Goal: Task Accomplishment & Management: Manage account settings

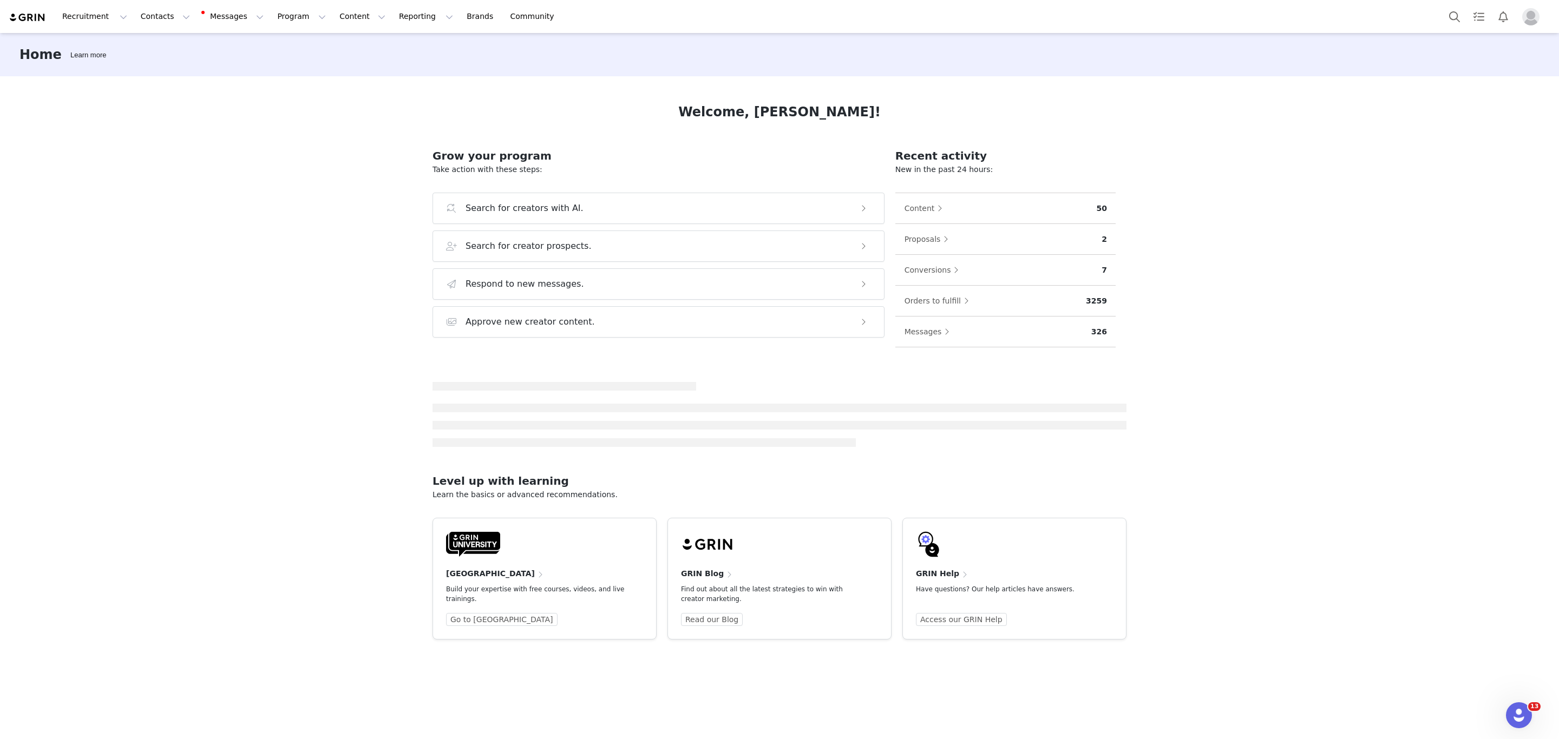
click at [1270, 407] on div "Home Learn more Welcome, [PERSON_NAME]! Grow your program Take action with thes…" at bounding box center [779, 385] width 1559 height 705
click at [218, 21] on button "Messages Messages" at bounding box center [233, 16] width 73 height 24
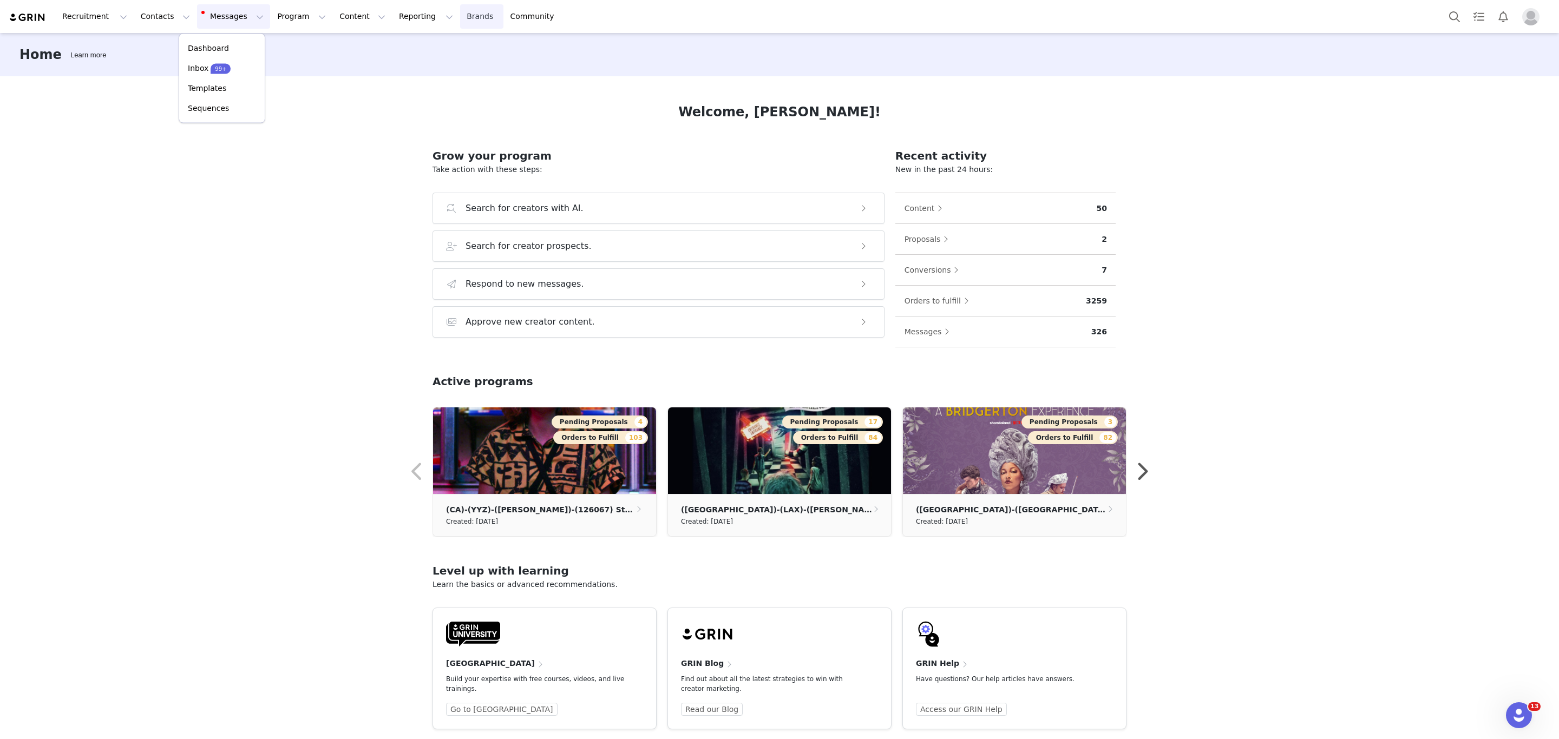
click at [460, 14] on link "Brands Brands" at bounding box center [481, 16] width 43 height 24
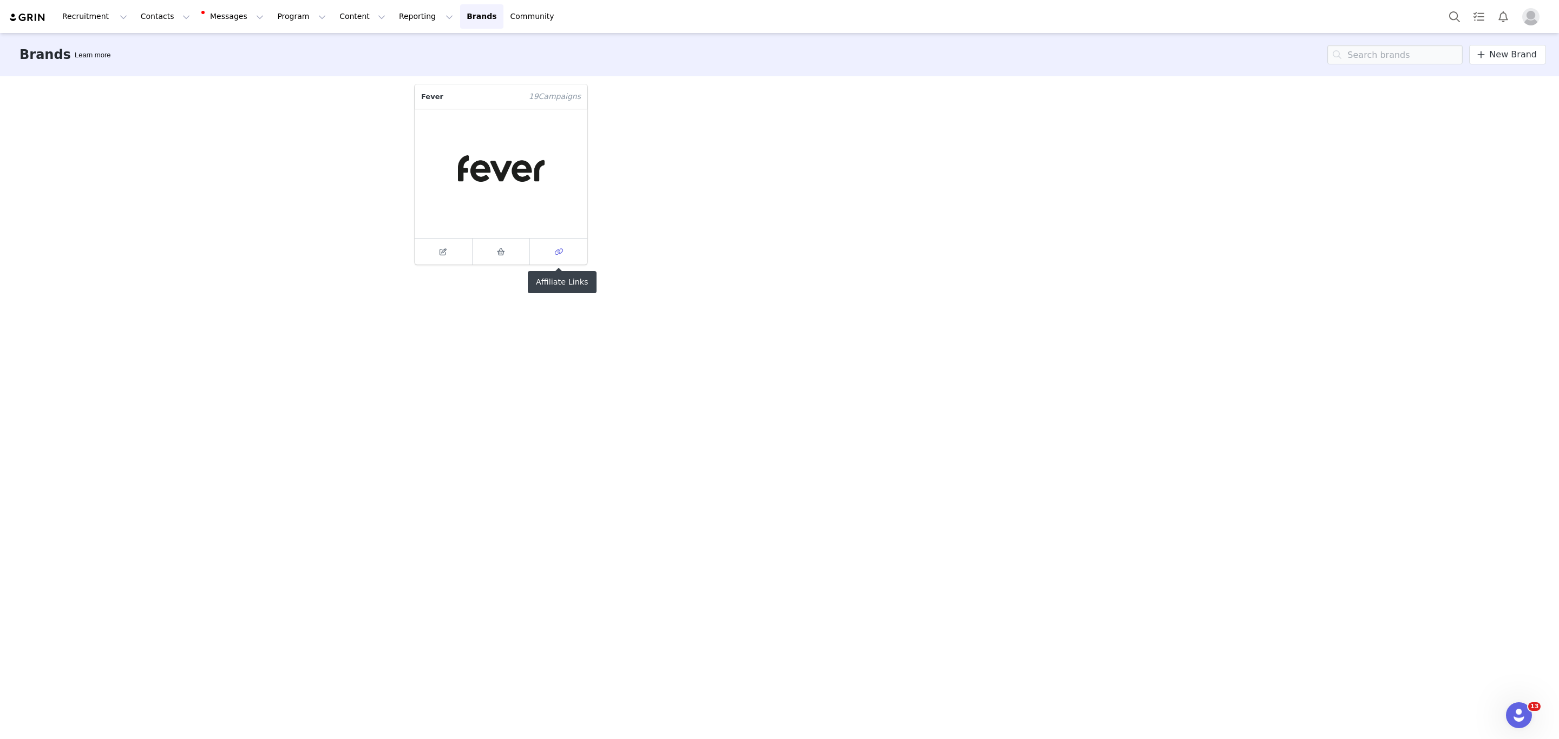
click at [562, 252] on icon at bounding box center [558, 251] width 9 height 7
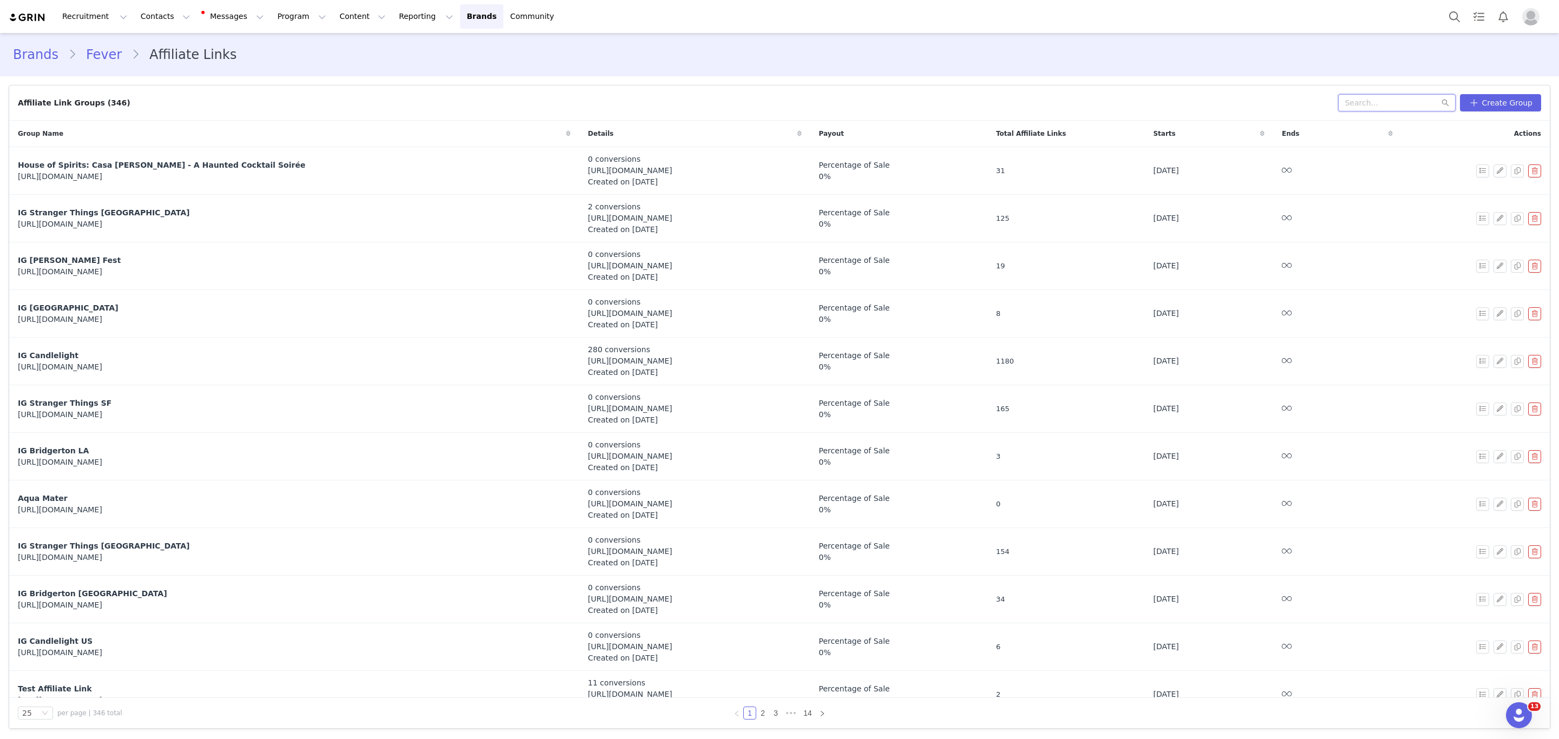
click at [1404, 104] on input "text" at bounding box center [1396, 102] width 117 height 17
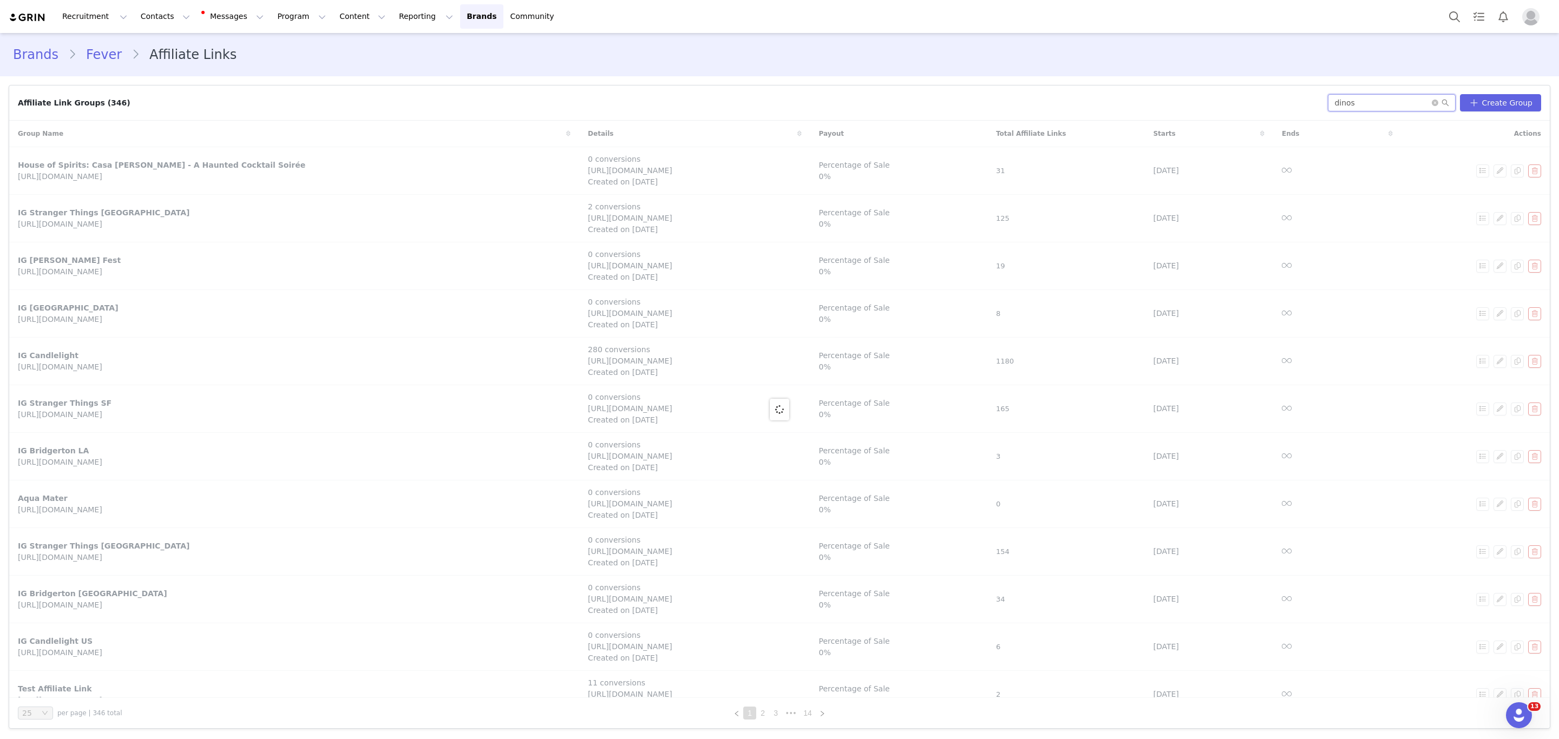
type input "dinos"
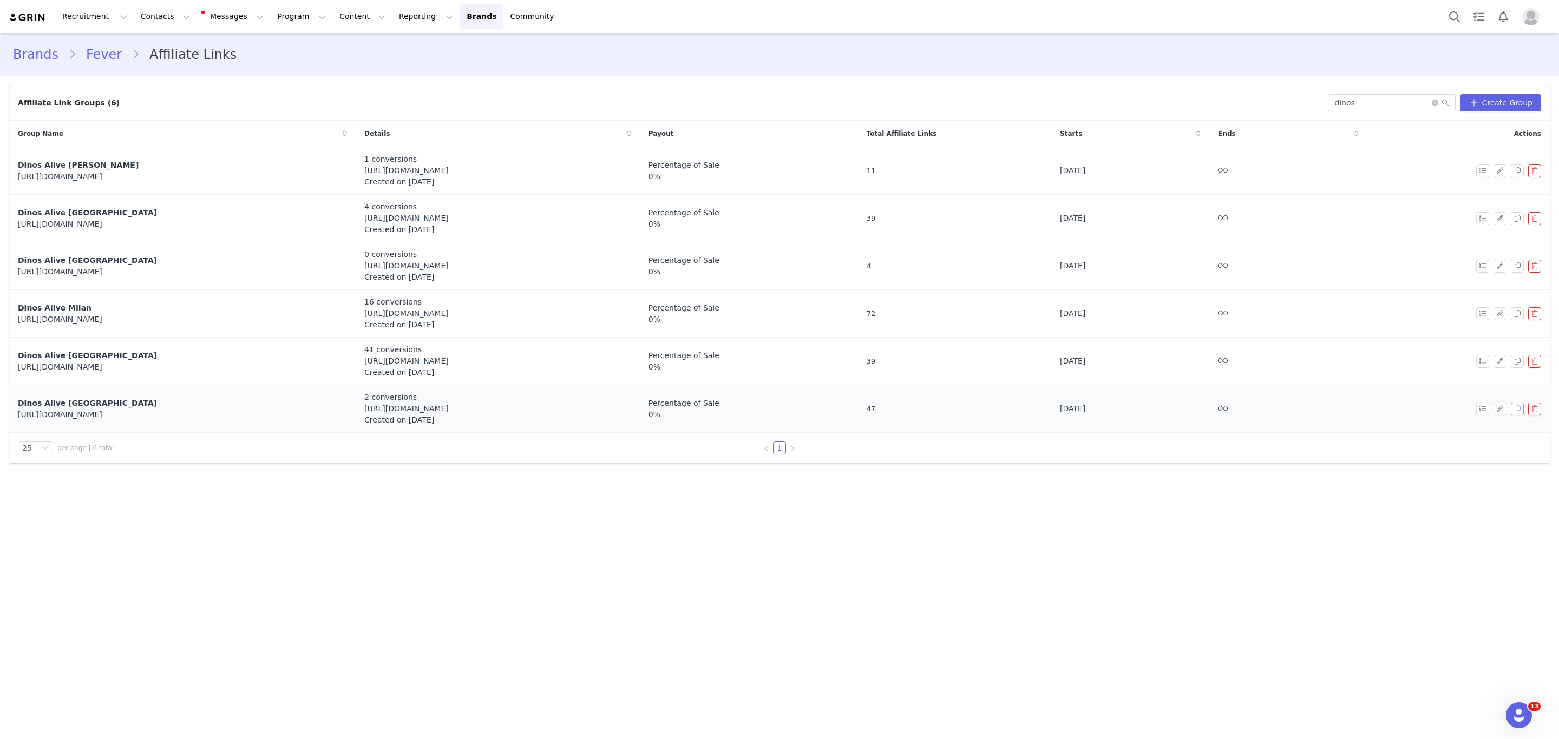
click at [1517, 409] on button "button" at bounding box center [1516, 409] width 13 height 13
click at [1498, 456] on button "button" at bounding box center [1499, 456] width 13 height 13
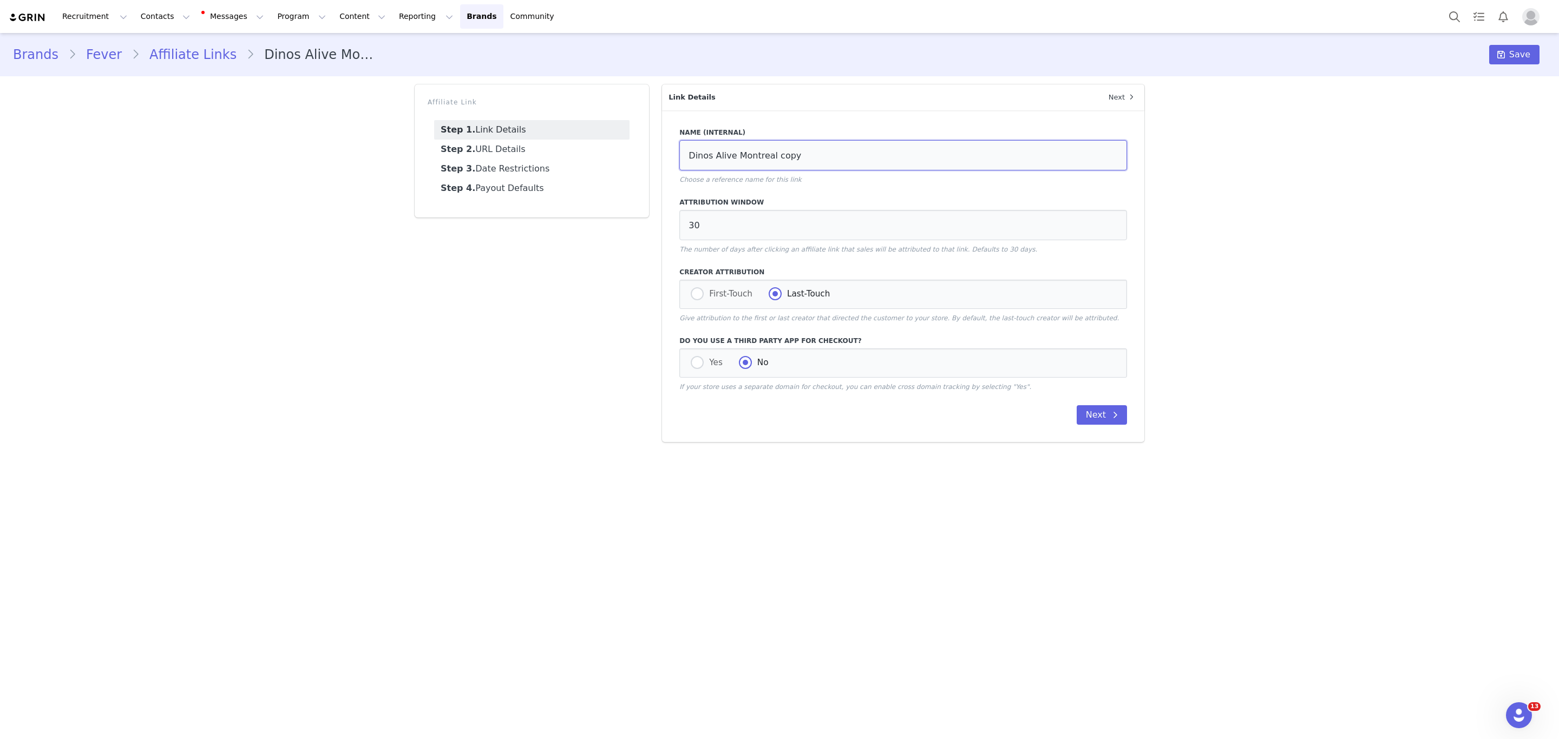
click at [860, 143] on input "Dinos Alive Montreal copy" at bounding box center [903, 155] width 448 height 30
drag, startPoint x: 877, startPoint y: 170, endPoint x: 739, endPoint y: 165, distance: 137.6
click at [739, 167] on div "Name (Internal) Dinos Alive Montreal copy Choose a reference name for this link" at bounding box center [903, 156] width 448 height 57
drag, startPoint x: 734, startPoint y: 155, endPoint x: 1150, endPoint y: 144, distance: 416.3
click at [1134, 149] on div "Name (Internal) Dinos Alive Montreal copy Choose a reference name for this link…" at bounding box center [903, 276] width 482 height 332
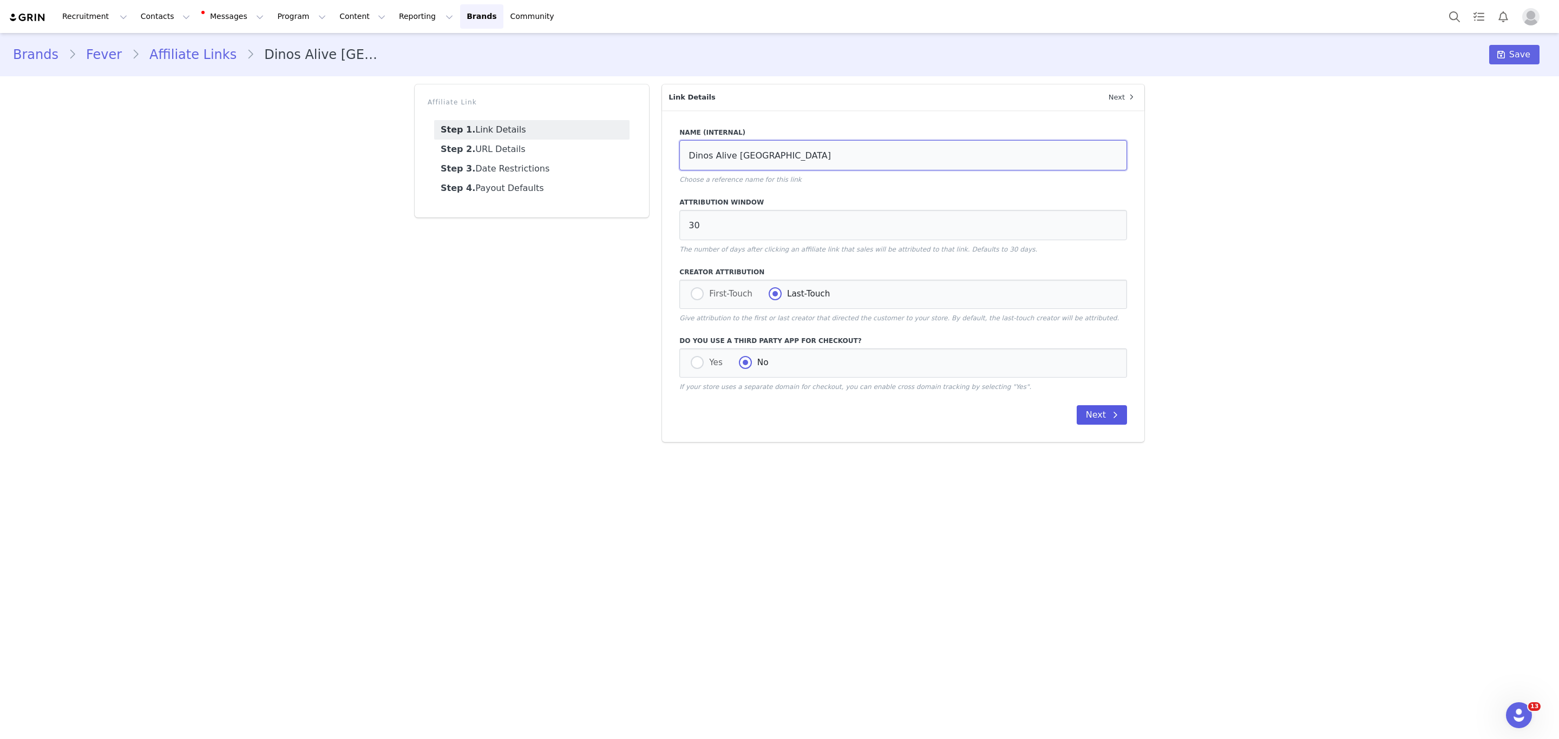
type input "Dinos Alive [GEOGRAPHIC_DATA]"
click at [1095, 420] on button "Next" at bounding box center [1101, 414] width 50 height 19
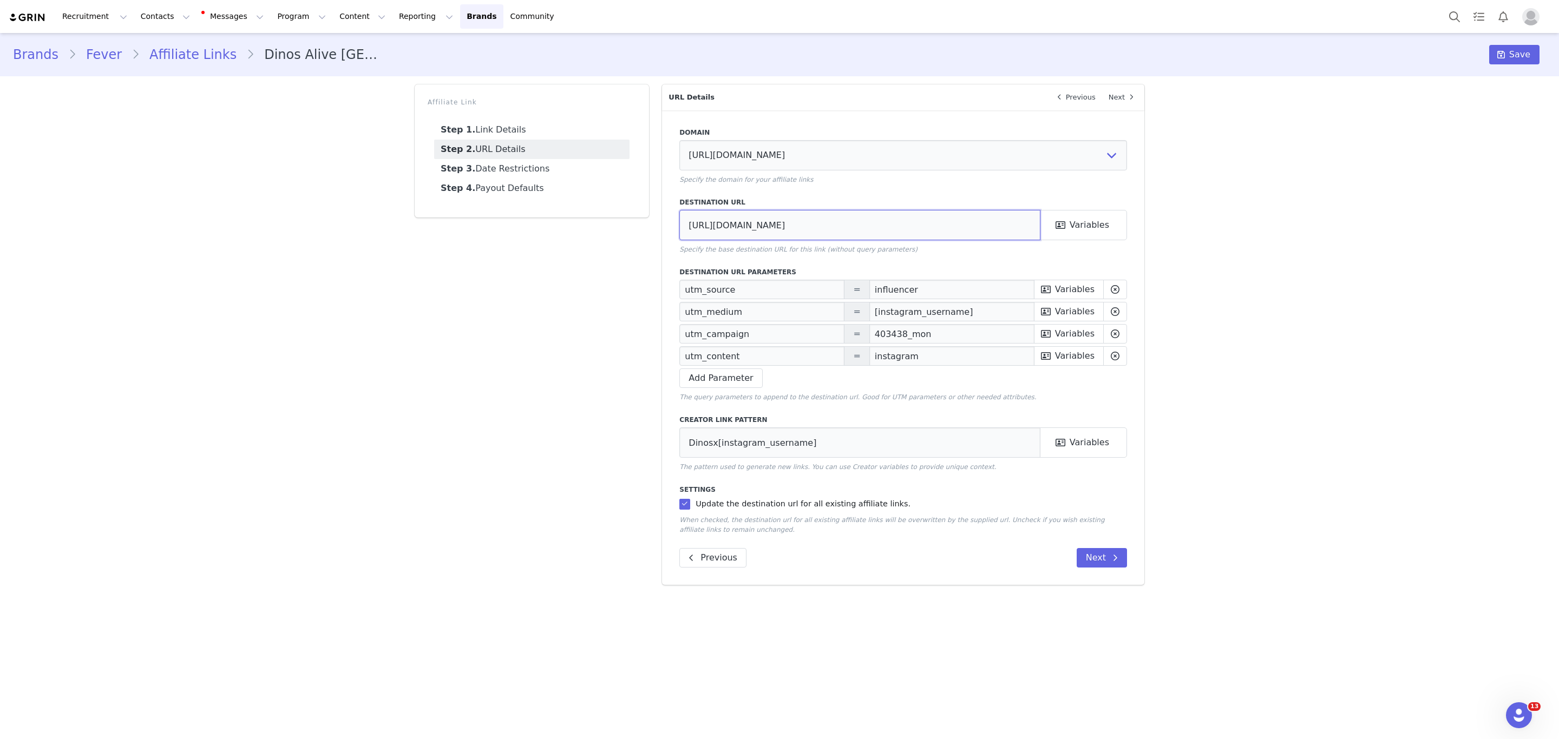
drag, startPoint x: 862, startPoint y: 223, endPoint x: 780, endPoint y: 234, distance: 83.0
click at [780, 234] on input "[URL][DOMAIN_NAME]" at bounding box center [859, 225] width 361 height 30
paste input "4345"
type input "[URL][DOMAIN_NAME]"
click at [900, 335] on input "403438_mon" at bounding box center [951, 333] width 165 height 19
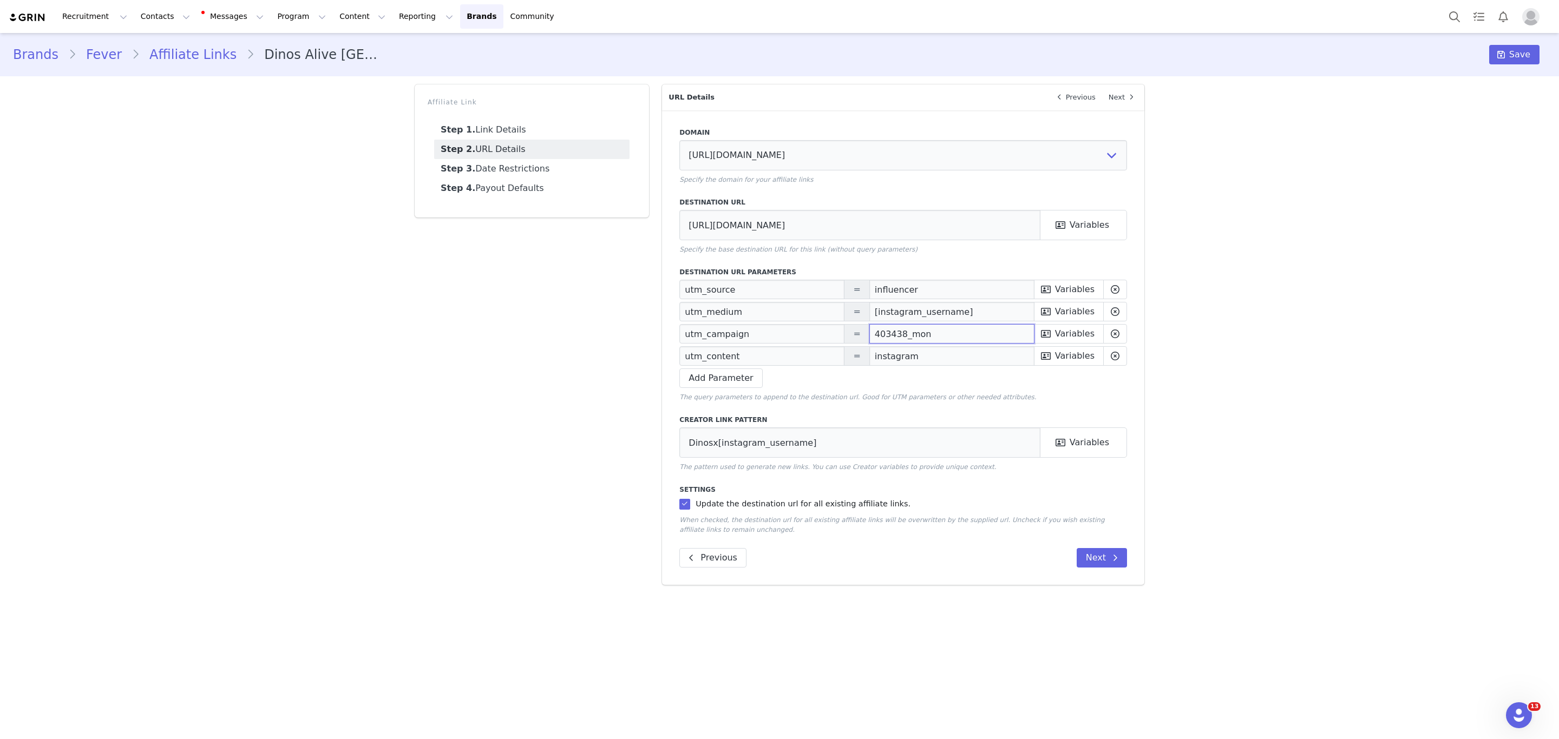
click at [900, 335] on input "403438_mon" at bounding box center [951, 333] width 165 height 19
paste input "4345"
type input "404345_san"
click at [1101, 561] on button "Next" at bounding box center [1101, 557] width 50 height 19
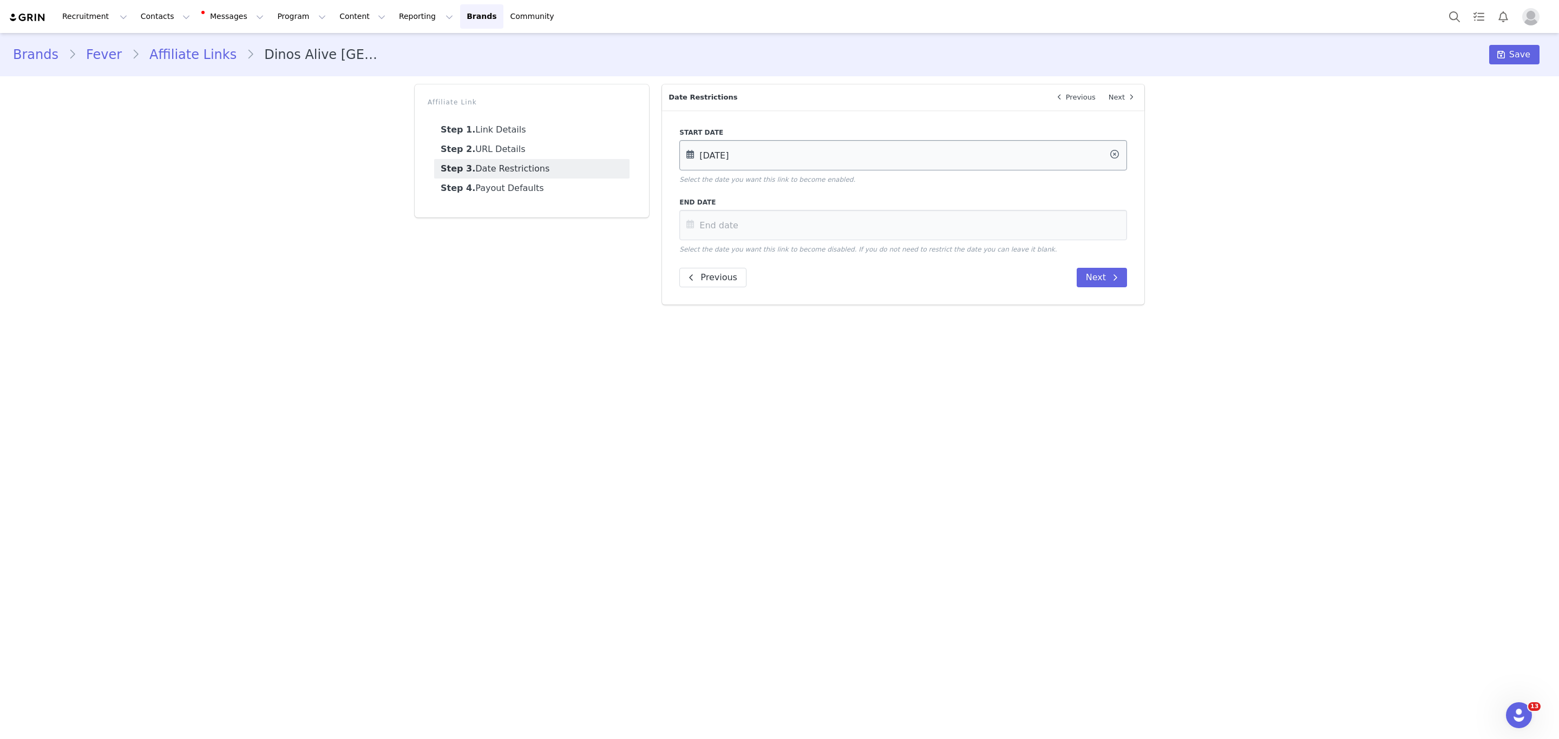
click at [713, 159] on input "[DATE]" at bounding box center [903, 155] width 448 height 30
click at [832, 192] on button "Next Month" at bounding box center [834, 192] width 5 height 9
click at [727, 241] on span "1" at bounding box center [721, 240] width 13 height 13
type input "[DATE]"
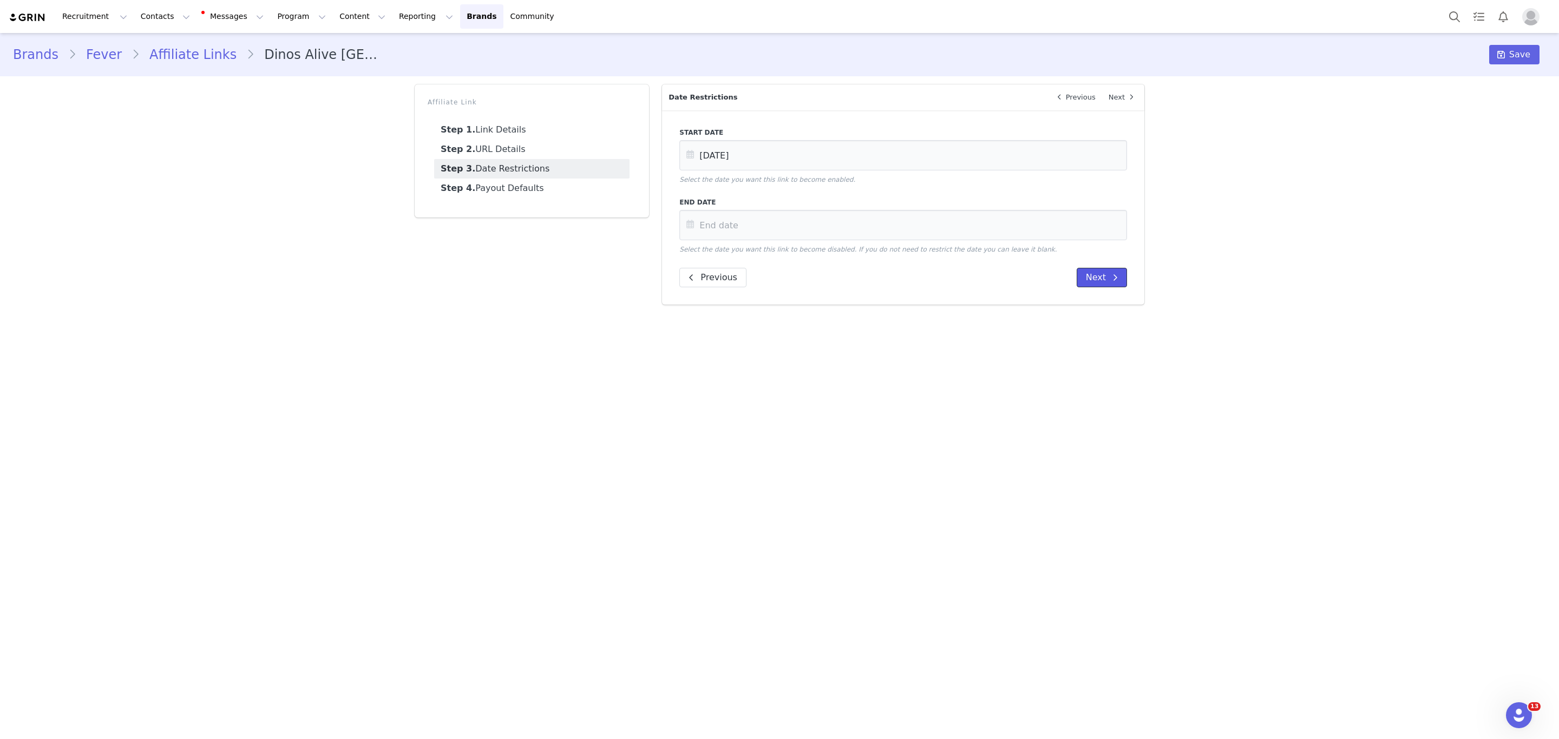
click at [1079, 274] on button "Next" at bounding box center [1101, 277] width 50 height 19
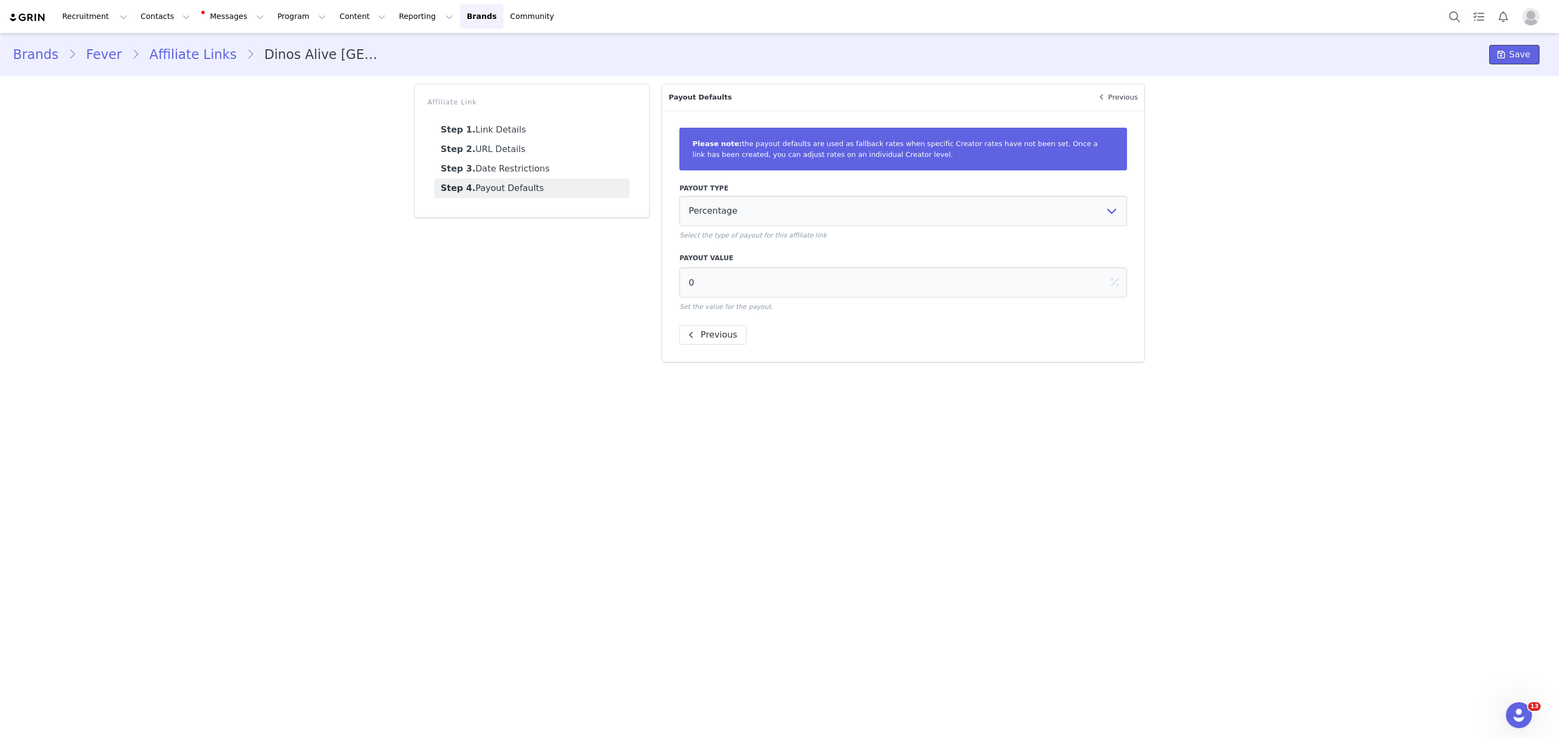
click at [1529, 52] on button "Save" at bounding box center [1514, 54] width 50 height 19
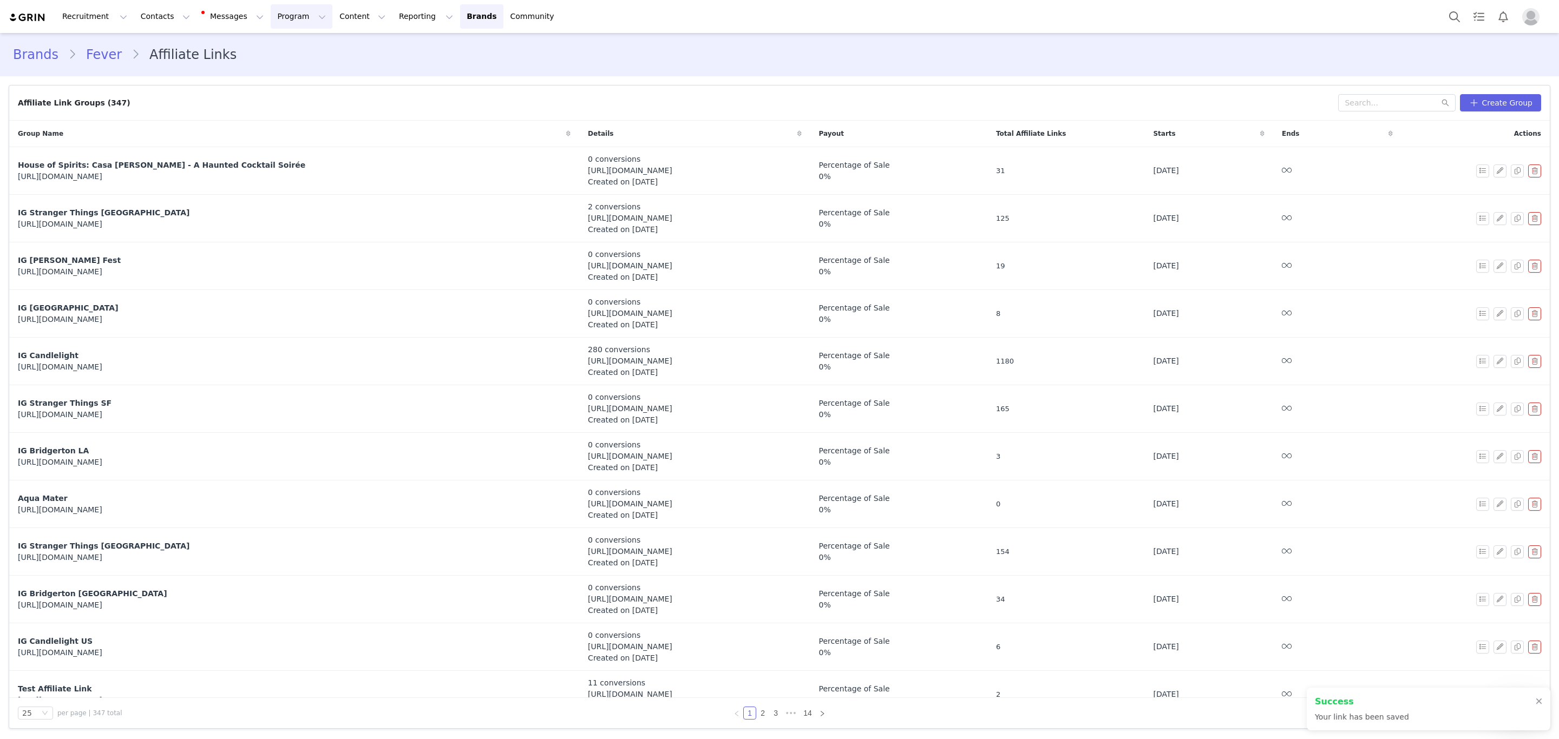
click at [271, 16] on button "Program Program" at bounding box center [302, 16] width 62 height 24
click at [266, 47] on p "Activations" at bounding box center [274, 48] width 42 height 11
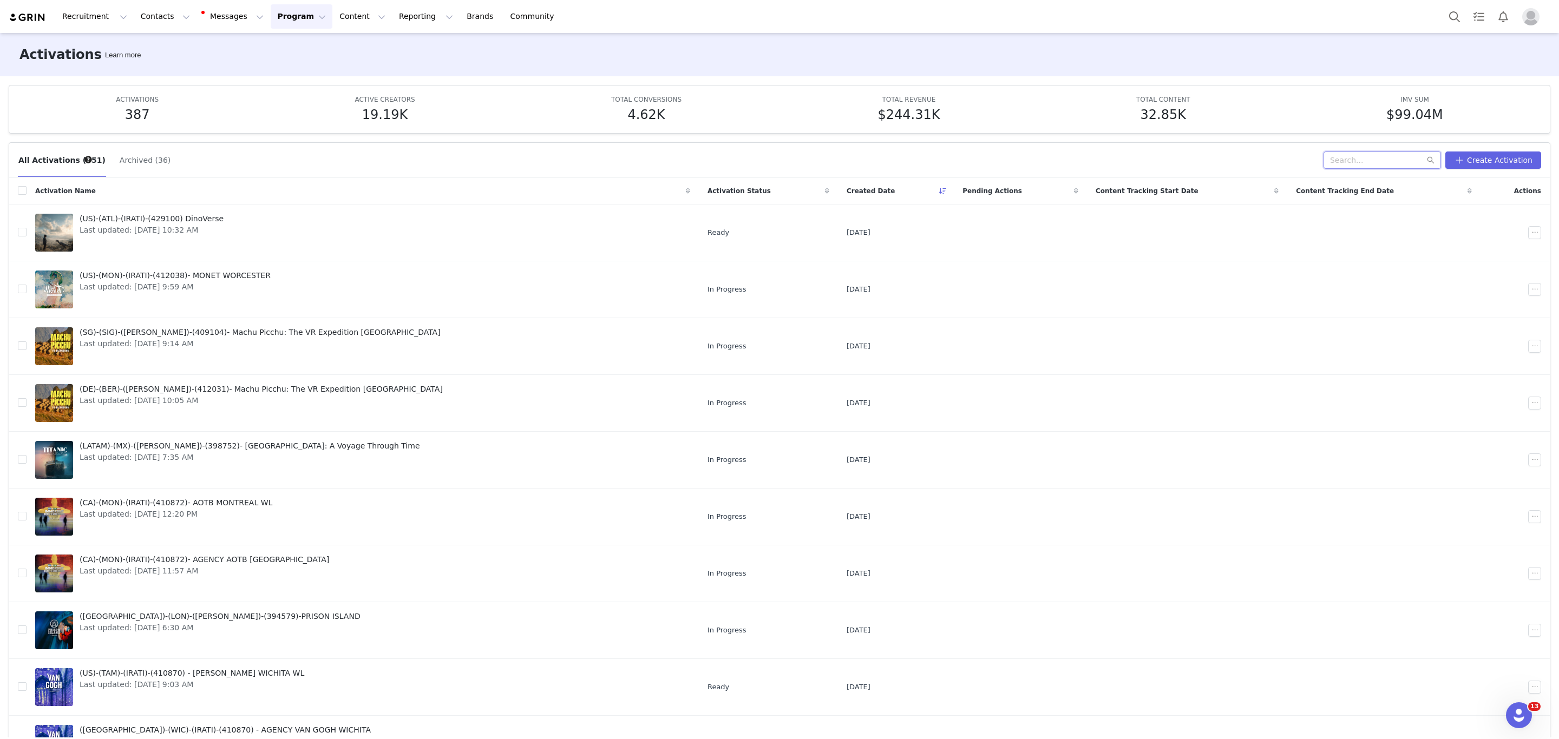
click at [1396, 161] on input "text" at bounding box center [1381, 160] width 117 height 17
type input "Dinos Alive"
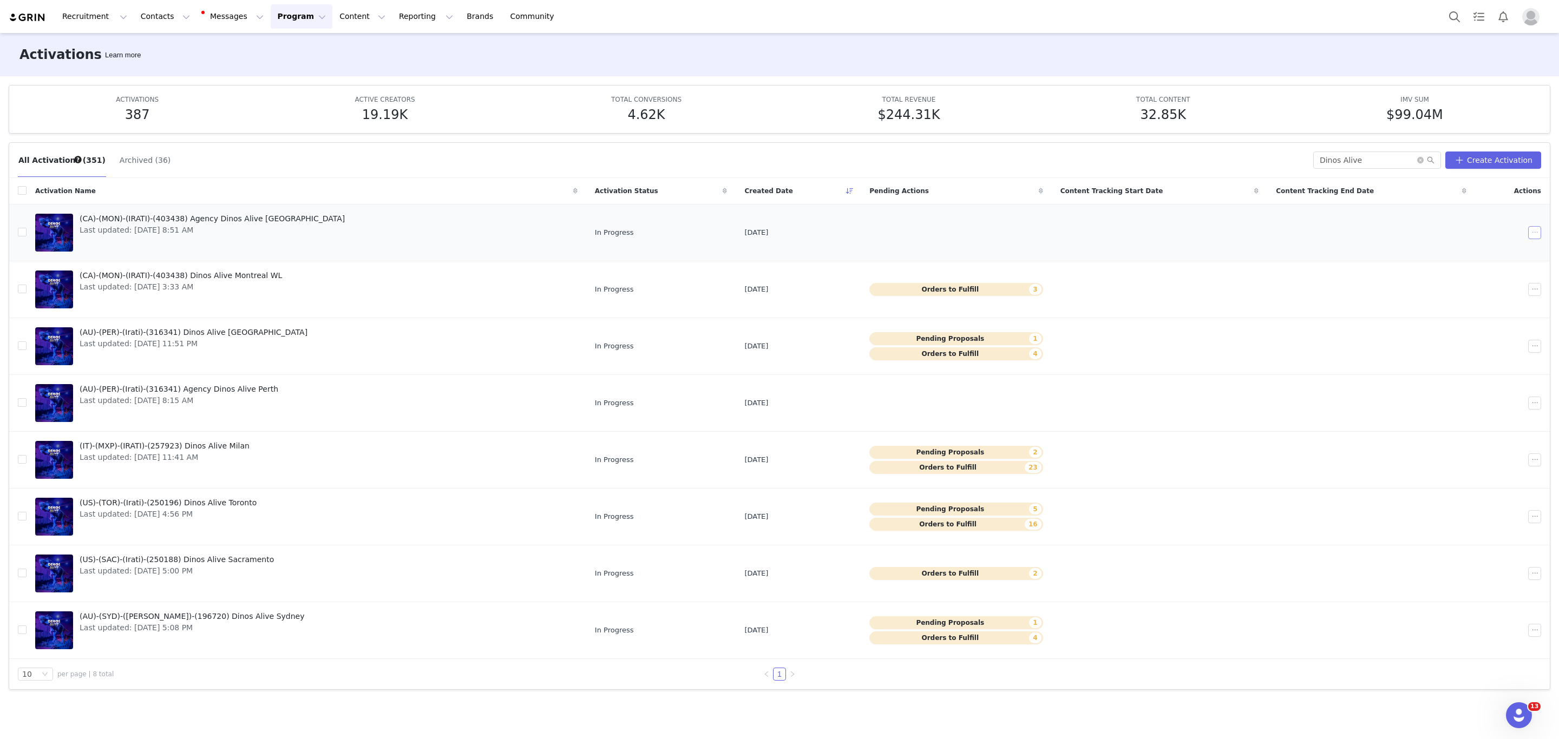
click at [1534, 234] on button "button" at bounding box center [1534, 232] width 13 height 13
click at [1492, 271] on span "Duplicate" at bounding box center [1481, 271] width 36 height 12
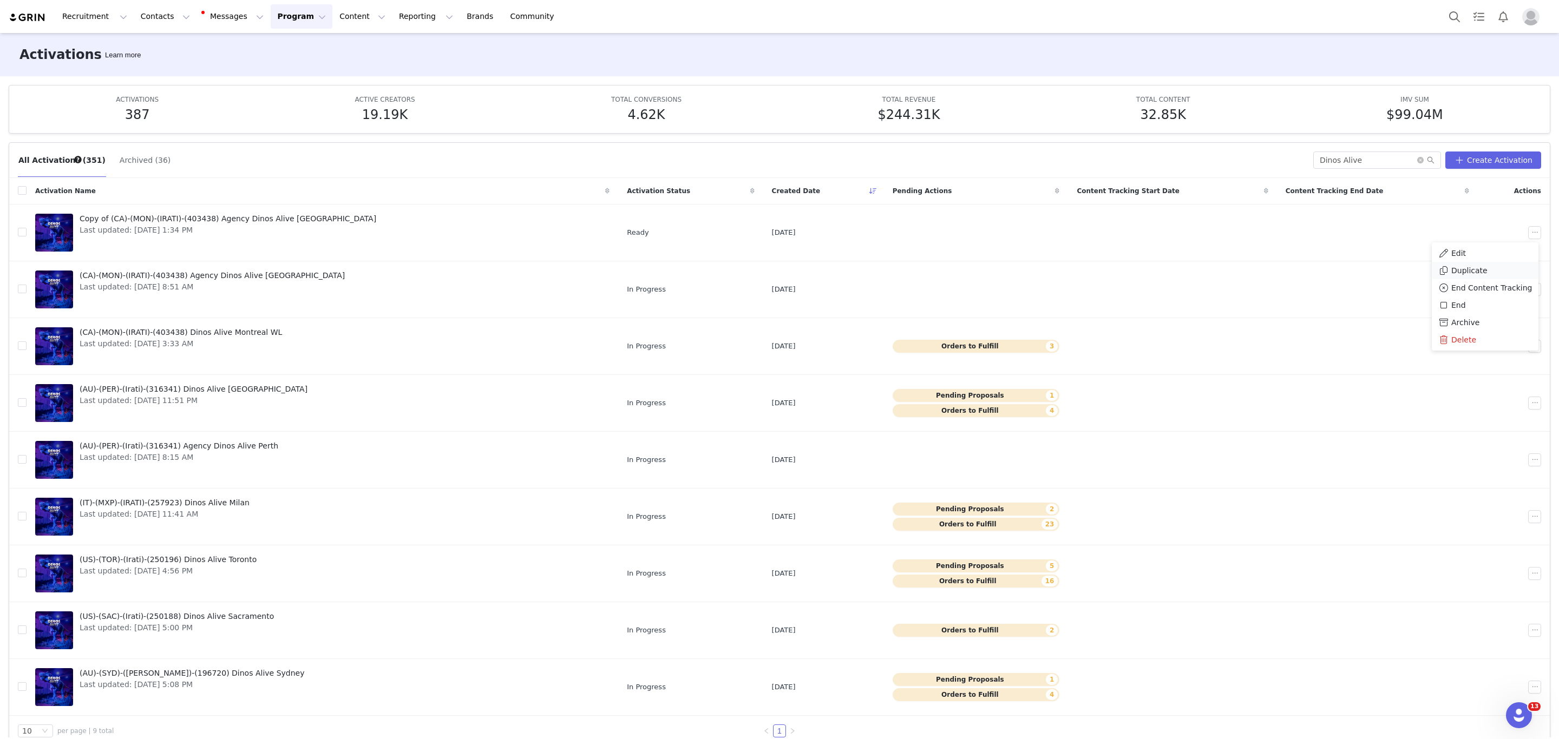
click at [1468, 270] on span "Duplicate" at bounding box center [1469, 271] width 36 height 12
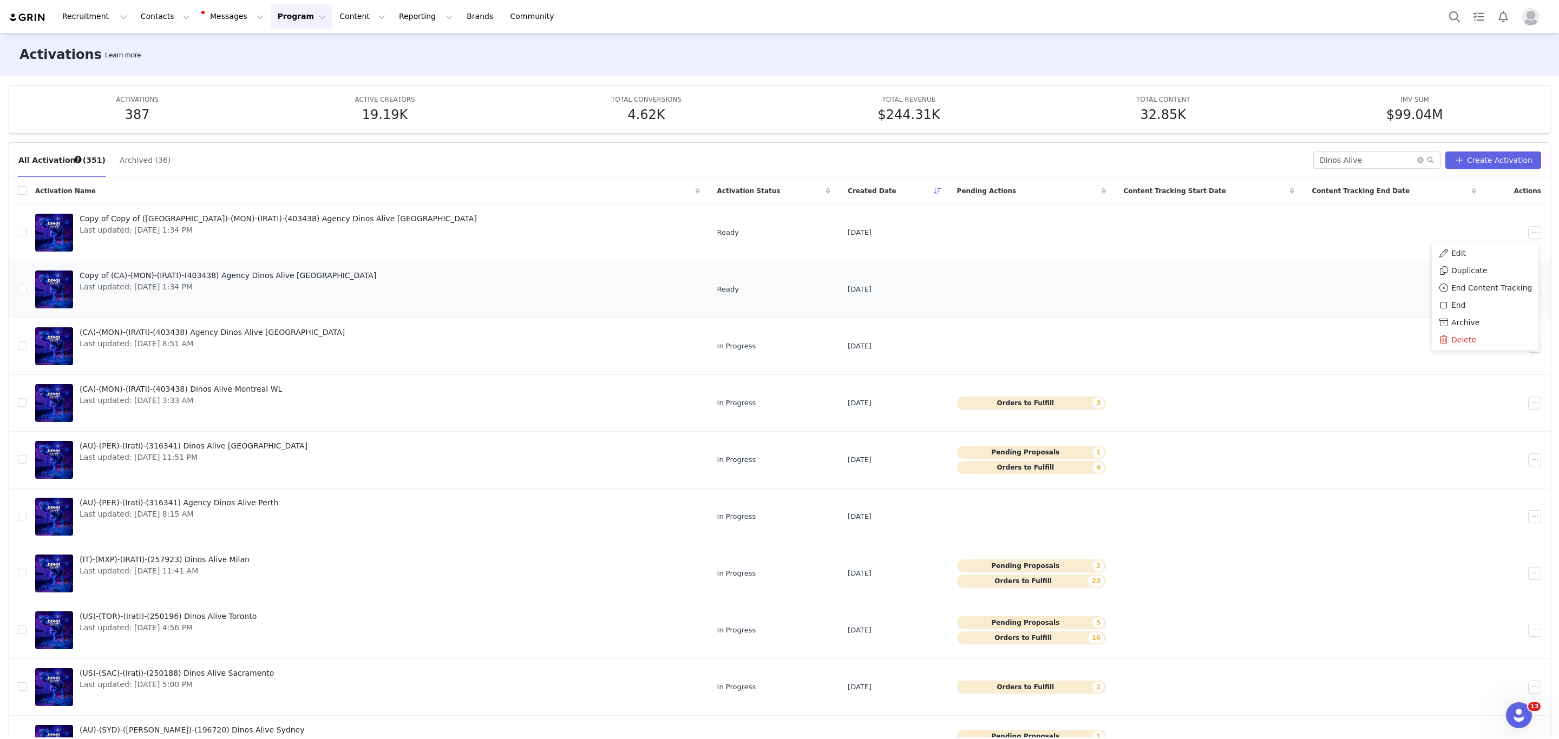
click at [1348, 296] on td at bounding box center [1393, 289] width 181 height 57
click at [1528, 291] on button "button" at bounding box center [1534, 289] width 13 height 13
click at [1528, 236] on button "button" at bounding box center [1534, 232] width 13 height 13
click at [1463, 344] on div "Delete" at bounding box center [1472, 340] width 94 height 12
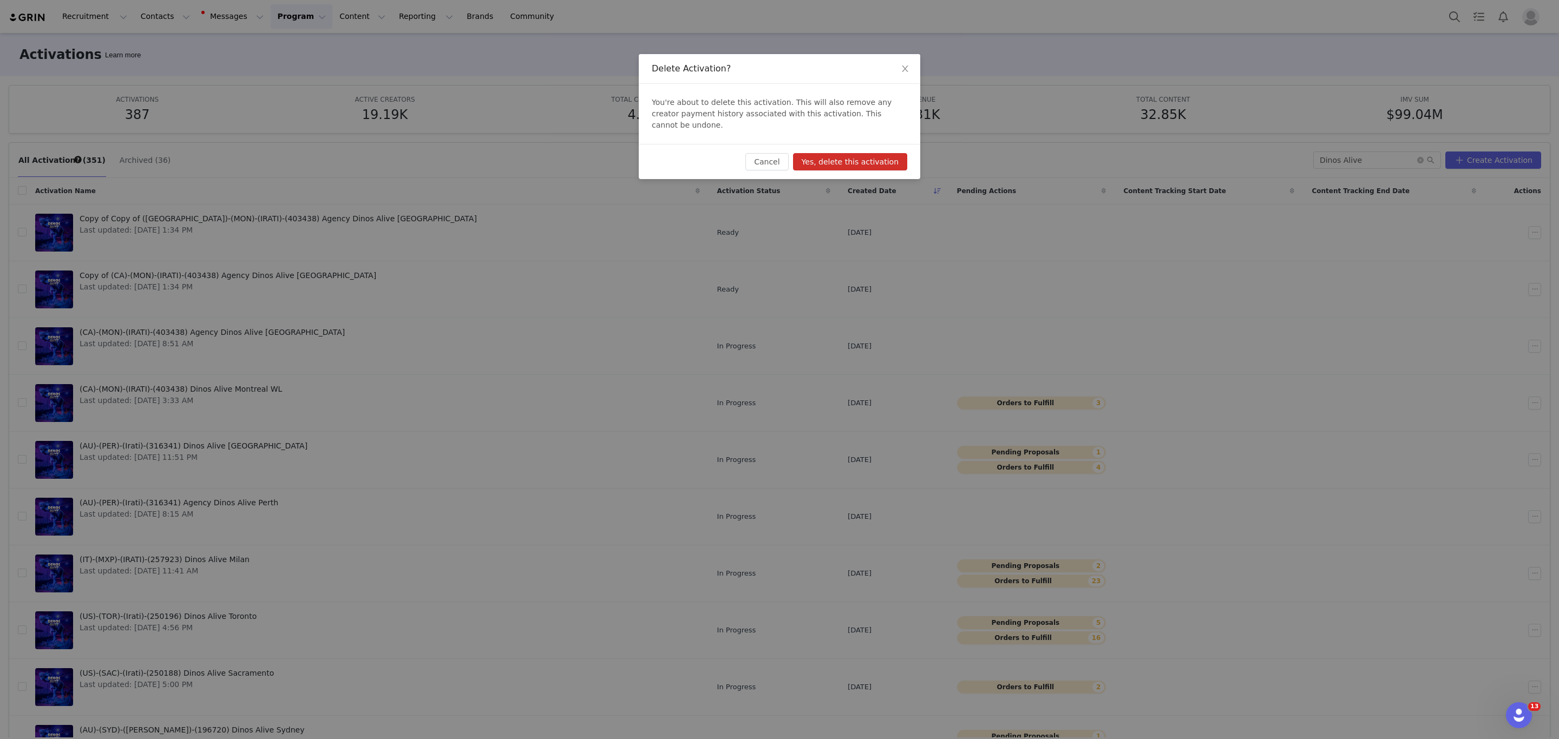
click at [830, 153] on button "Yes, delete this activation" at bounding box center [850, 161] width 114 height 17
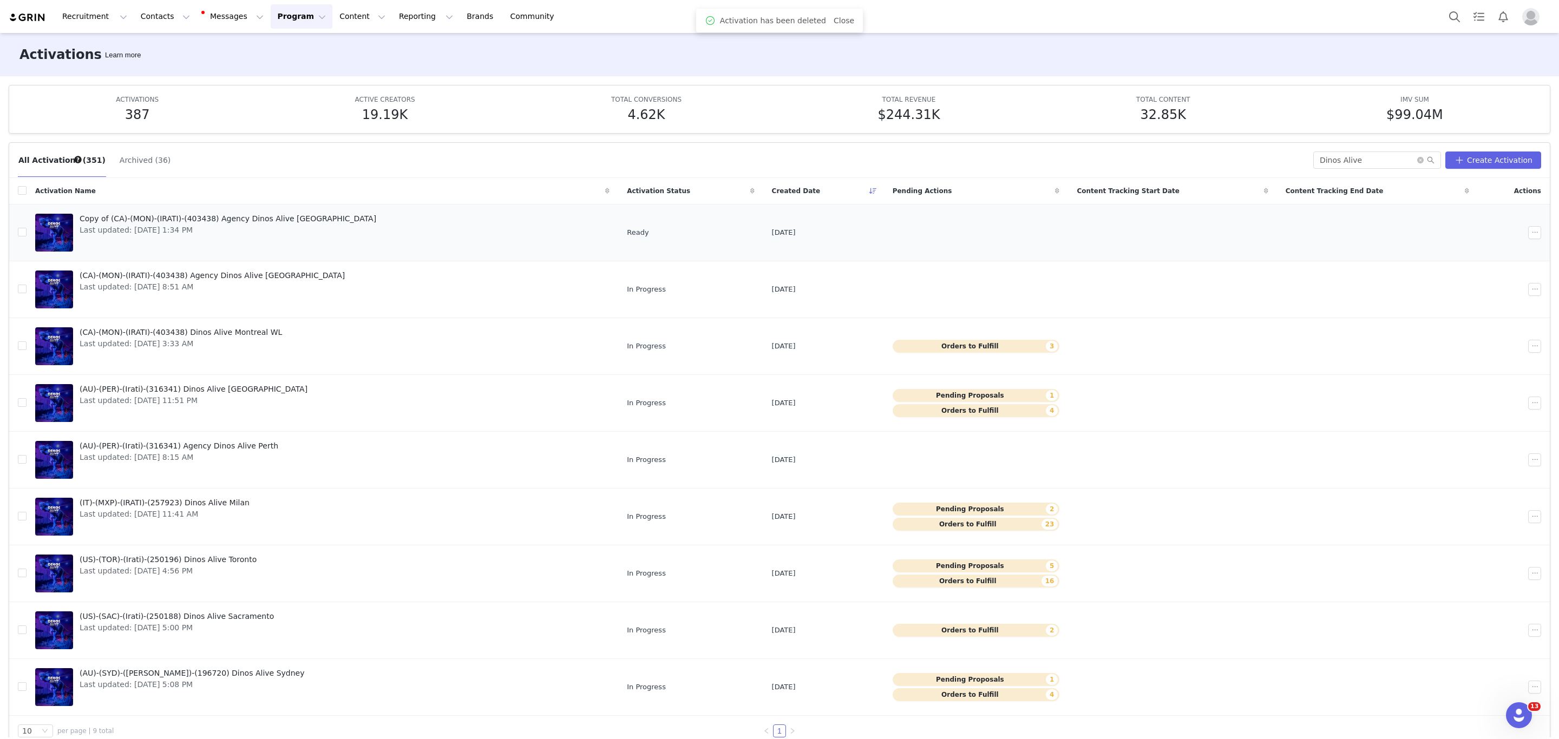
click at [163, 221] on span "Copy of (CA)-(MON)-(IRATI)-(403438) Agency Dinos Alive [GEOGRAPHIC_DATA]" at bounding box center [228, 218] width 297 height 11
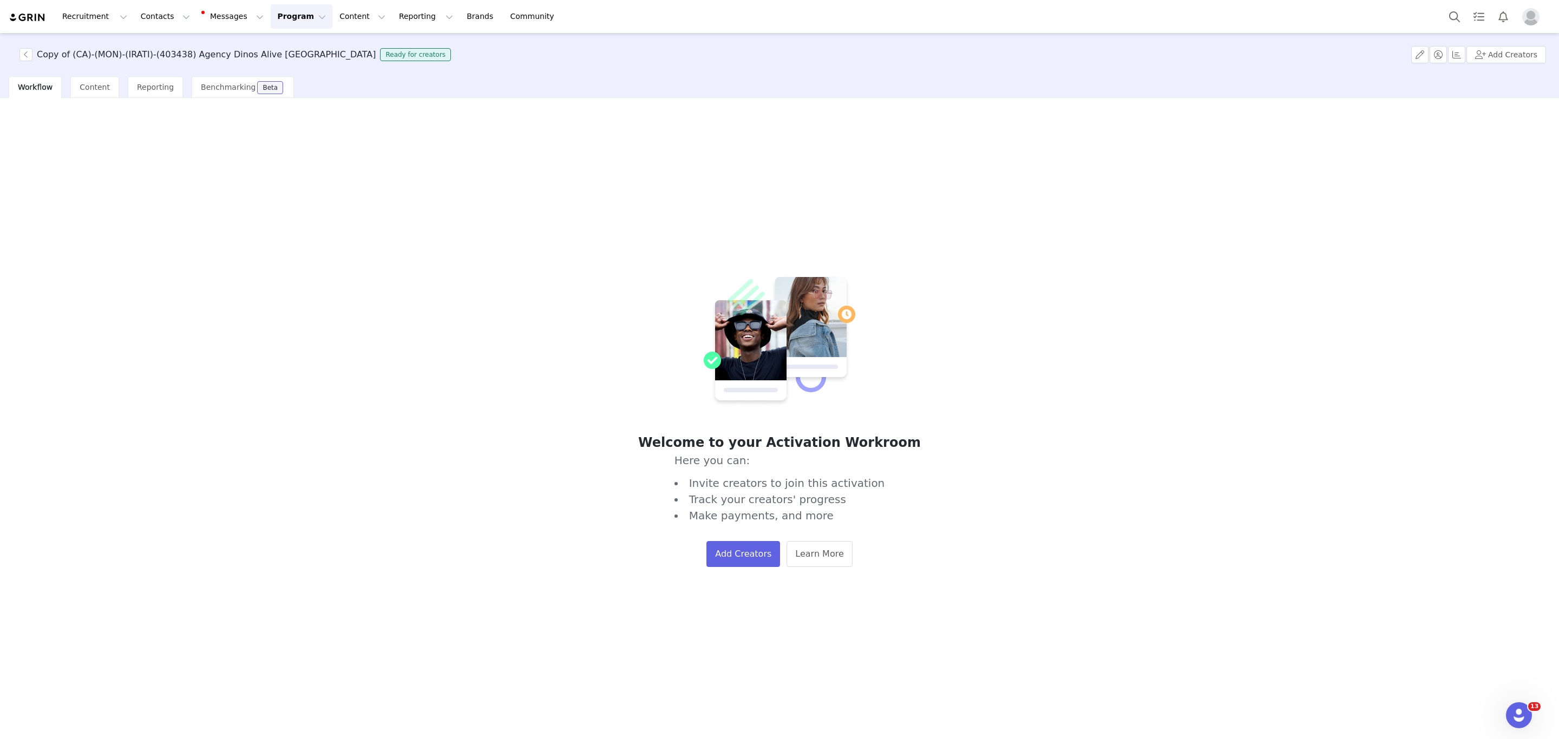
click at [1416, 65] on div "Copy of (CA)-(MON)-(IRATI)-(403438) Agency Dinos Alive Montreal Ready for creat…" at bounding box center [779, 54] width 1559 height 43
click at [1419, 59] on button "button" at bounding box center [1419, 54] width 17 height 17
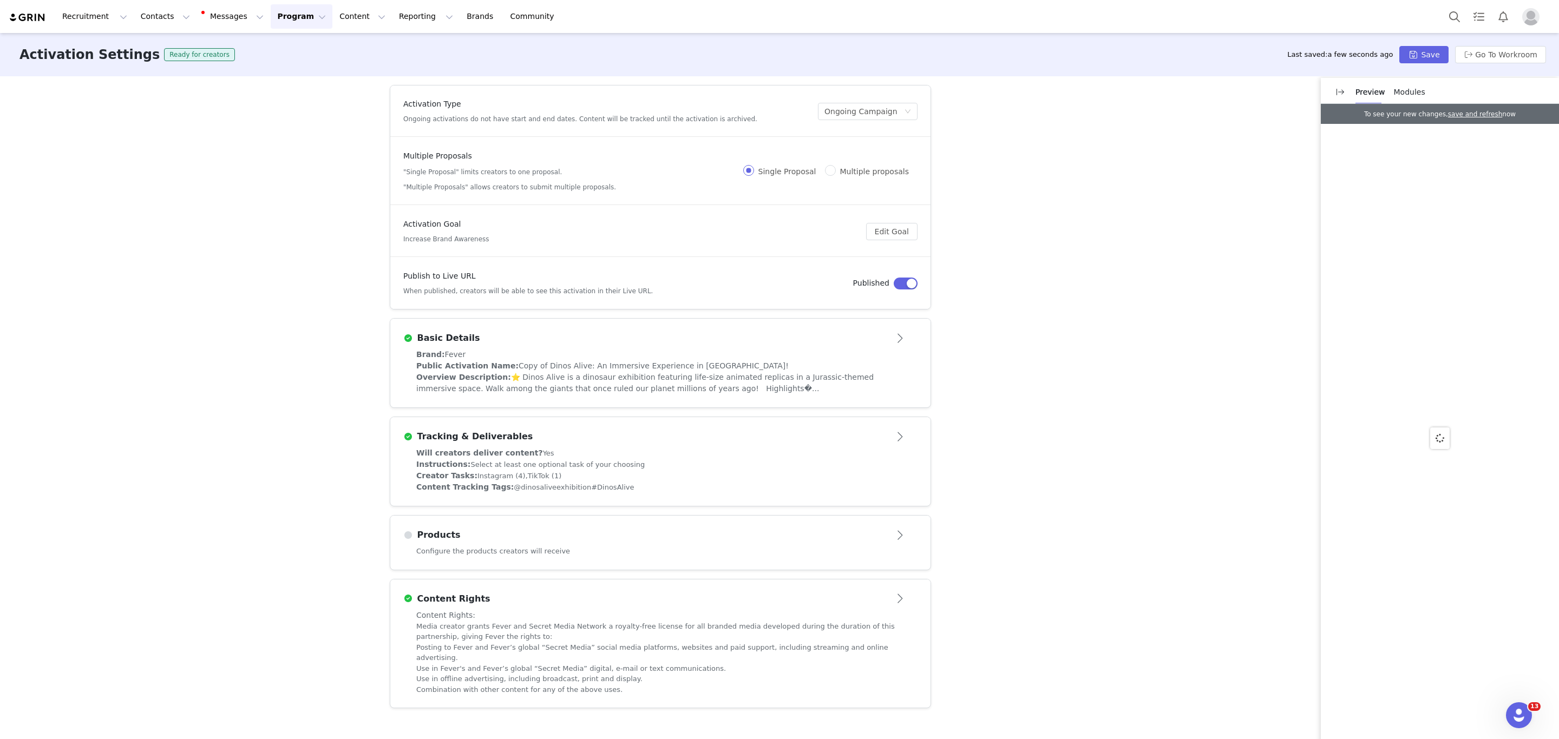
click at [544, 266] on article "Publish to Live URL When published, creators will be able to see this activatio…" at bounding box center [660, 283] width 540 height 51
click at [539, 305] on article "Publish to Live URL When published, creators will be able to see this activatio…" at bounding box center [660, 283] width 540 height 51
click at [546, 367] on span "Copy of Dinos Alive: An Immersive Experience in [GEOGRAPHIC_DATA]!" at bounding box center [653, 365] width 270 height 9
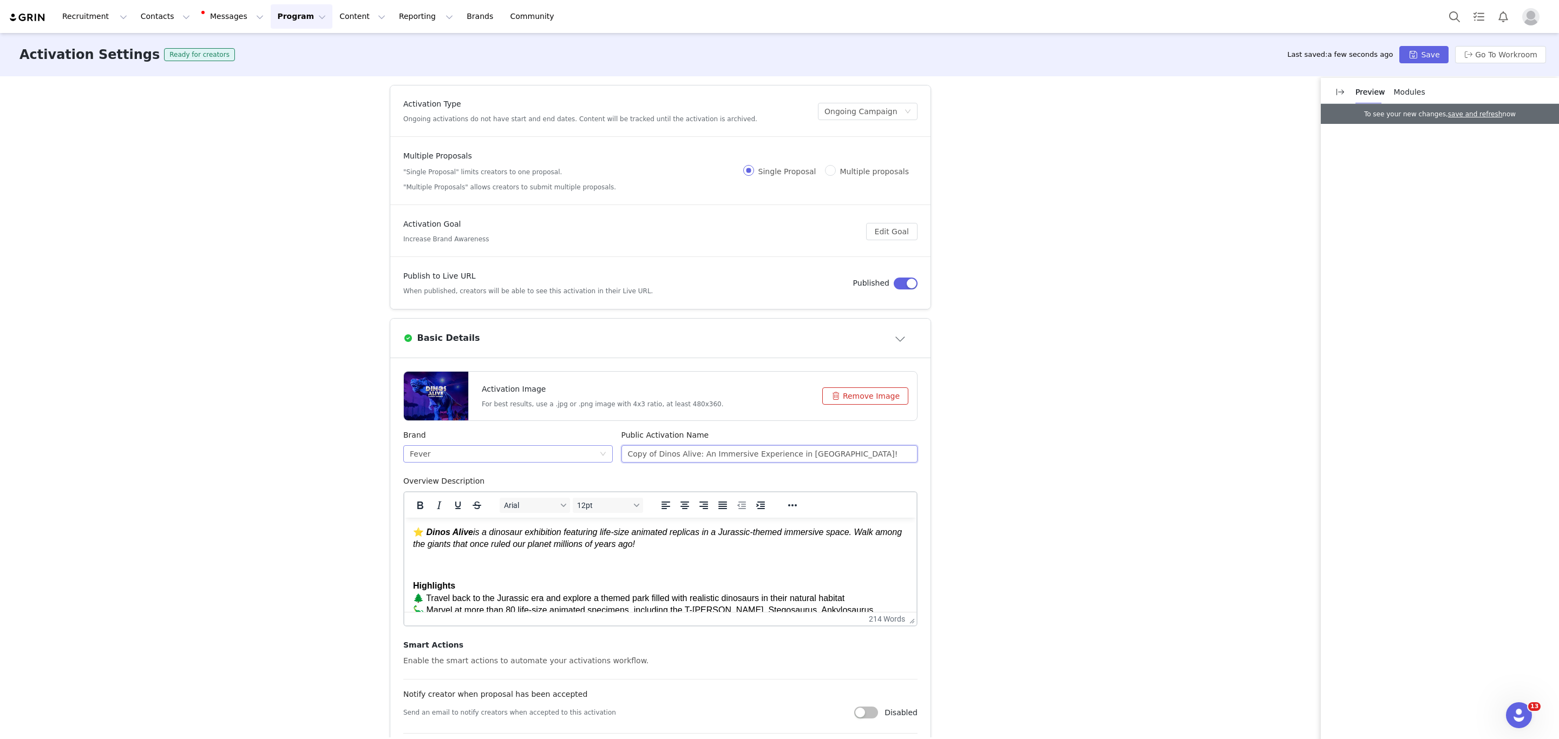
drag, startPoint x: 649, startPoint y: 451, endPoint x: 533, endPoint y: 458, distance: 117.1
click at [538, 456] on div "Brand Fever Public Activation Name Copy of Dinos Alive: An Immersive Experience…" at bounding box center [660, 453] width 523 height 46
click at [774, 455] on input "Dinos Alive: An Immersive Experience in [GEOGRAPHIC_DATA]!" at bounding box center [769, 453] width 297 height 17
type input "Dinos Alive: An Immersive Experience in [GEOGRAPHIC_DATA]!"
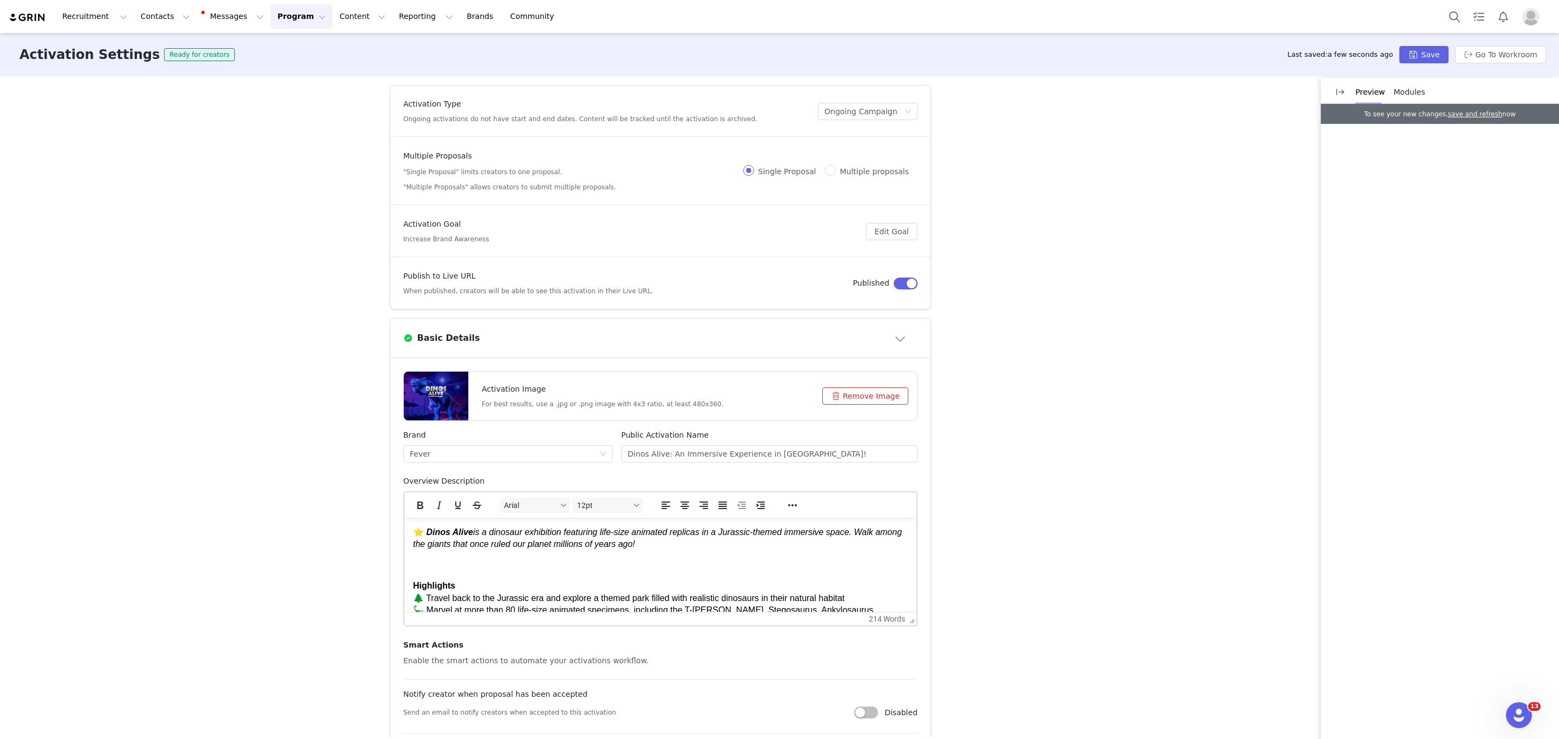
drag, startPoint x: 661, startPoint y: 540, endPoint x: 383, endPoint y: 521, distance: 278.8
click at [404, 521] on html "⭐ Dinos Alive is a dinosaur exhibition featuring life-size animated replicas in…" at bounding box center [660, 665] width 512 height 294
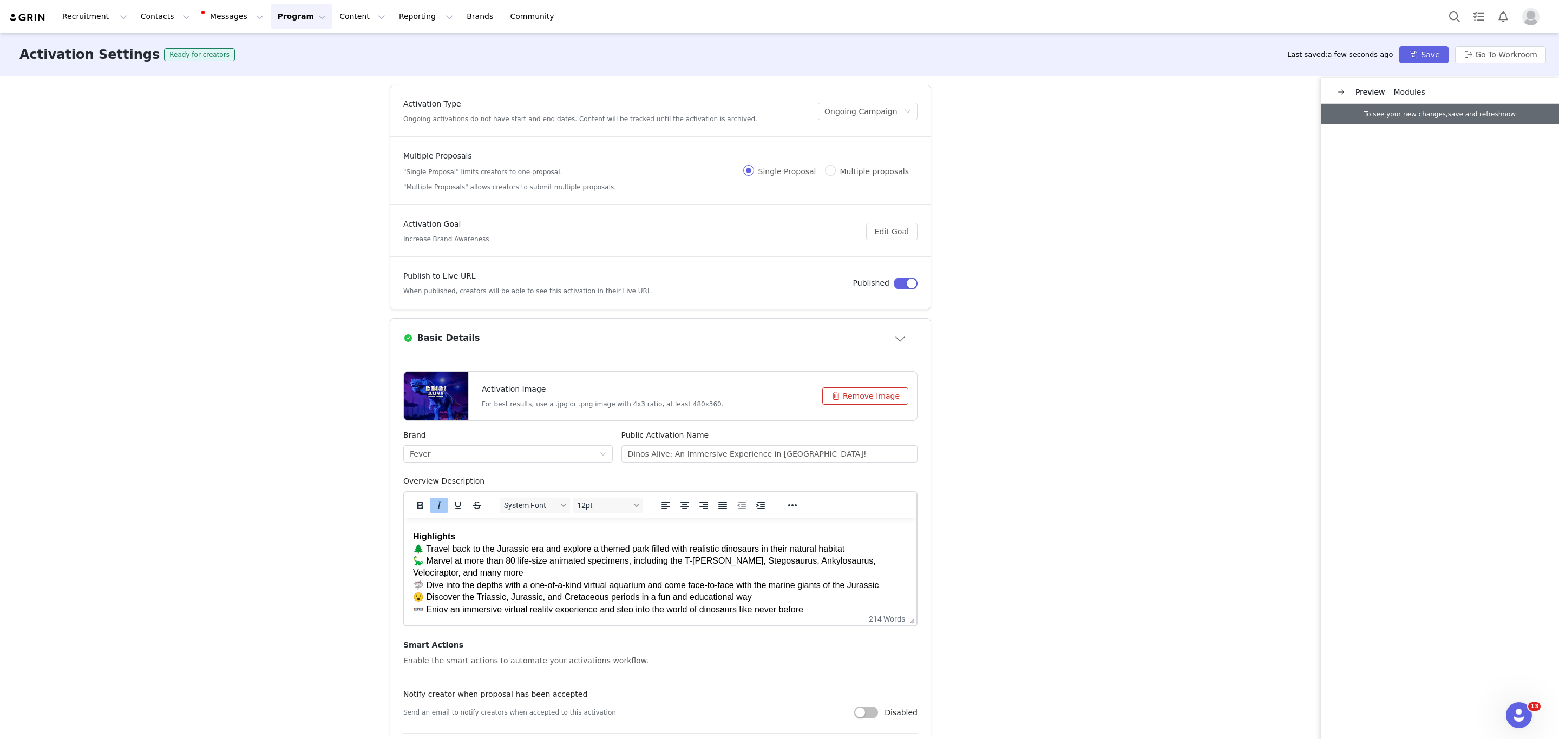
scroll to position [65, 0]
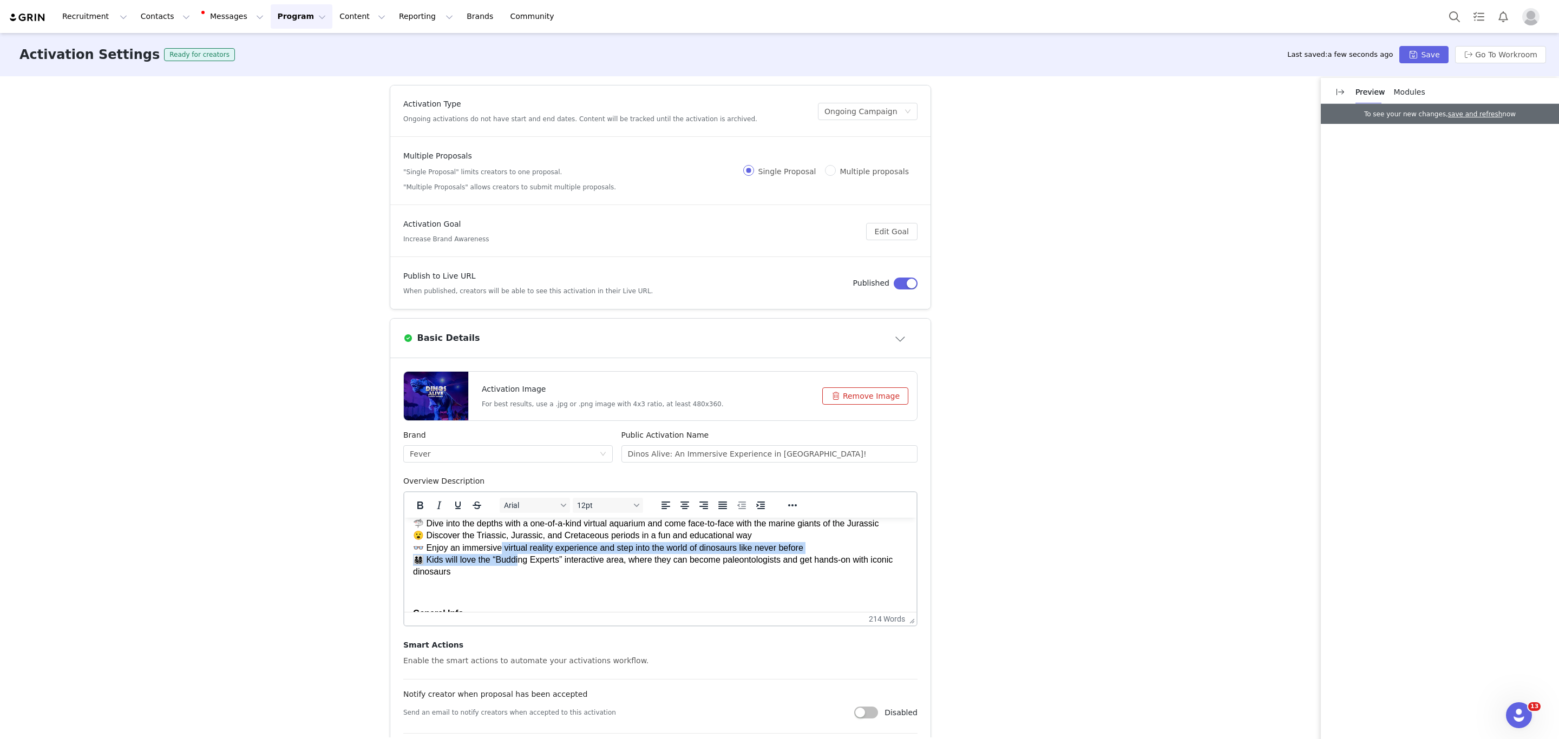
drag, startPoint x: 519, startPoint y: 550, endPoint x: 501, endPoint y: 550, distance: 17.9
click at [501, 550] on p "Highlights 🌲 Travel back to the Jurassic era and explore a themed park filled w…" at bounding box center [660, 523] width 495 height 109
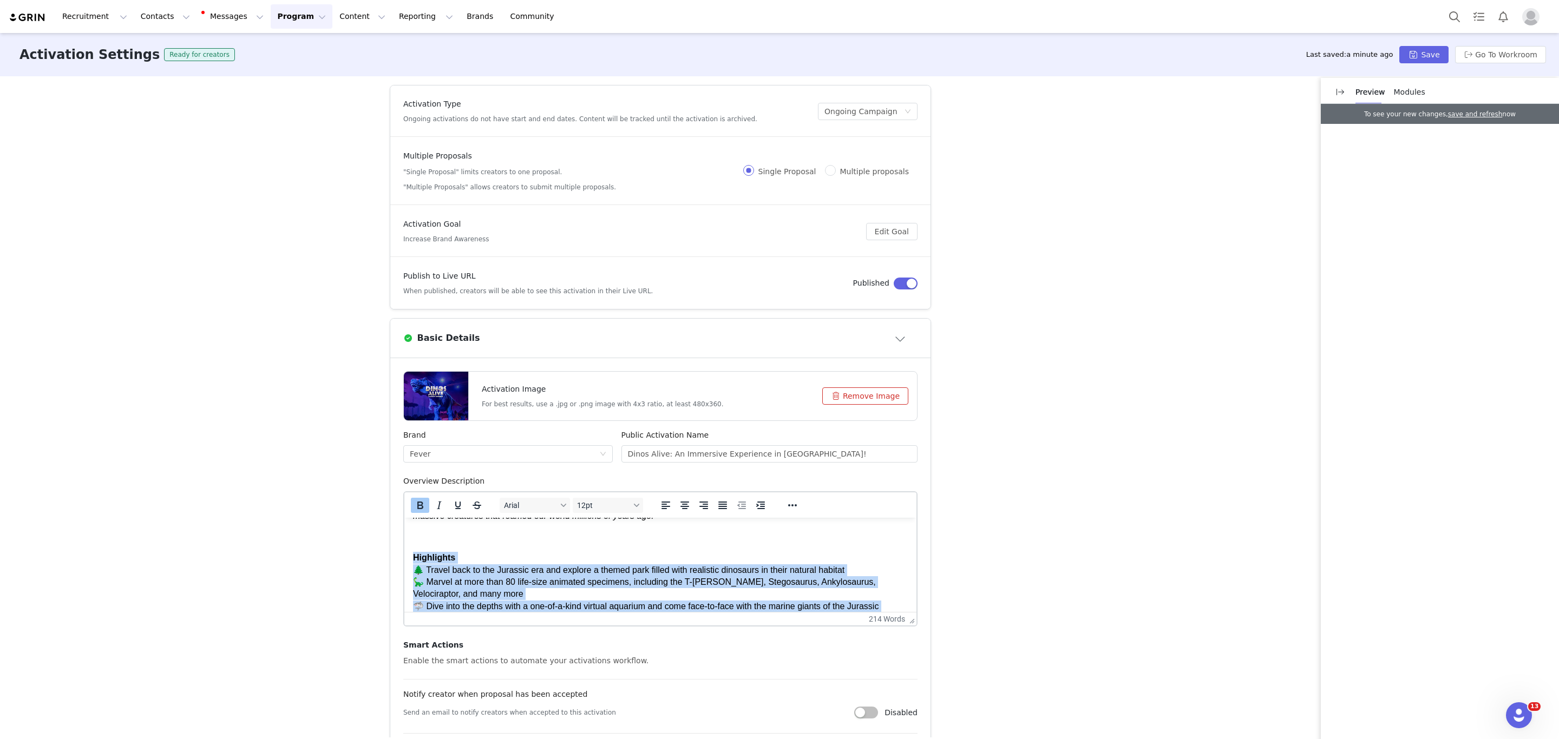
drag, startPoint x: 489, startPoint y: 570, endPoint x: 414, endPoint y: 552, distance: 76.8
click at [414, 552] on p "Highlights 🌲 Travel back to the Jurassic era and explore a themed park filled w…" at bounding box center [660, 606] width 495 height 109
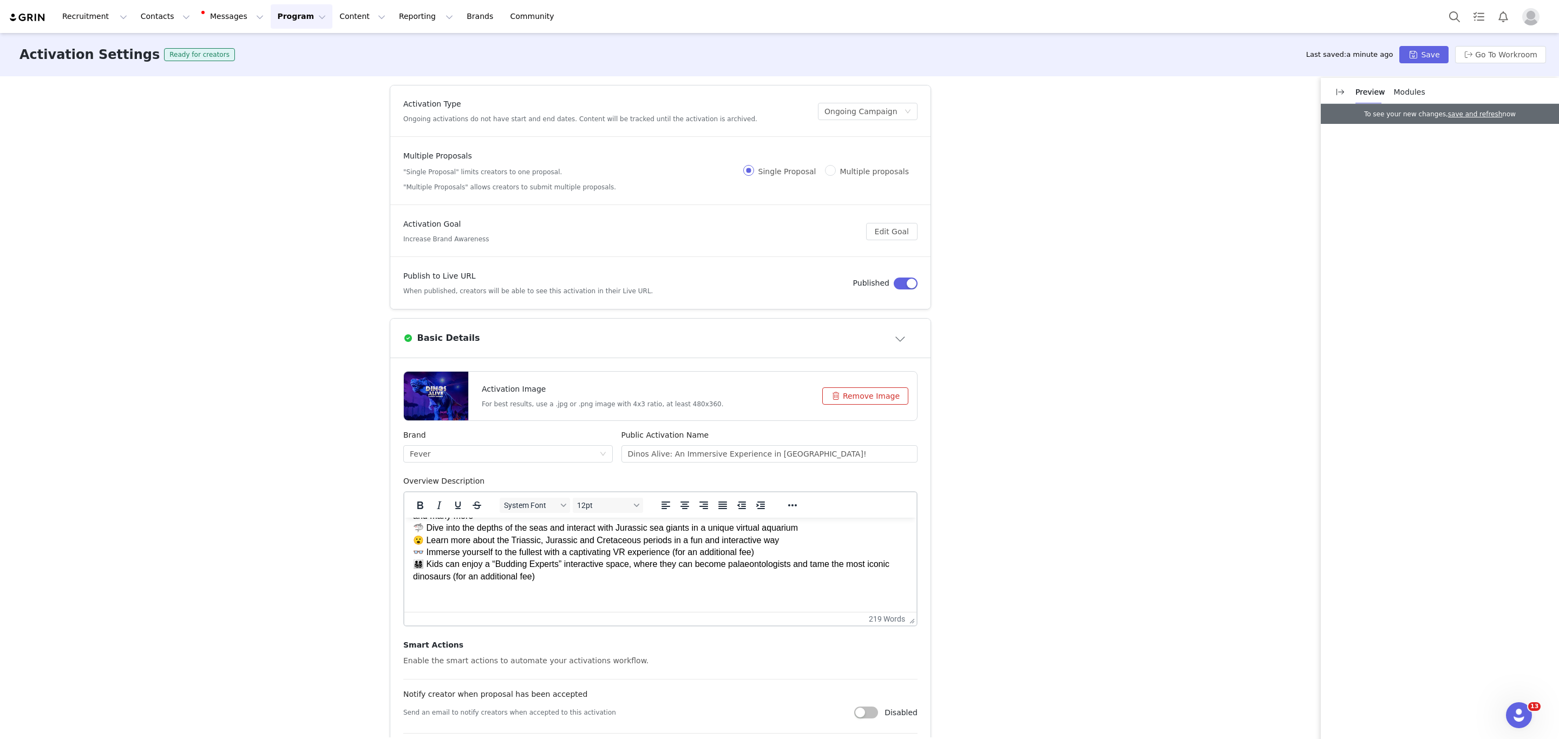
scroll to position [200, 0]
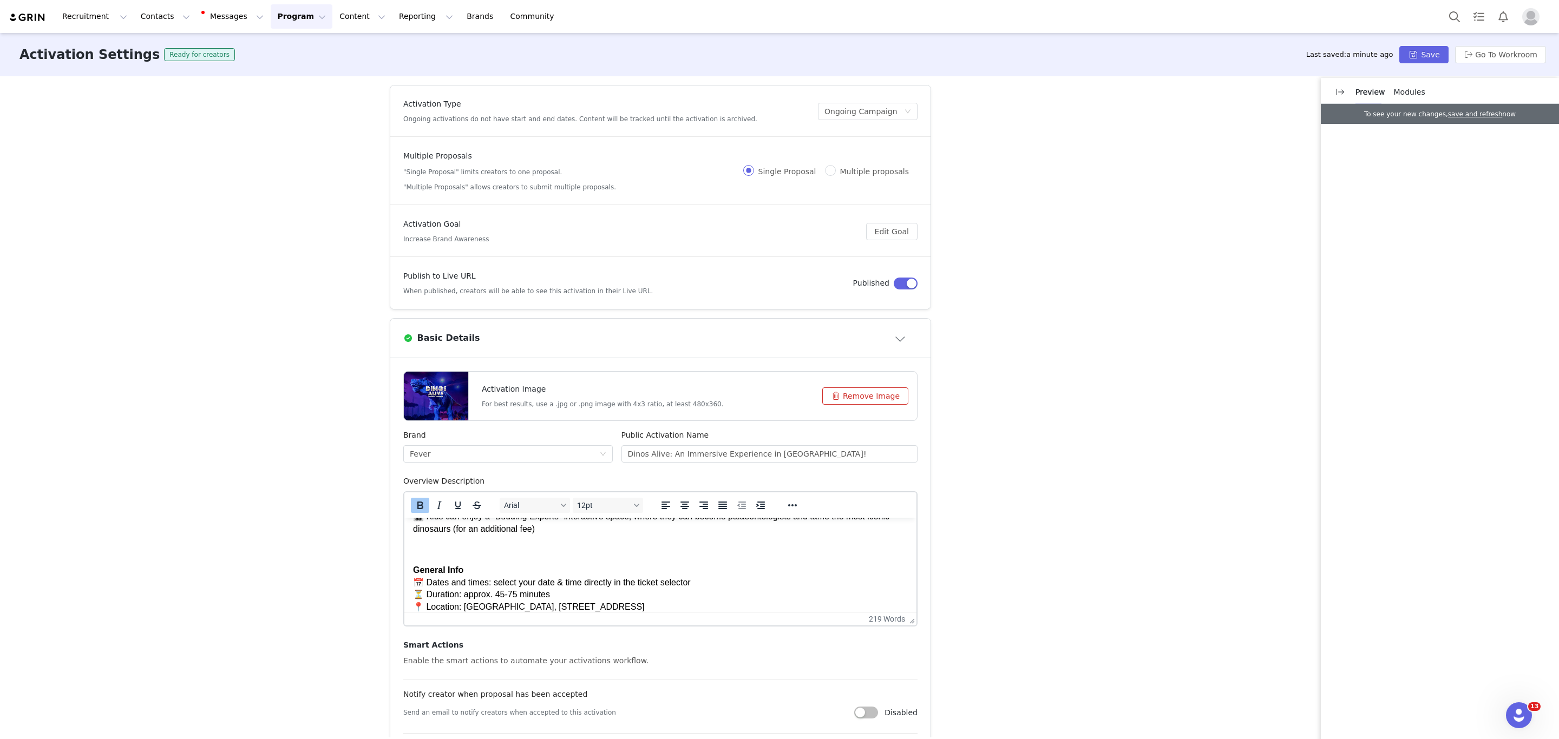
drag, startPoint x: 661, startPoint y: 599, endPoint x: 414, endPoint y: 550, distance: 251.5
click at [414, 550] on body "⭐ Dinos Alive is a dinosaur exhibition featuring life-size animated replicas in…" at bounding box center [660, 504] width 495 height 289
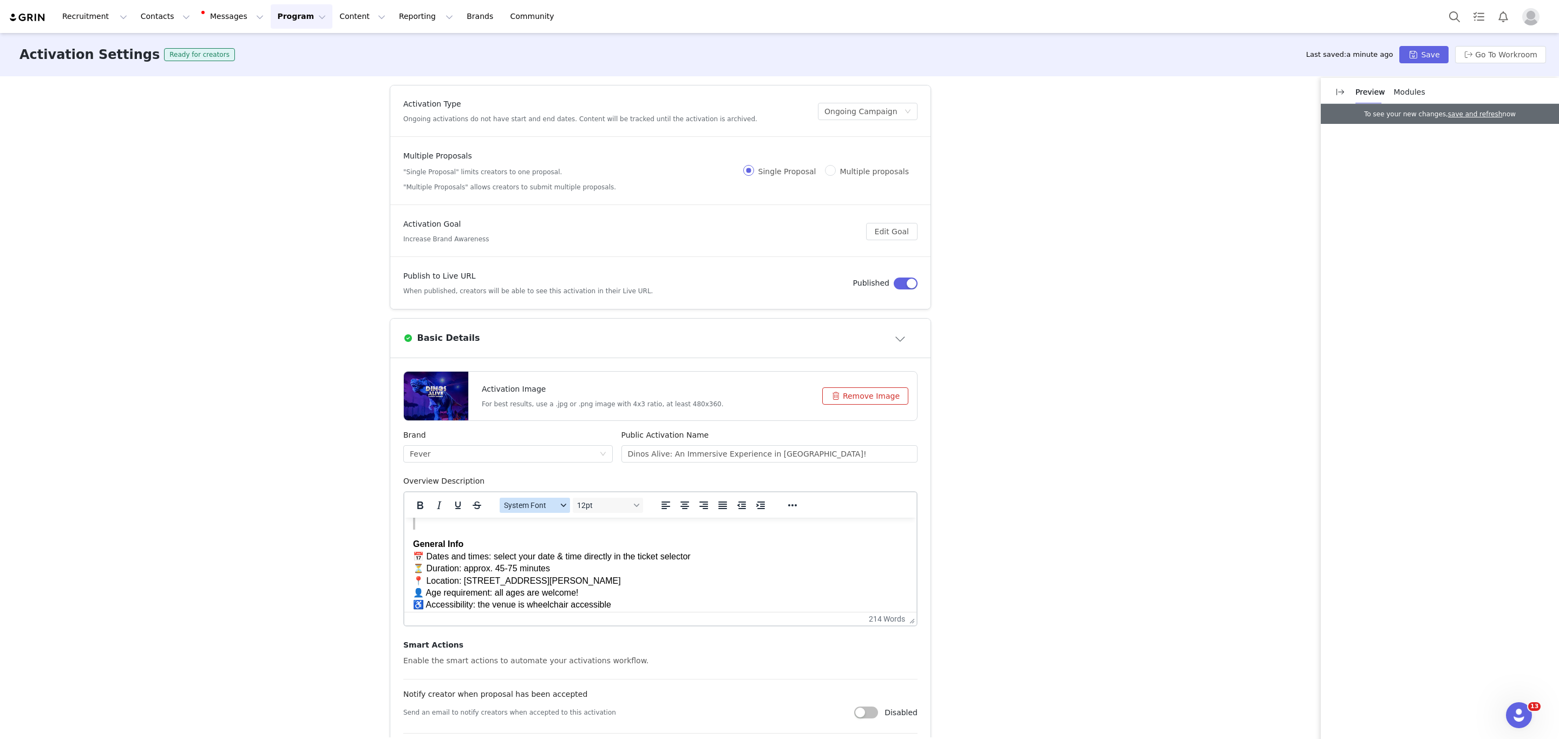
click at [545, 505] on span "System Font" at bounding box center [530, 505] width 53 height 9
click at [549, 192] on div "System Font" at bounding box center [545, 193] width 85 height 13
click at [588, 499] on div "System Font 12pt" at bounding box center [571, 505] width 157 height 21
click at [593, 513] on button "12pt" at bounding box center [608, 505] width 70 height 15
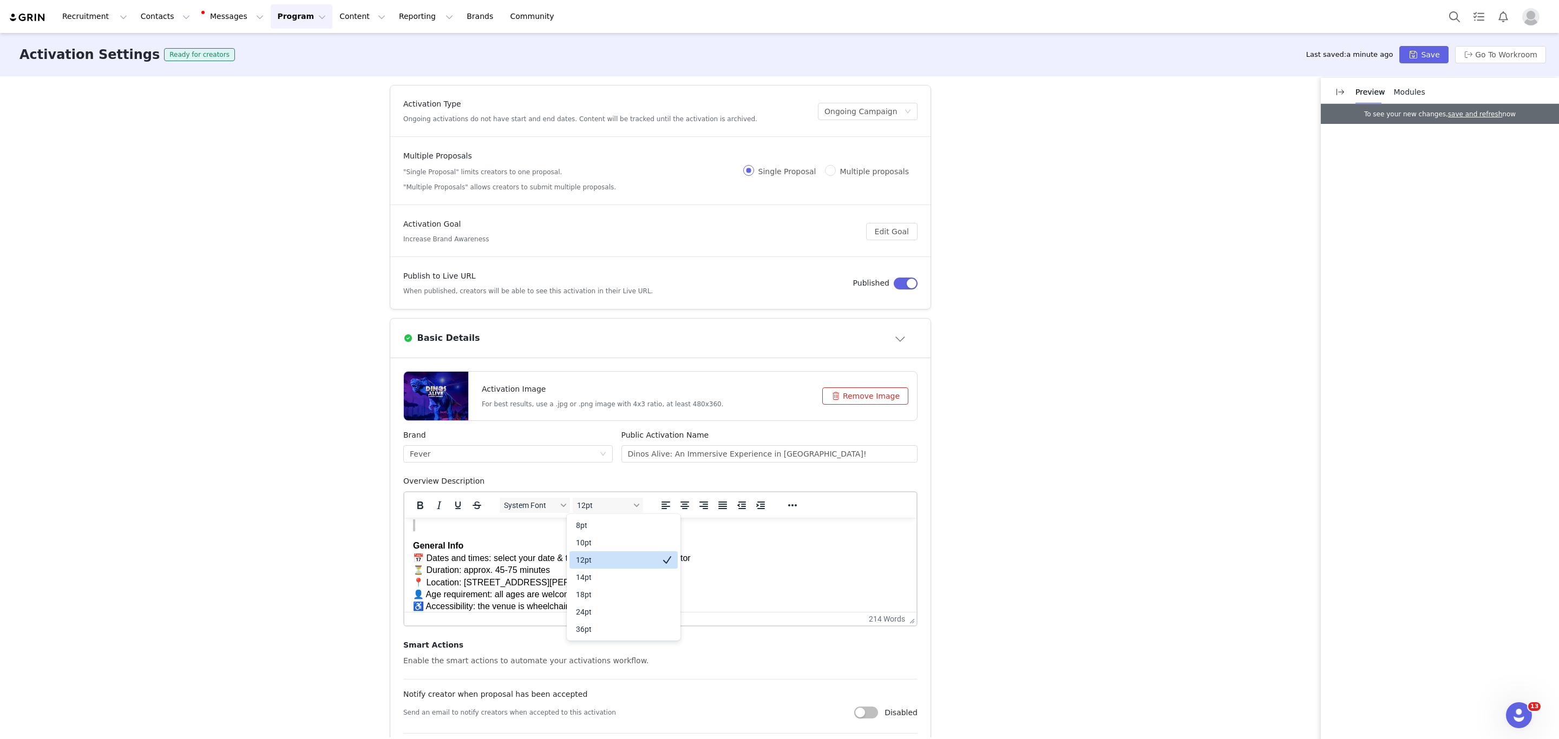
drag, startPoint x: 590, startPoint y: 557, endPoint x: 193, endPoint y: 37, distance: 654.1
click at [590, 557] on div "12pt" at bounding box center [616, 560] width 80 height 13
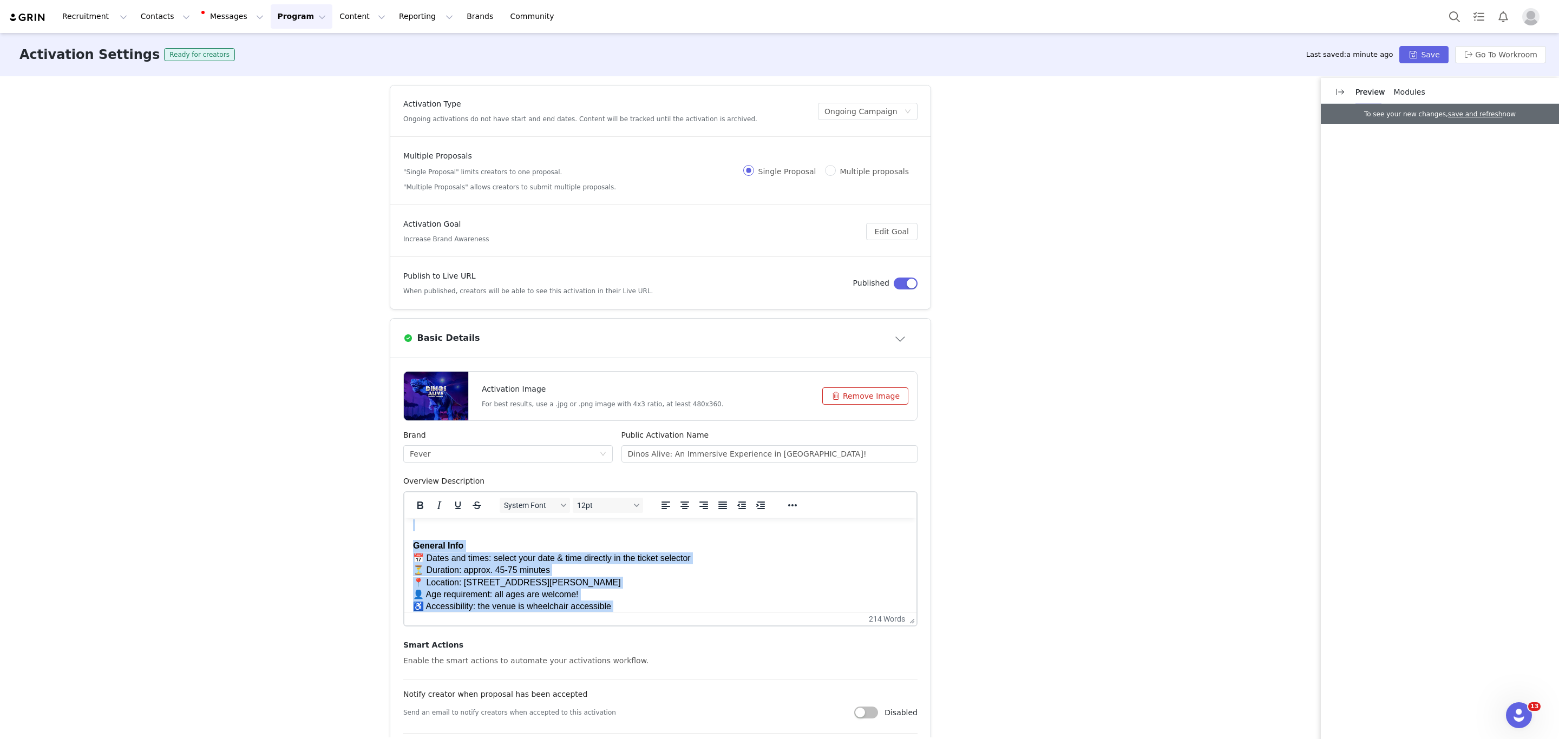
click at [674, 573] on p "General Info 📅 Dates and times: select your date & time directly in the ticket …" at bounding box center [660, 582] width 495 height 85
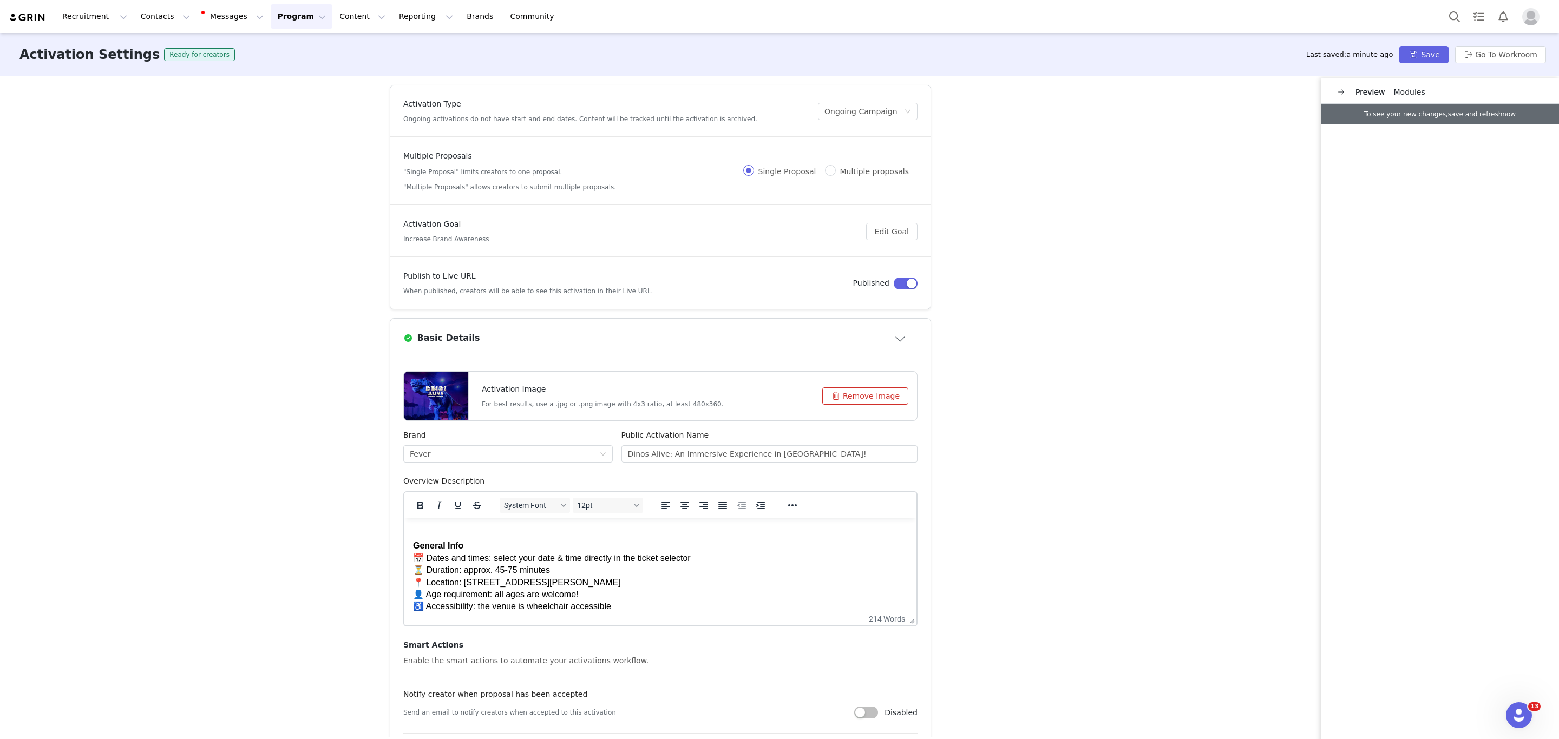
scroll to position [0, 0]
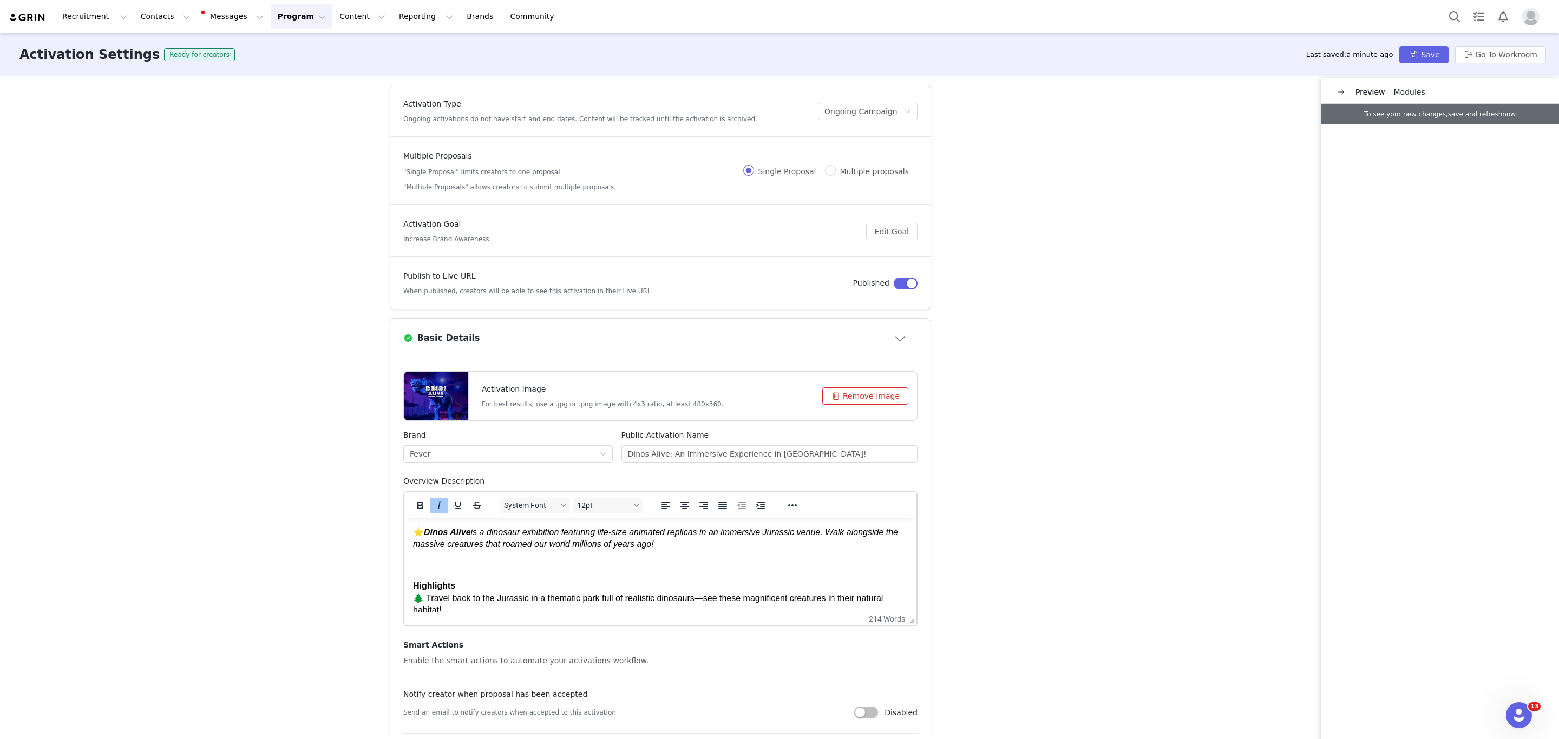
click at [698, 548] on p "⭐ Dinos Alive is a dinosaur exhibition featuring life-size animated replicas in…" at bounding box center [660, 539] width 495 height 24
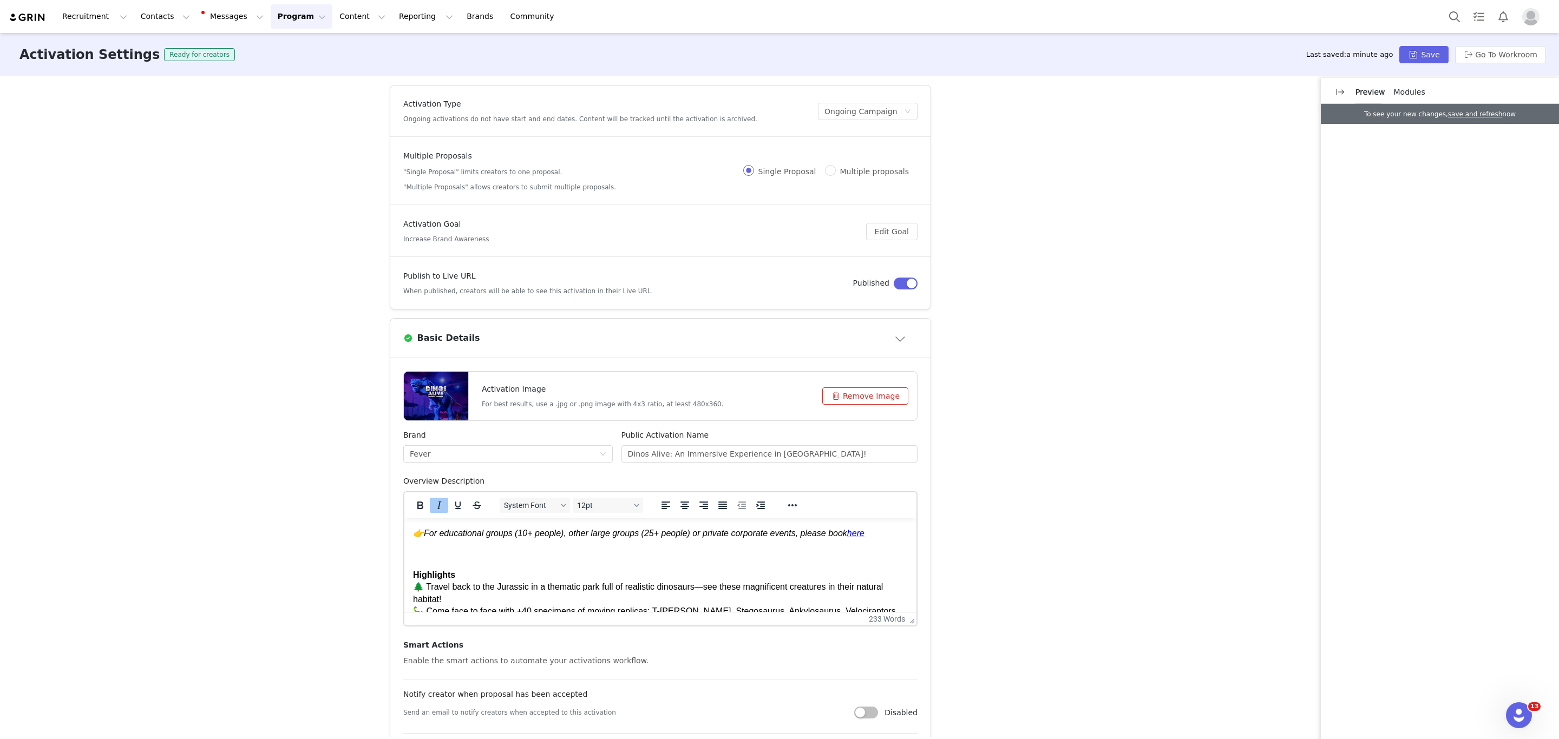
scroll to position [44, 0]
click at [1421, 43] on div "Activation Settings Ready for creators Last saved: a minute ago Save Go To Work…" at bounding box center [779, 54] width 1559 height 43
click at [1421, 52] on button "Save" at bounding box center [1423, 54] width 49 height 17
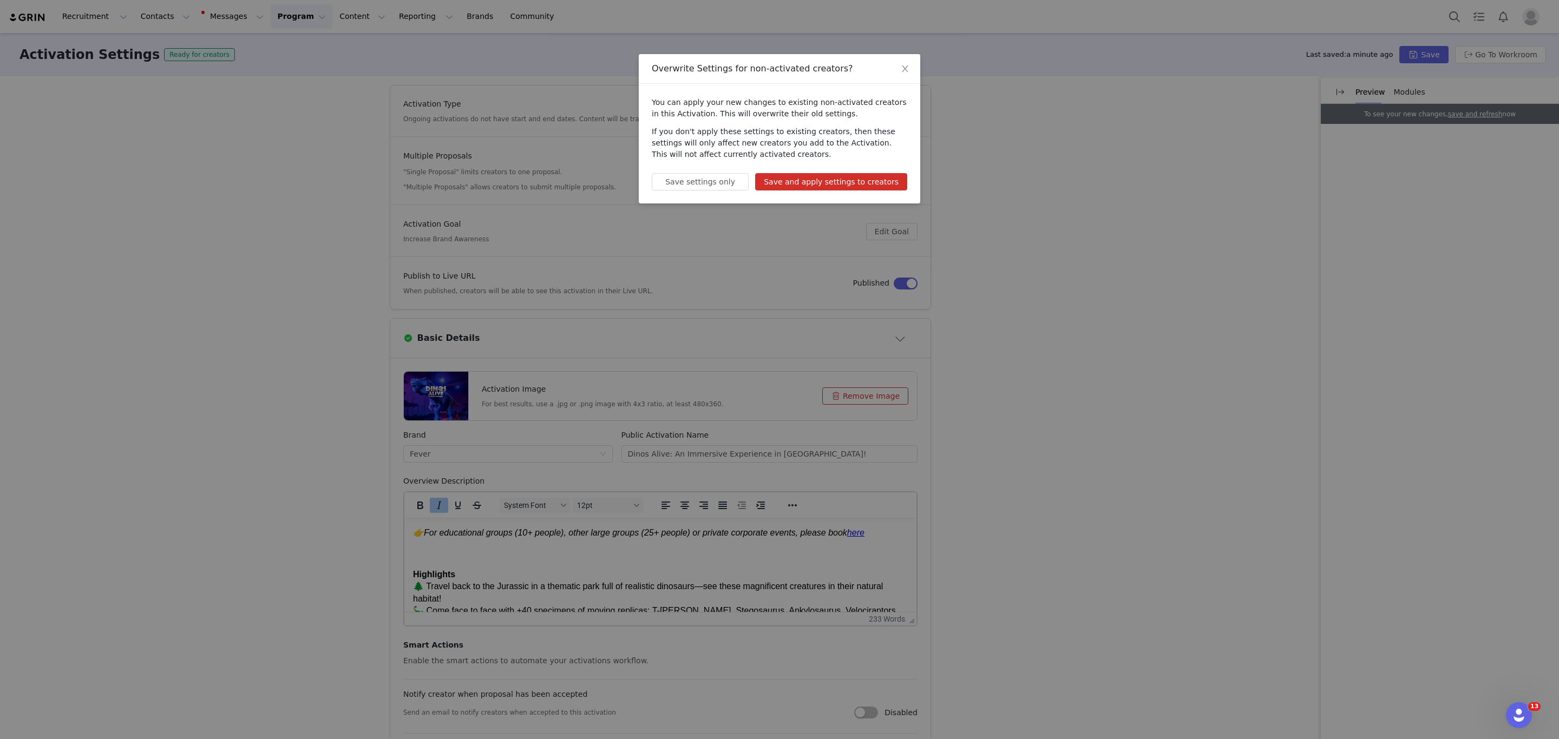
click at [859, 176] on button "Save and apply settings to creators" at bounding box center [831, 181] width 152 height 17
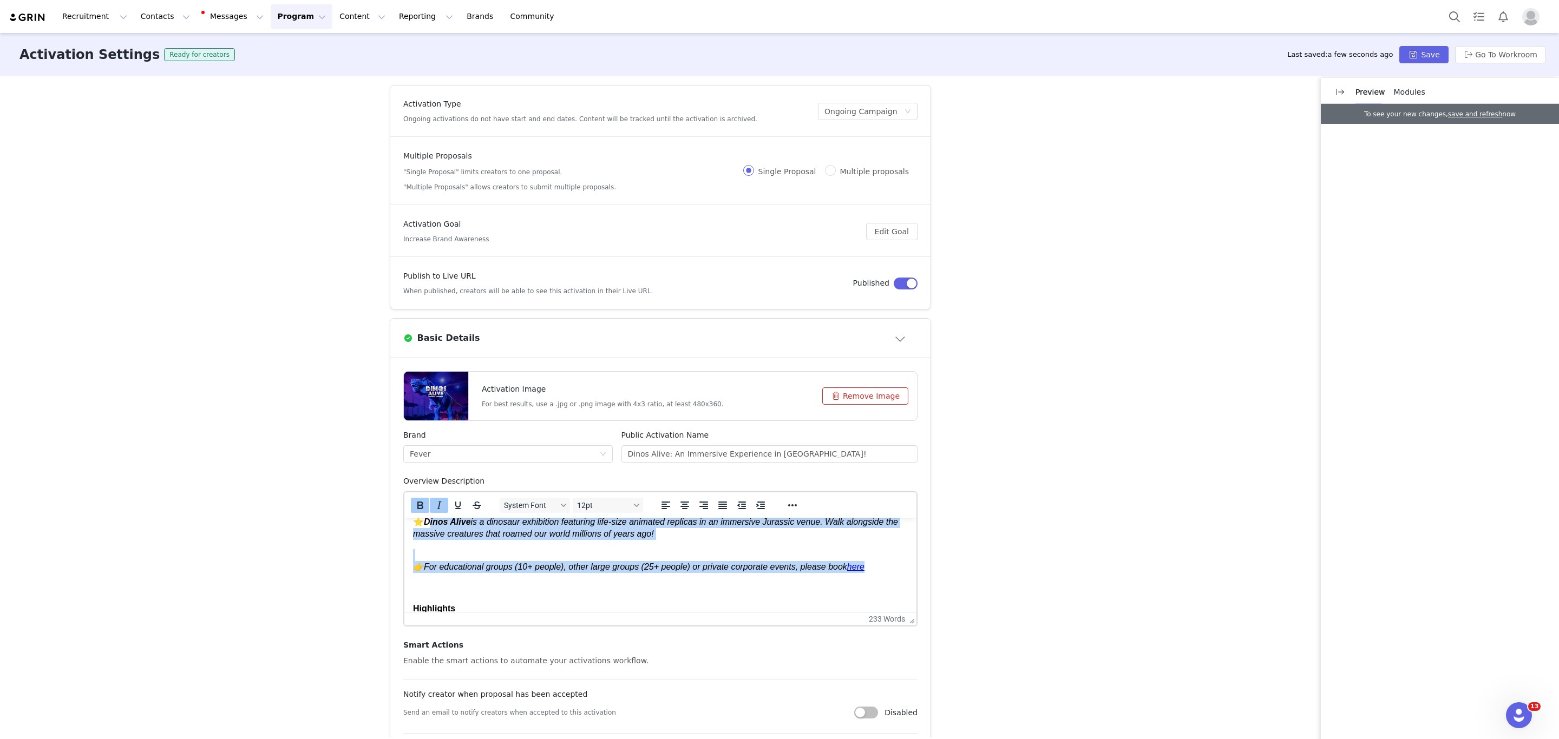
scroll to position [0, 0]
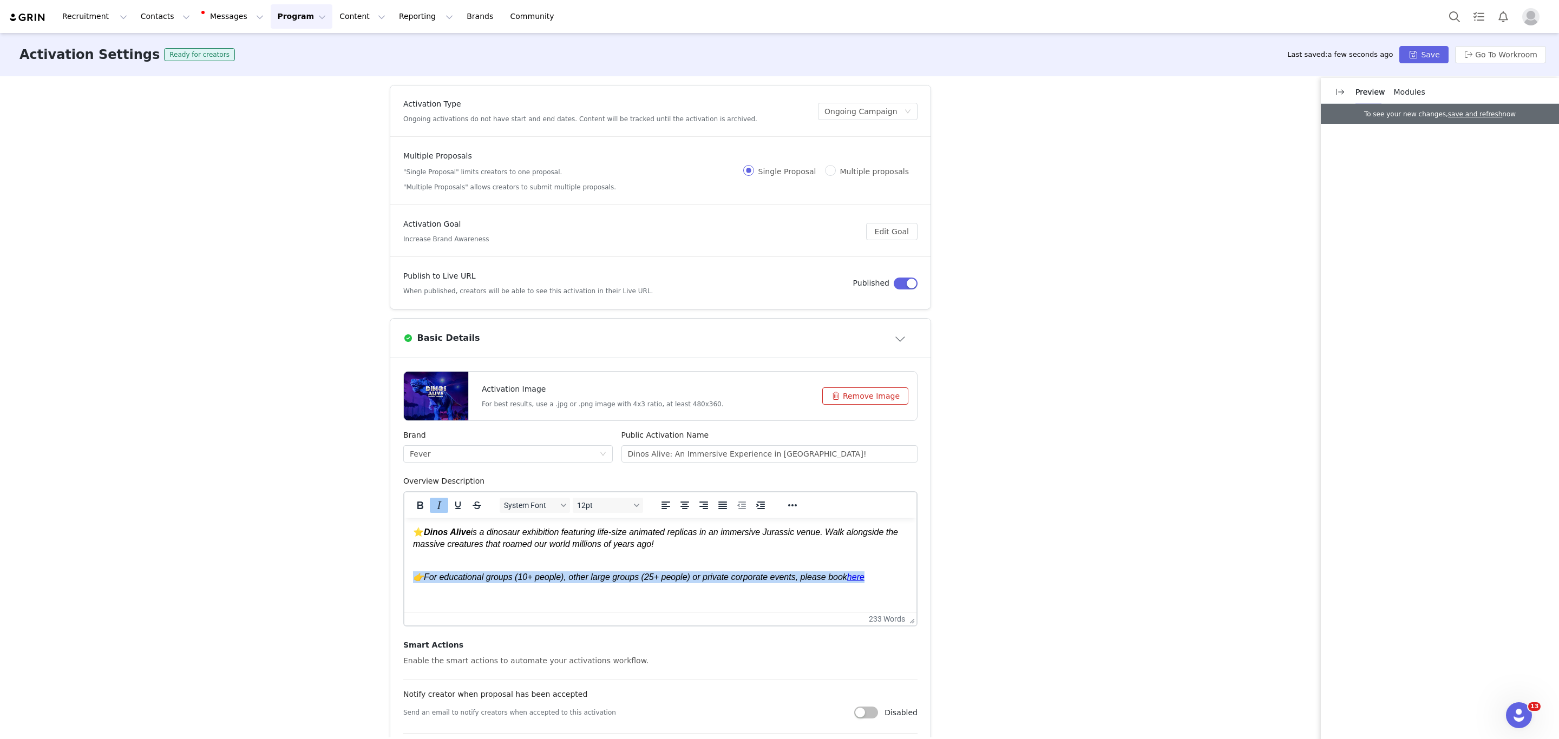
drag, startPoint x: 715, startPoint y: 529, endPoint x: 398, endPoint y: 575, distance: 320.9
click at [404, 575] on html "⭐ Dinos Alive is a dinosaur exhibition featuring life-size animated replicas in…" at bounding box center [660, 687] width 512 height 339
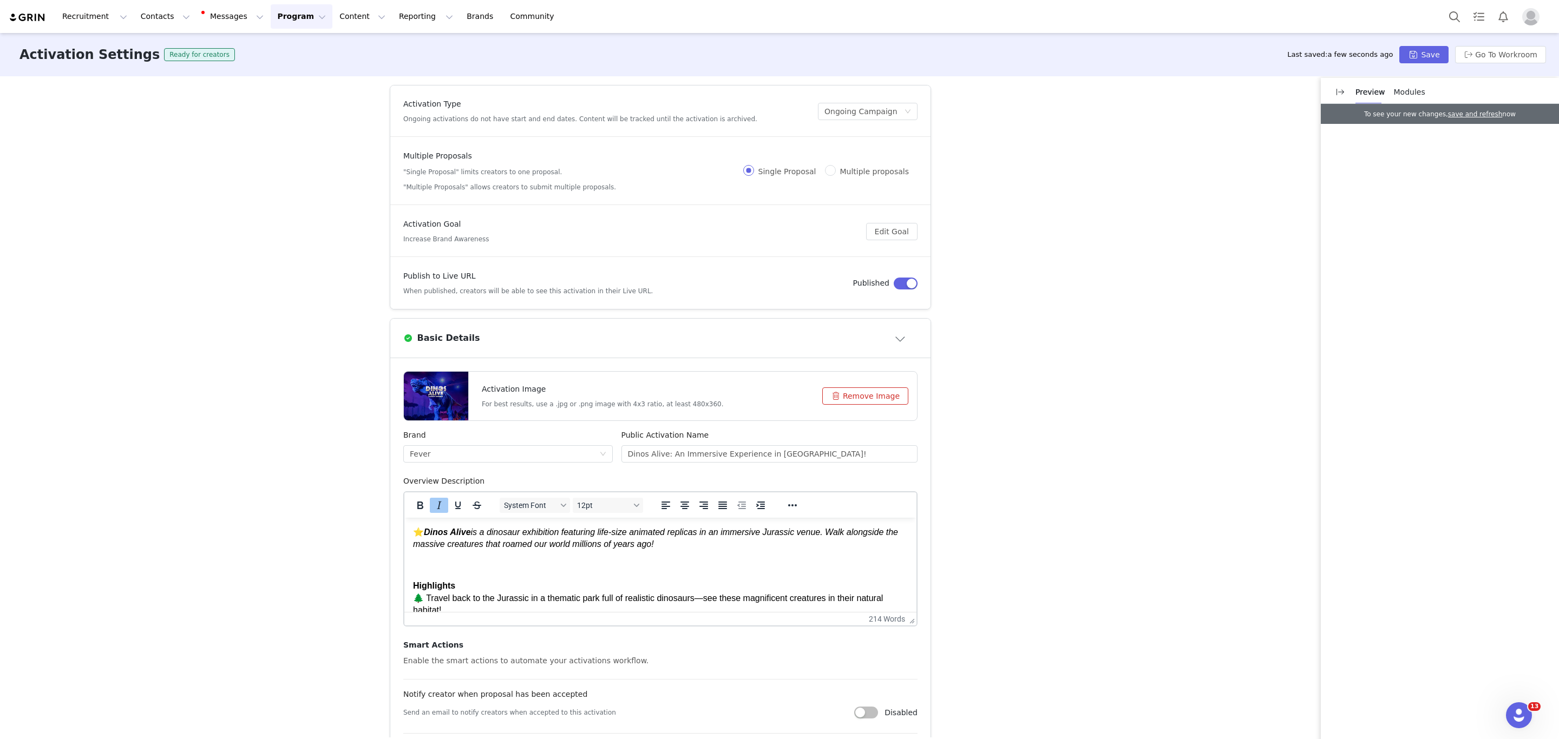
scroll to position [200, 0]
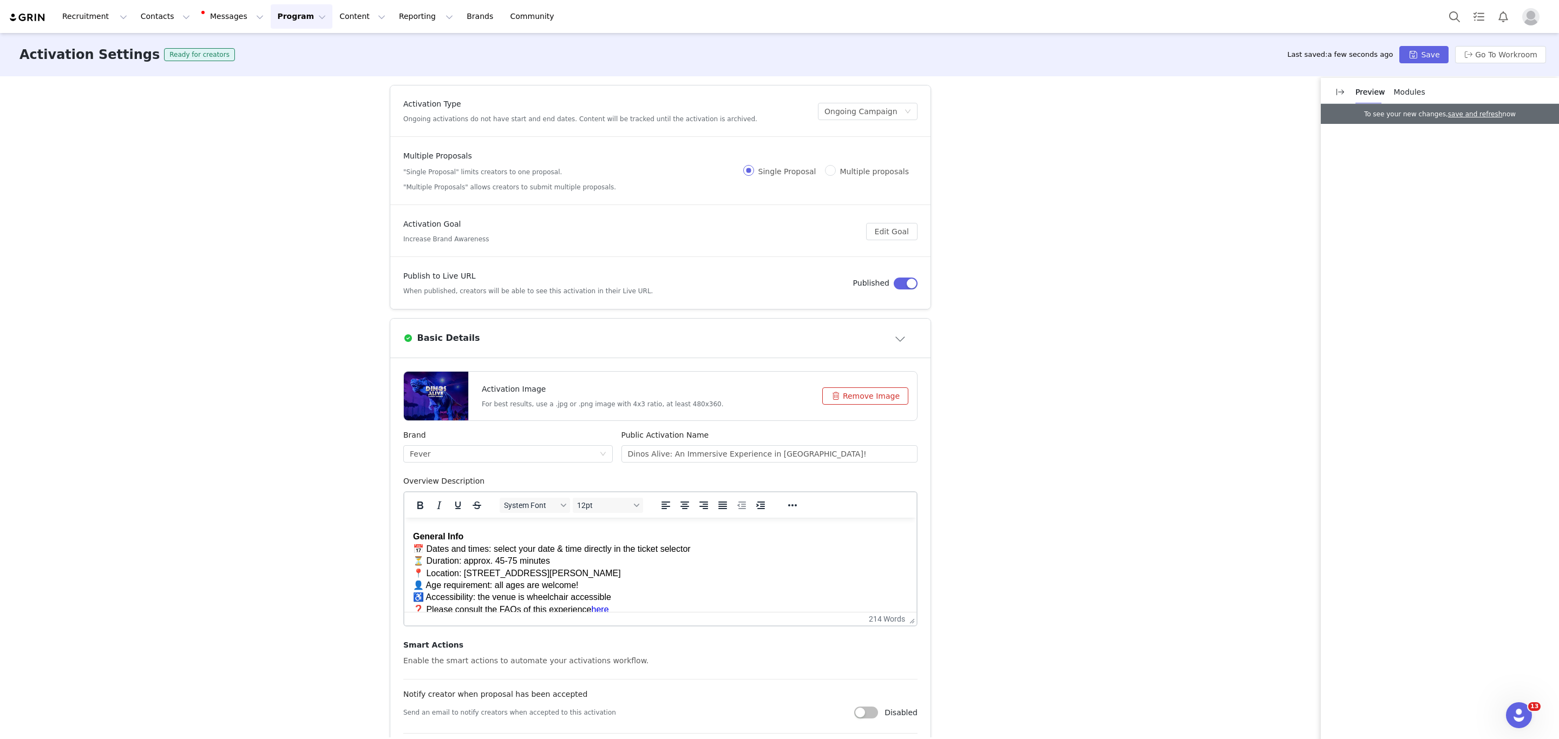
click at [688, 589] on p "General Info 📅 Dates and times: select your date & time directly in the ticket …" at bounding box center [660, 573] width 495 height 85
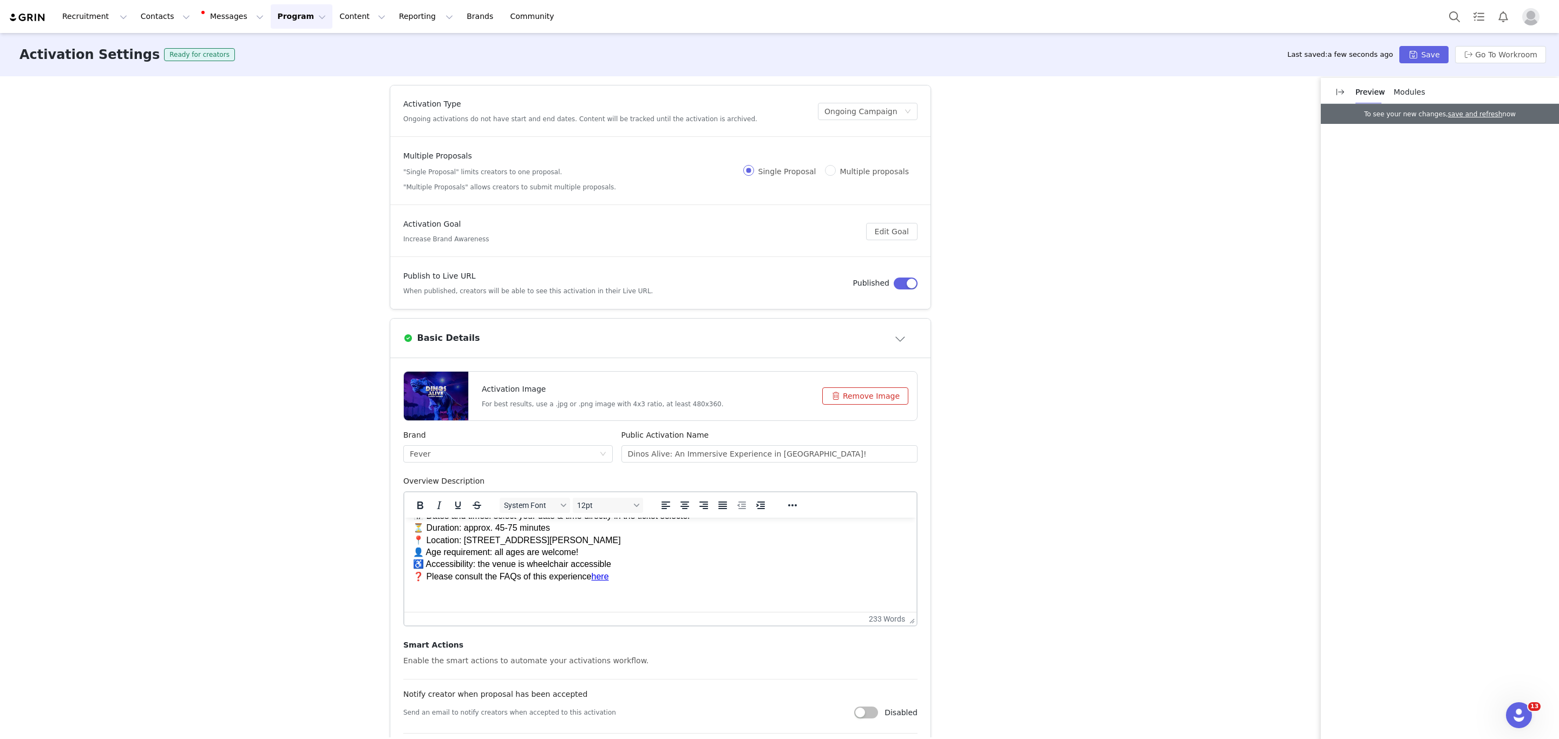
click at [1424, 43] on div "Activation Settings Ready for creators Last saved: a few seconds ago Save Go To…" at bounding box center [779, 54] width 1559 height 43
click at [1424, 51] on button "Save" at bounding box center [1423, 54] width 49 height 17
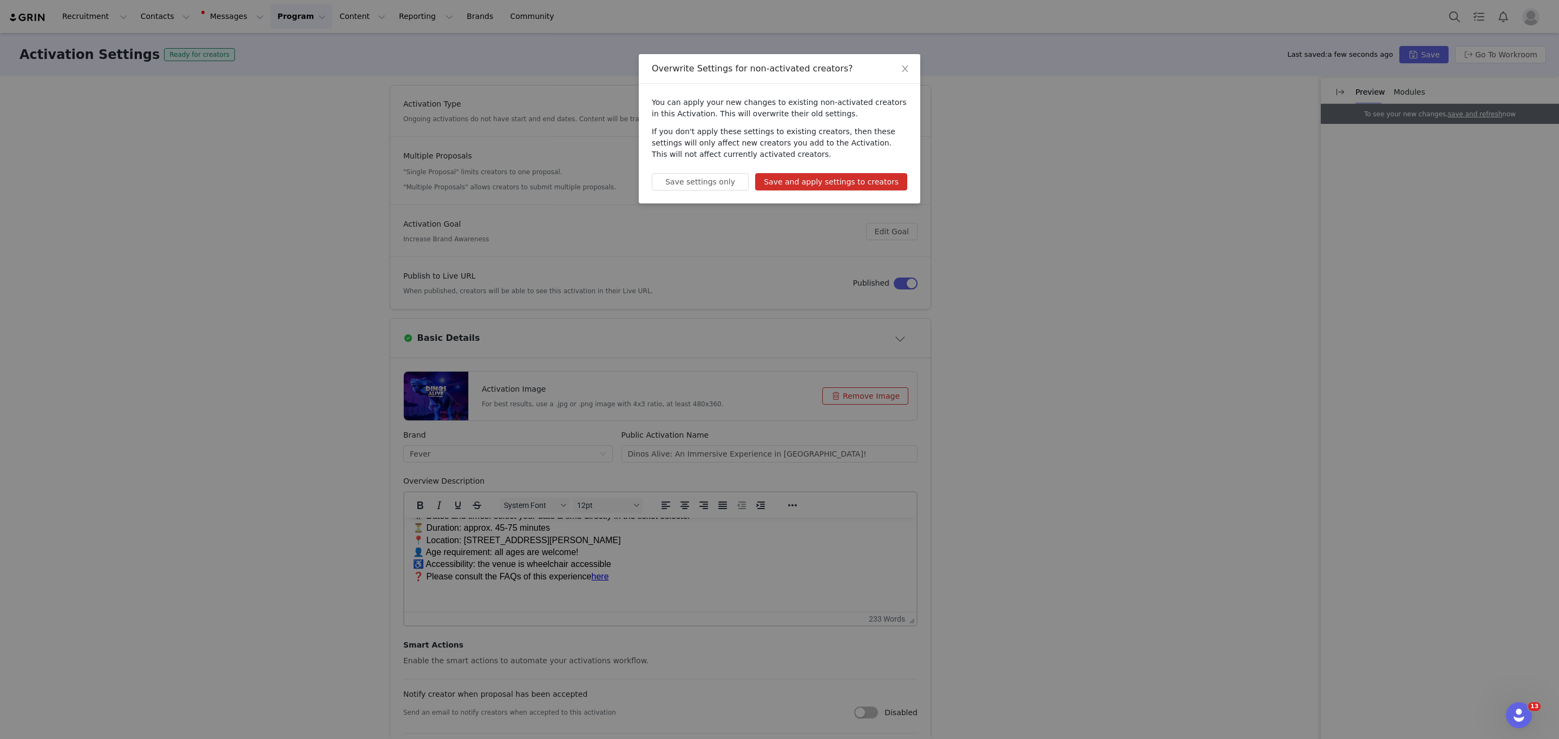
click at [872, 170] on div "You can apply your new changes to existing non-activated creators in this Activ…" at bounding box center [779, 144] width 281 height 120
click at [872, 186] on button "Save and apply settings to creators" at bounding box center [831, 181] width 152 height 17
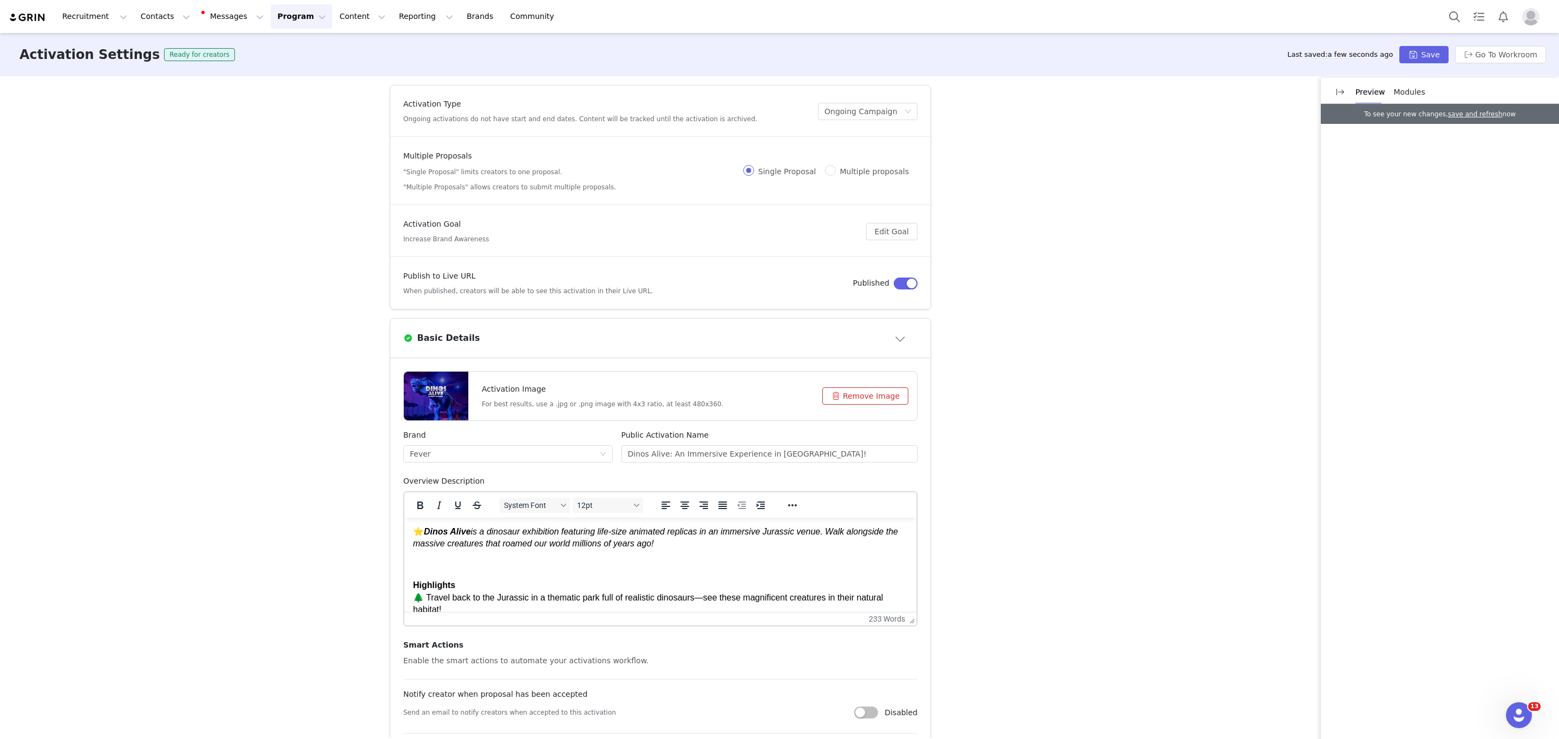
scroll to position [0, 0]
click at [1409, 58] on button "Save" at bounding box center [1423, 54] width 49 height 17
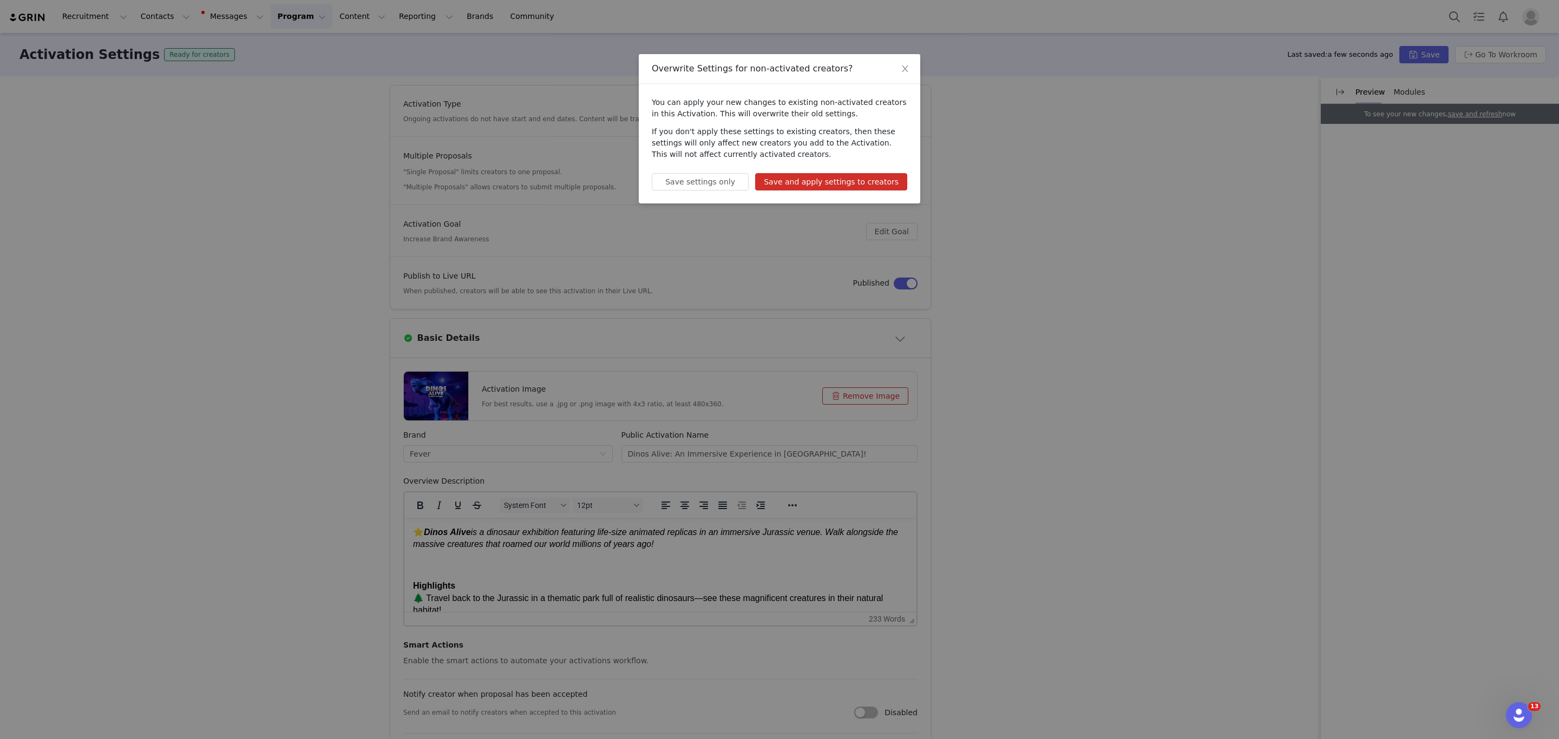
click at [804, 181] on button "Save and apply settings to creators" at bounding box center [831, 181] width 152 height 17
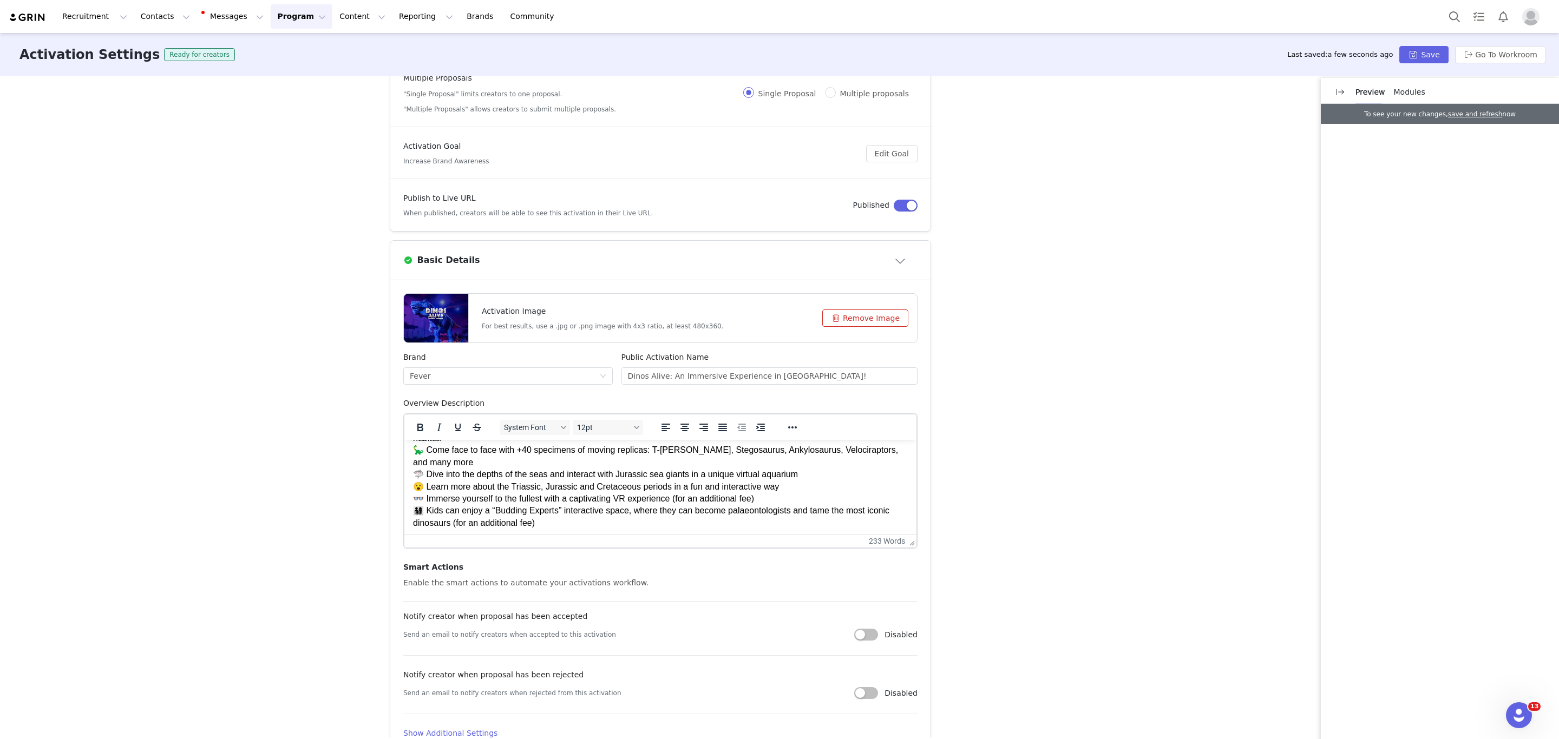
scroll to position [80, 0]
click at [627, 577] on div "Enable the smart actions to automate your activations workflow." at bounding box center [660, 580] width 514 height 11
click at [617, 639] on div "Send an email to notify creators when accepted to this activation Disabled" at bounding box center [660, 633] width 514 height 16
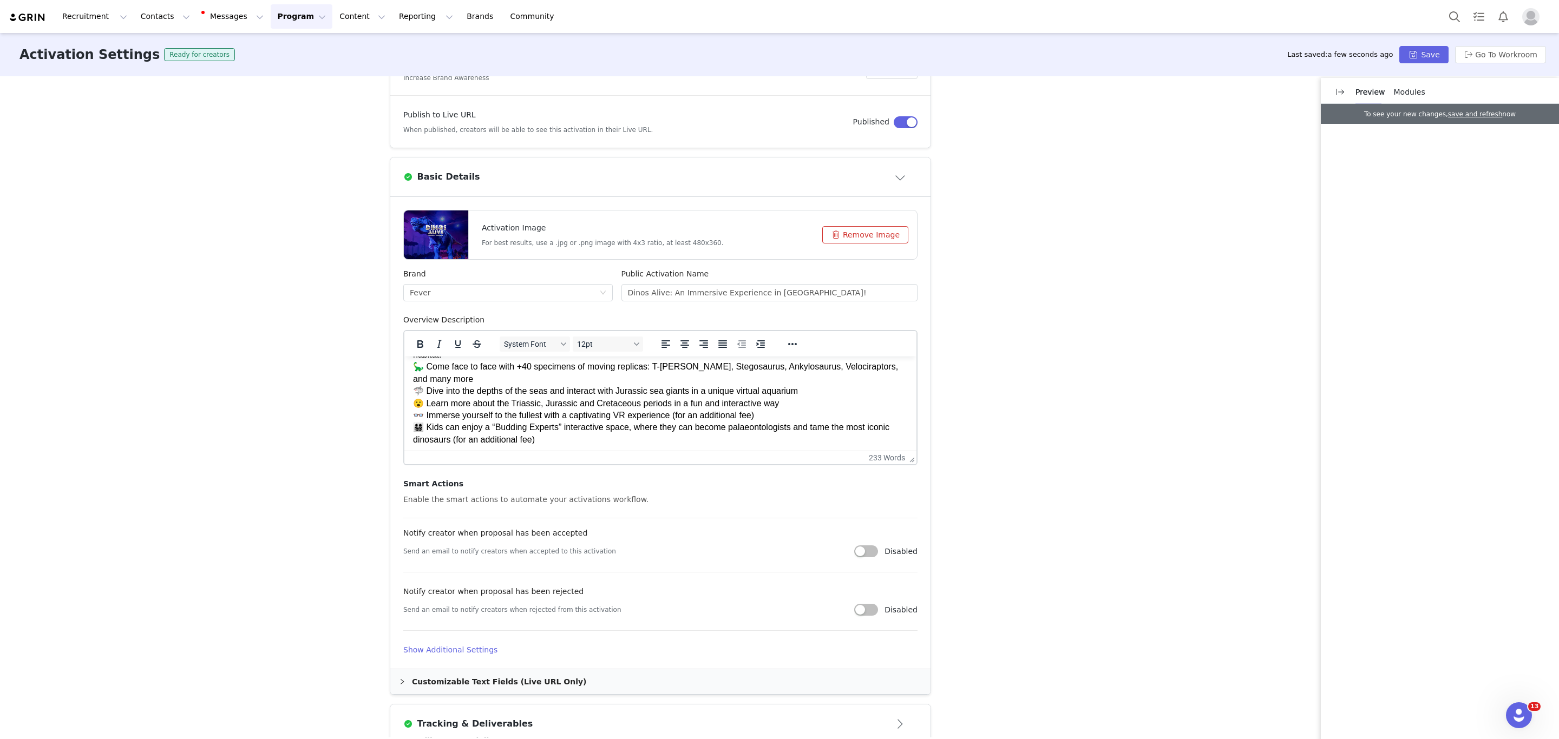
scroll to position [162, 0]
click at [447, 649] on h4 "Show Additional Settings" at bounding box center [660, 648] width 514 height 11
drag, startPoint x: 432, startPoint y: 681, endPoint x: 339, endPoint y: 679, distance: 92.6
click at [339, 679] on div "Activation Type Ongoing activations do not have start and end dates. Content wi…" at bounding box center [779, 406] width 1559 height 661
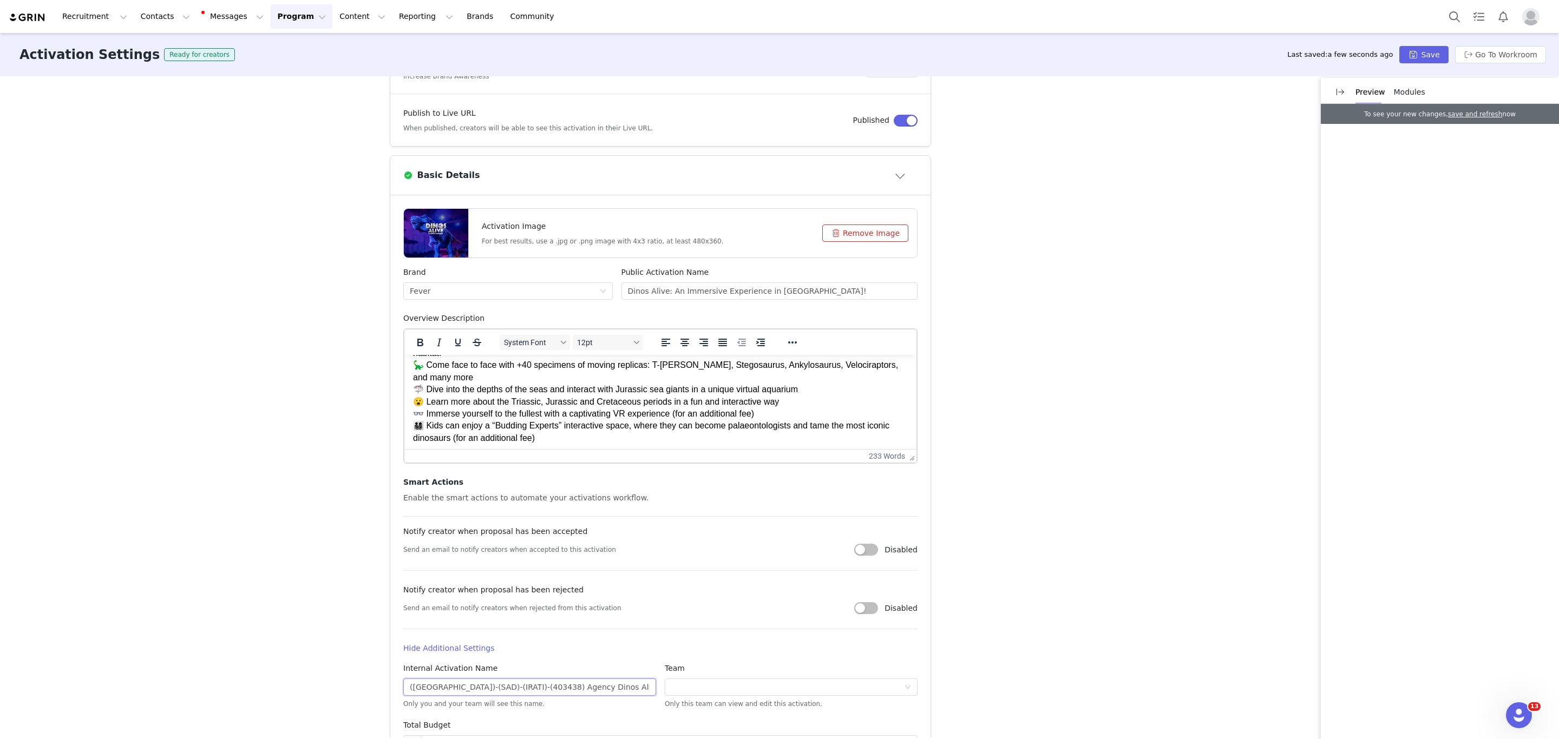
click at [483, 690] on input "([GEOGRAPHIC_DATA])-(SAD)-(IRATI)-(403438) Agency Dinos Alive [GEOGRAPHIC_DATA]" at bounding box center [529, 687] width 253 height 17
click at [481, 688] on input "([GEOGRAPHIC_DATA])-(SAD)-(IRATI)-(403438) Agency Dinos Alive [GEOGRAPHIC_DATA]" at bounding box center [529, 687] width 253 height 17
paste input "4345"
drag, startPoint x: 625, startPoint y: 681, endPoint x: 567, endPoint y: 685, distance: 58.6
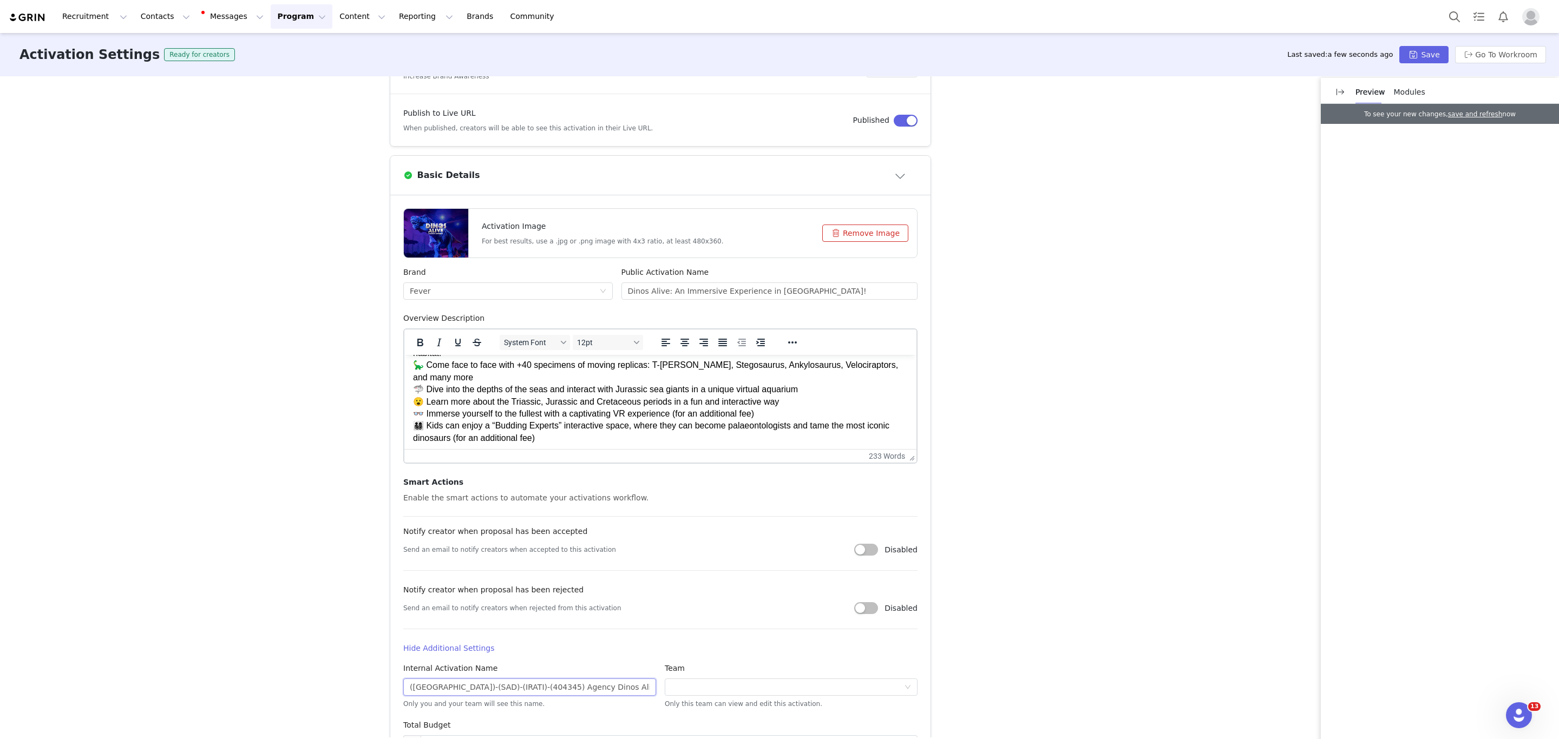
click at [567, 685] on input "([GEOGRAPHIC_DATA])-(SAD)-(IRATI)-(404345) Agency Dinos Alive [GEOGRAPHIC_DATA]" at bounding box center [529, 687] width 253 height 17
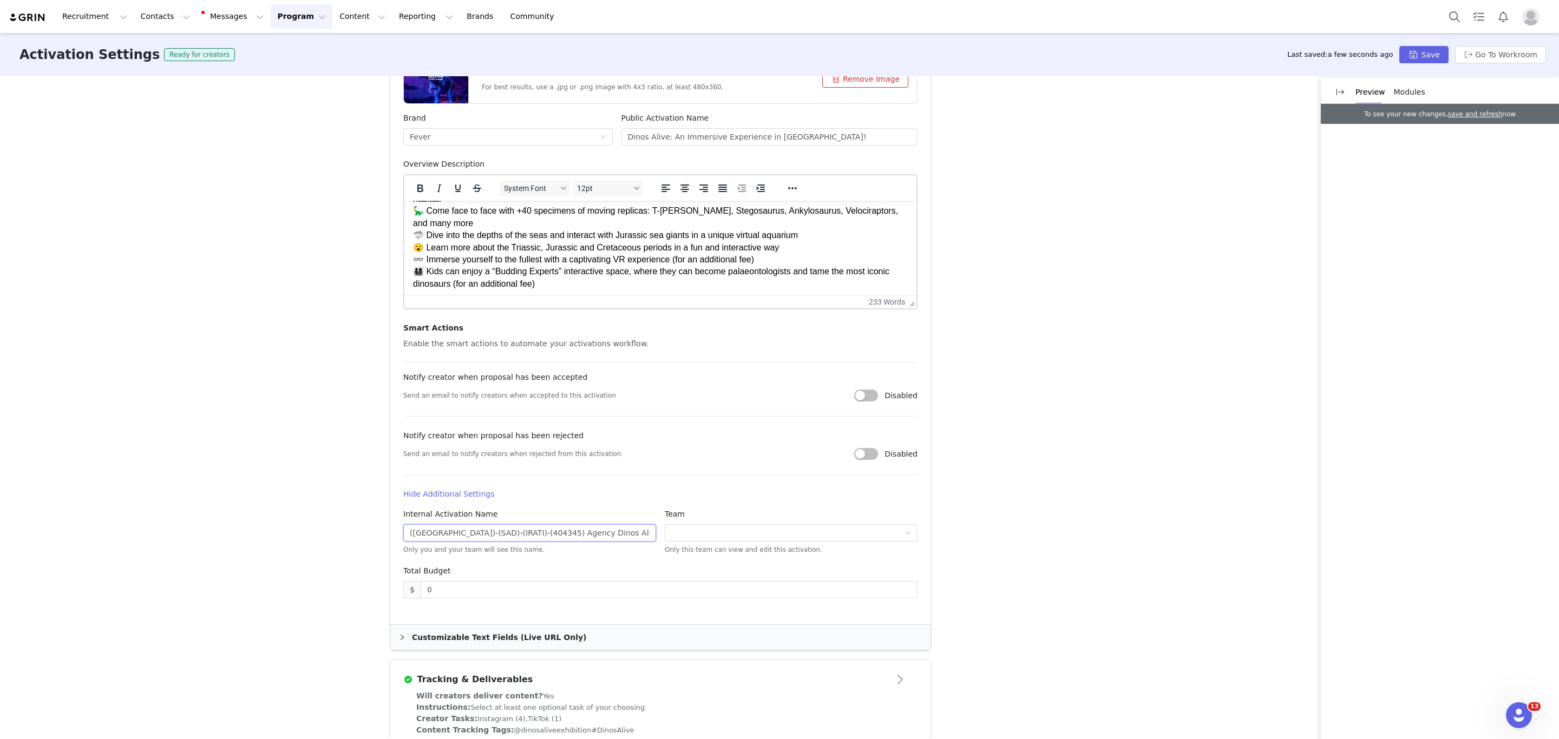
type input "([GEOGRAPHIC_DATA])-(SAD)-(IRATI)-(404345) Agency Dinos Alive [GEOGRAPHIC_DATA]"
click at [521, 639] on div "Customizable Text Fields (Live URL Only)" at bounding box center [660, 637] width 540 height 25
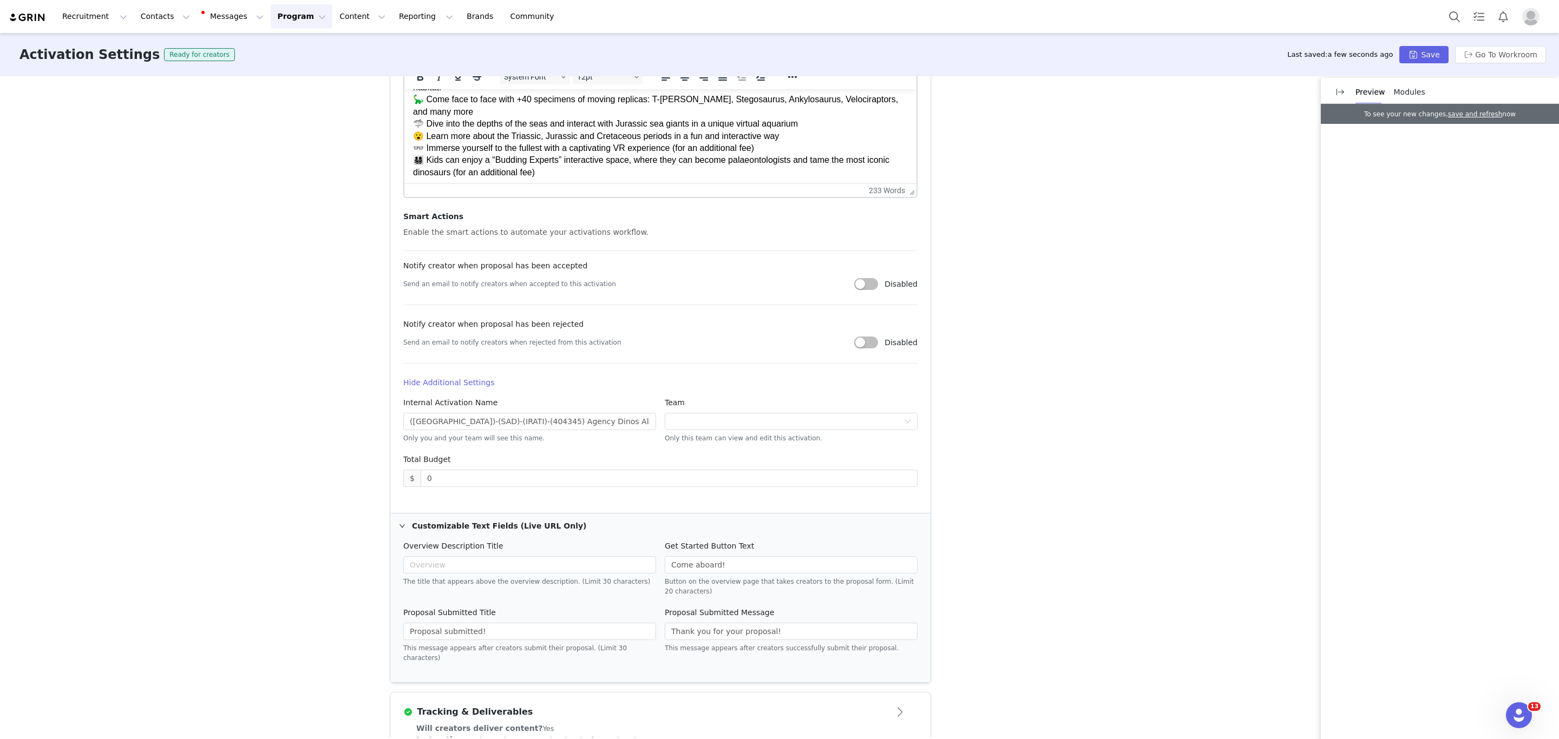
scroll to position [432, 0]
drag, startPoint x: 733, startPoint y: 635, endPoint x: 622, endPoint y: 630, distance: 110.5
click at [622, 630] on div "Proposal Submitted Title Proposal submitted! This message appears after creator…" at bounding box center [660, 637] width 523 height 67
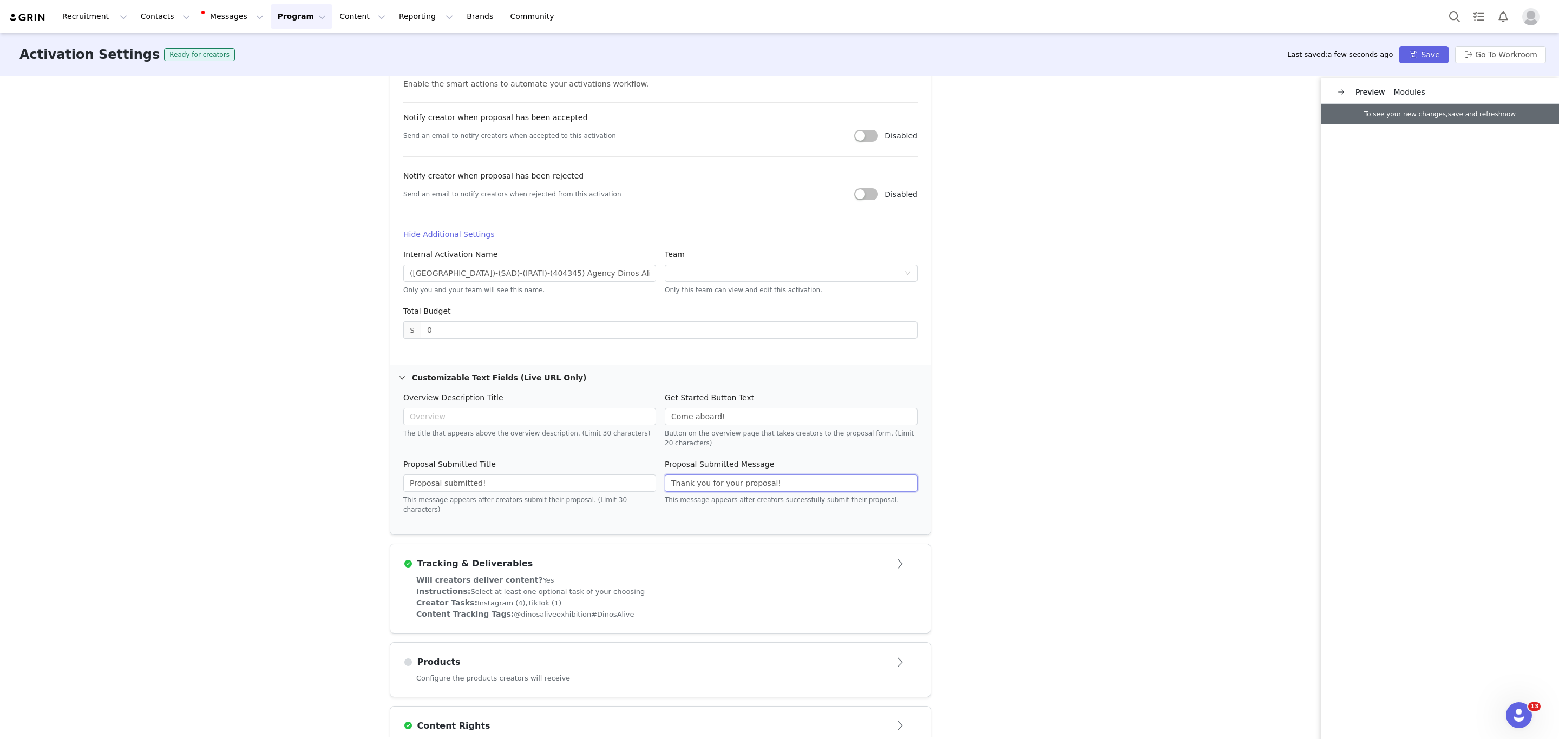
scroll to position [578, 0]
click at [755, 575] on div "Will creators deliver content? Yes" at bounding box center [660, 579] width 488 height 11
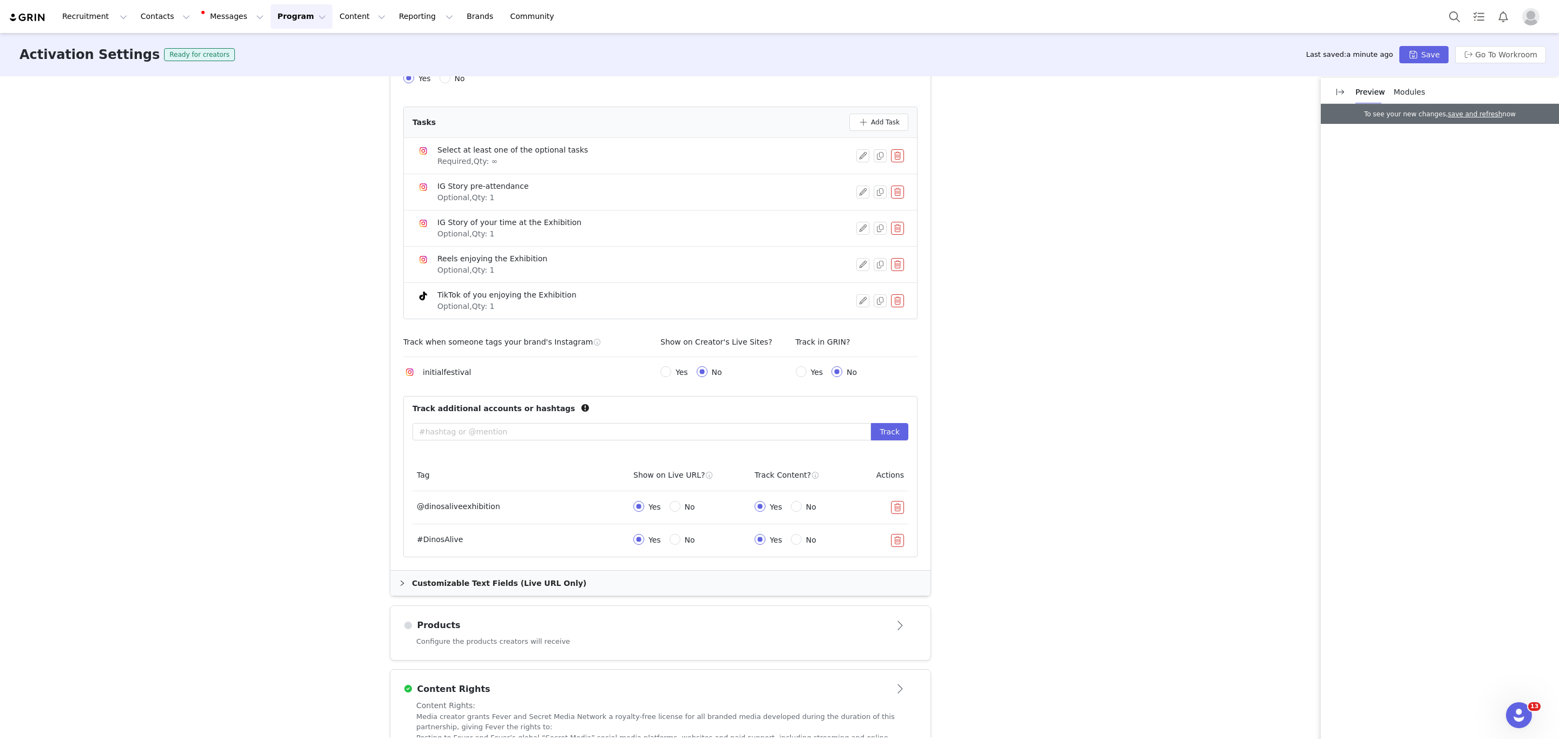
scroll to position [424, 0]
click at [486, 588] on div "Customizable Text Fields (Live URL Only)" at bounding box center [660, 582] width 540 height 25
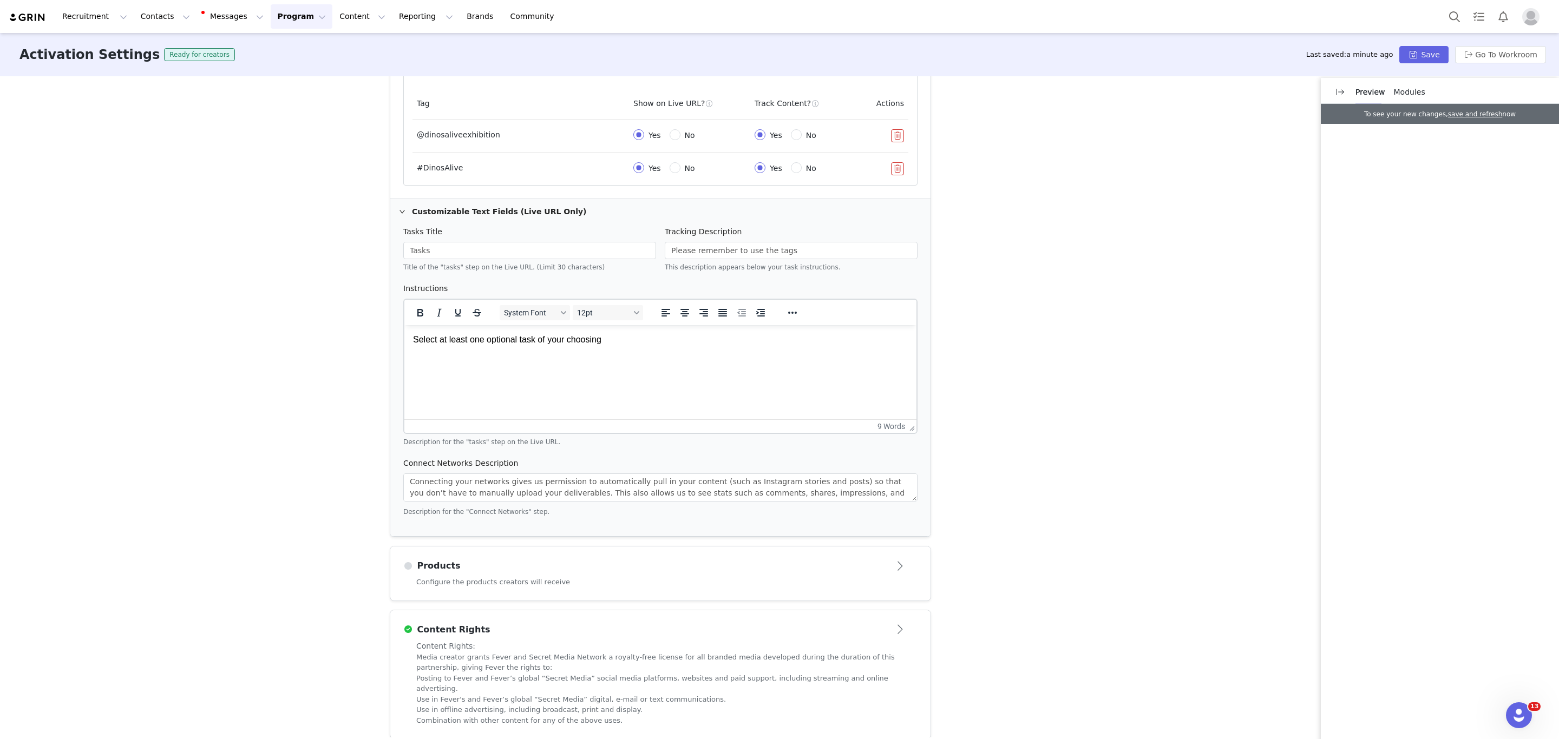
scroll to position [804, 0]
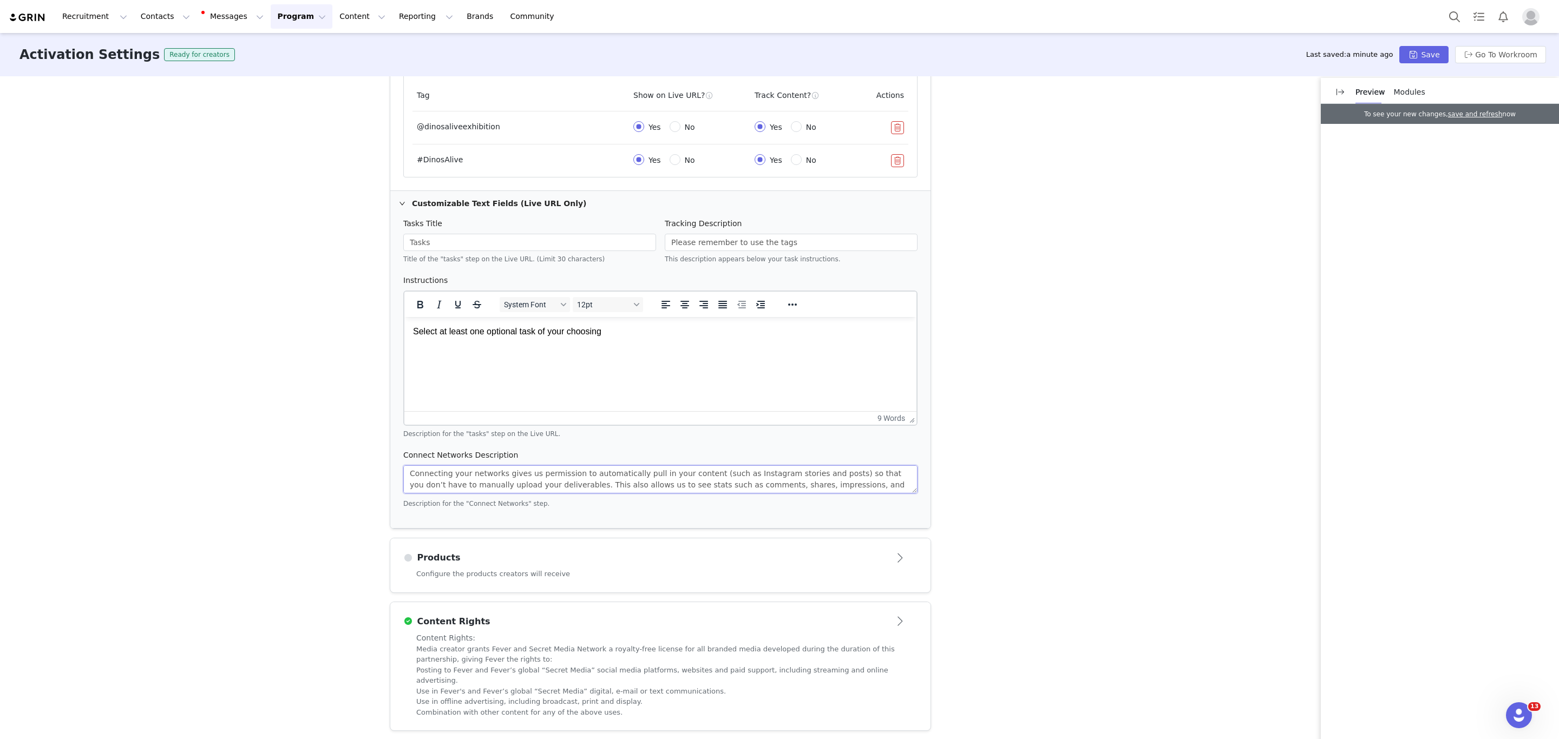
drag, startPoint x: 711, startPoint y: 485, endPoint x: 839, endPoint y: 483, distance: 128.3
click at [839, 483] on textarea "Connecting your networks gives us permission to automatically pull in your cont…" at bounding box center [660, 479] width 514 height 28
click at [623, 551] on article "Products" at bounding box center [660, 553] width 540 height 30
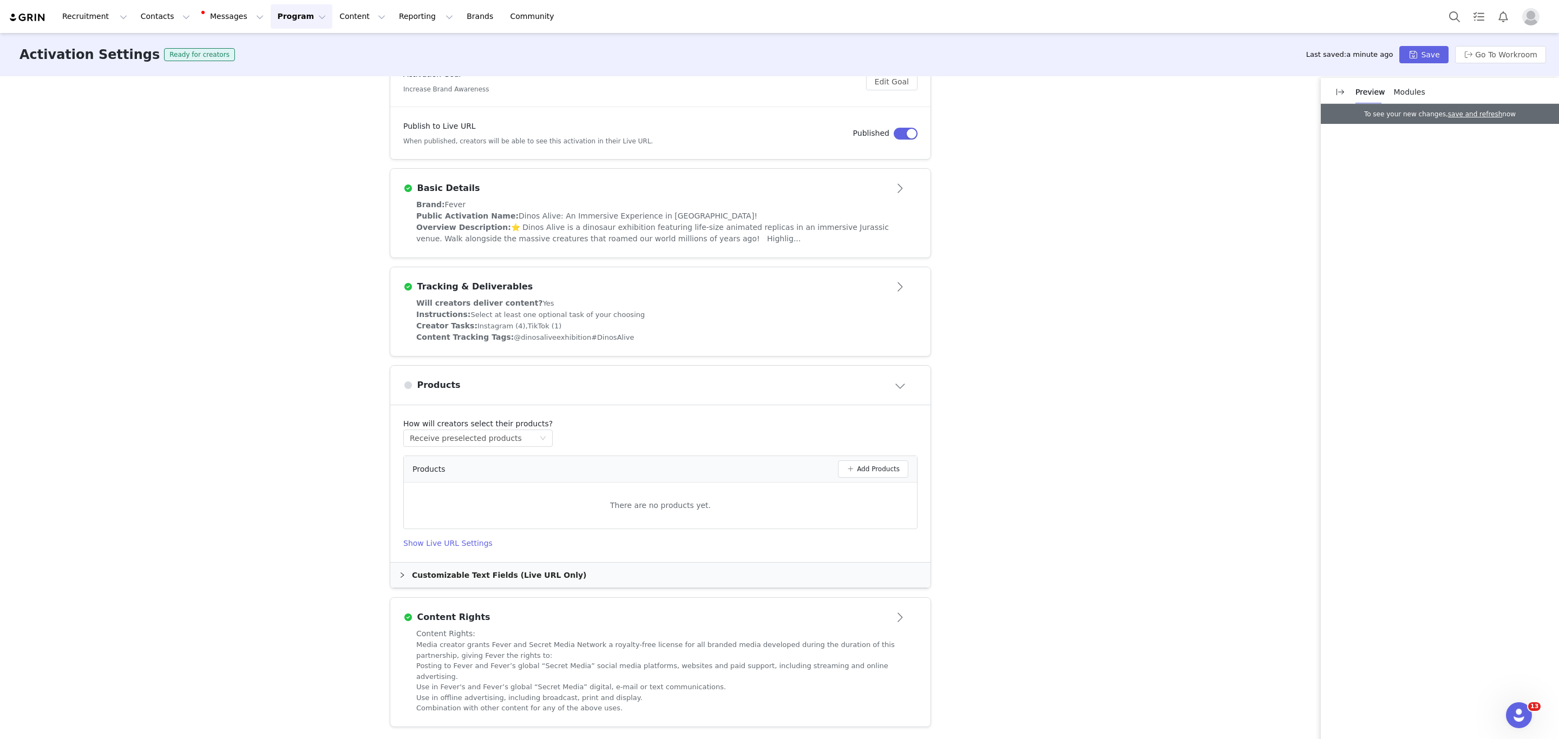
scroll to position [143, 0]
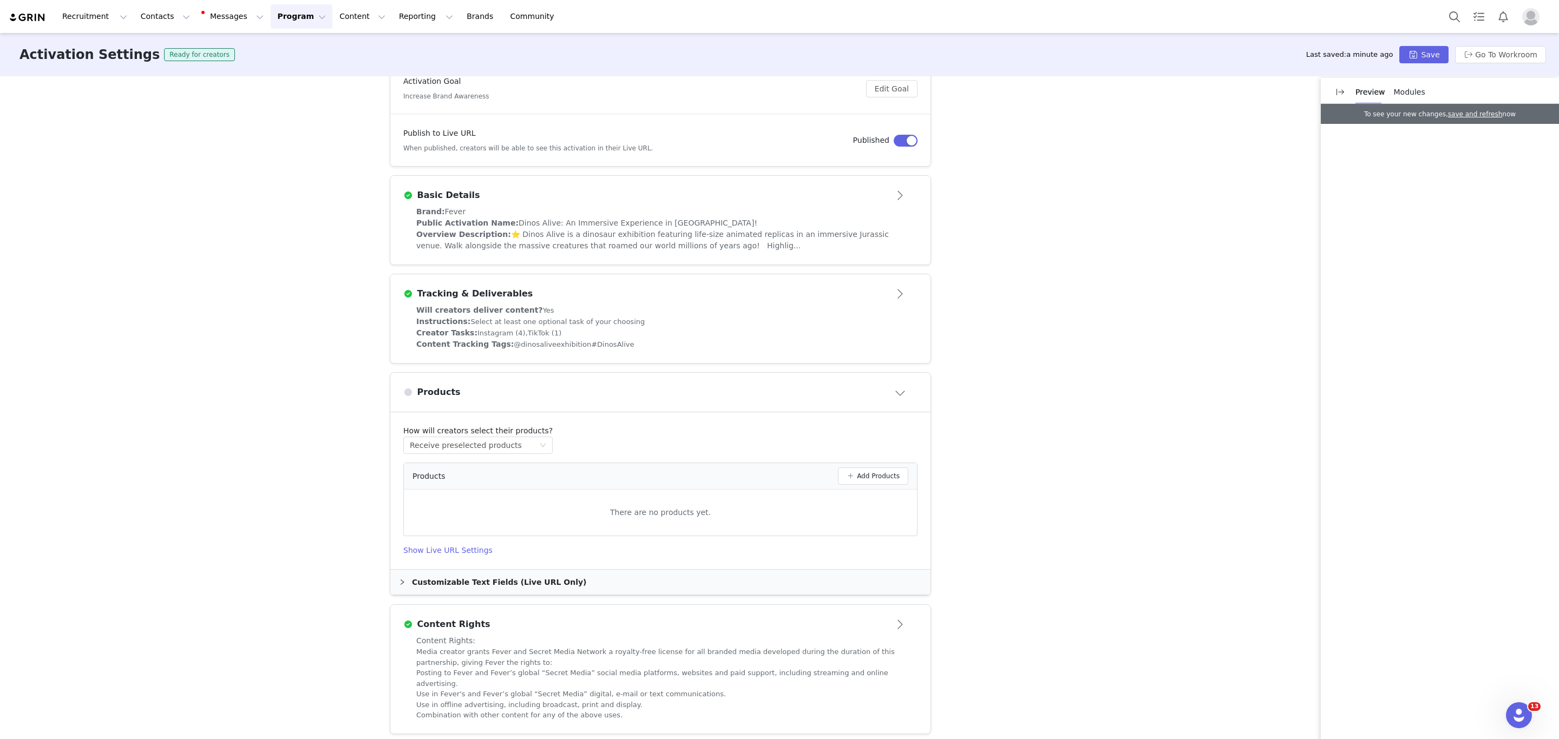
click at [673, 577] on div "Customizable Text Fields (Live URL Only)" at bounding box center [660, 582] width 540 height 25
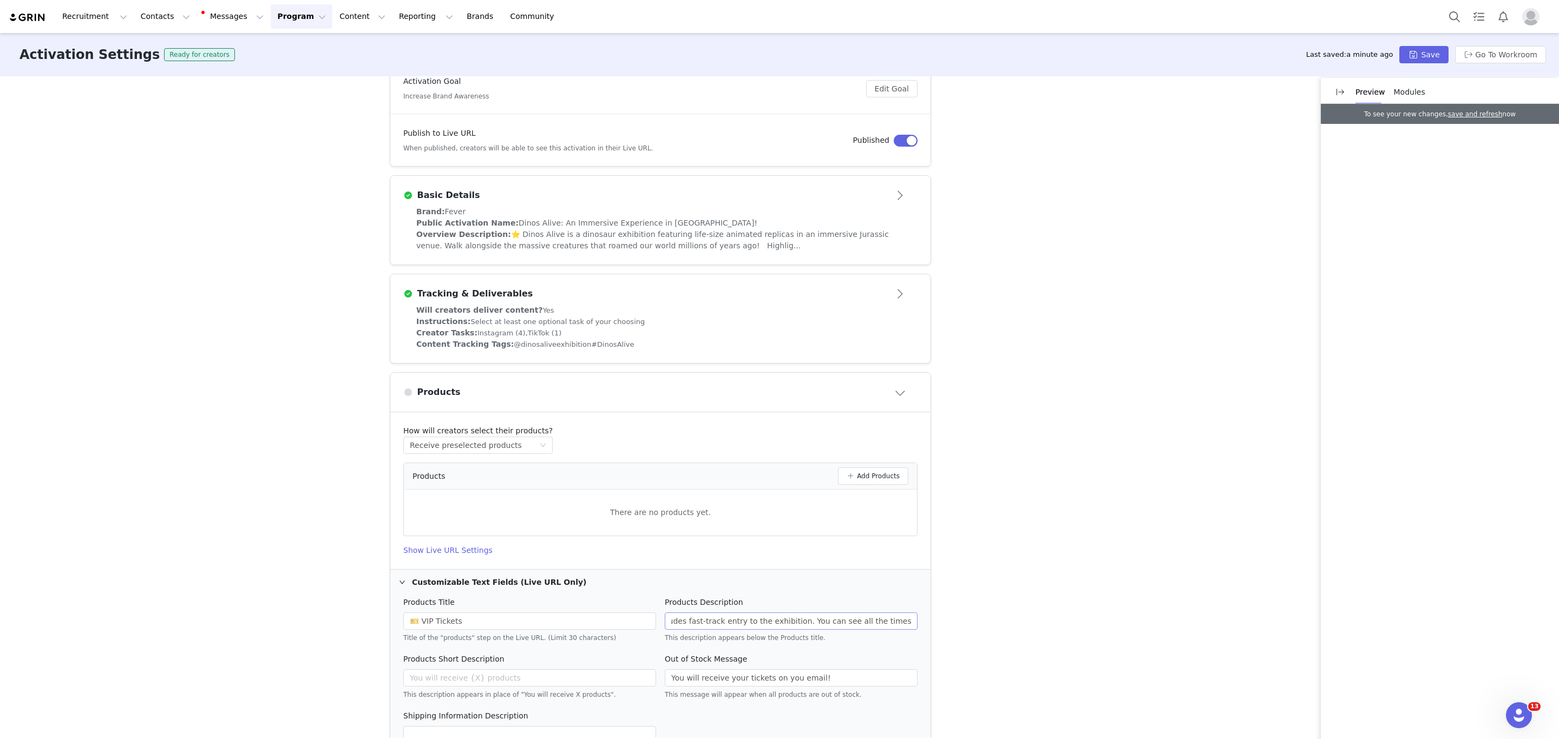
scroll to position [0, 139]
click at [890, 622] on input "Includes fast-track entry to the exhibition. You can see all the times availabl…" at bounding box center [791, 621] width 253 height 17
paste input "4345"
type input "Includes fast-track entry to the exhibition. You can see all the times availabl…"
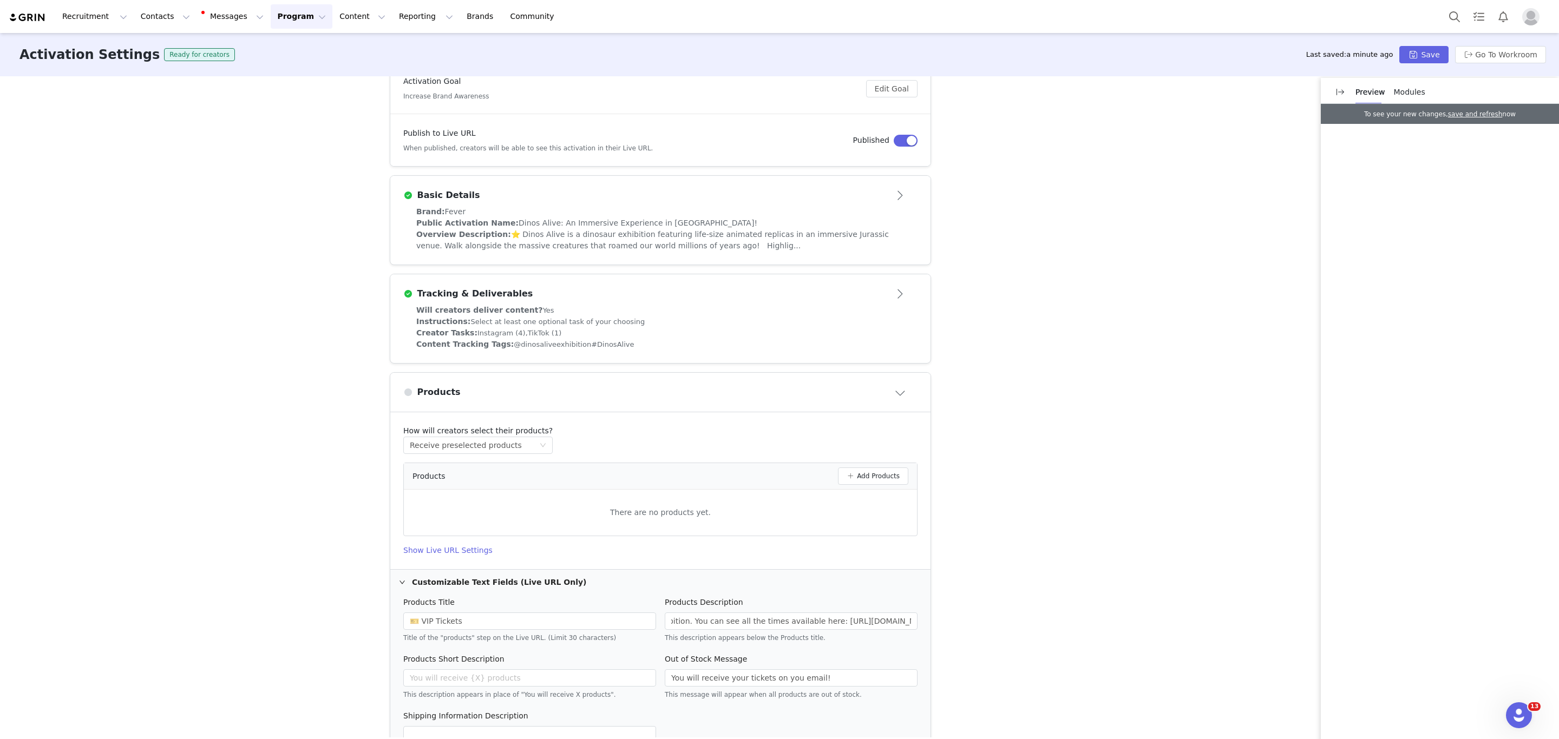
click at [976, 646] on div "Activation Type Ongoing activations do not have start and end dates. Content wi…" at bounding box center [779, 406] width 1559 height 661
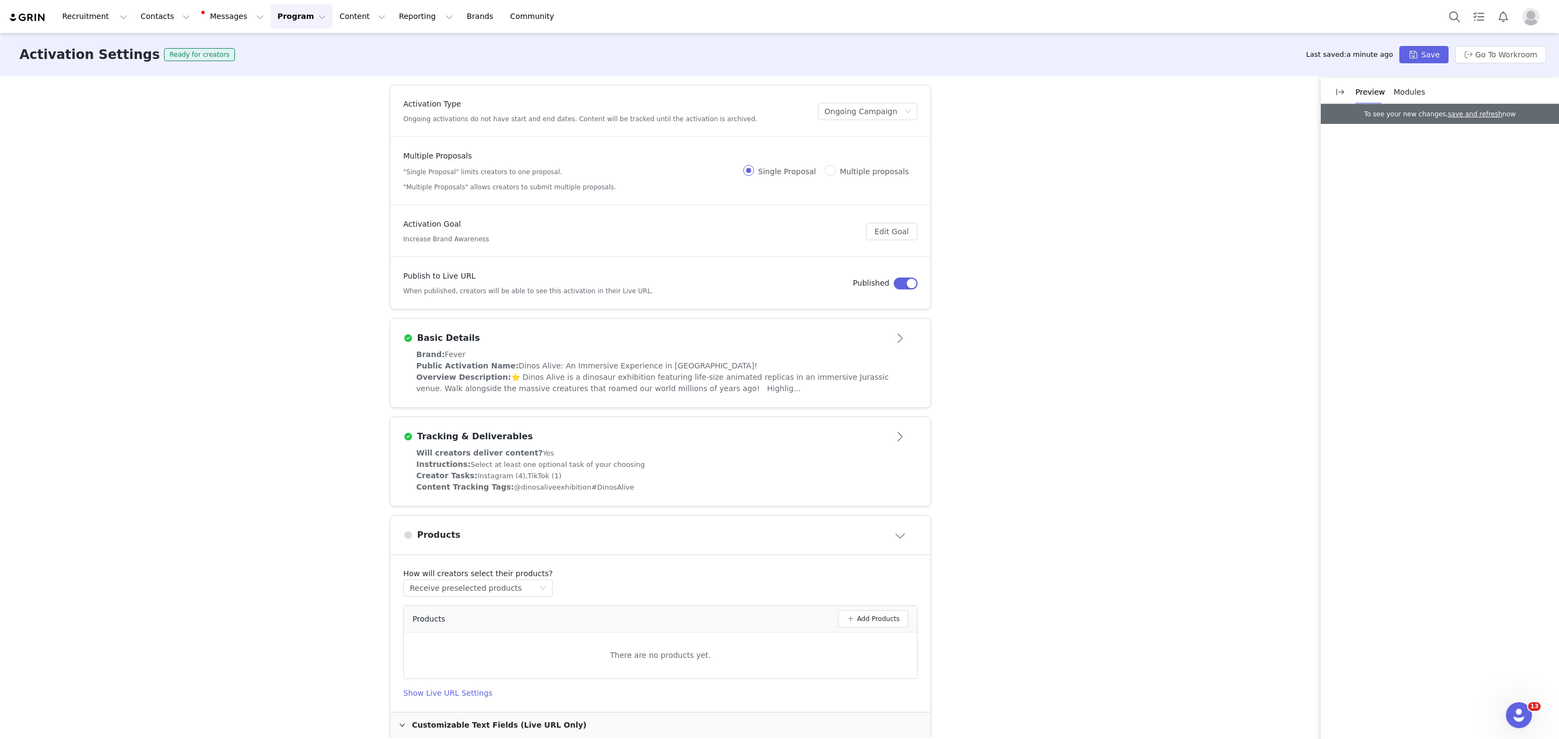
click at [1400, 93] on span "Modules" at bounding box center [1409, 92] width 31 height 9
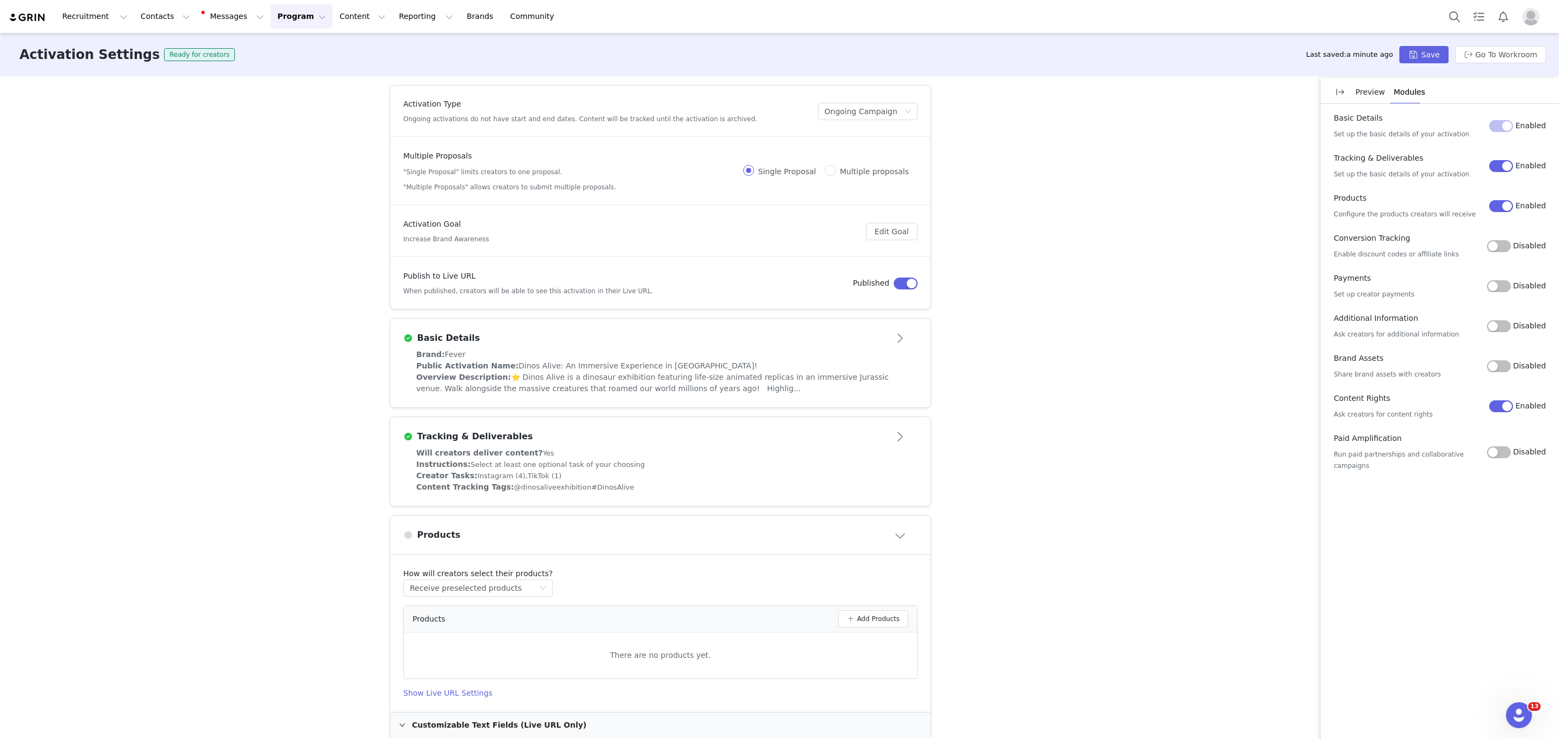
click at [1509, 251] on button "Disabled" at bounding box center [1499, 246] width 24 height 12
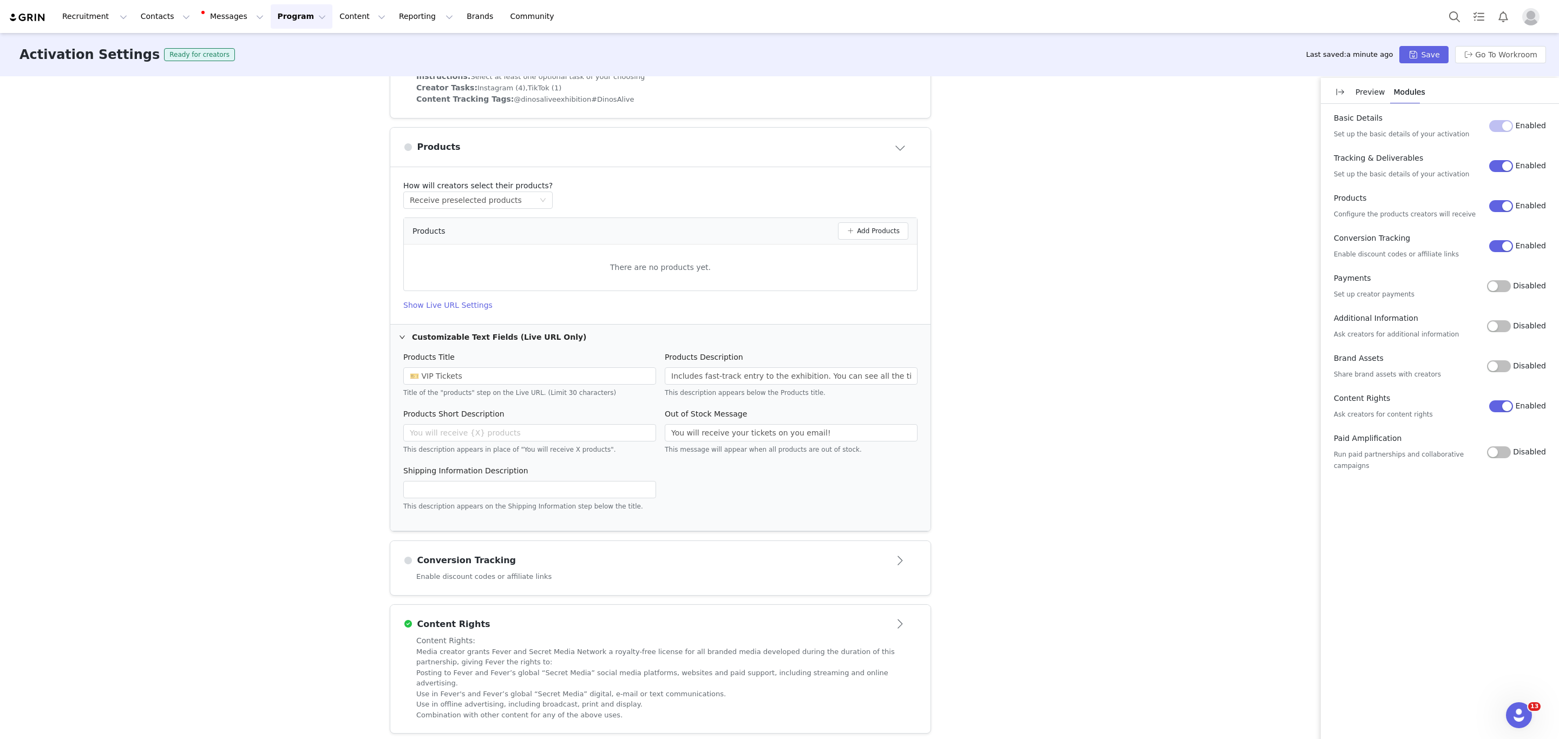
click at [643, 596] on article "Conversion Tracking Enable discount codes or affiliate links" at bounding box center [660, 568] width 541 height 55
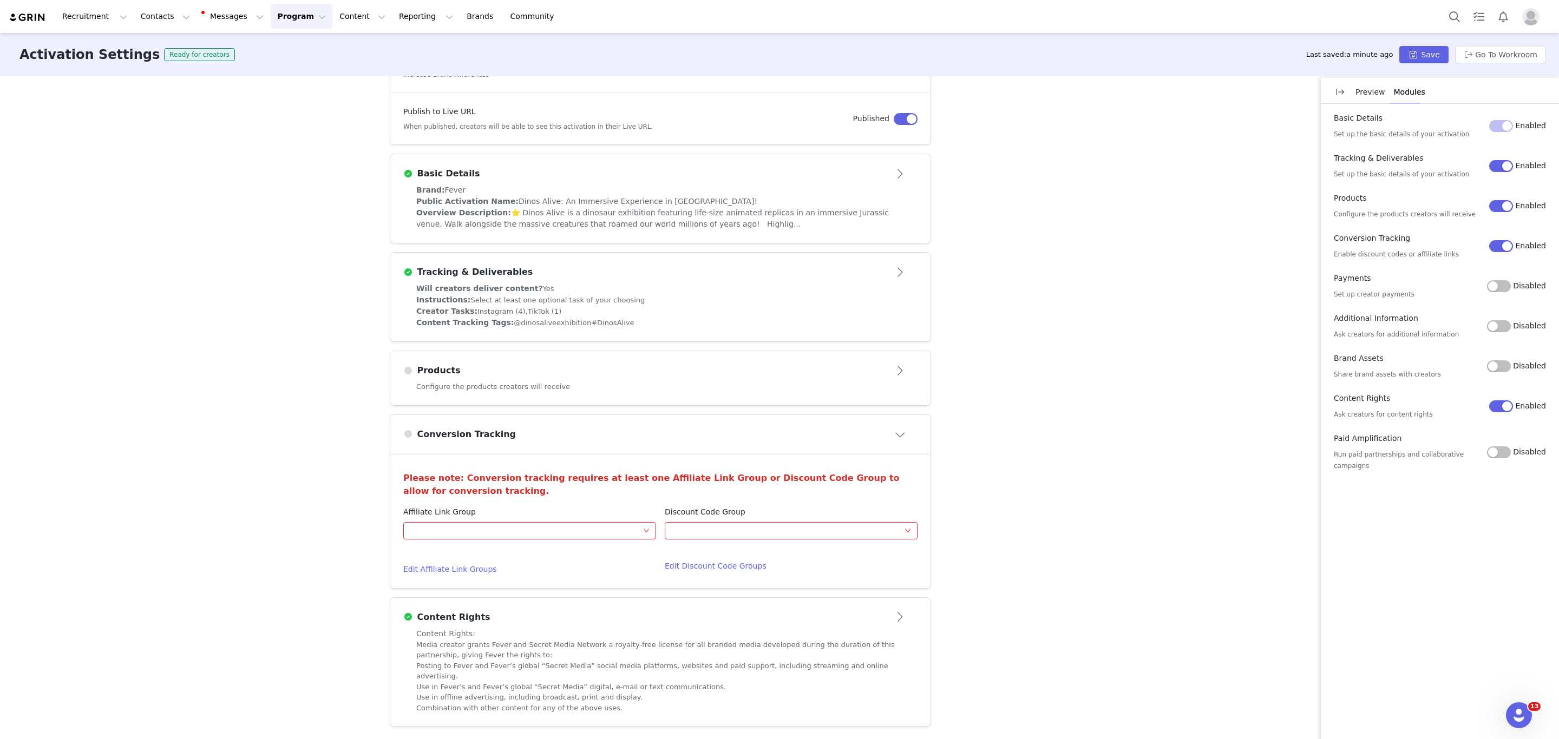
scroll to position [156, 0]
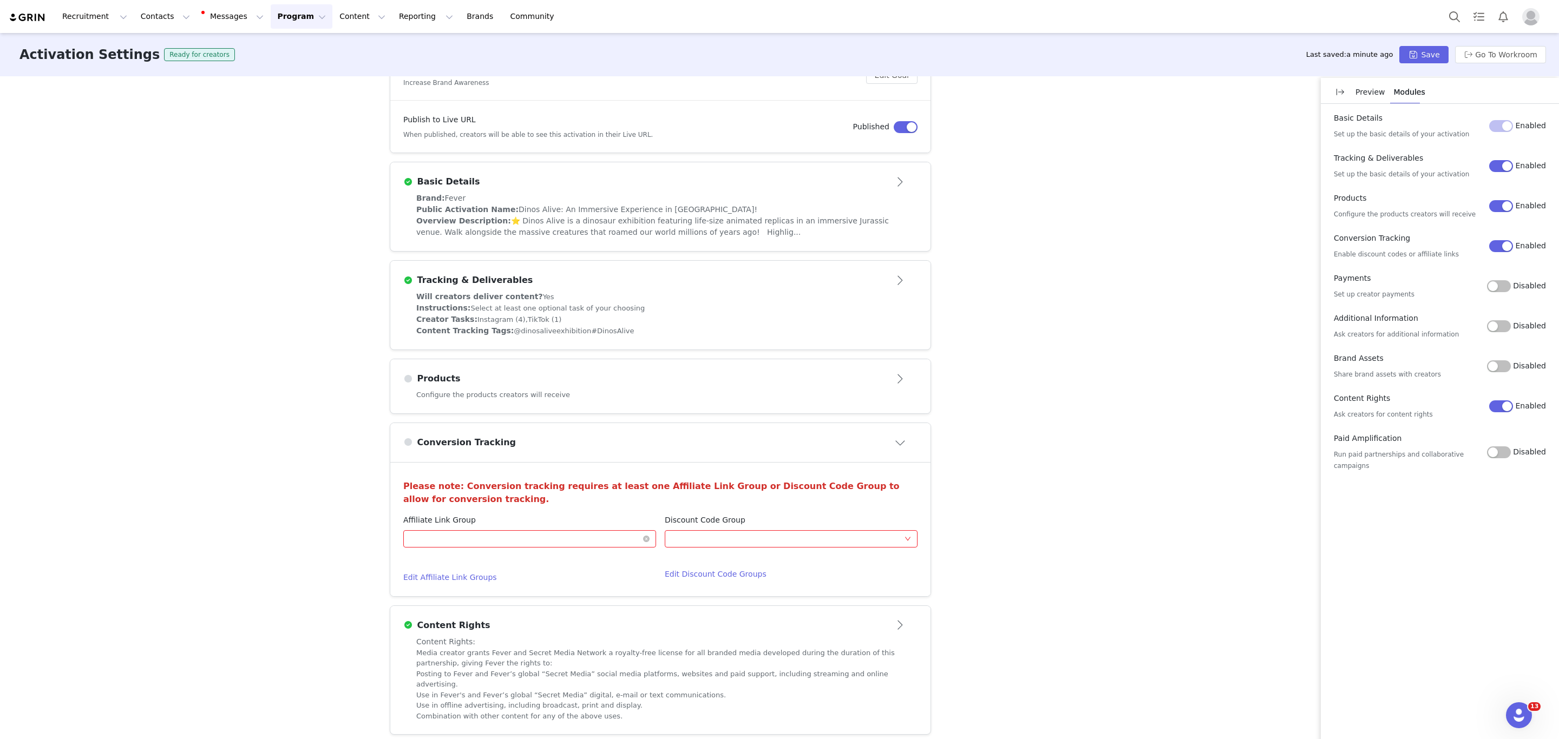
click at [543, 534] on div "Optional" at bounding box center [526, 539] width 233 height 16
type input "dinos al"
click at [522, 665] on li "Dinos Alive [GEOGRAPHIC_DATA]" at bounding box center [523, 666] width 253 height 17
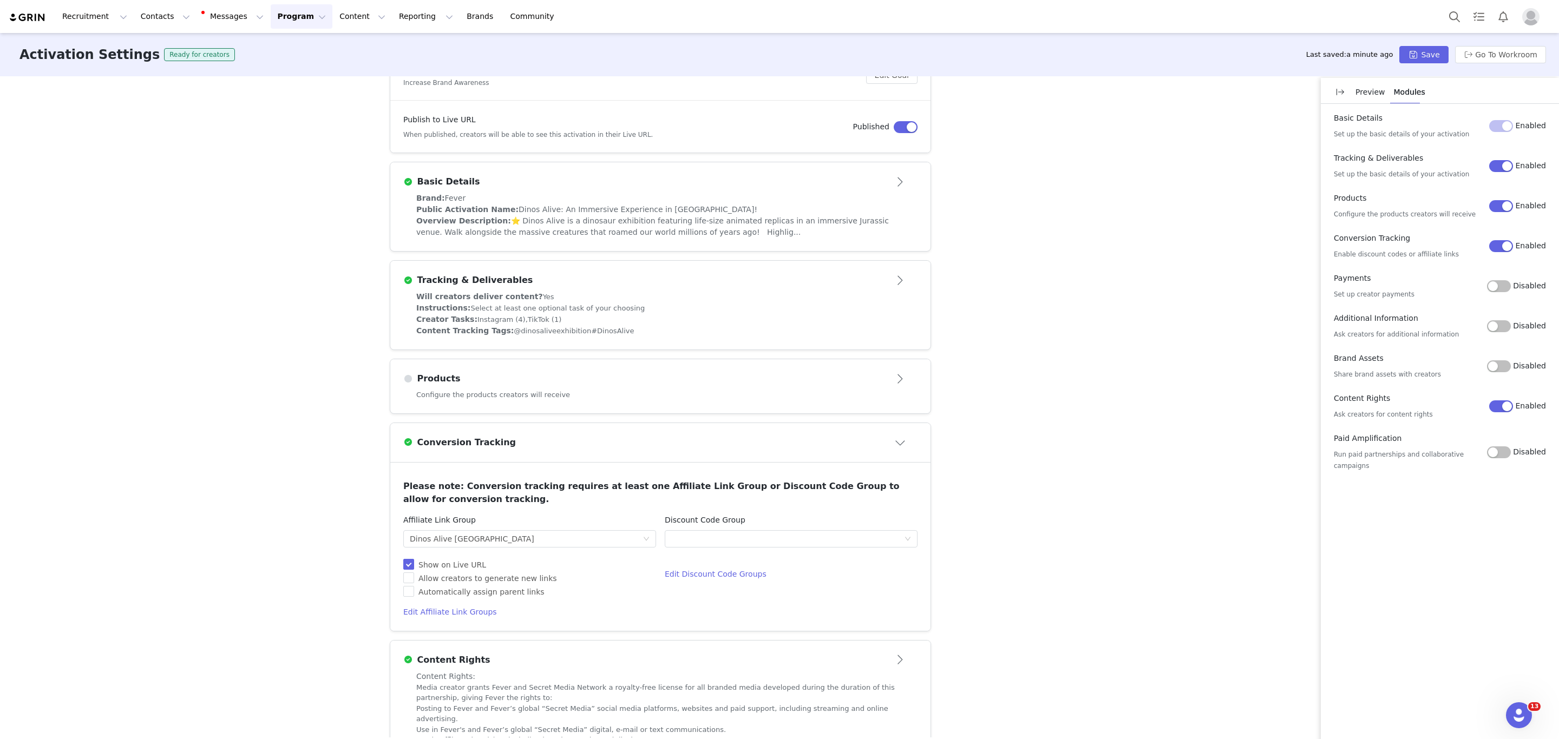
click at [1027, 533] on div "Activation Type Ongoing activations do not have start and end dates. Content wi…" at bounding box center [779, 406] width 1559 height 661
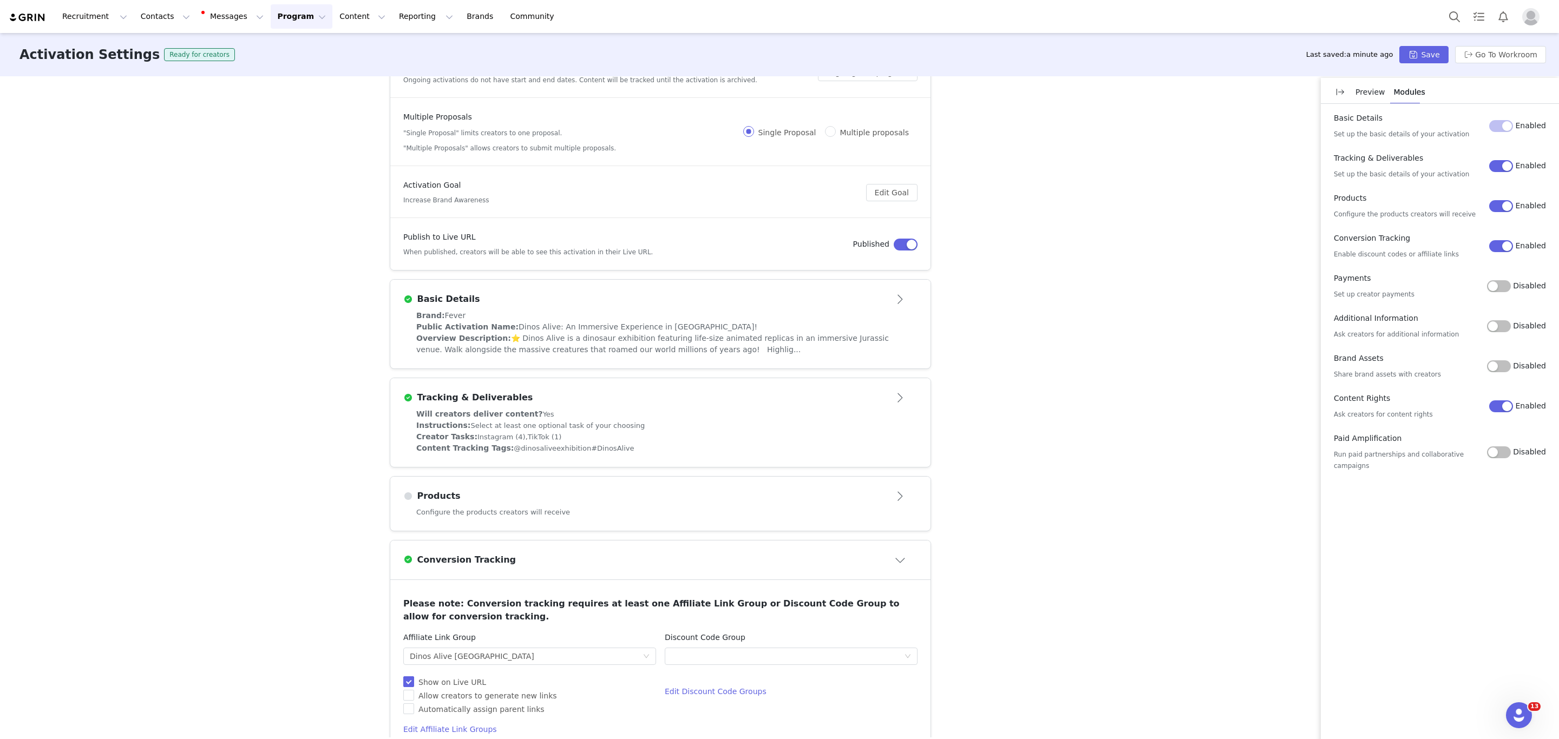
scroll to position [0, 0]
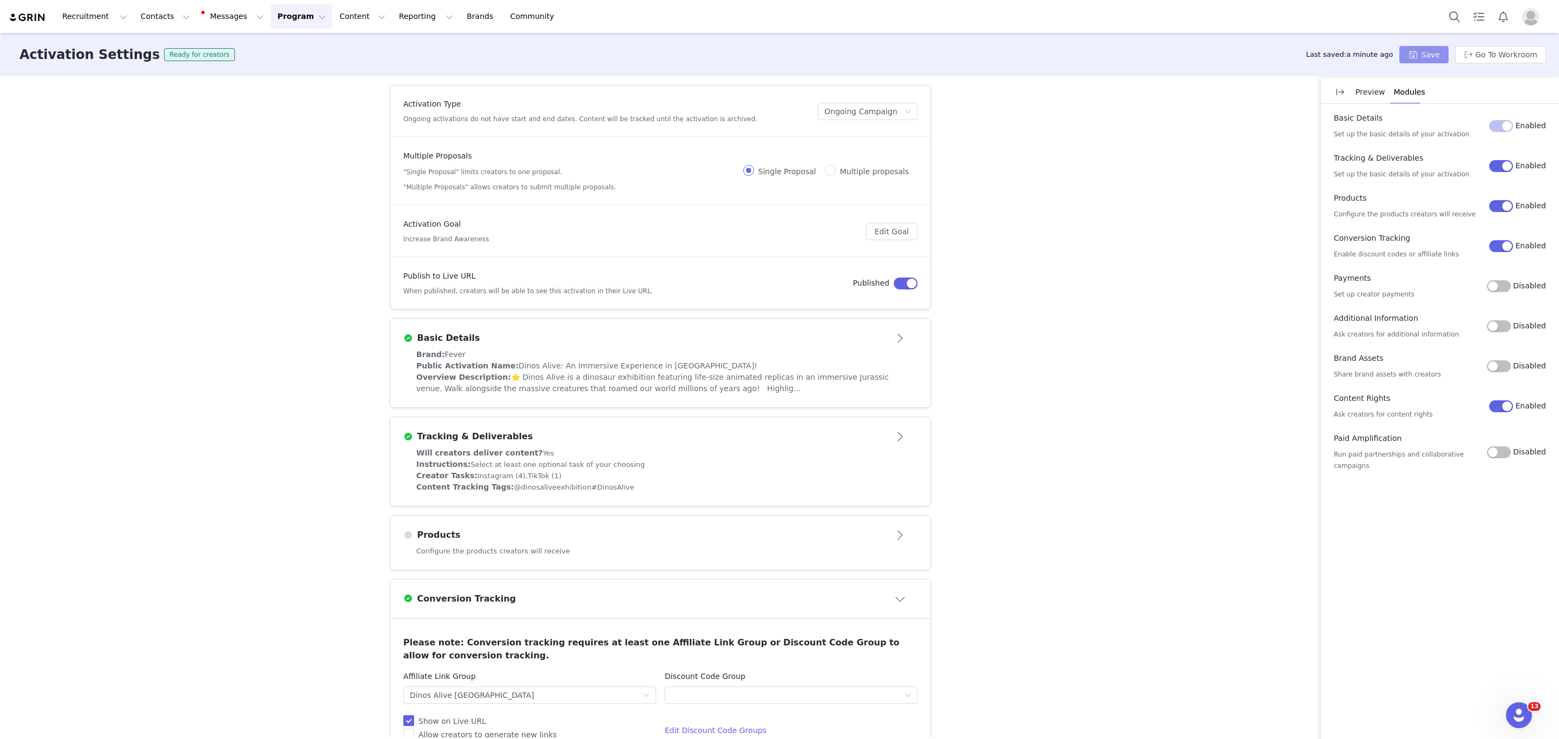
click at [1438, 58] on button "Save" at bounding box center [1423, 54] width 49 height 17
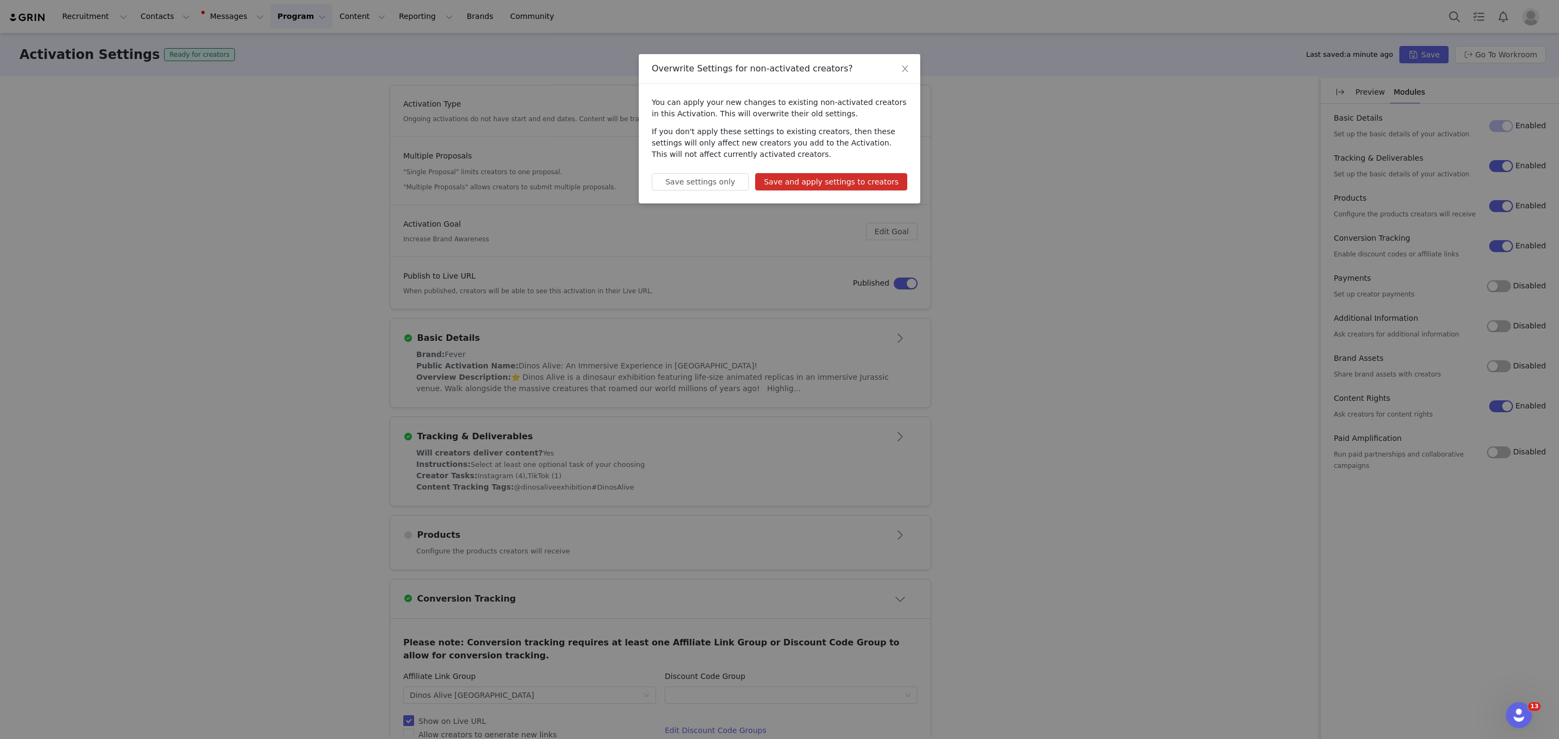
click at [863, 182] on button "Save and apply settings to creators" at bounding box center [831, 181] width 152 height 17
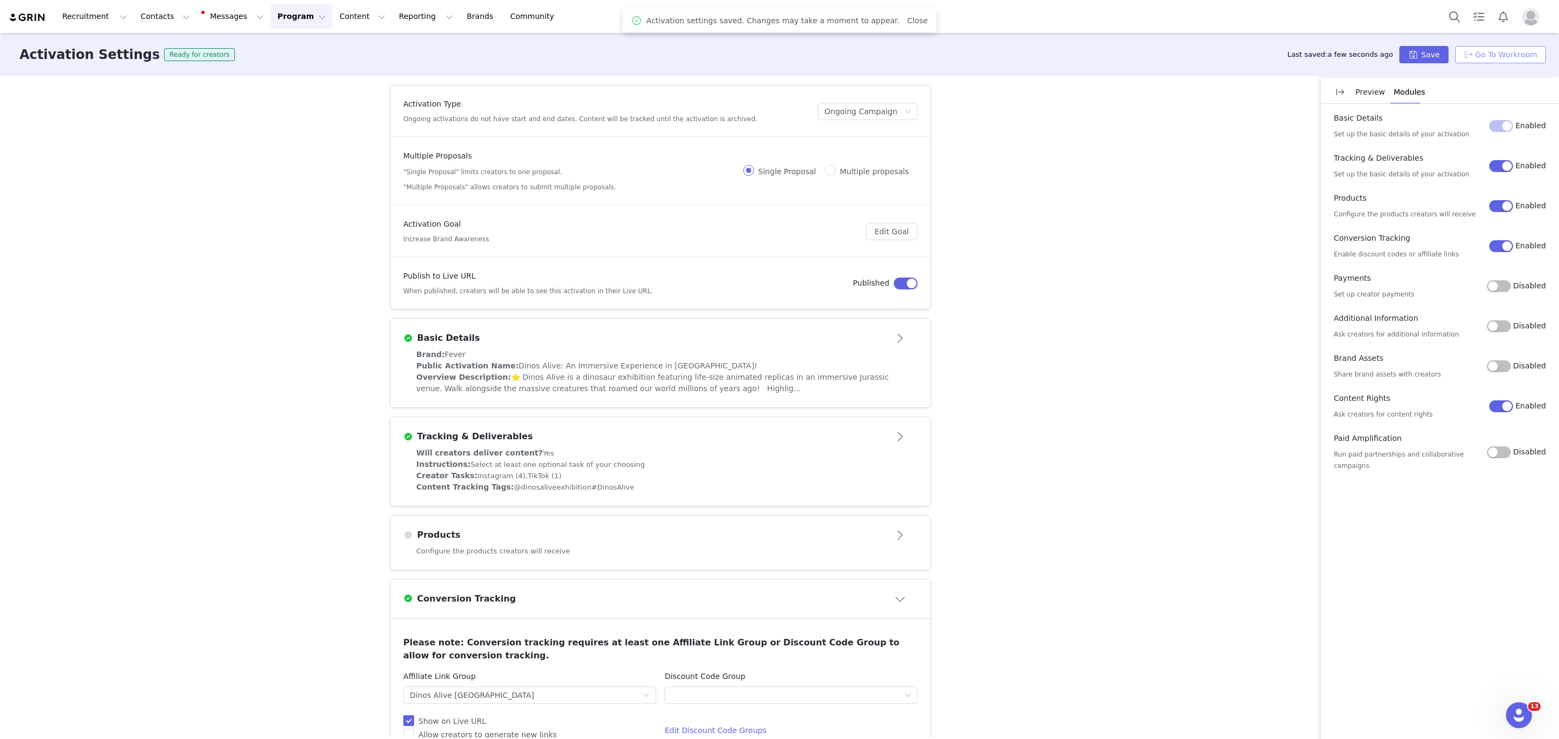
click at [1484, 62] on button "Go To Workroom" at bounding box center [1500, 54] width 91 height 17
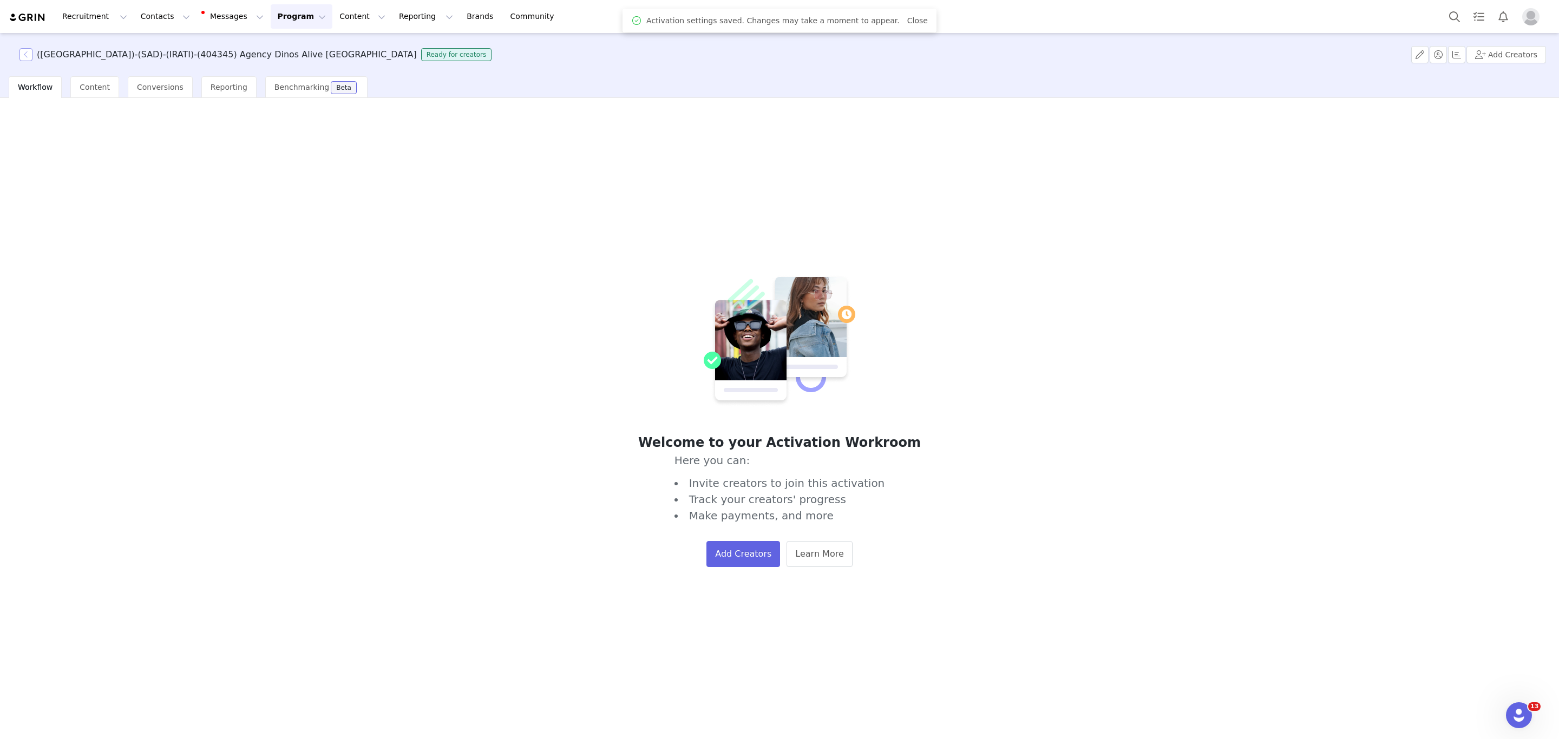
click at [21, 52] on button "button" at bounding box center [25, 54] width 13 height 13
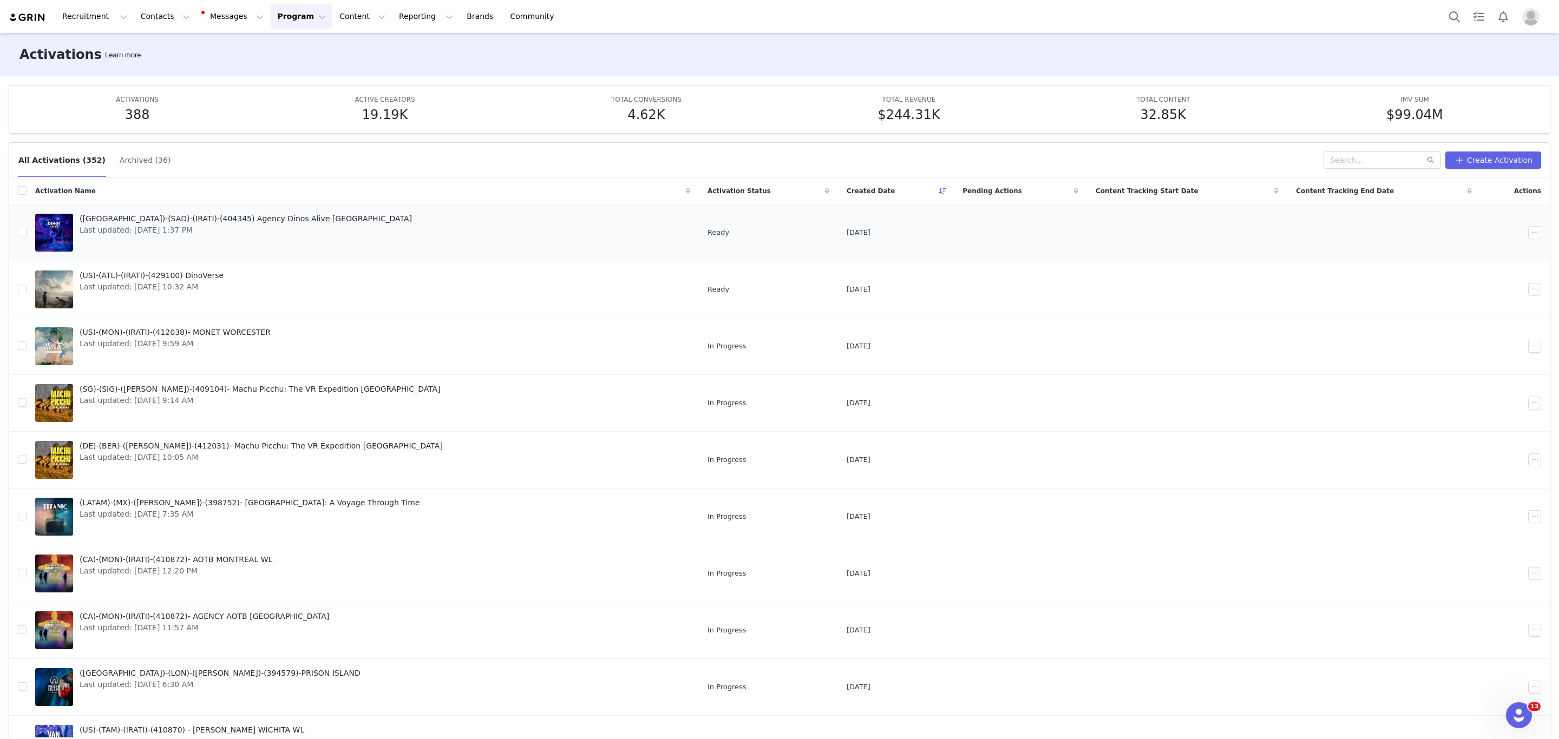
click at [289, 221] on link "([GEOGRAPHIC_DATA])-(SAD)-(IRATI)-(404345) Agency Dinos Alive [GEOGRAPHIC_DATA]…" at bounding box center [362, 232] width 655 height 43
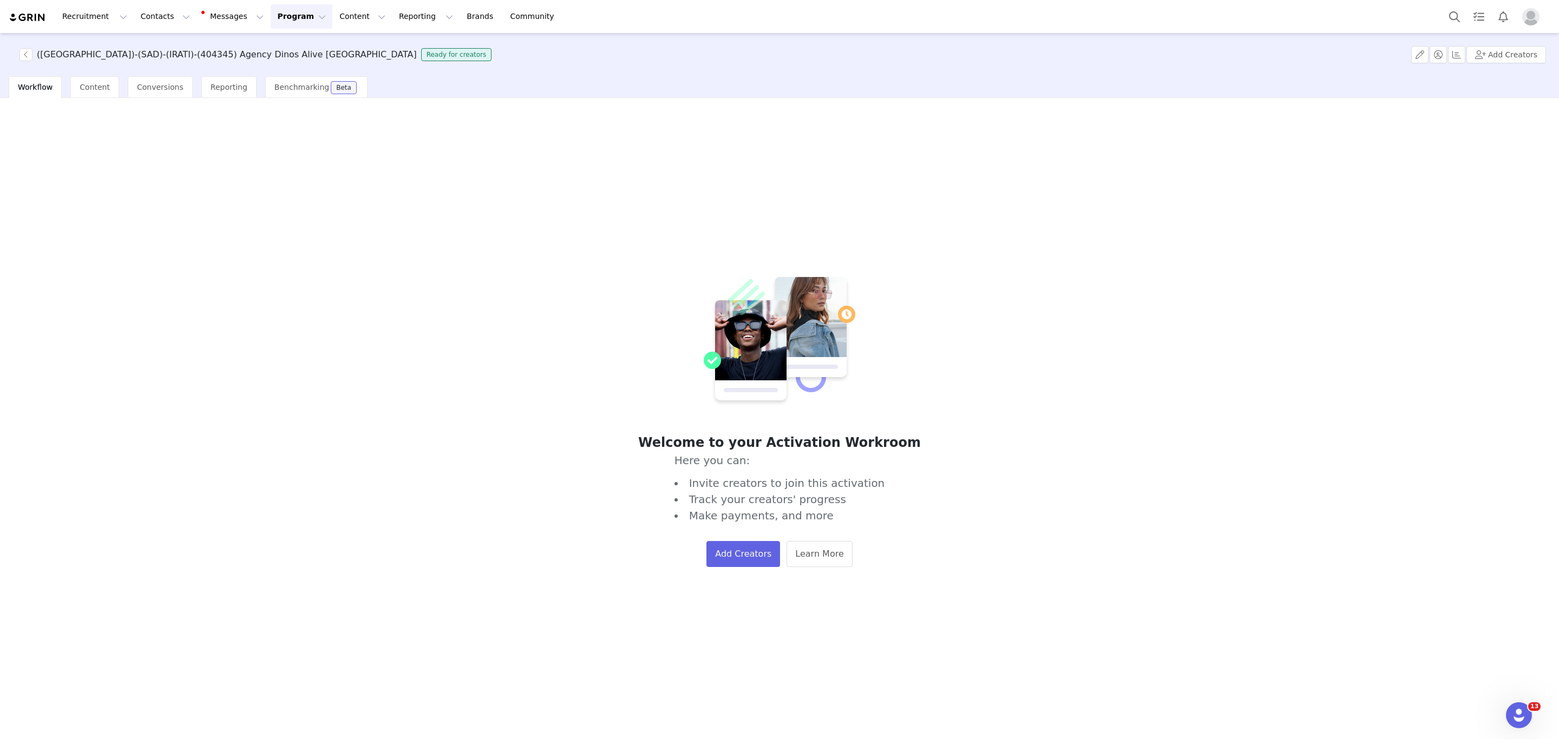
click at [16, 49] on div "([GEOGRAPHIC_DATA])-(SAD)-(IRATI)-(404345) Agency Dinos Alive San Diego Ready f…" at bounding box center [254, 54] width 483 height 13
click at [21, 55] on button "button" at bounding box center [25, 54] width 13 height 13
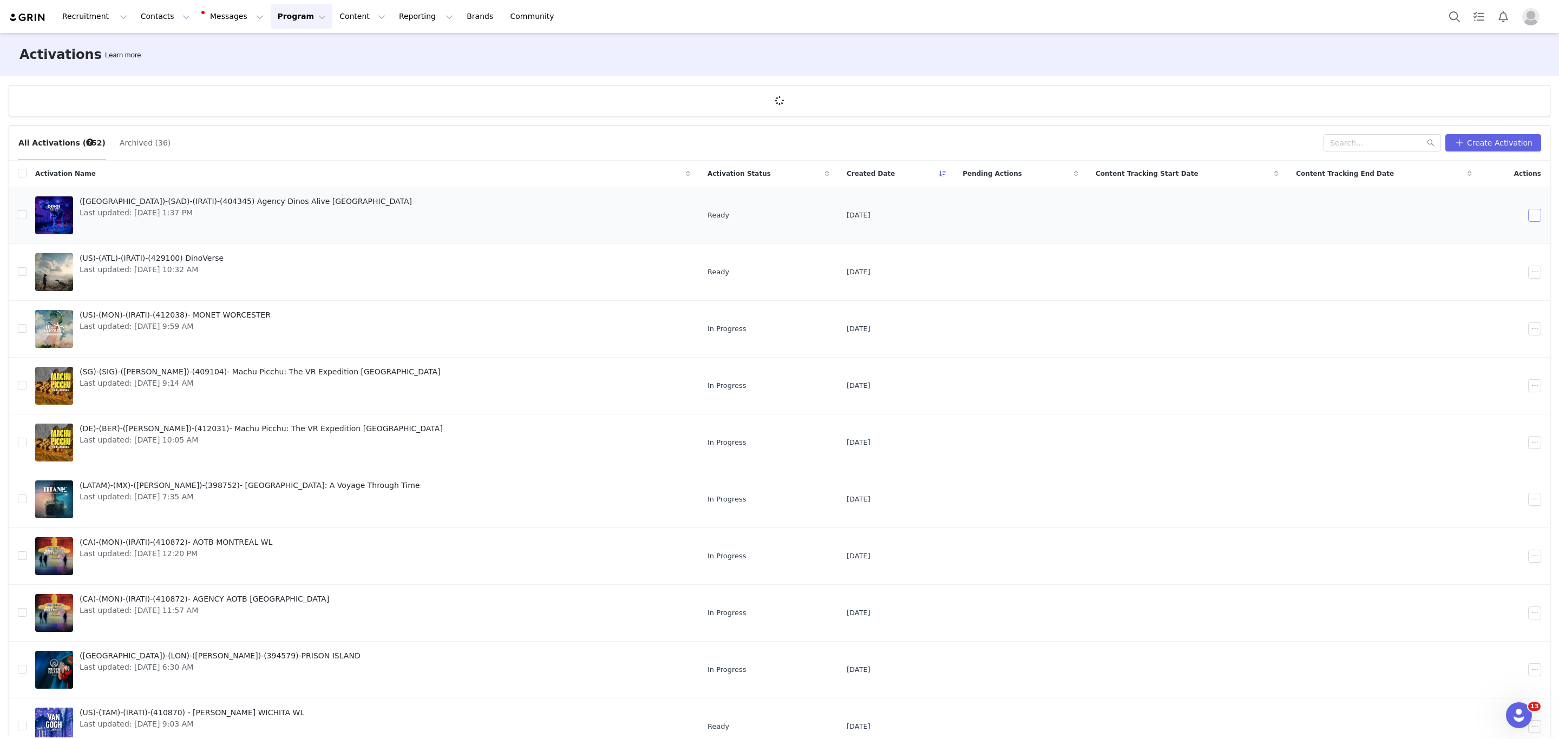
click at [1528, 219] on button "button" at bounding box center [1534, 215] width 13 height 13
click at [1462, 254] on span "Duplicate" at bounding box center [1456, 253] width 36 height 12
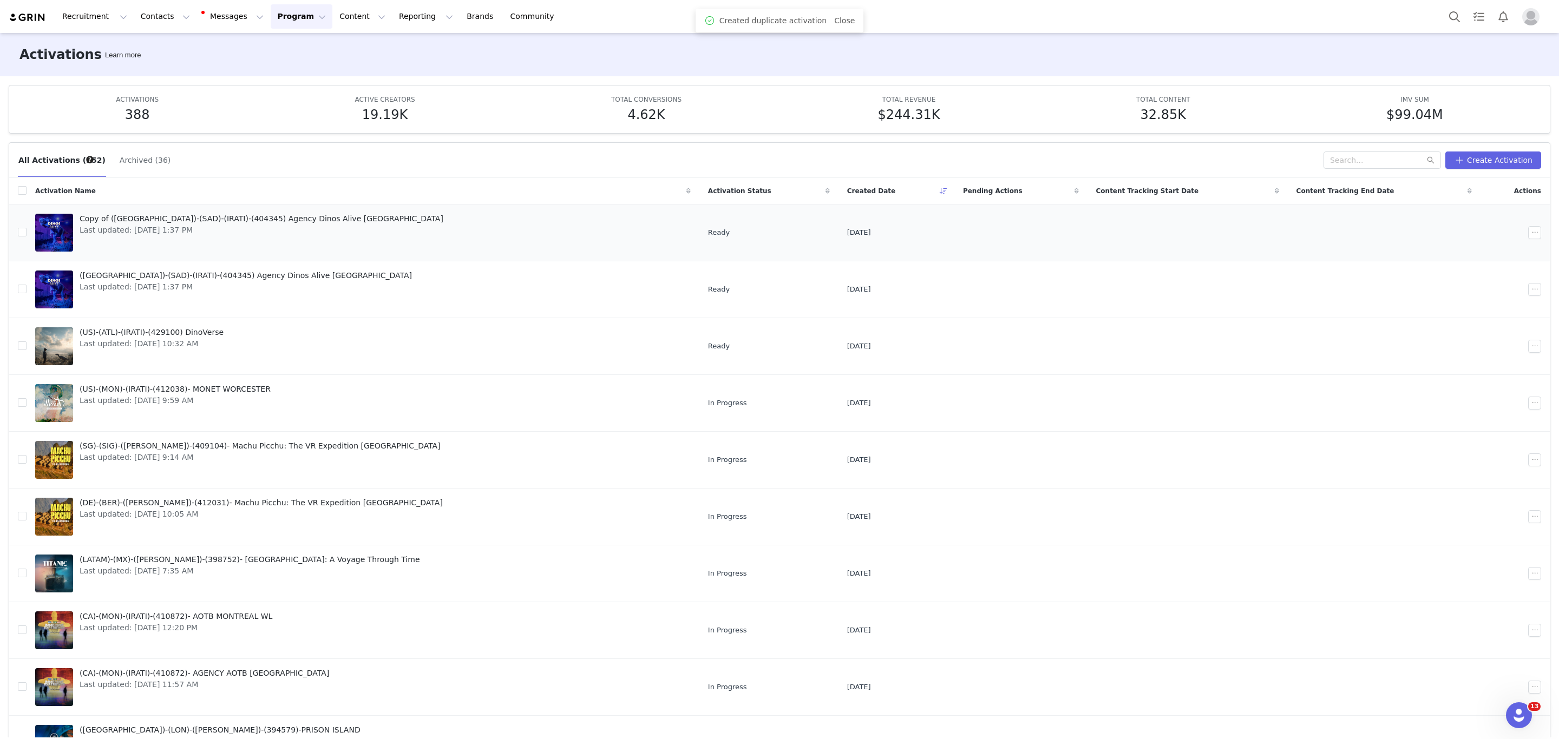
click at [156, 225] on span "Last updated: [DATE] 1:37 PM" at bounding box center [262, 230] width 364 height 11
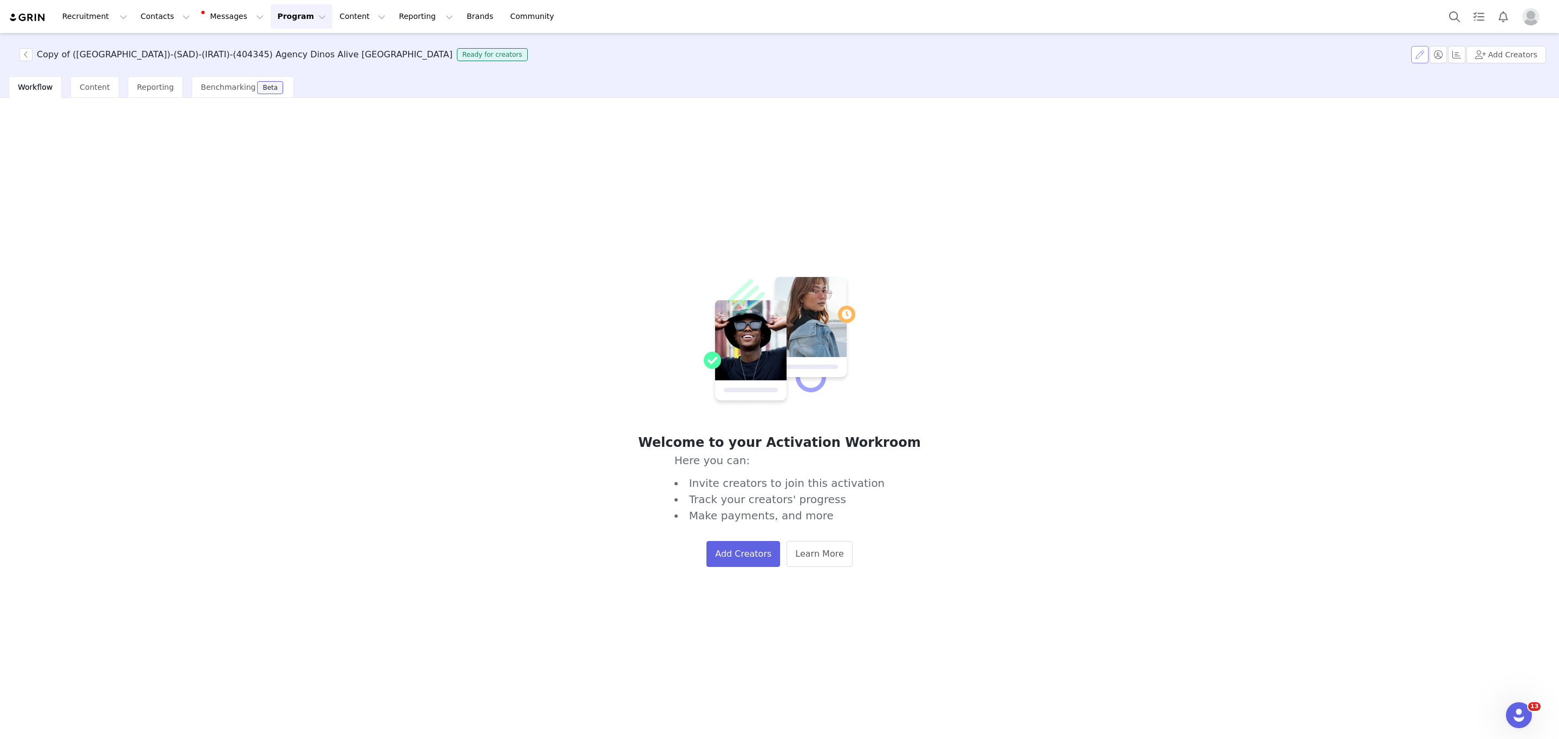
click at [1424, 52] on button "button" at bounding box center [1419, 54] width 17 height 17
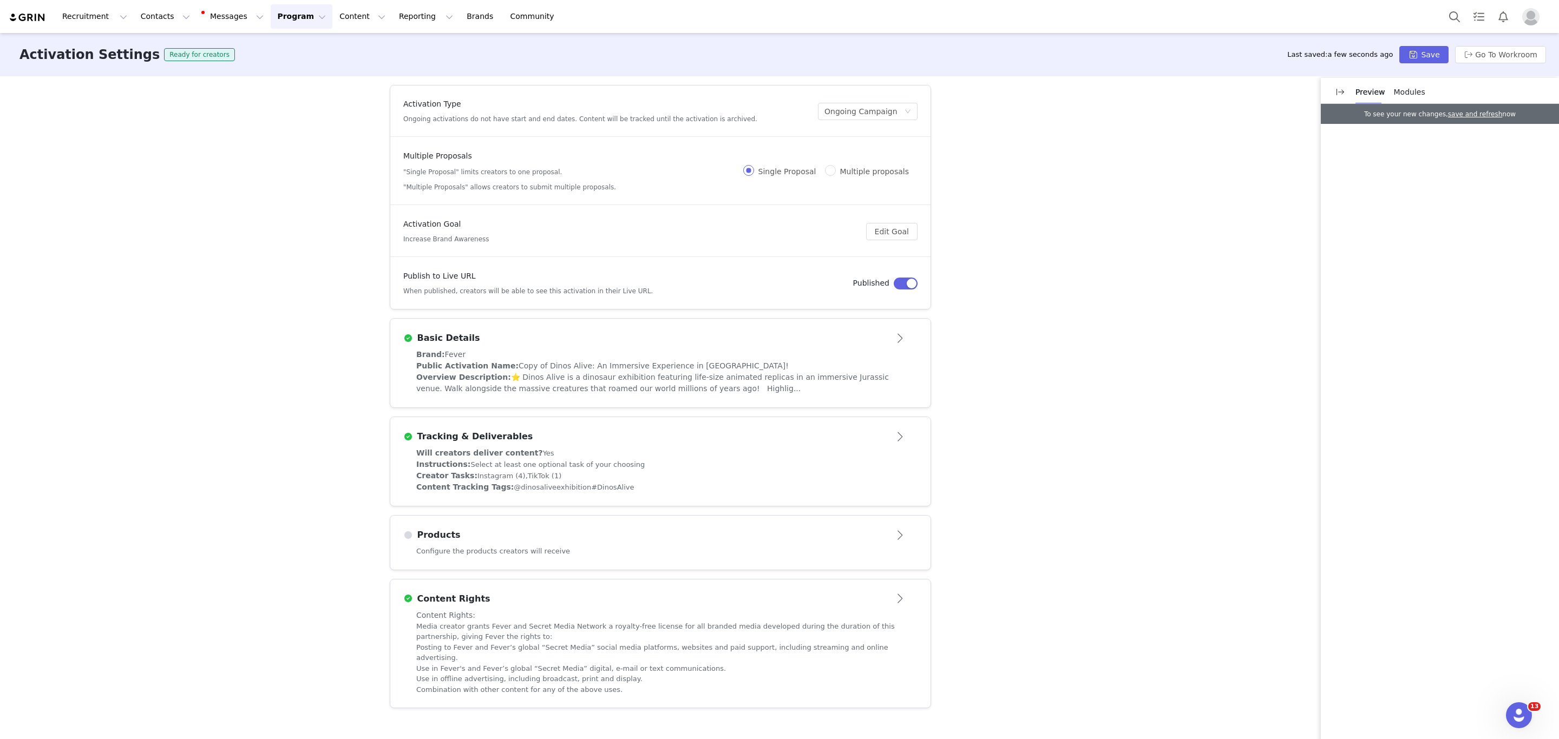
click at [686, 387] on div "Overview Description: ⭐ Dinos Alive is a dinosaur exhibition featuring life-siz…" at bounding box center [660, 383] width 488 height 23
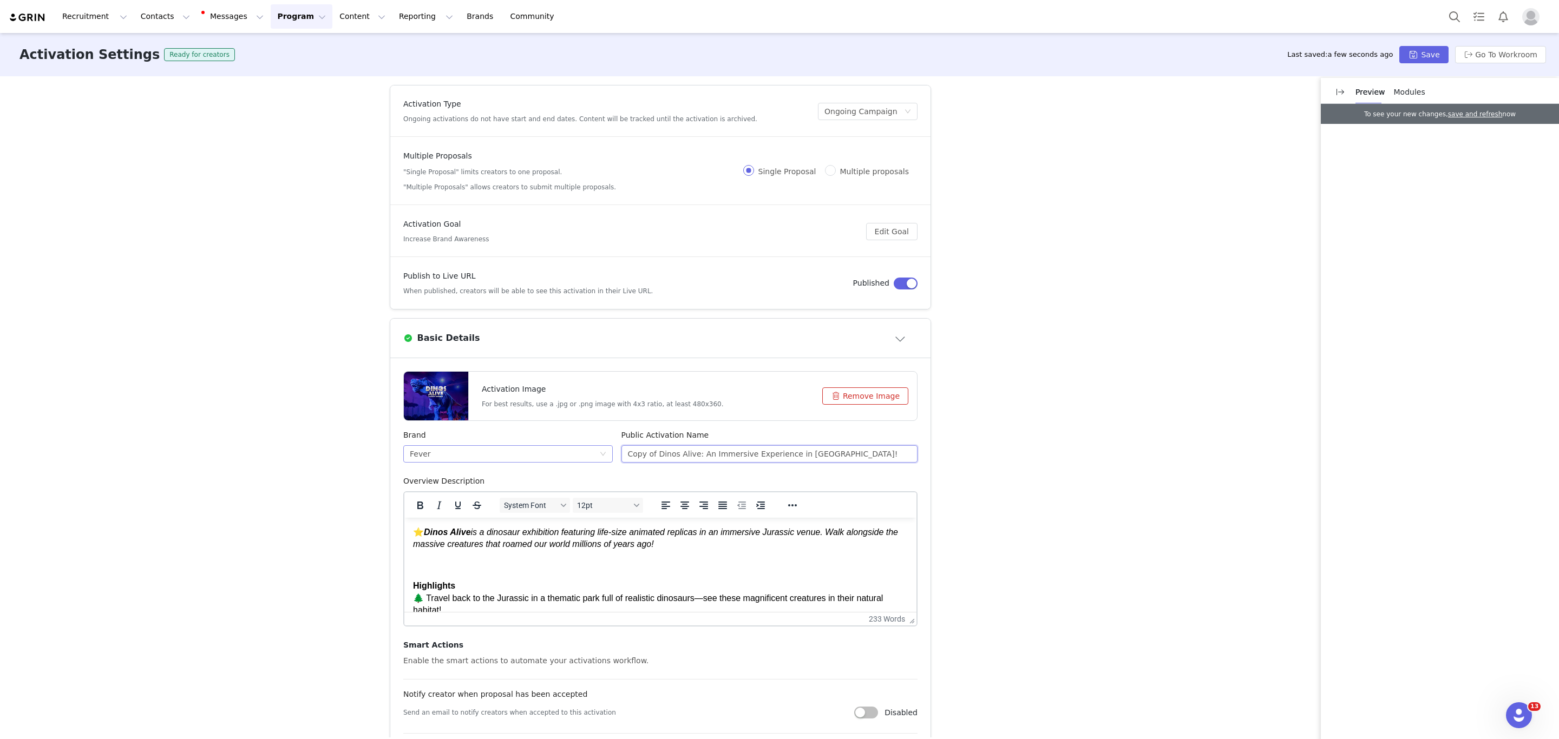
drag, startPoint x: 648, startPoint y: 452, endPoint x: 588, endPoint y: 452, distance: 60.6
click at [588, 452] on div "Brand Fever Public Activation Name Copy of Dinos Alive: An Immersive Experience…" at bounding box center [660, 453] width 523 height 46
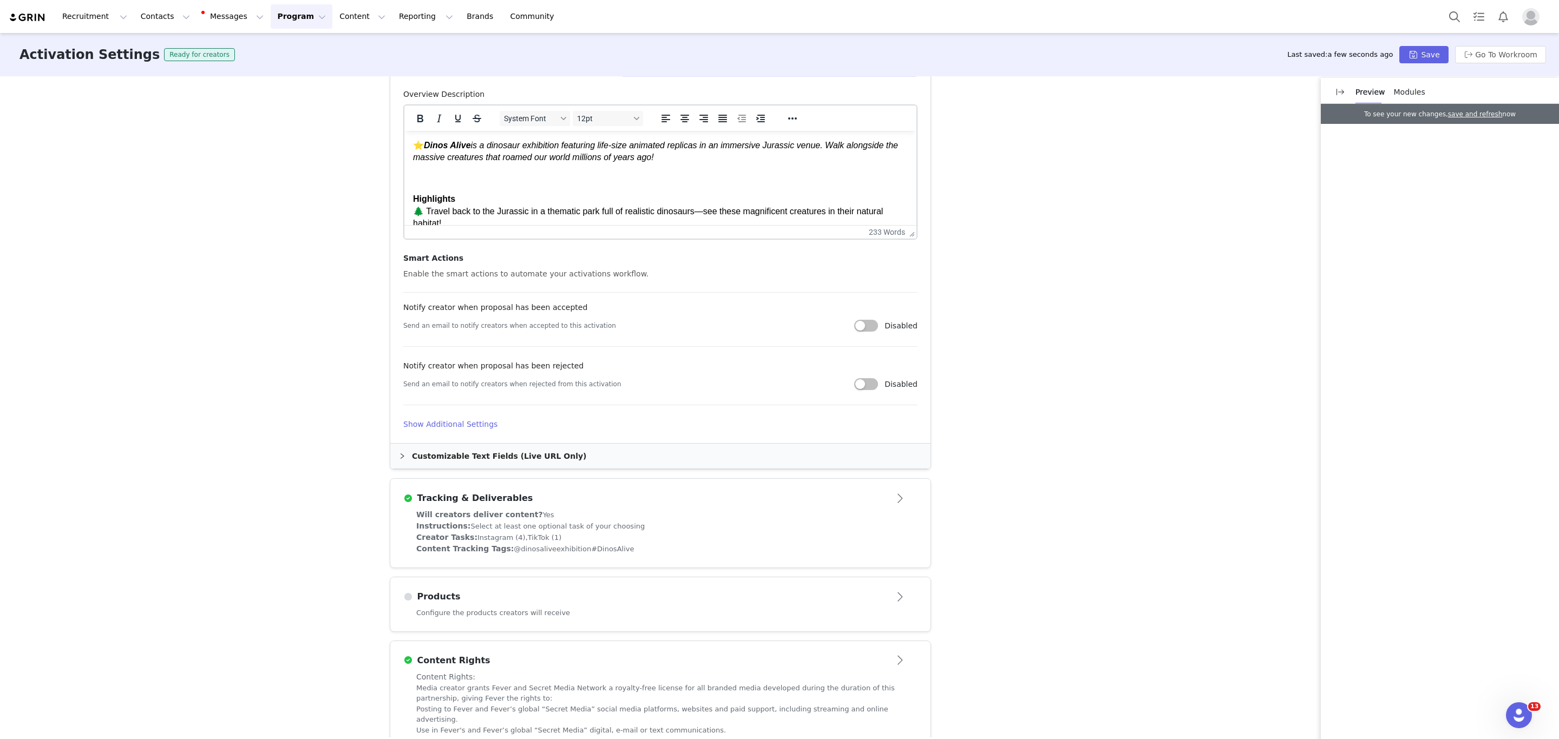
scroll to position [388, 0]
type input "Dinos Alive: An Immersive Experience in [GEOGRAPHIC_DATA]!"
click at [453, 450] on div "Customizable Text Fields (Live URL Only)" at bounding box center [660, 455] width 540 height 25
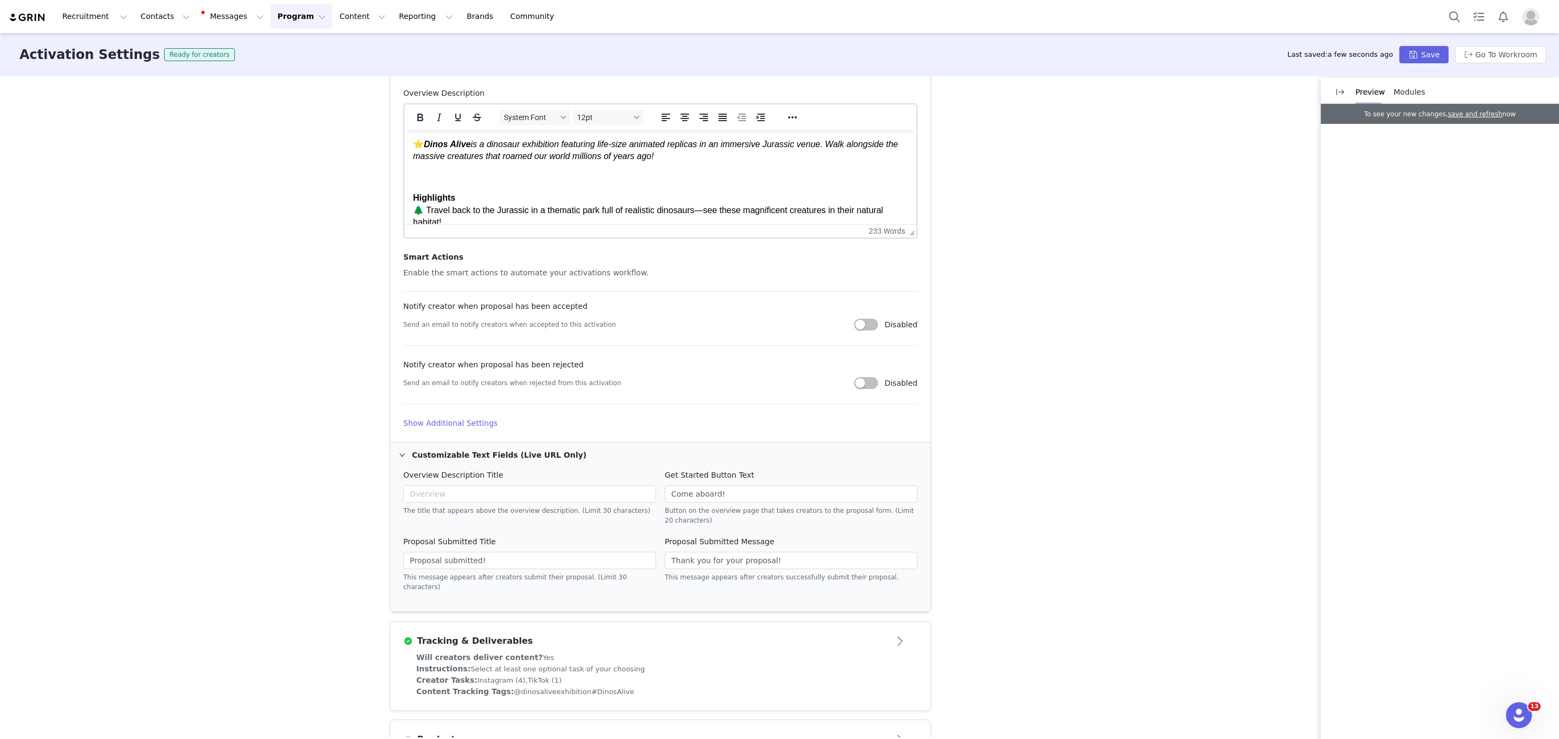
click at [481, 423] on h4 "Show Additional Settings" at bounding box center [660, 423] width 514 height 11
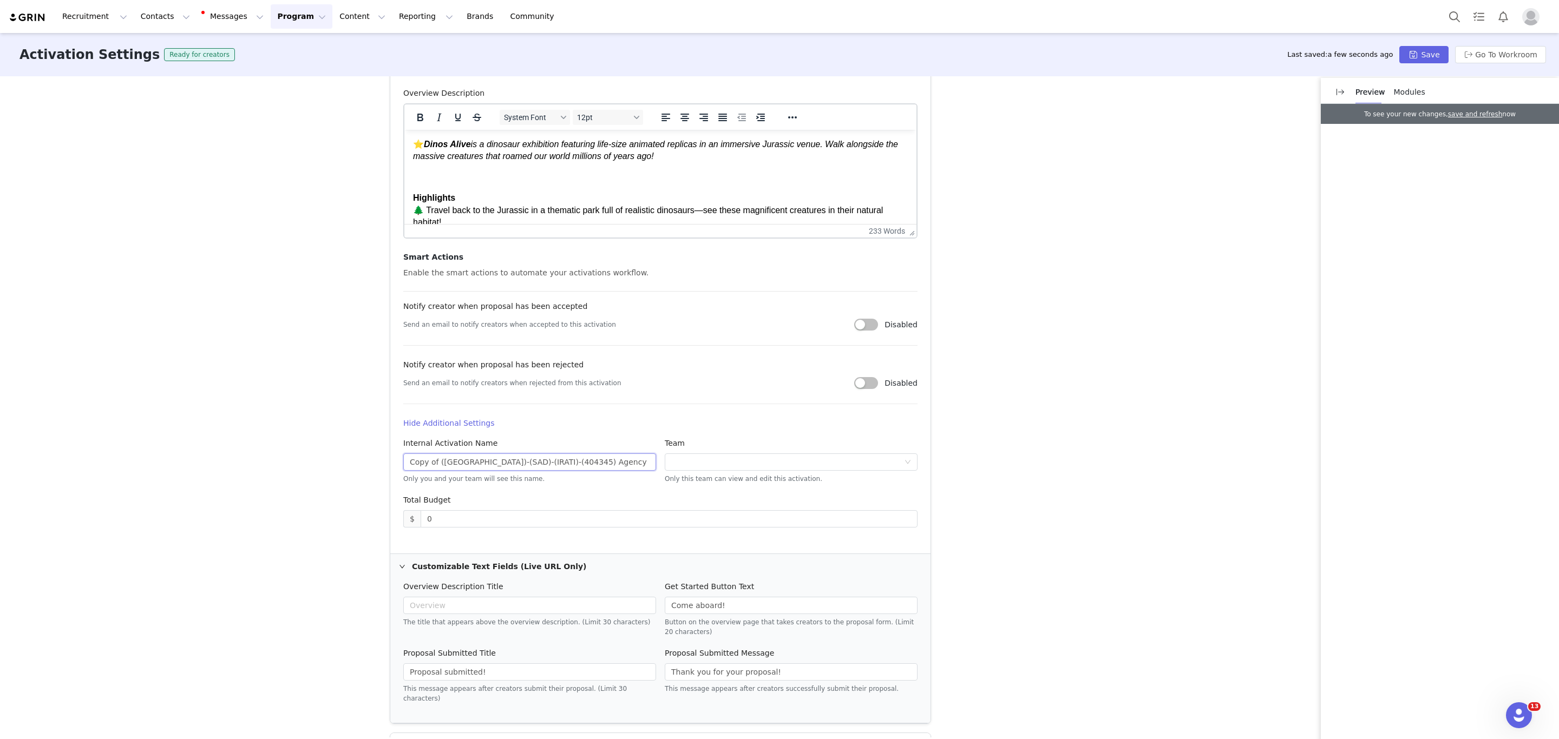
drag, startPoint x: 433, startPoint y: 462, endPoint x: 314, endPoint y: 469, distance: 119.8
click at [315, 469] on div "Activation Type Ongoing activations do not have start and end dates. Content wi…" at bounding box center [779, 406] width 1559 height 661
click at [502, 463] on input "([GEOGRAPHIC_DATA])-(SAD)-(IRATI)-(404345) Agency Dinos Alive [GEOGRAPHIC_DATA]" at bounding box center [529, 461] width 253 height 17
click at [614, 461] on input "([GEOGRAPHIC_DATA])-(SAD)-(IRATI)-(404345) Dinos Alive [GEOGRAPHIC_DATA]" at bounding box center [529, 461] width 253 height 17
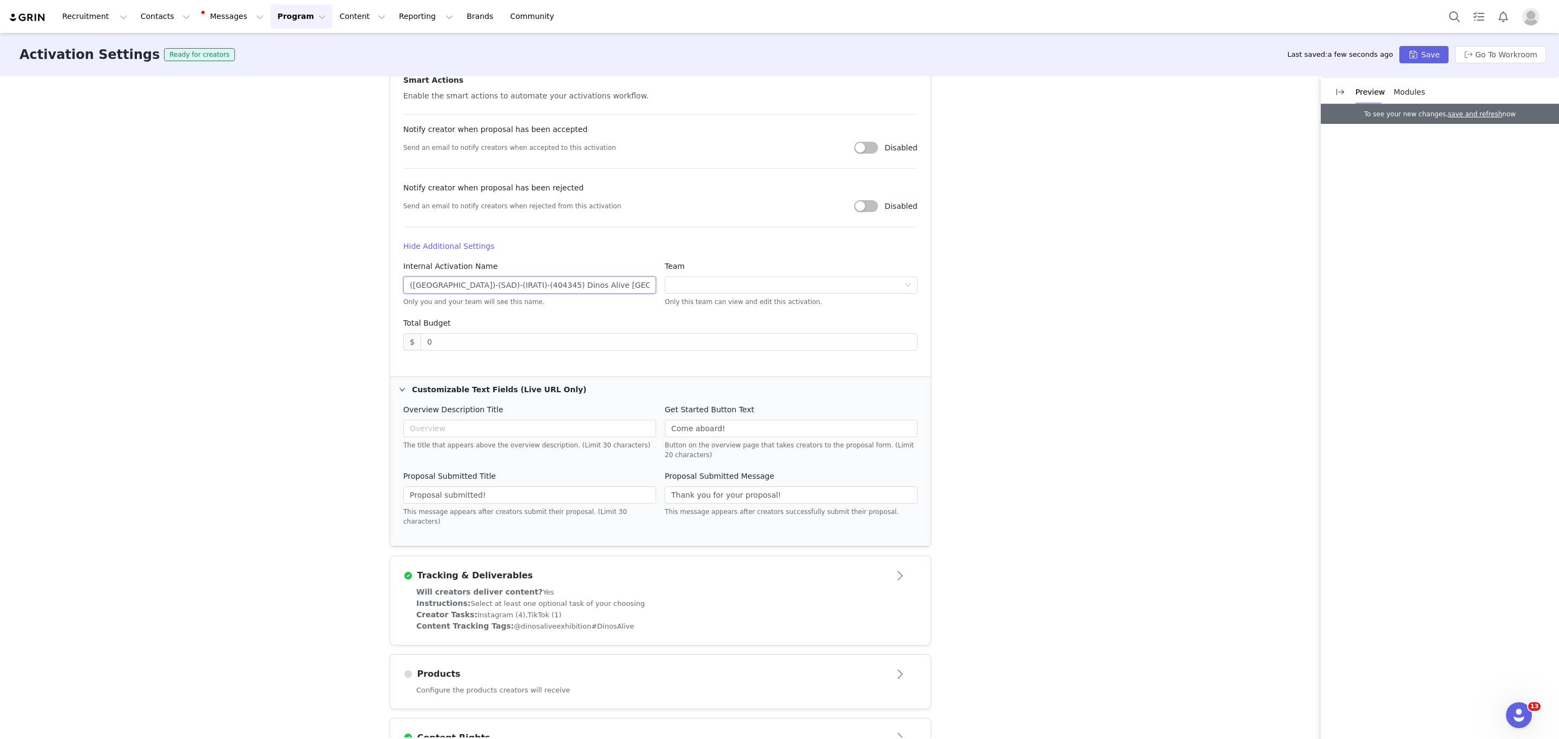
scroll to position [566, 0]
type input "([GEOGRAPHIC_DATA])-(SAD)-(IRATI)-(404345) Dinos Alive [GEOGRAPHIC_DATA] WL"
click at [1408, 80] on div "Modules" at bounding box center [1409, 92] width 31 height 24
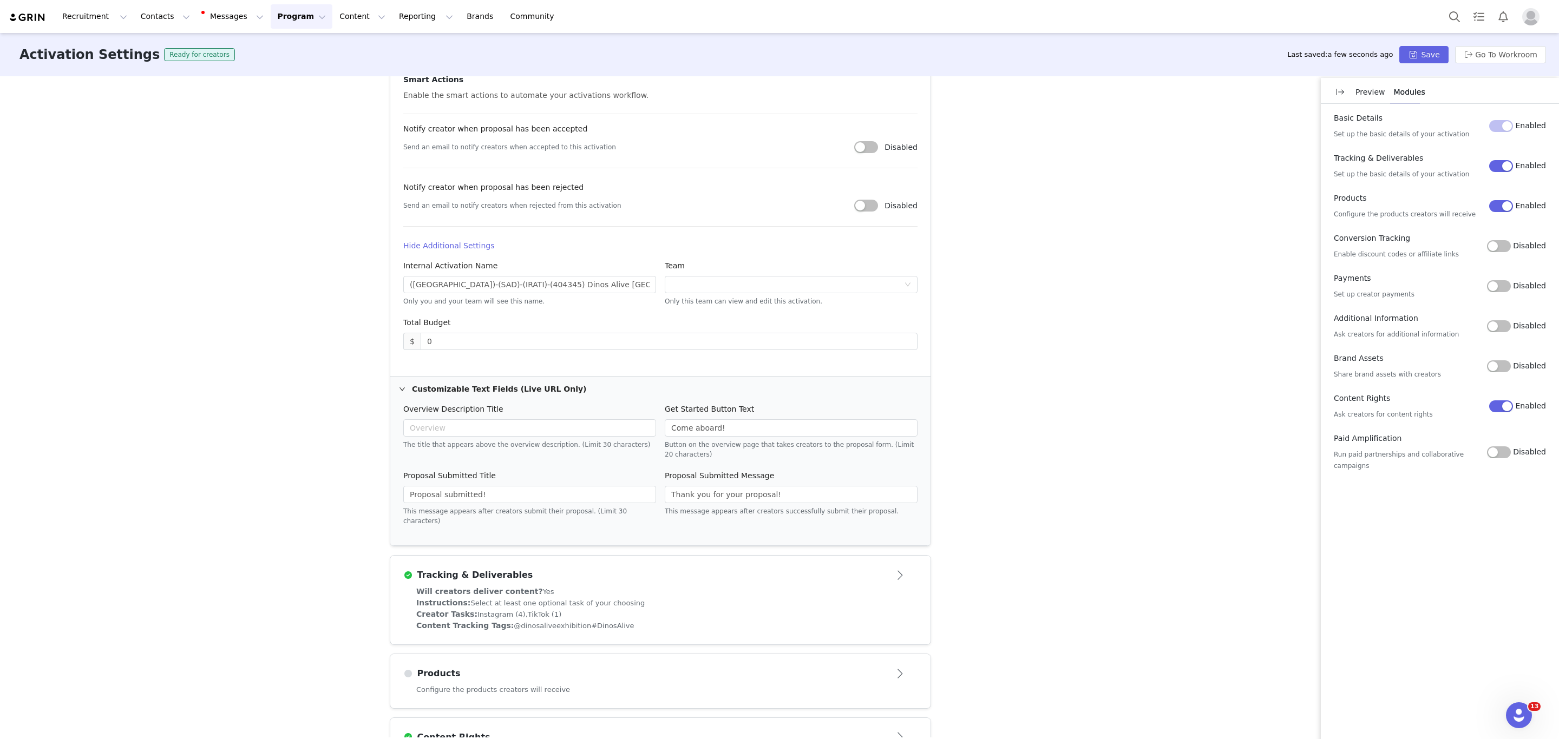
click at [1510, 248] on button "Disabled" at bounding box center [1499, 246] width 24 height 12
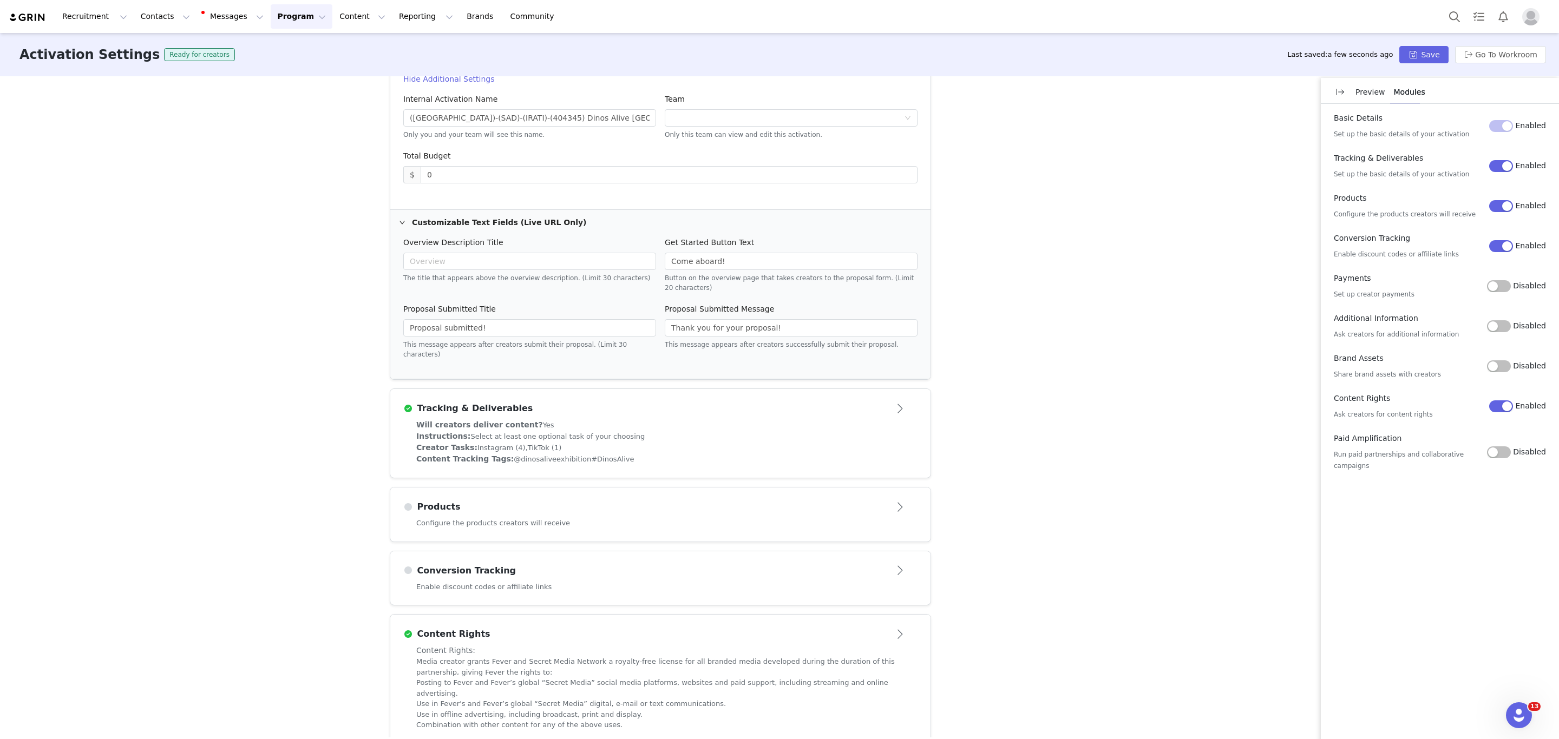
click at [541, 574] on article "Conversion Tracking" at bounding box center [660, 566] width 540 height 30
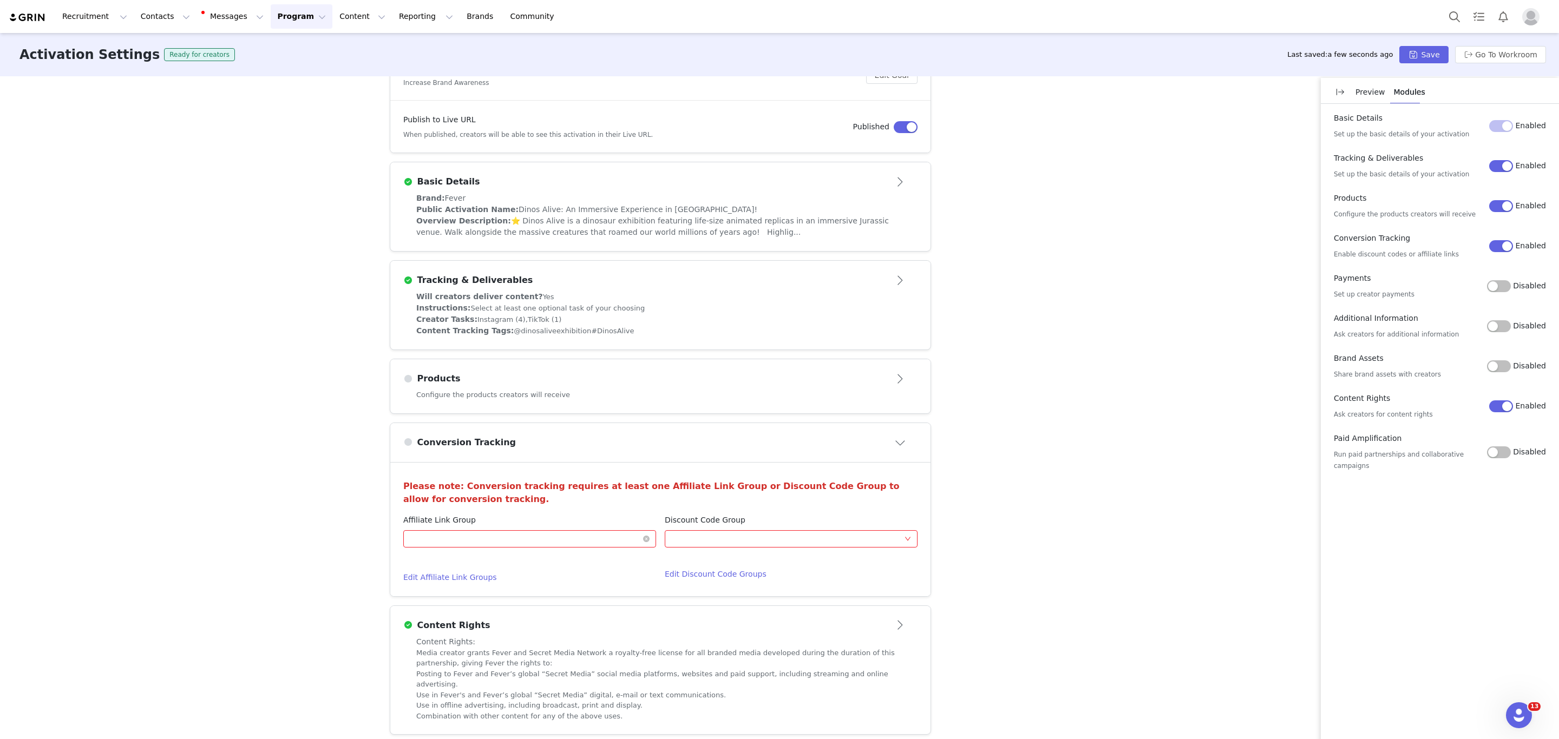
click at [508, 535] on div "Optional" at bounding box center [526, 539] width 233 height 16
type input "[PERSON_NAME]"
click at [461, 662] on li "Dinos Alive [GEOGRAPHIC_DATA]" at bounding box center [523, 666] width 253 height 17
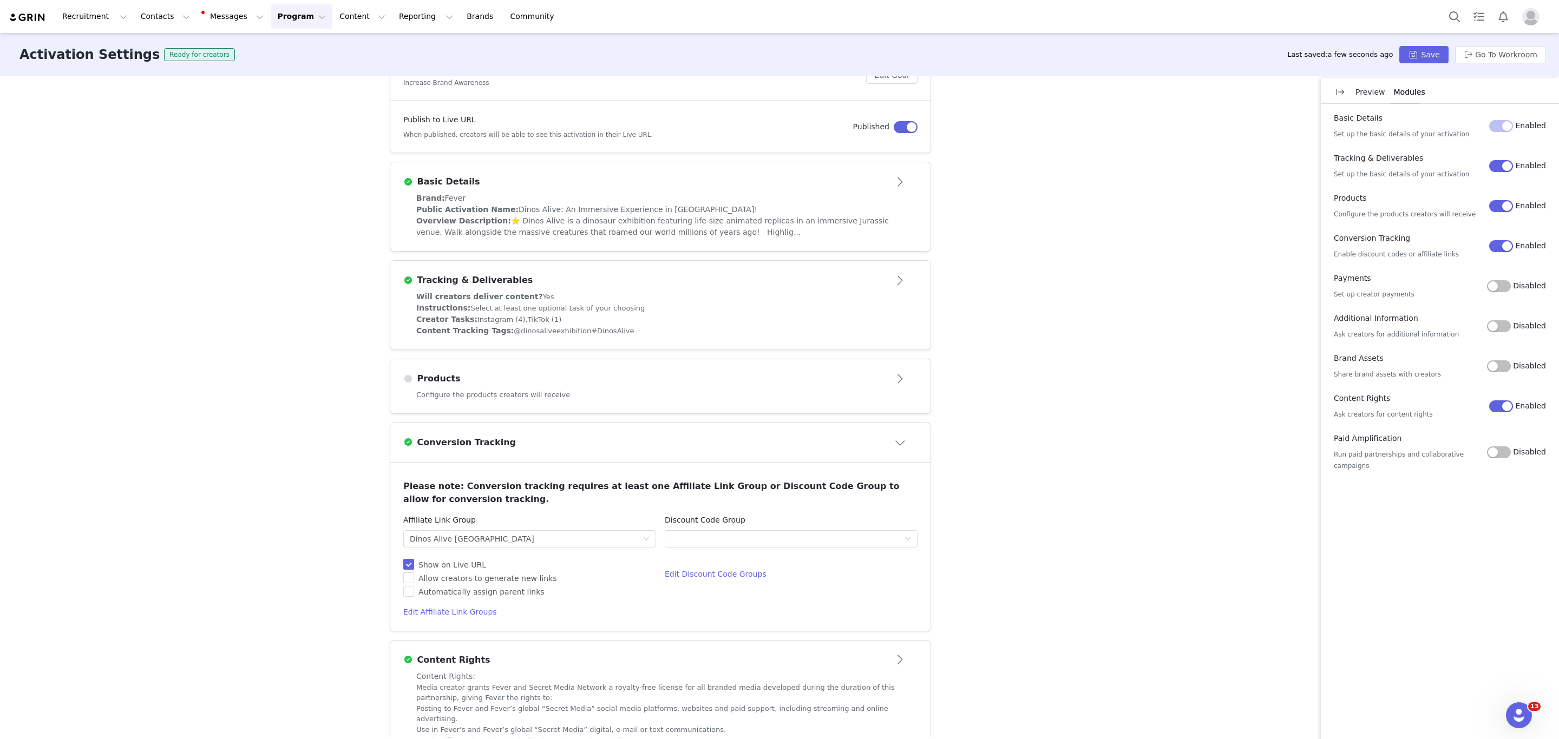
click at [1281, 384] on div "Activation Type Ongoing activations do not have start and end dates. Content wi…" at bounding box center [779, 406] width 1559 height 661
click at [1421, 51] on button "Save" at bounding box center [1423, 54] width 49 height 17
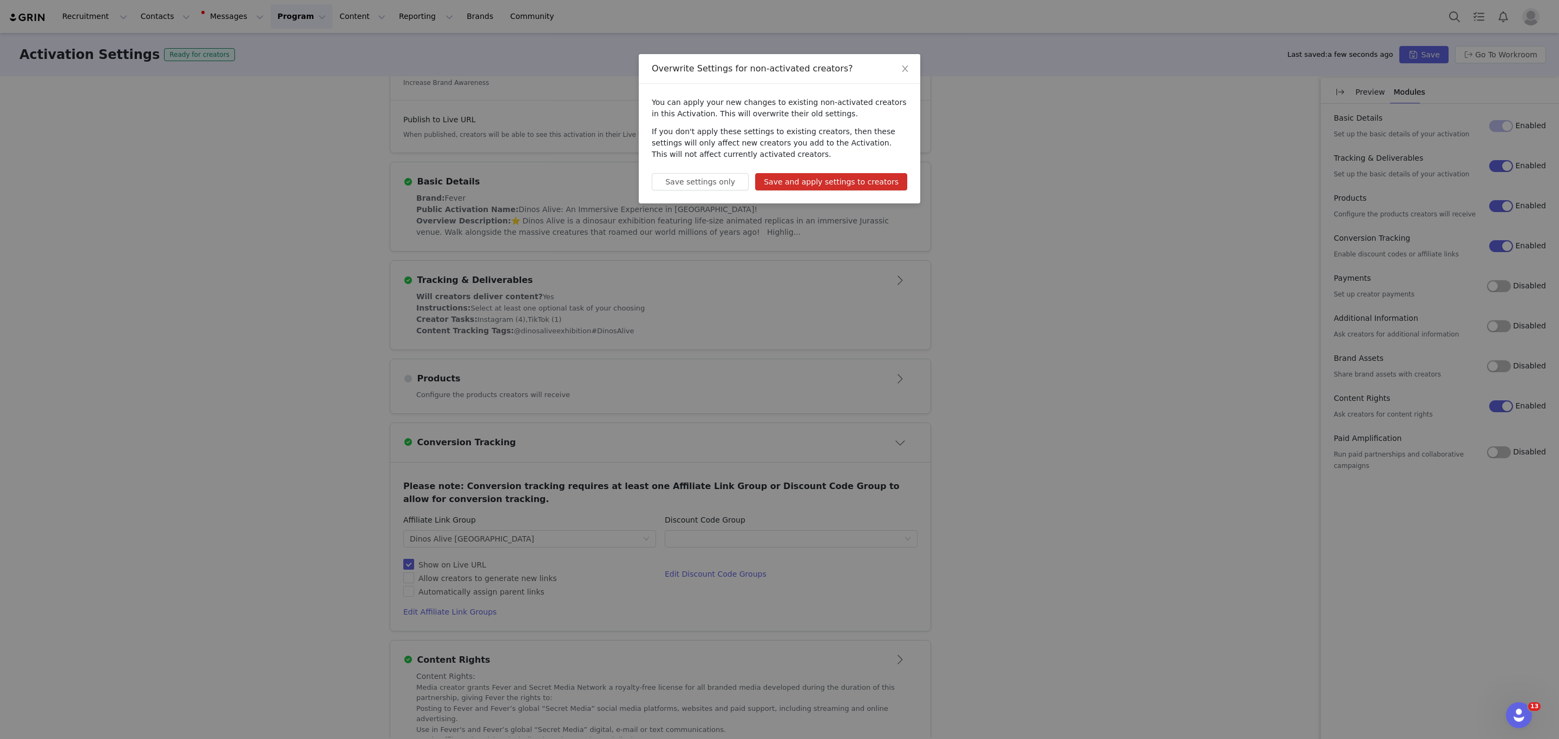
click at [837, 177] on button "Save and apply settings to creators" at bounding box center [831, 181] width 152 height 17
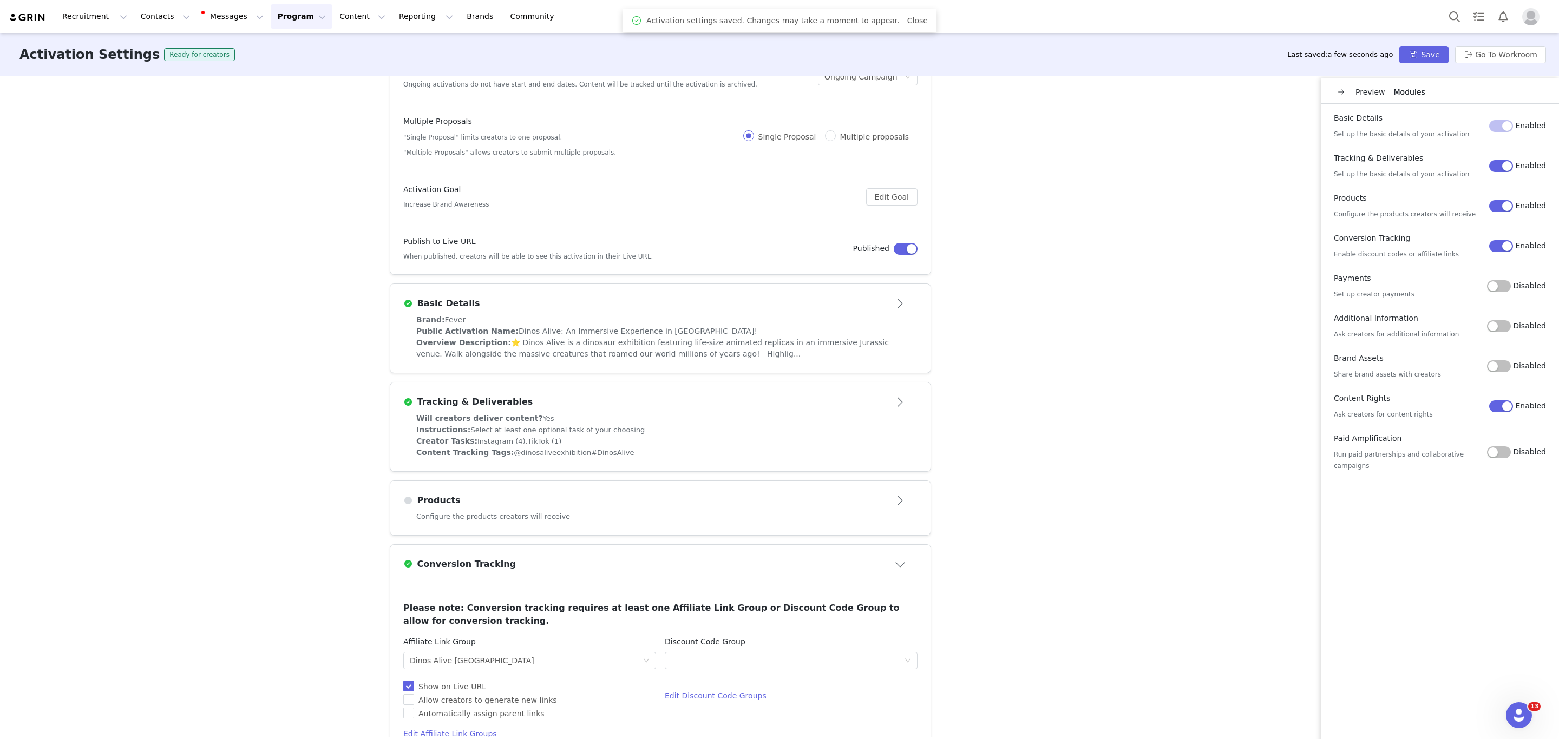
scroll to position [0, 0]
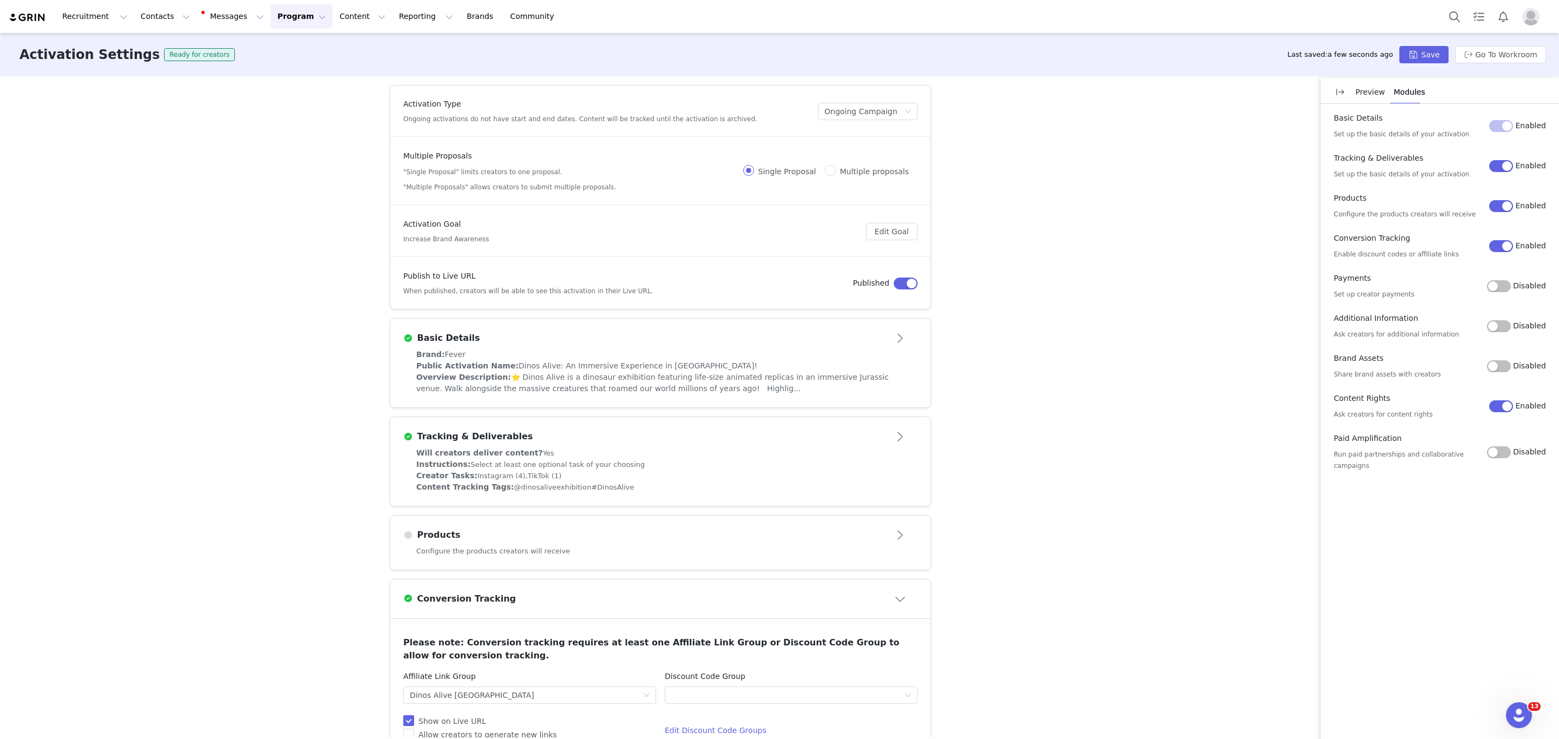
click at [713, 562] on div "Configure the products creators will receive" at bounding box center [660, 558] width 540 height 24
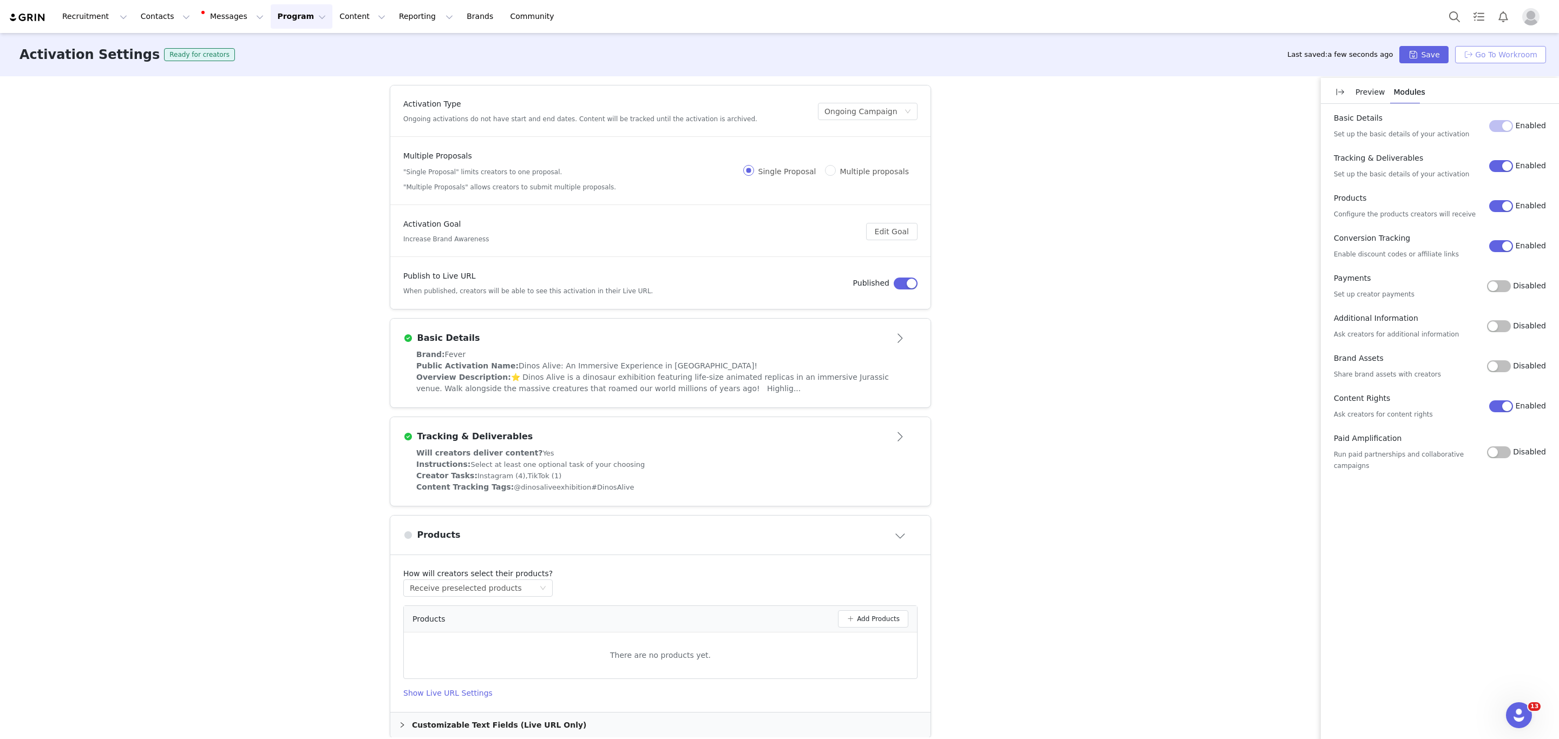
click at [1522, 51] on button "Go To Workroom" at bounding box center [1500, 54] width 91 height 17
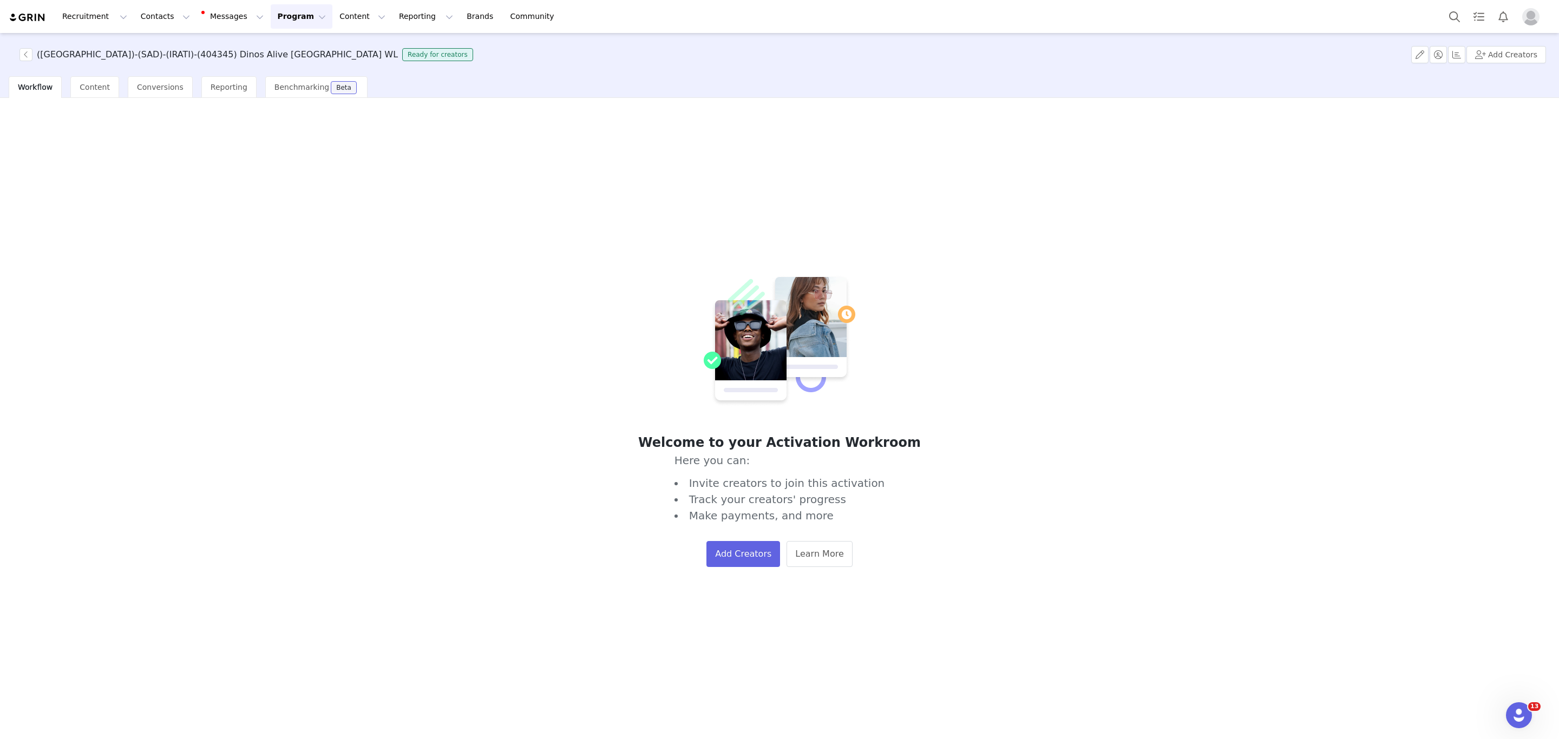
click at [1115, 310] on div "Welcome to your Activation Workroom Here you can: Invite creators to join this …" at bounding box center [779, 421] width 706 height 292
click at [976, 284] on div "Welcome to your Activation Workroom Here you can: Invite creators to join this …" at bounding box center [779, 421] width 706 height 292
click at [271, 18] on button "Program Program" at bounding box center [302, 16] width 62 height 24
click at [271, 23] on button "Program Program" at bounding box center [302, 16] width 62 height 24
click at [233, 14] on button "Messages Messages" at bounding box center [233, 16] width 73 height 24
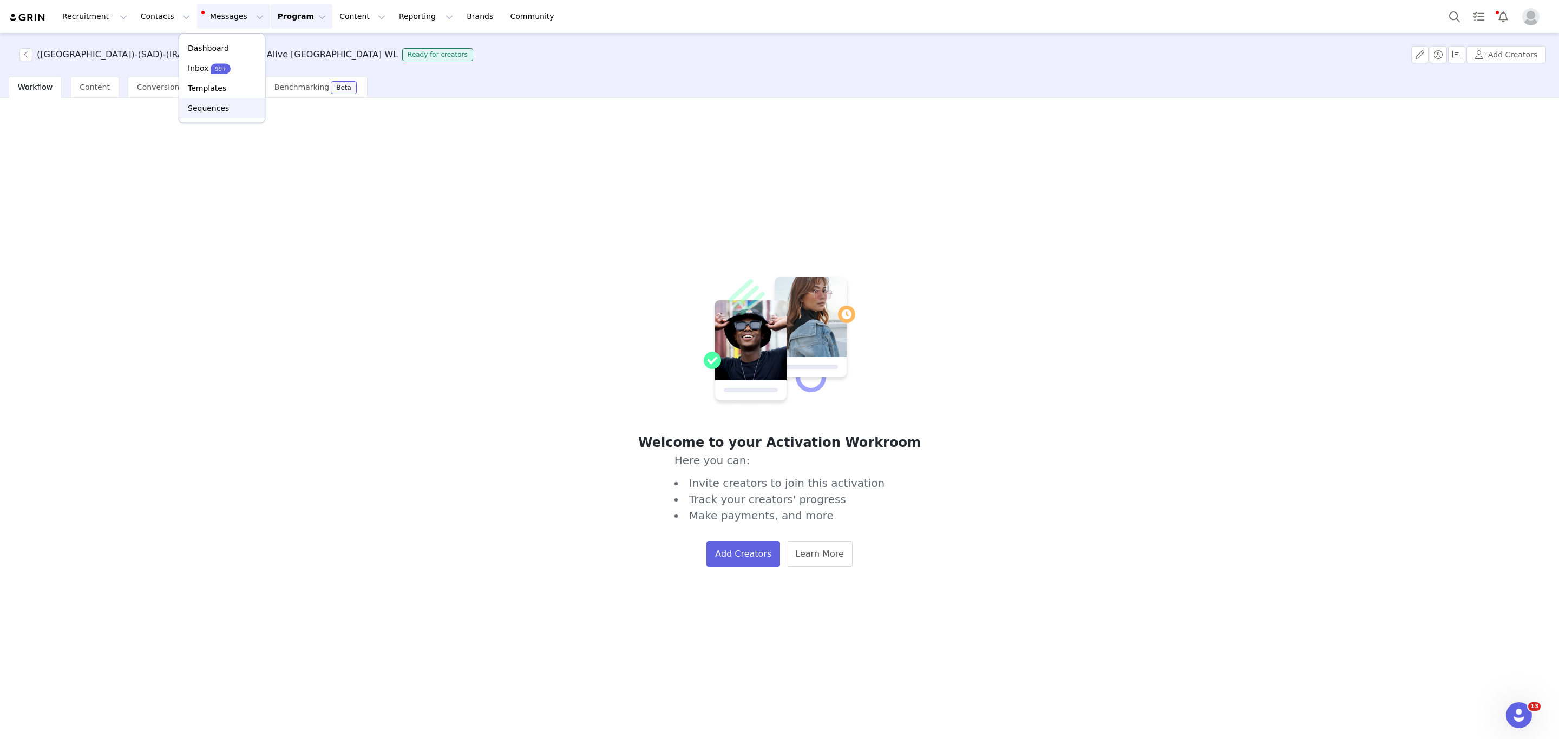
click at [223, 114] on link "Sequences" at bounding box center [222, 108] width 86 height 20
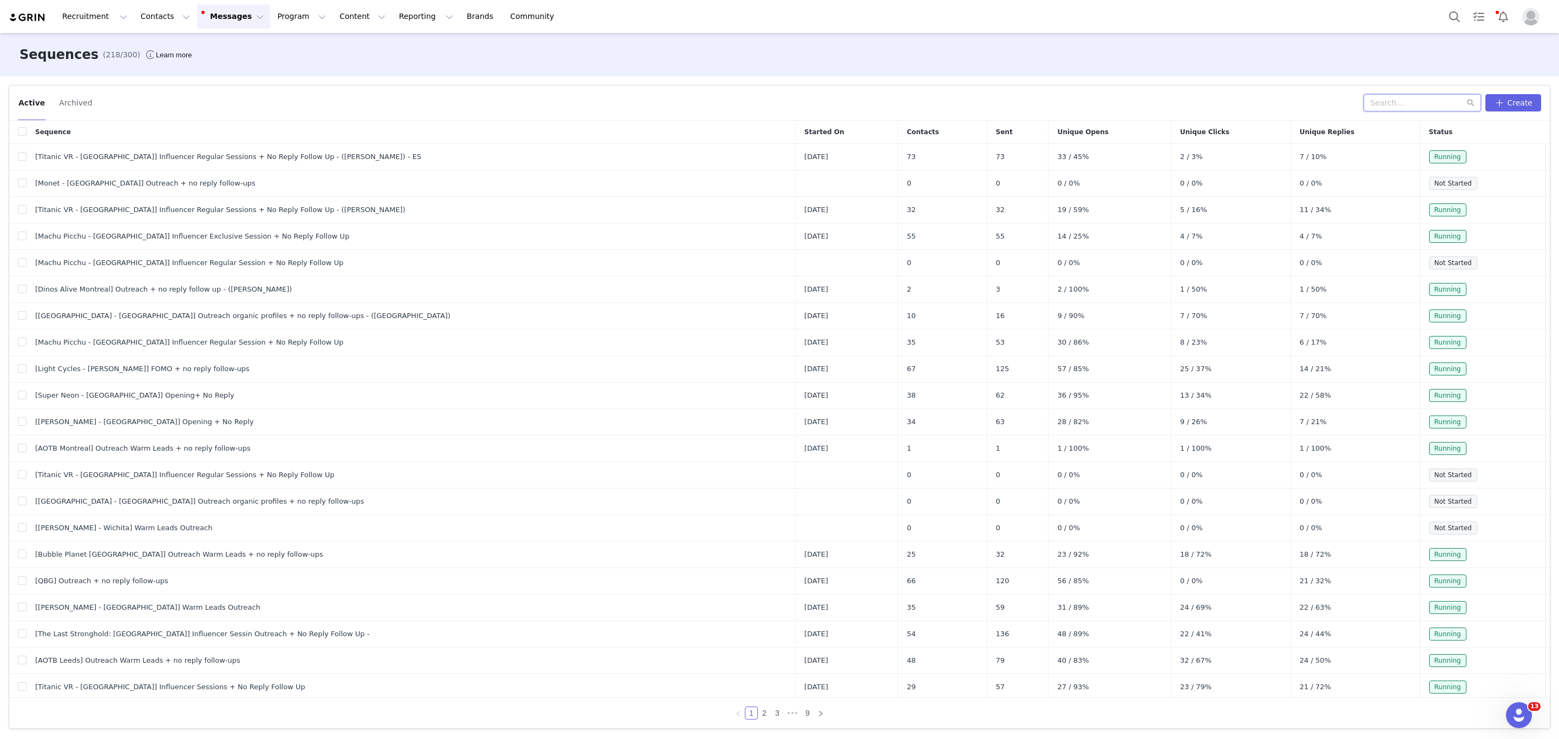
click at [1413, 104] on input "text" at bounding box center [1421, 102] width 117 height 17
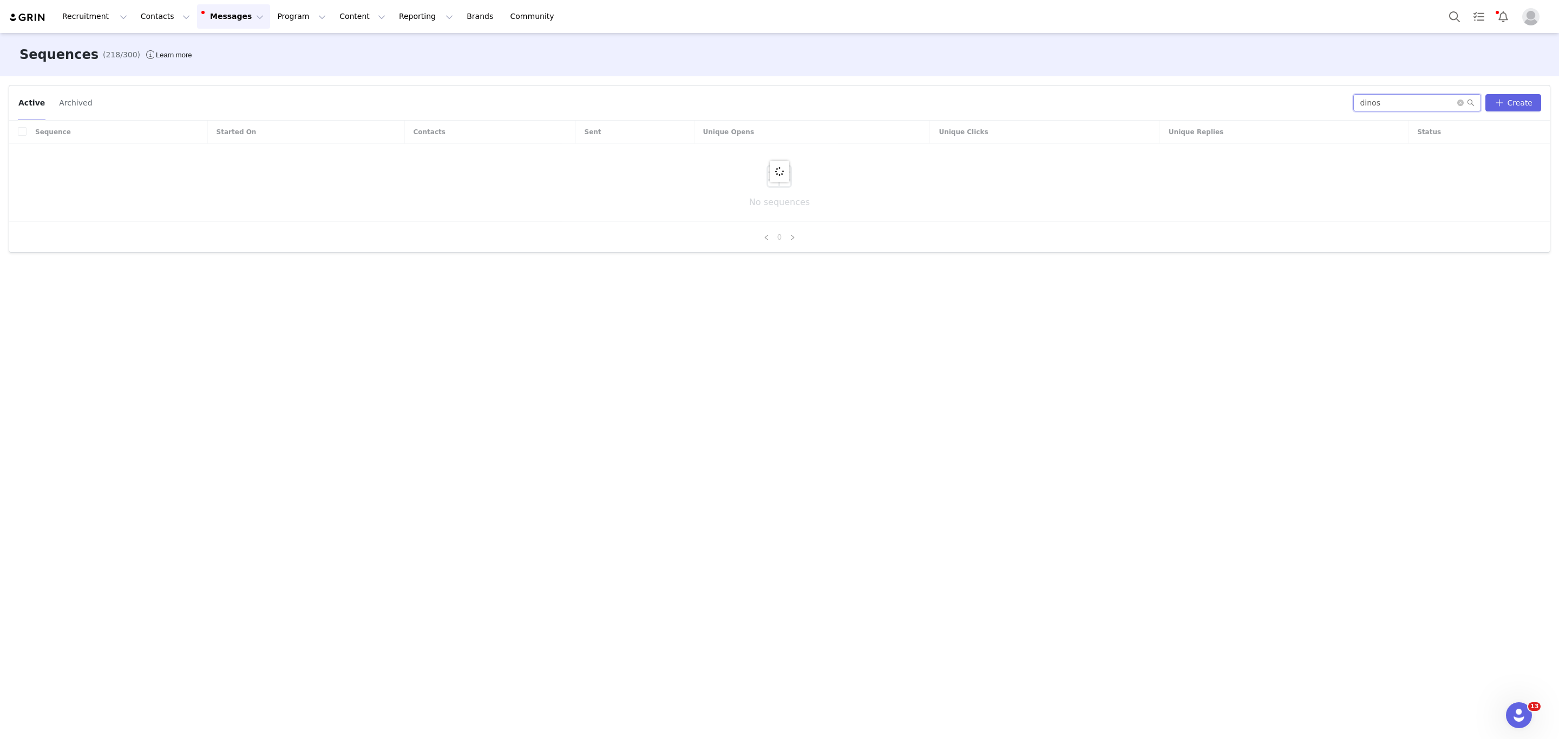
type input "dinos"
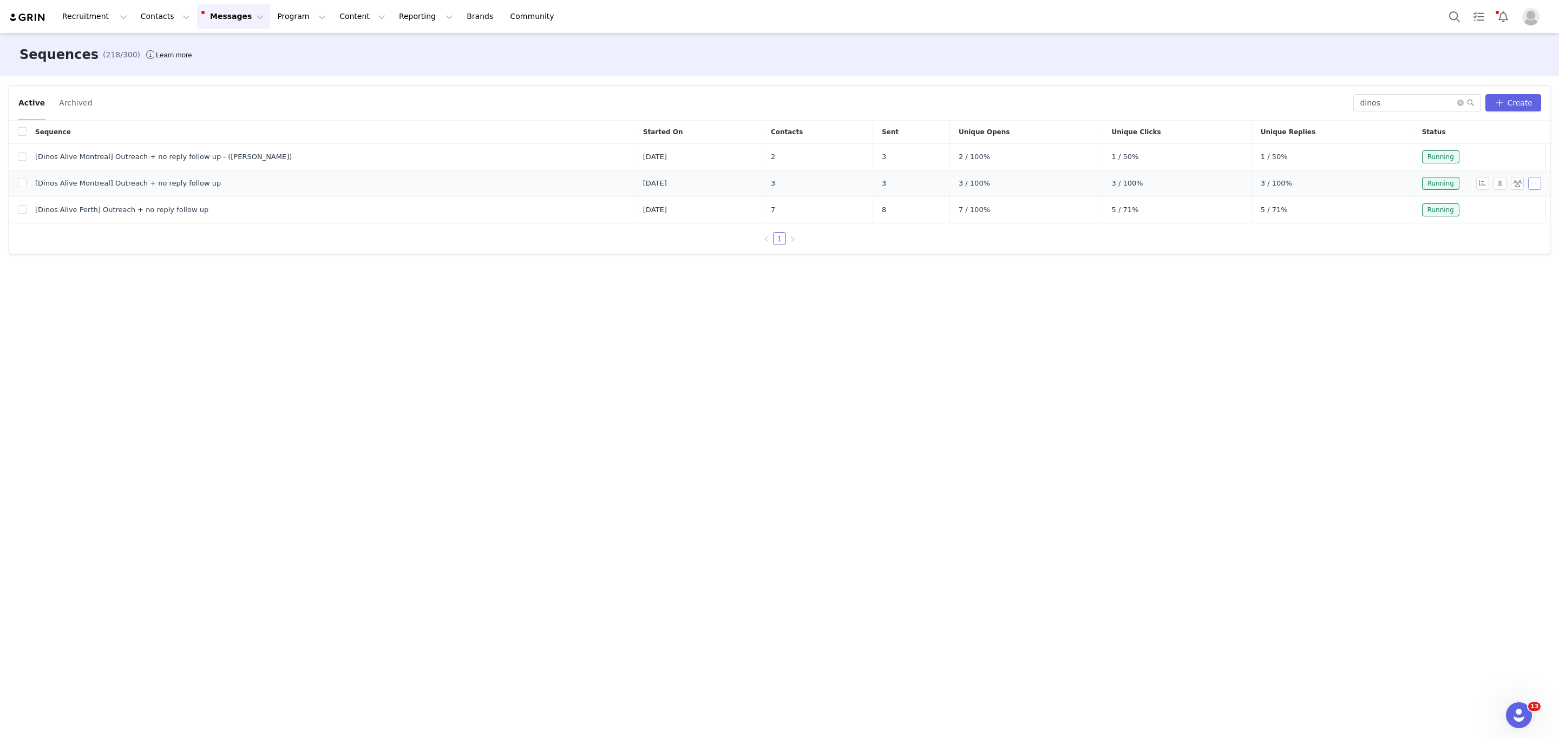
click at [1529, 184] on button "button" at bounding box center [1534, 183] width 13 height 13
click at [1524, 236] on span "Duplicate" at bounding box center [1520, 239] width 36 height 12
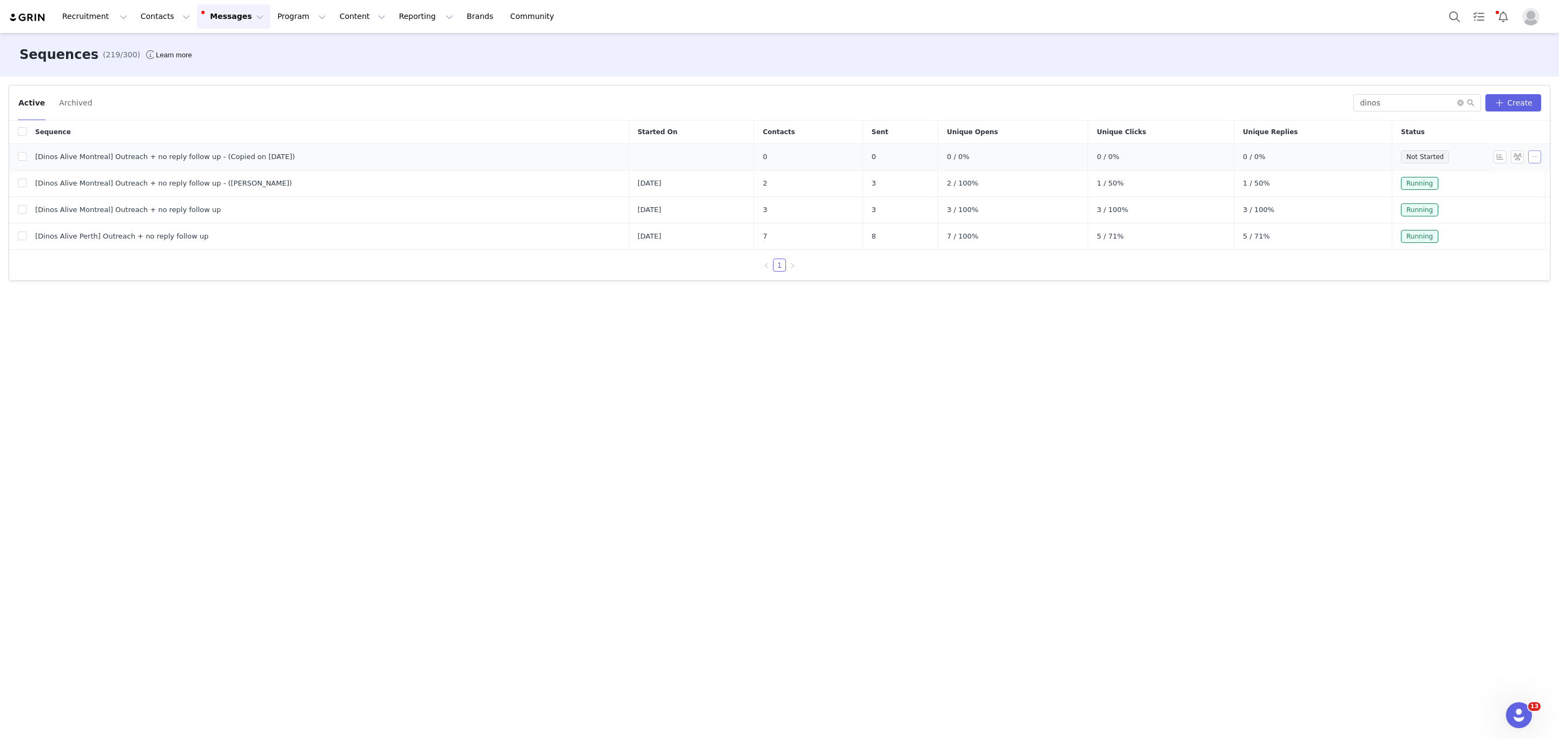
click at [1535, 158] on button "button" at bounding box center [1534, 156] width 13 height 13
click at [1510, 178] on span "Edit" at bounding box center [1507, 177] width 15 height 9
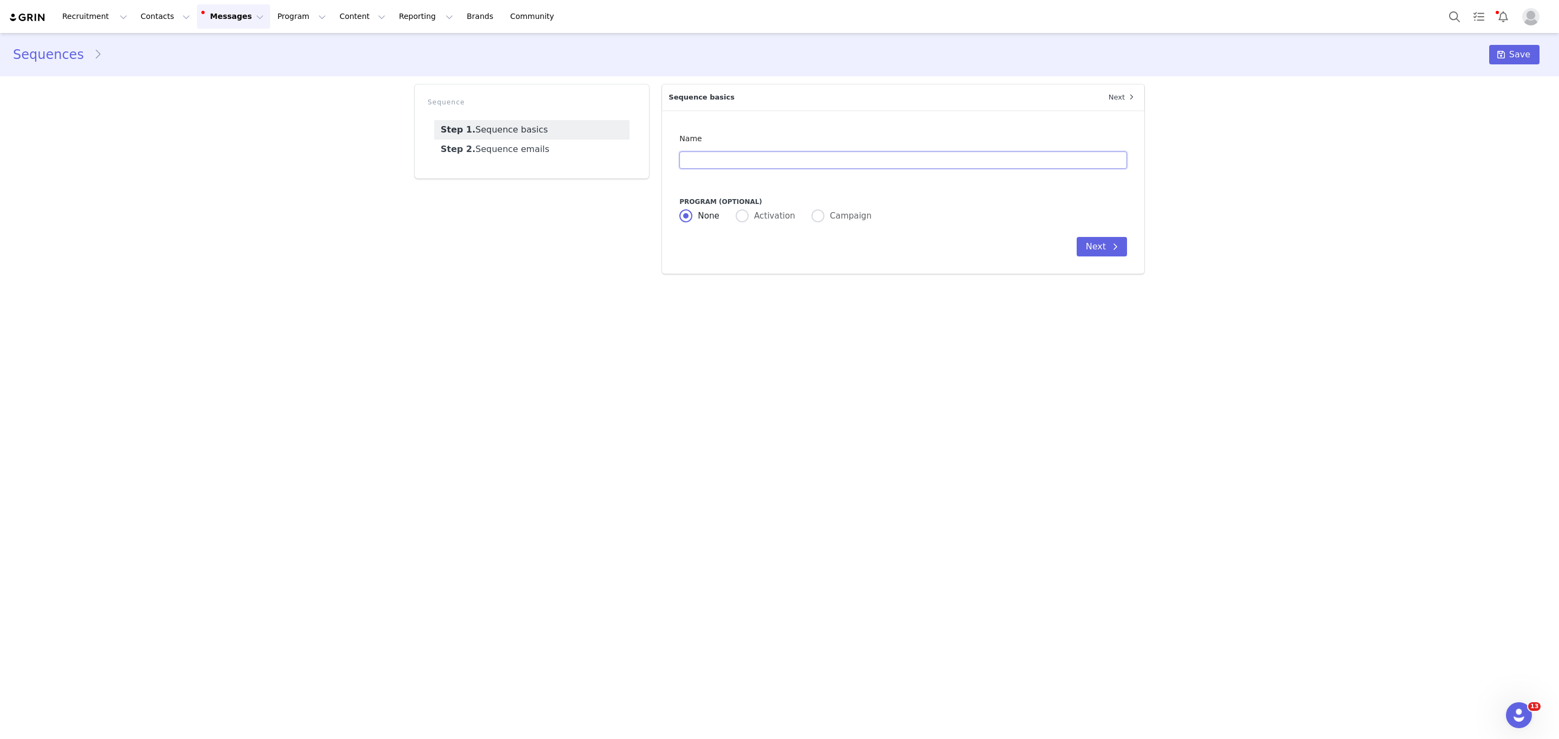
click at [770, 166] on input "text" at bounding box center [903, 160] width 448 height 17
click at [747, 157] on input "[Dinos Alive Montreal] Outreach + no reply follow up - (Copied on [DATE])" at bounding box center [903, 160] width 448 height 17
drag, startPoint x: 867, startPoint y: 161, endPoint x: 1238, endPoint y: 159, distance: 370.2
click at [1235, 159] on div "Sequences [Dinos Alive [GEOGRAPHIC_DATA]] Outreach + no reply follow up - (Copi…" at bounding box center [779, 157] width 1559 height 249
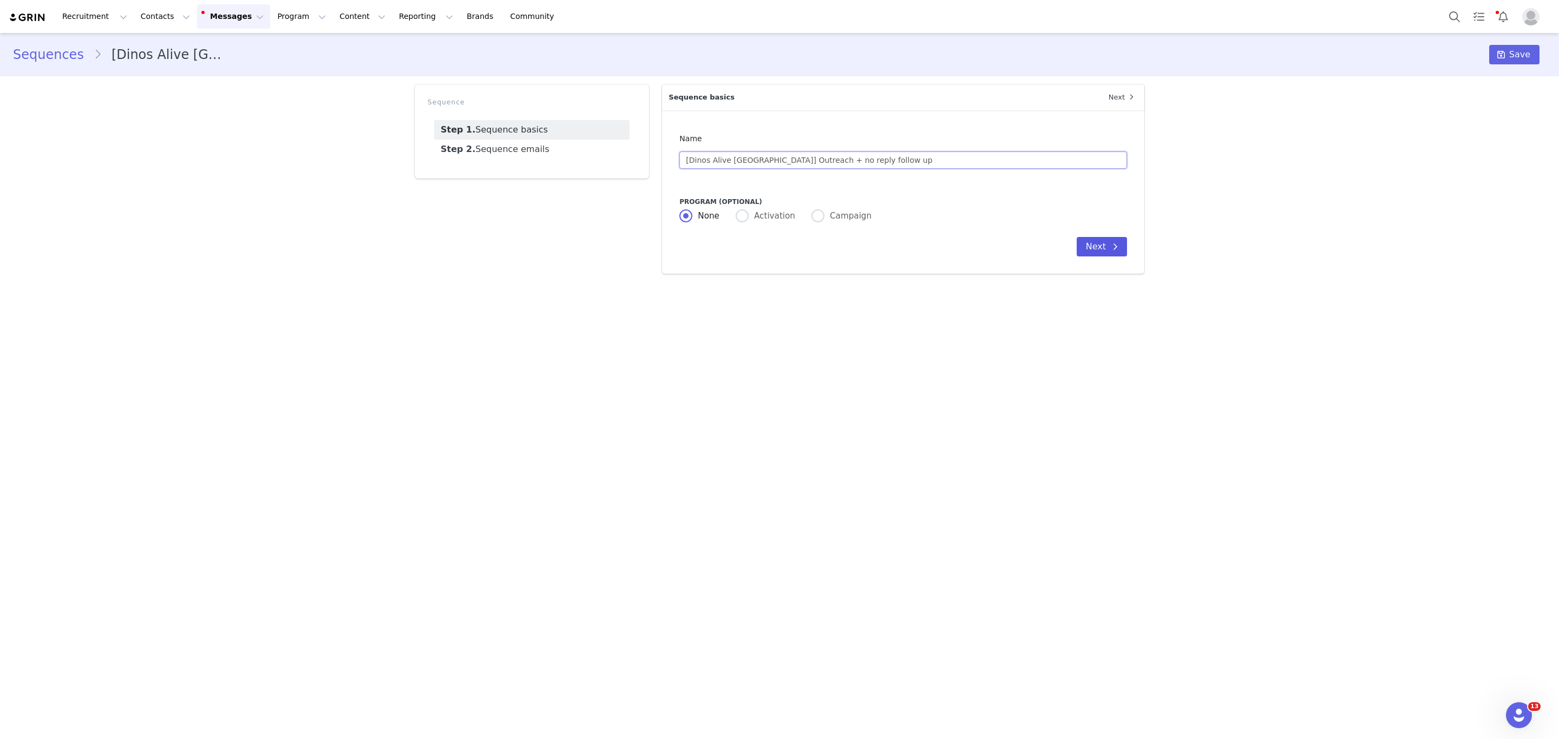
type input "[Dinos Alive [GEOGRAPHIC_DATA]] Outreach + no reply follow up"
click at [1103, 254] on button "Next" at bounding box center [1101, 246] width 50 height 19
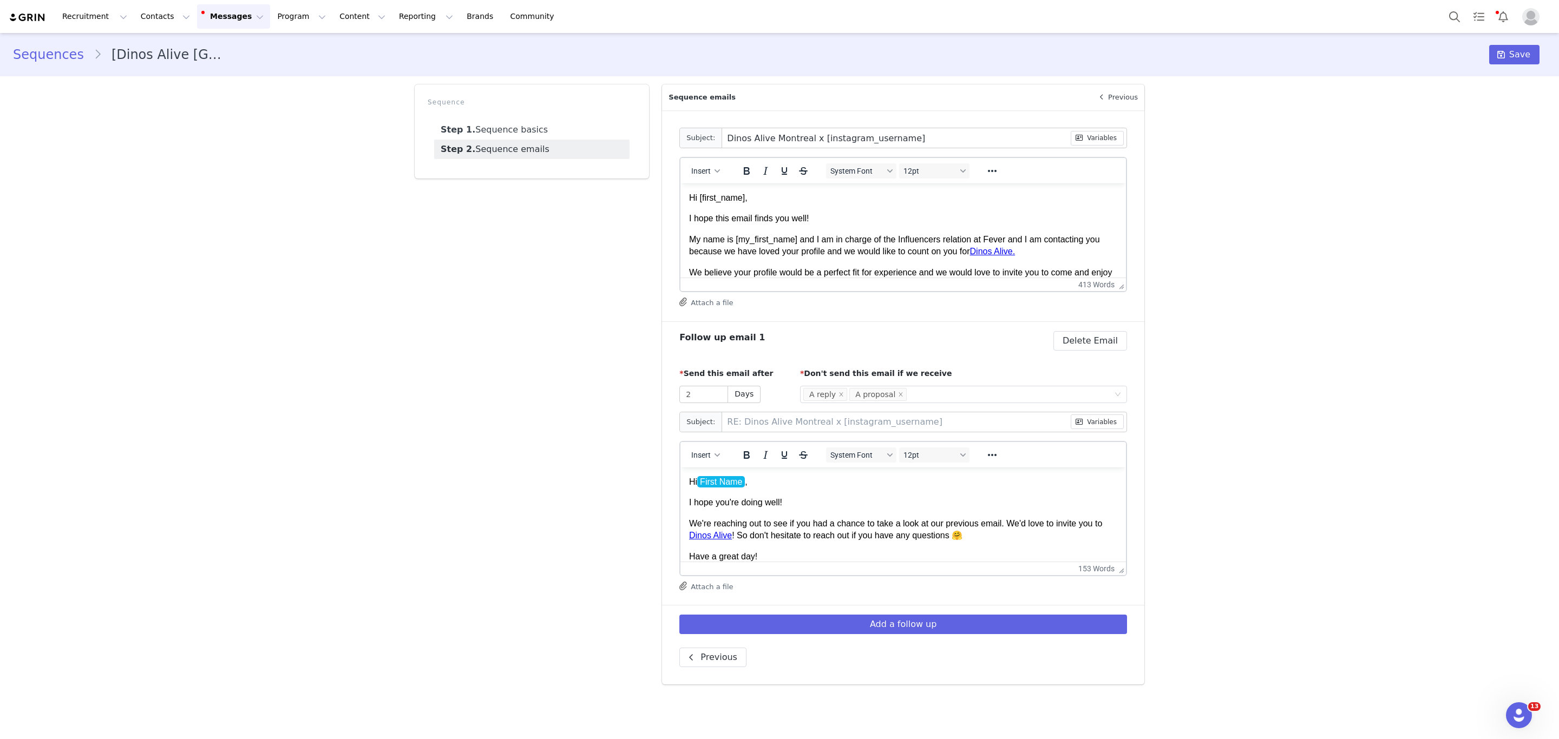
click at [774, 135] on input "Dinos Alive Montreal x [instagram_username]" at bounding box center [896, 137] width 348 height 19
type input "Dinos Alive Sx [instagram_username]"
type input "RE: Dinos Alive Sx [instagram_username]"
type input "Dinos Alive Sax [instagram_username]"
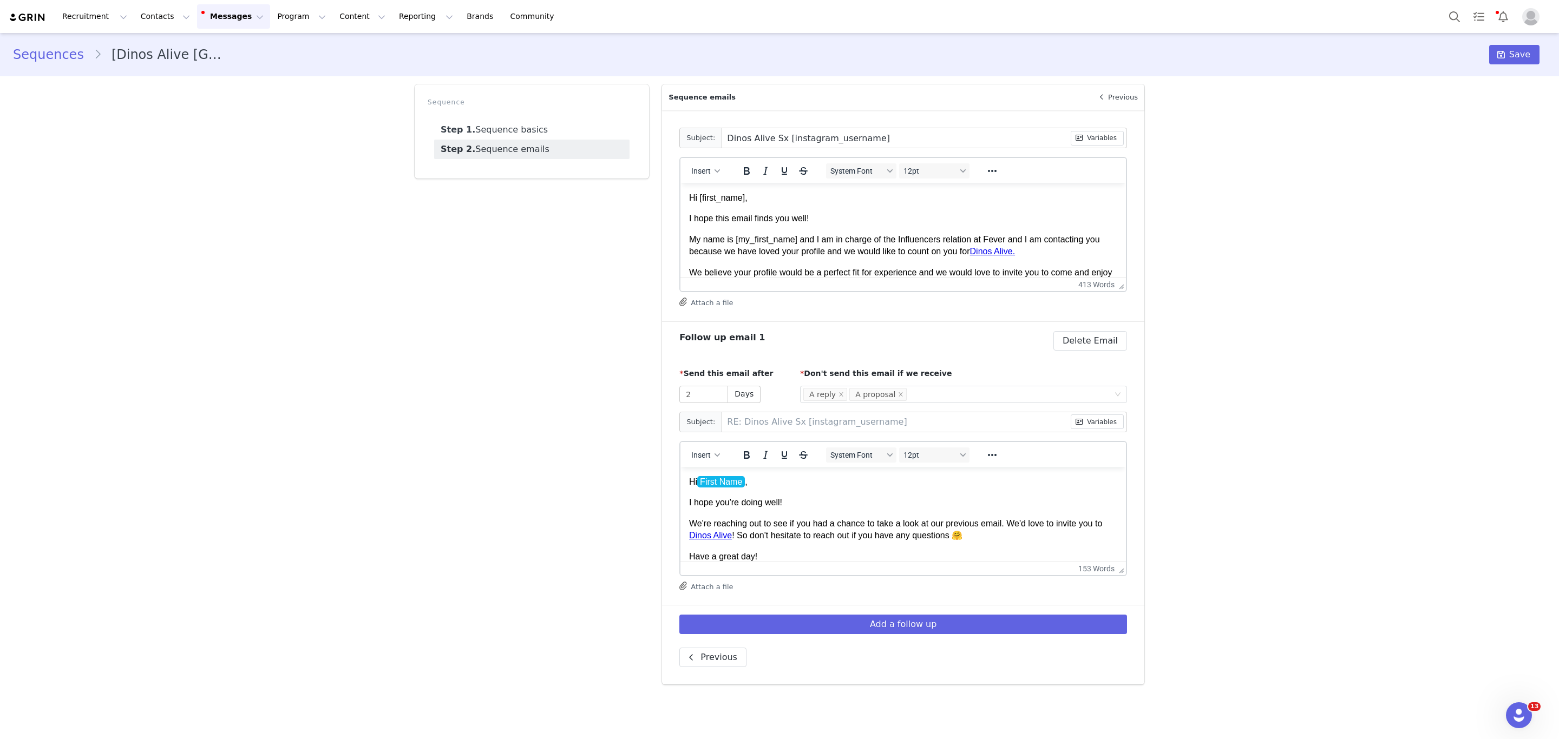
type input "RE: Dinos Alive Sax [instagram_username]"
type input "Dinos Alive Sanx [instagram_username]"
type input "RE: Dinos Alive Sanx [instagram_username]"
type input "Dinos Alive San x [instagram_username]"
type input "RE: Dinos Alive San x [instagram_username]"
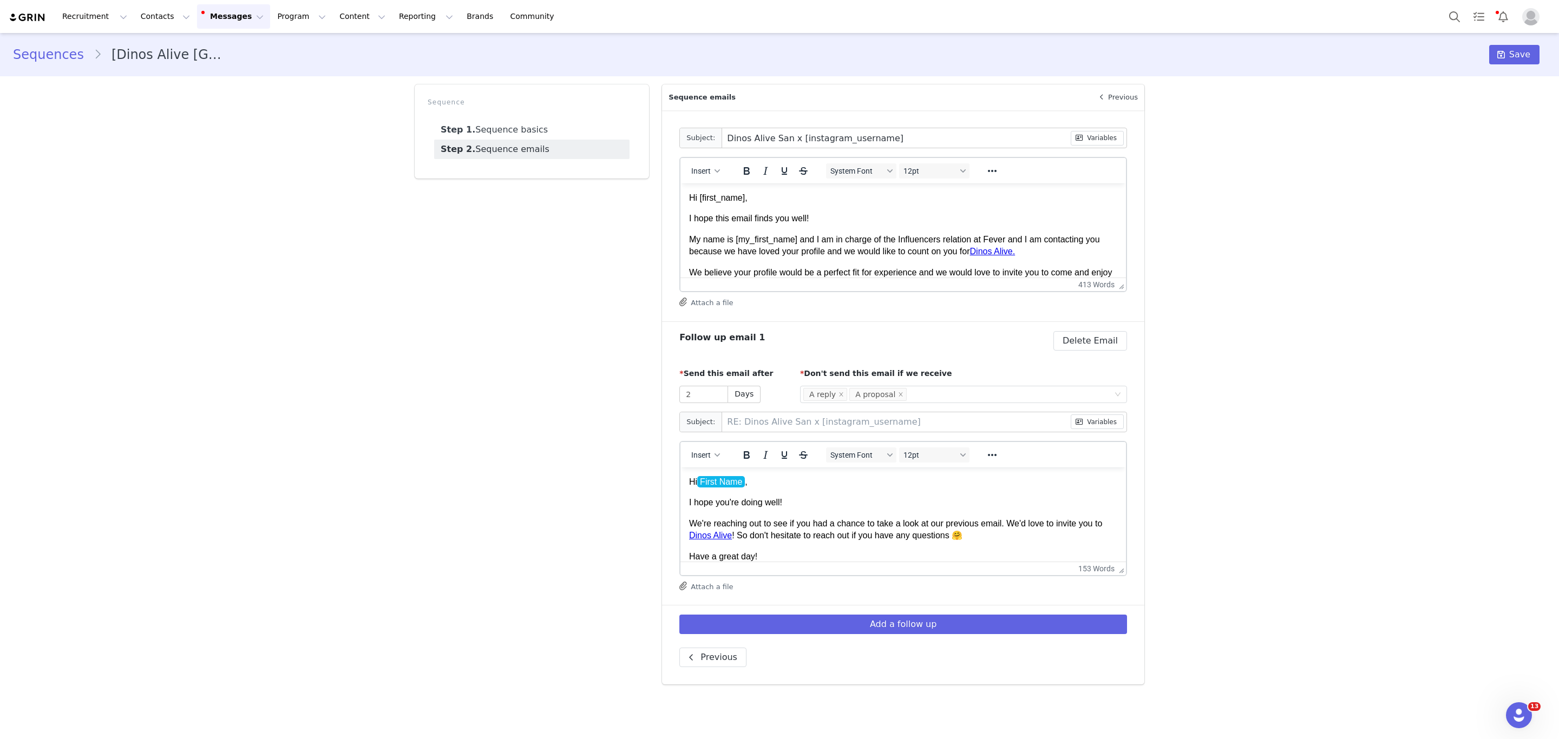
type input "Dinos Alive San Dx [instagram_username]"
type input "RE: Dinos Alive San Dx [instagram_username]"
type input "Dinos Alive San [PERSON_NAME] [instagram_username]"
type input "RE: Dinos Alive San [PERSON_NAME] [instagram_username]"
type input "Dinos Alive San Diex [instagram_username]"
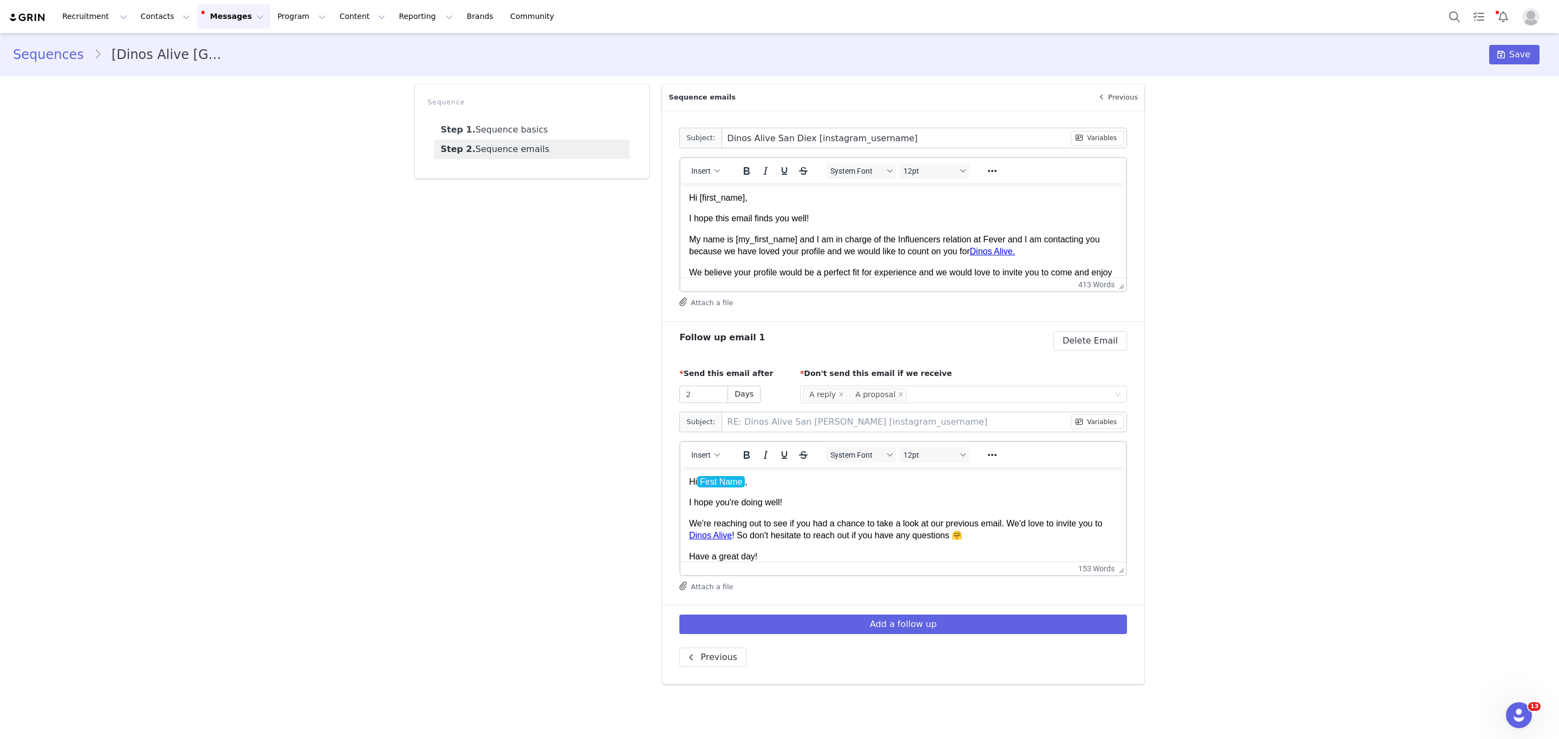
type input "RE: Dinos Alive San Diex [instagram_username]"
type input "Dinos Alive San Diegx [instagram_username]"
type input "RE: Dinos Alive San Diegx [instagram_username]"
type input "Dinos Alive San Diegox [instagram_username]"
type input "RE: Dinos Alive San Diegox [instagram_username]"
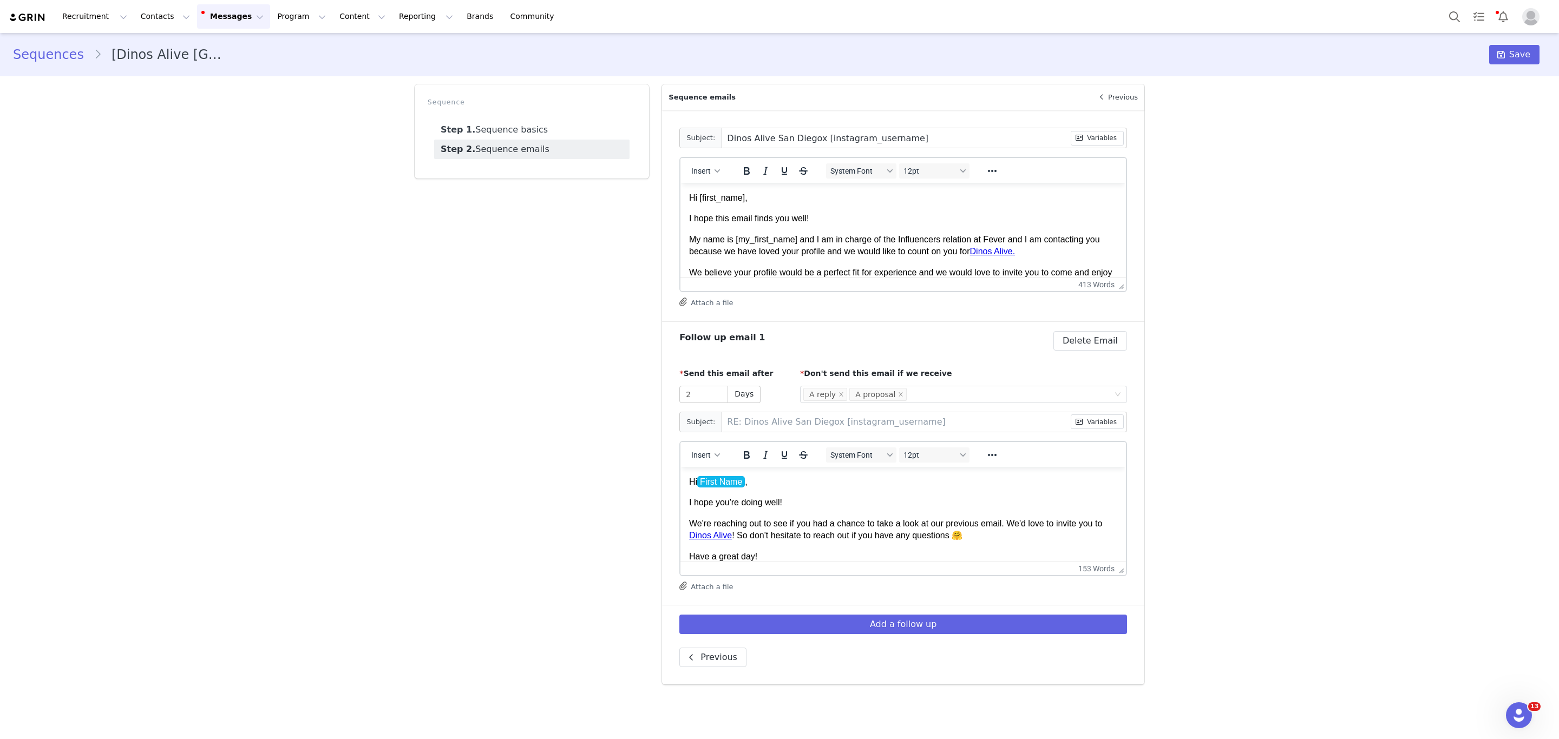
type input "Dinos Alive [GEOGRAPHIC_DATA] x [instagram_username]"
type input "RE: Dinos Alive [GEOGRAPHIC_DATA] x [instagram_username]"
type input "Dinos Alive [GEOGRAPHIC_DATA] x [instagram_username]"
click at [791, 208] on body "Hi [first_name], I hope this email finds you well! My name is [my_first_name] a…" at bounding box center [903, 517] width 428 height 650
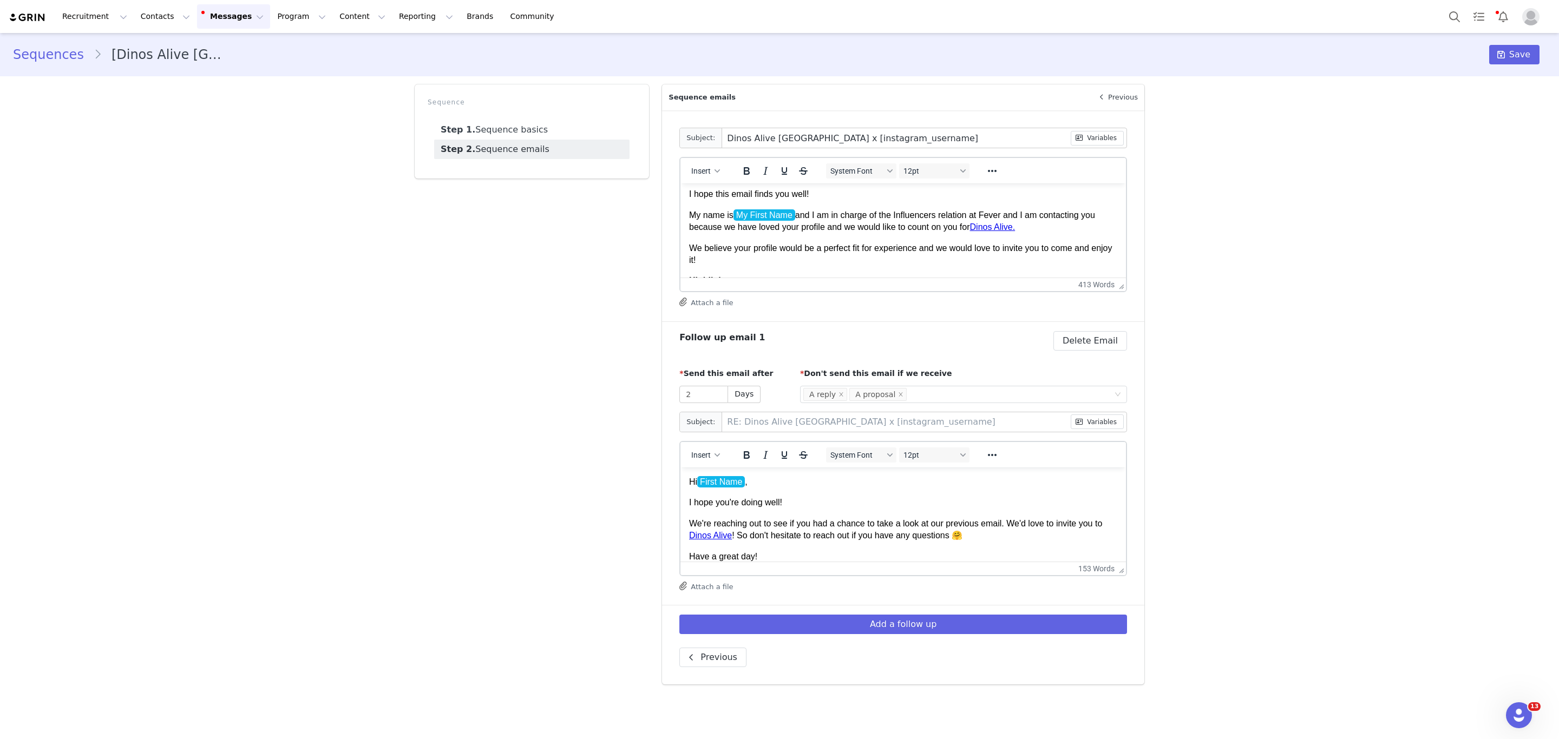
scroll to position [25, 0]
click at [1009, 225] on link "Dinos Alive." at bounding box center [992, 226] width 45 height 9
click at [1000, 226] on link "Dinos Alive." at bounding box center [992, 226] width 45 height 9
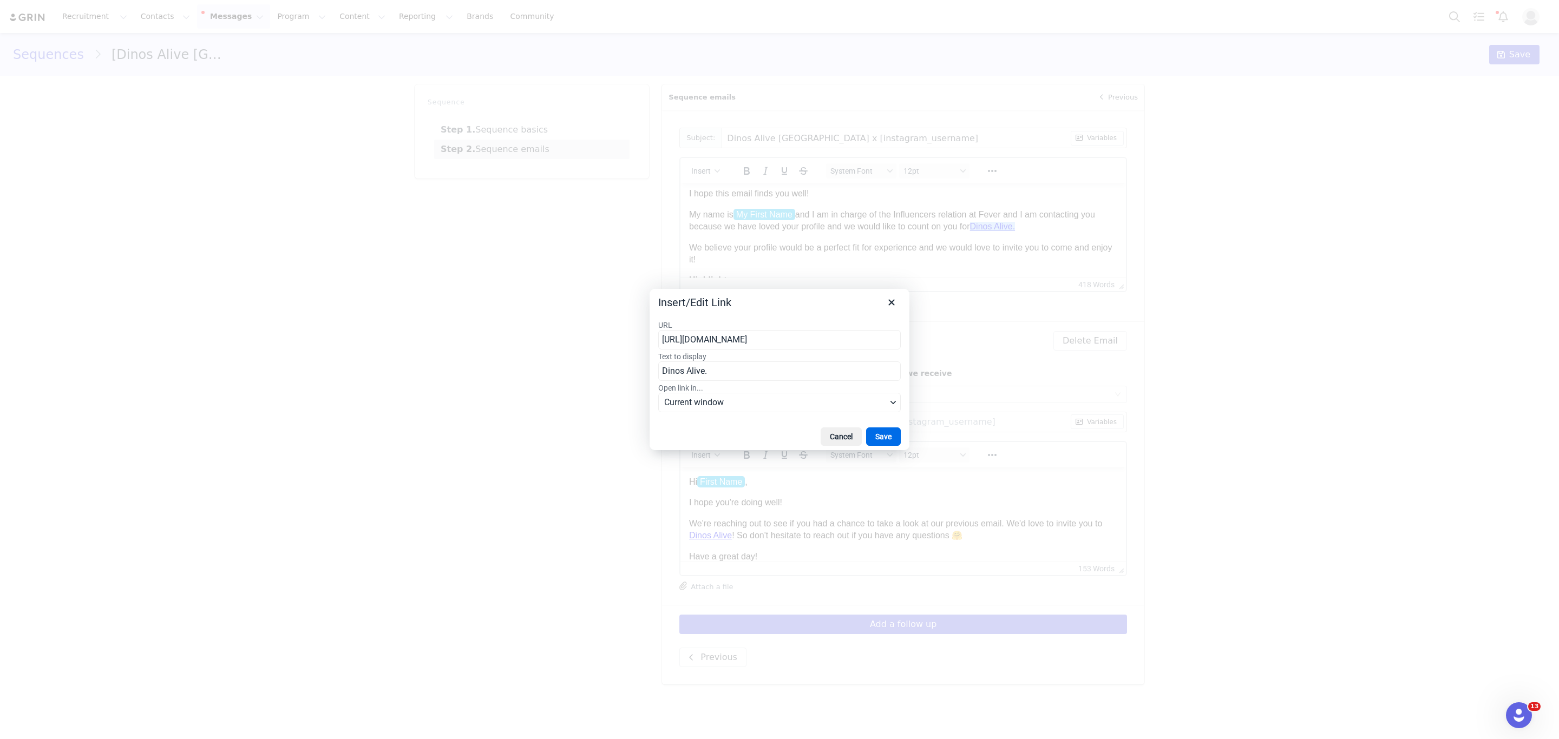
type input "[URL][DOMAIN_NAME]"
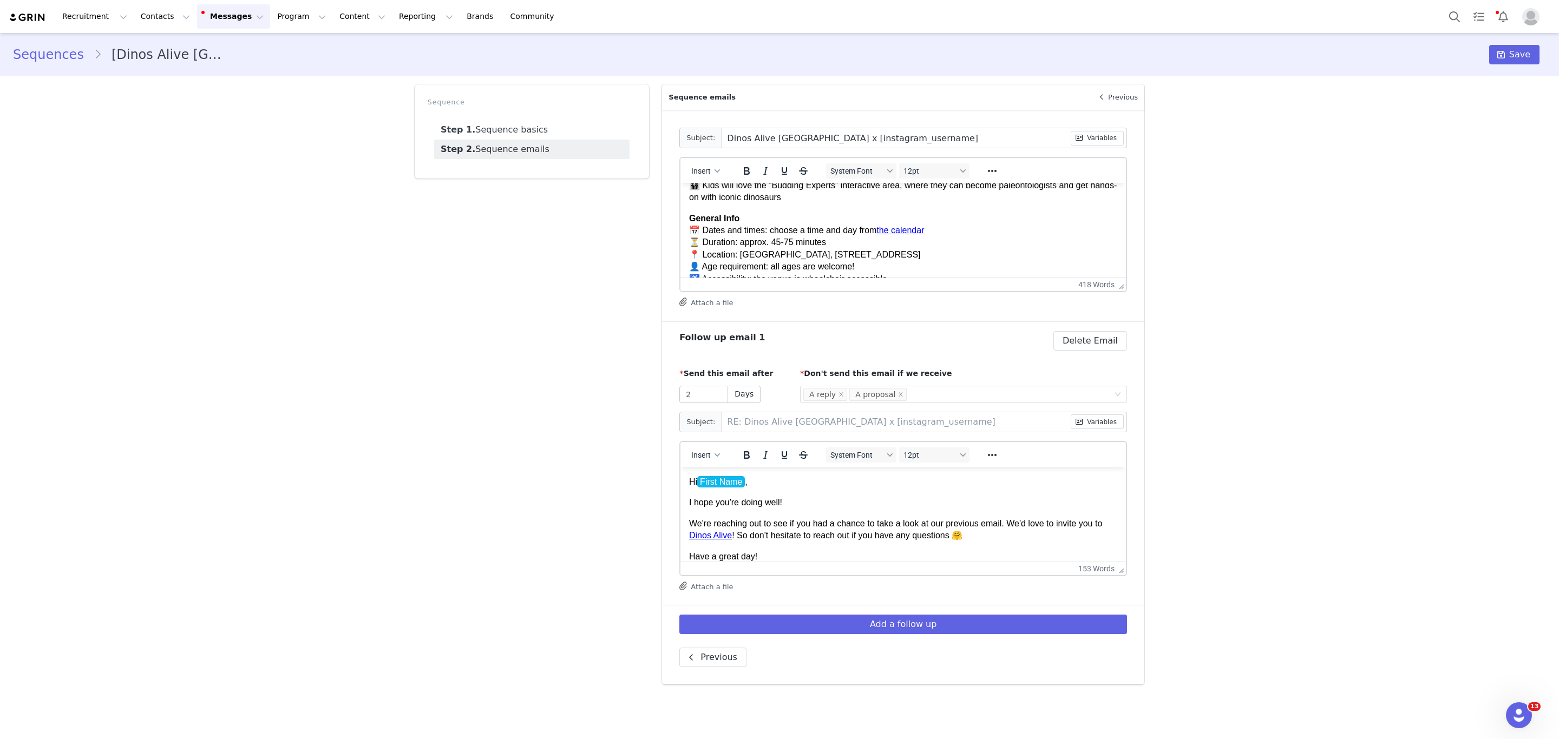
scroll to position [229, 0]
click at [905, 228] on link "the calendar" at bounding box center [900, 229] width 48 height 9
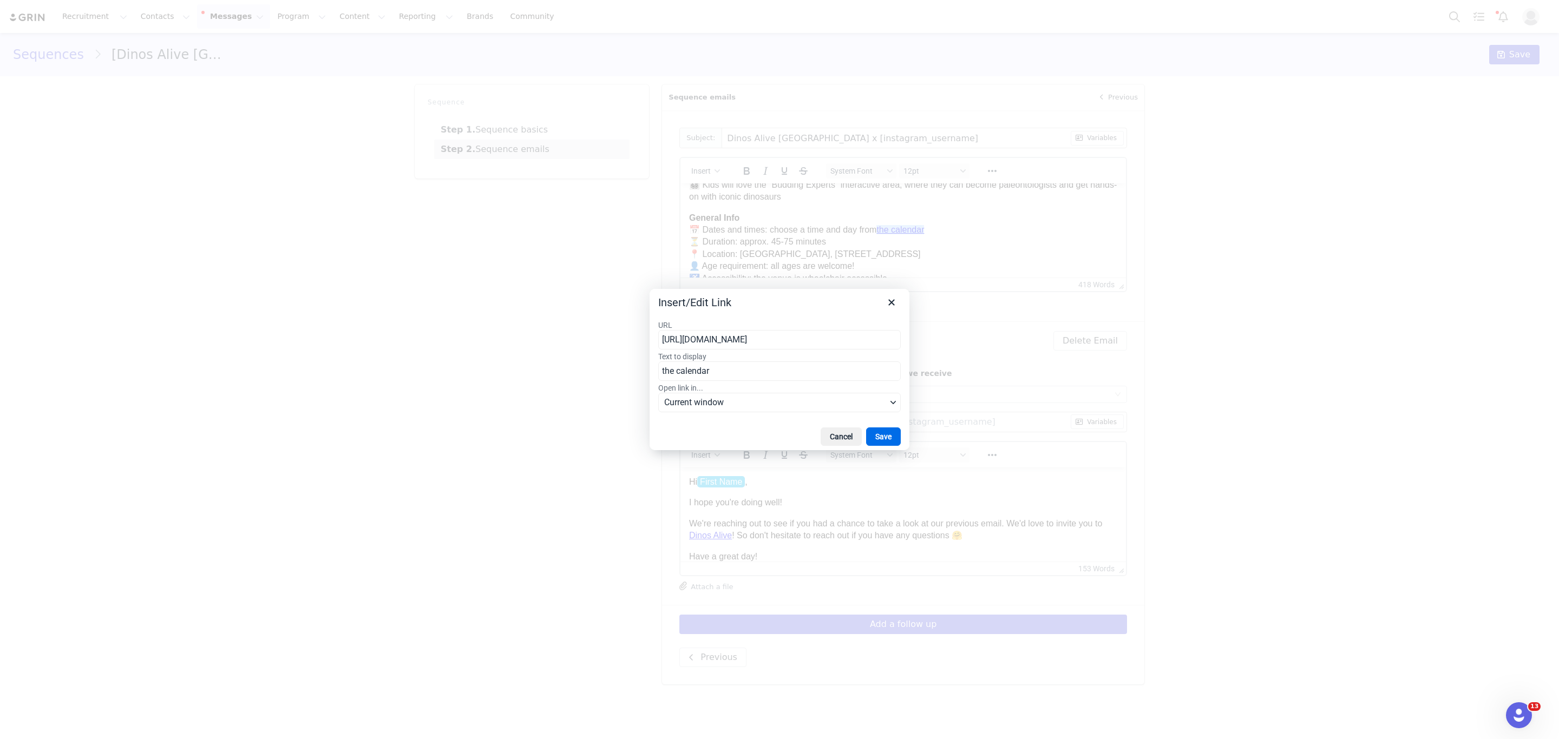
type input "[URL][DOMAIN_NAME]"
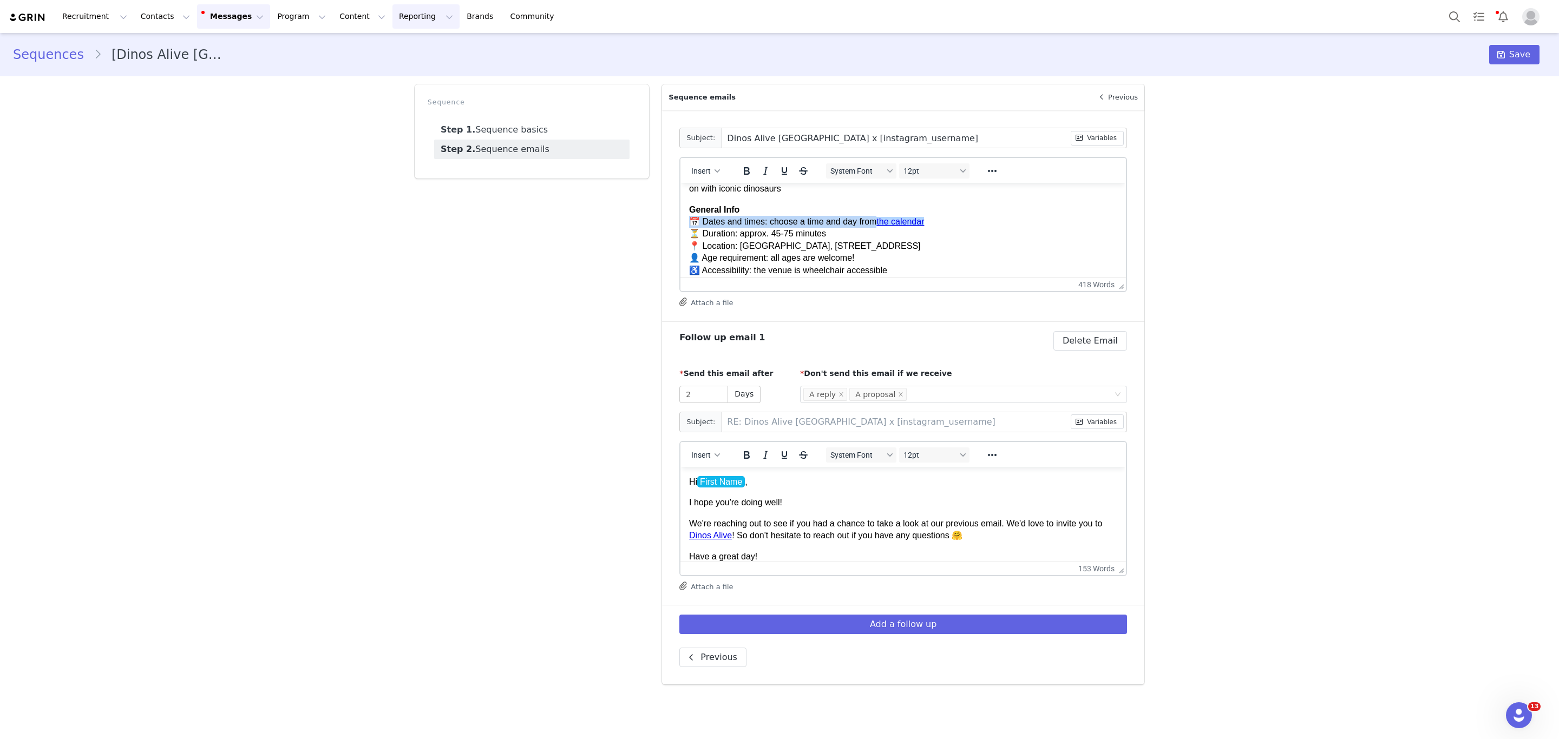
scroll to position [239, 0]
drag, startPoint x: 740, startPoint y: 240, endPoint x: 1156, endPoint y: 240, distance: 416.2
click at [1126, 240] on html "Hi First Name , I hope this email finds you well! My name is My First Name and …" at bounding box center [902, 279] width 445 height 668
paste body "Rich Text Area. Press ALT-0 for help."
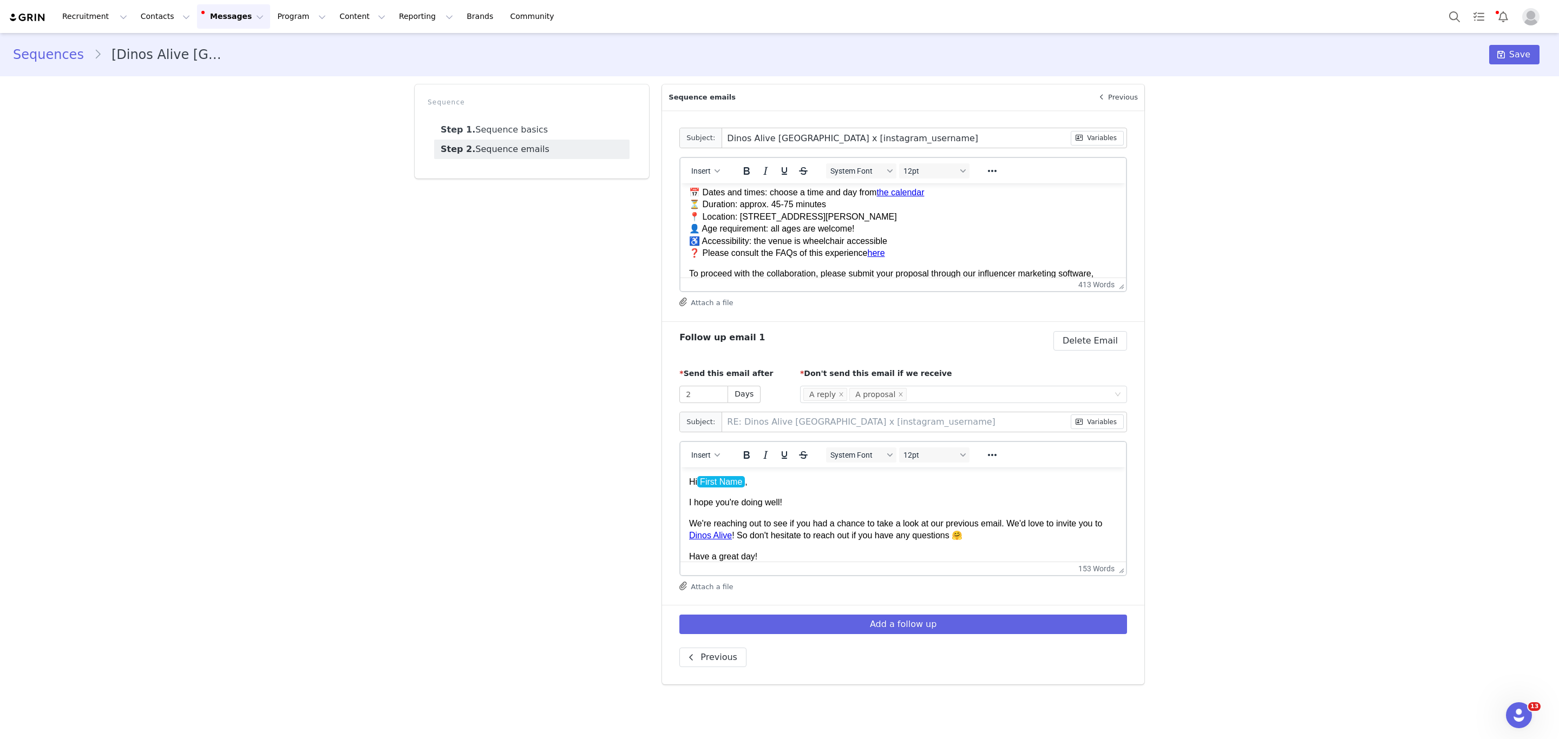
scroll to position [278, 0]
click at [877, 241] on link "here" at bounding box center [875, 242] width 17 height 9
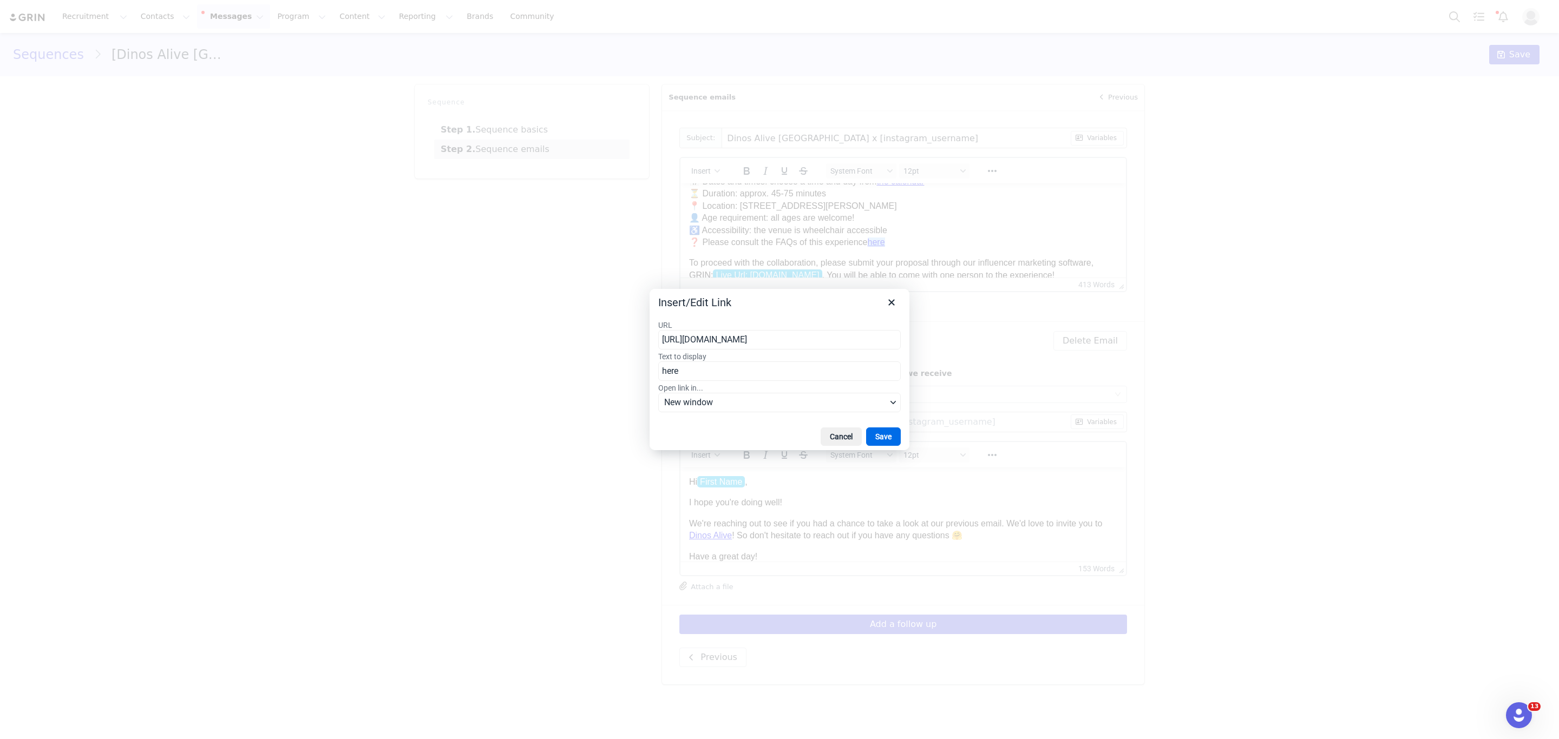
type input "[URL][DOMAIN_NAME]"
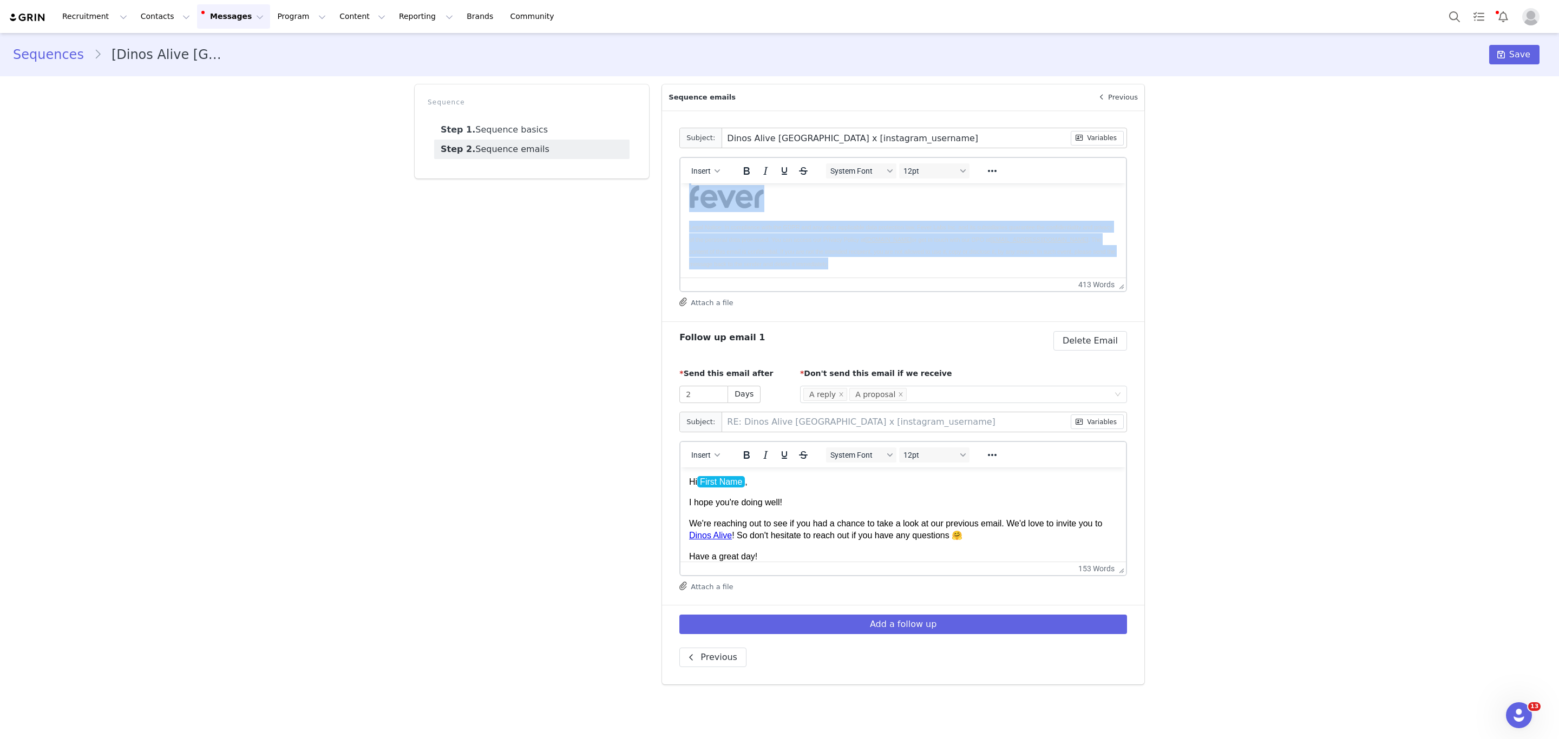
drag, startPoint x: 767, startPoint y: 228, endPoint x: 1133, endPoint y: 340, distance: 383.0
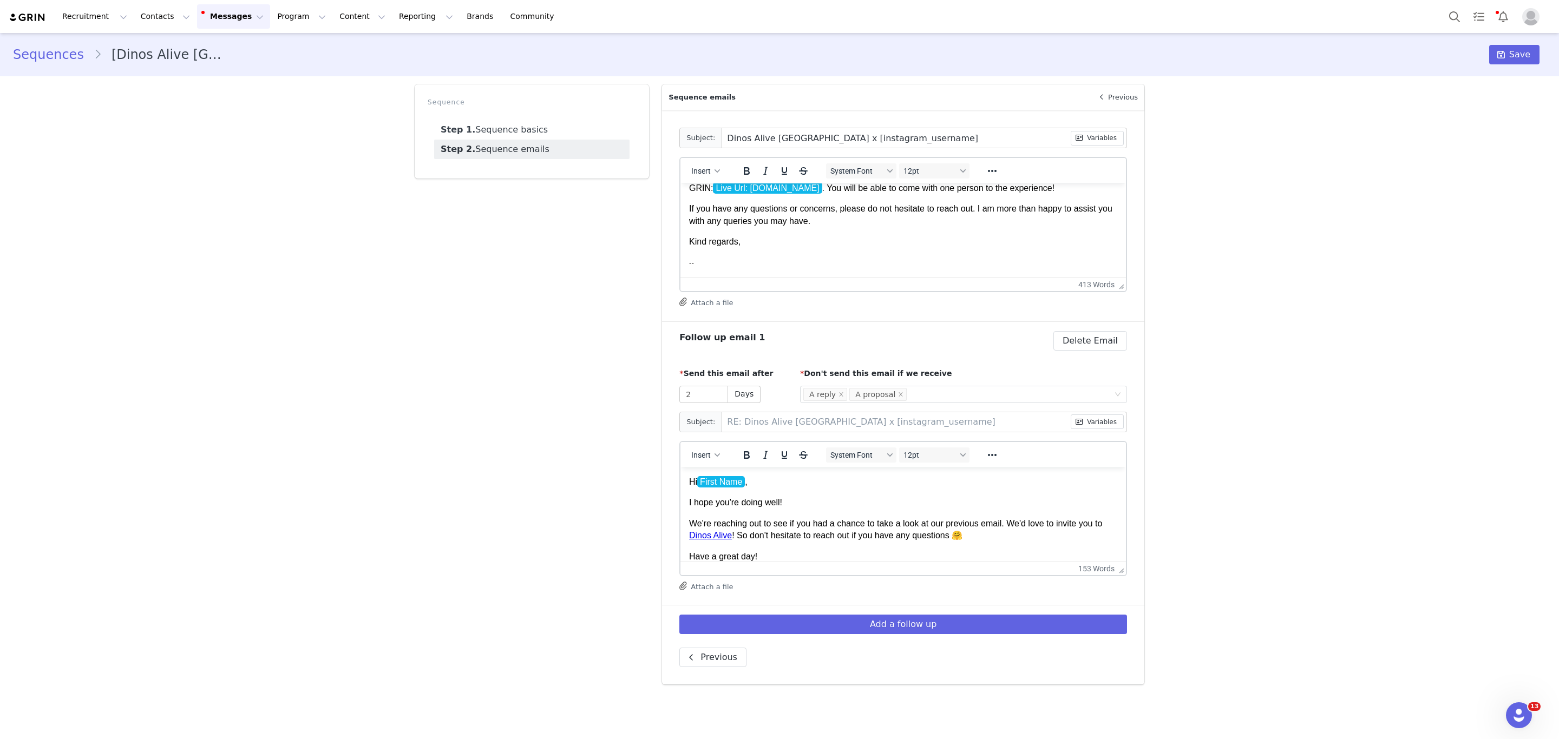
scroll to position [364, 0]
click at [715, 535] on link "Dinos Alive" at bounding box center [710, 534] width 43 height 9
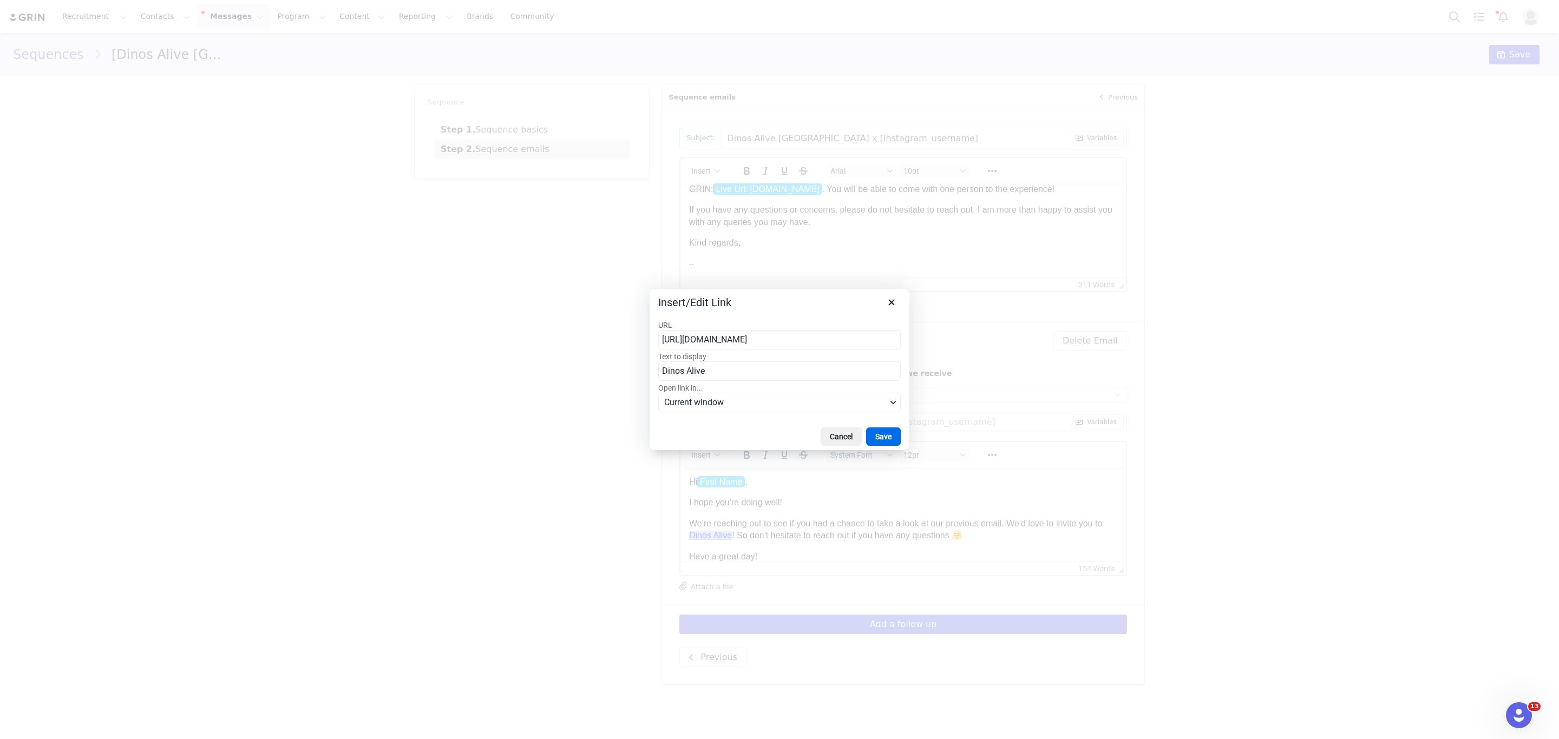
type input "[URL][DOMAIN_NAME]"
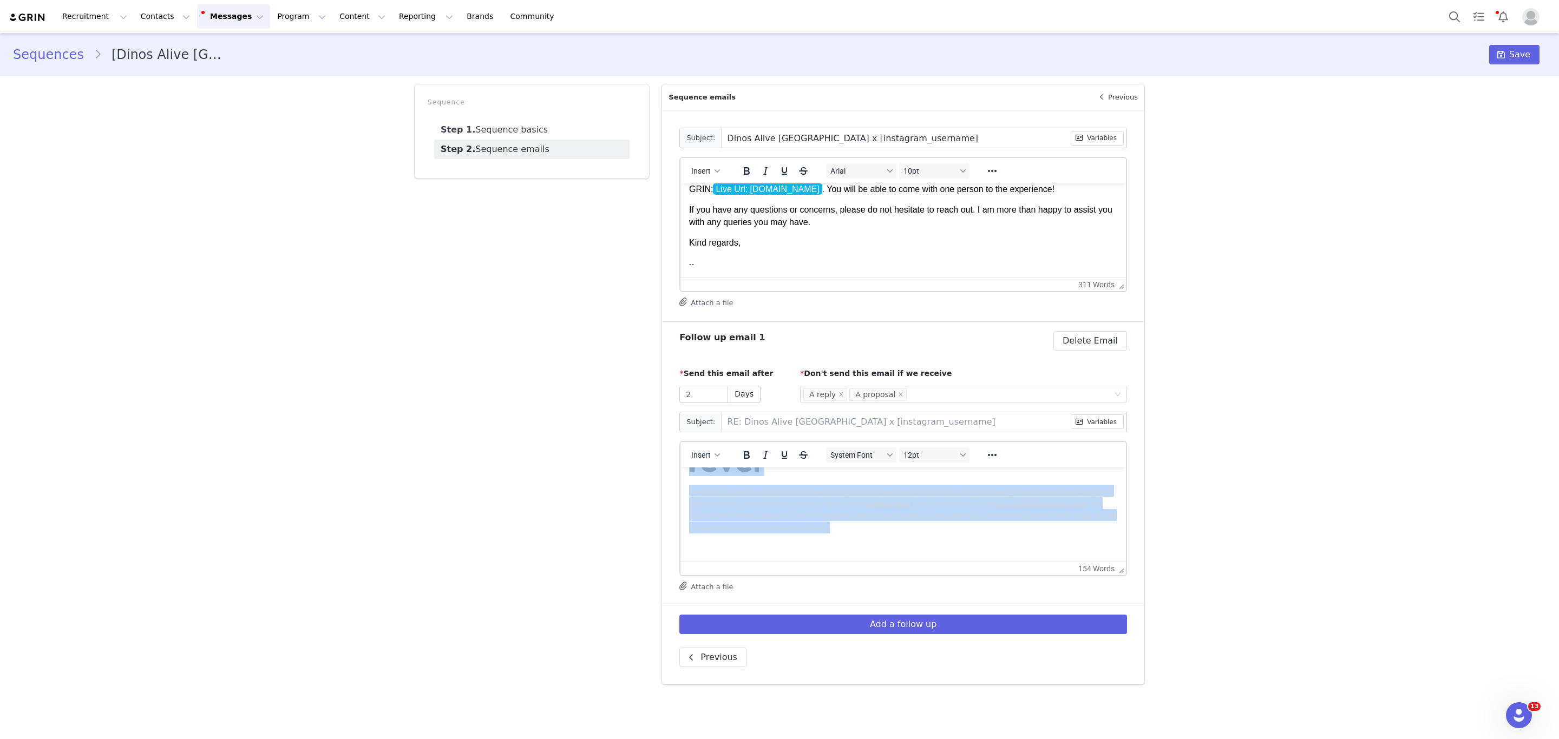
drag, startPoint x: 799, startPoint y: 516, endPoint x: 1145, endPoint y: 627, distance: 363.3
click at [1126, 562] on html "Hi First Name , I hope you're doing well! We're reaching out to see if you had …" at bounding box center [902, 374] width 445 height 375
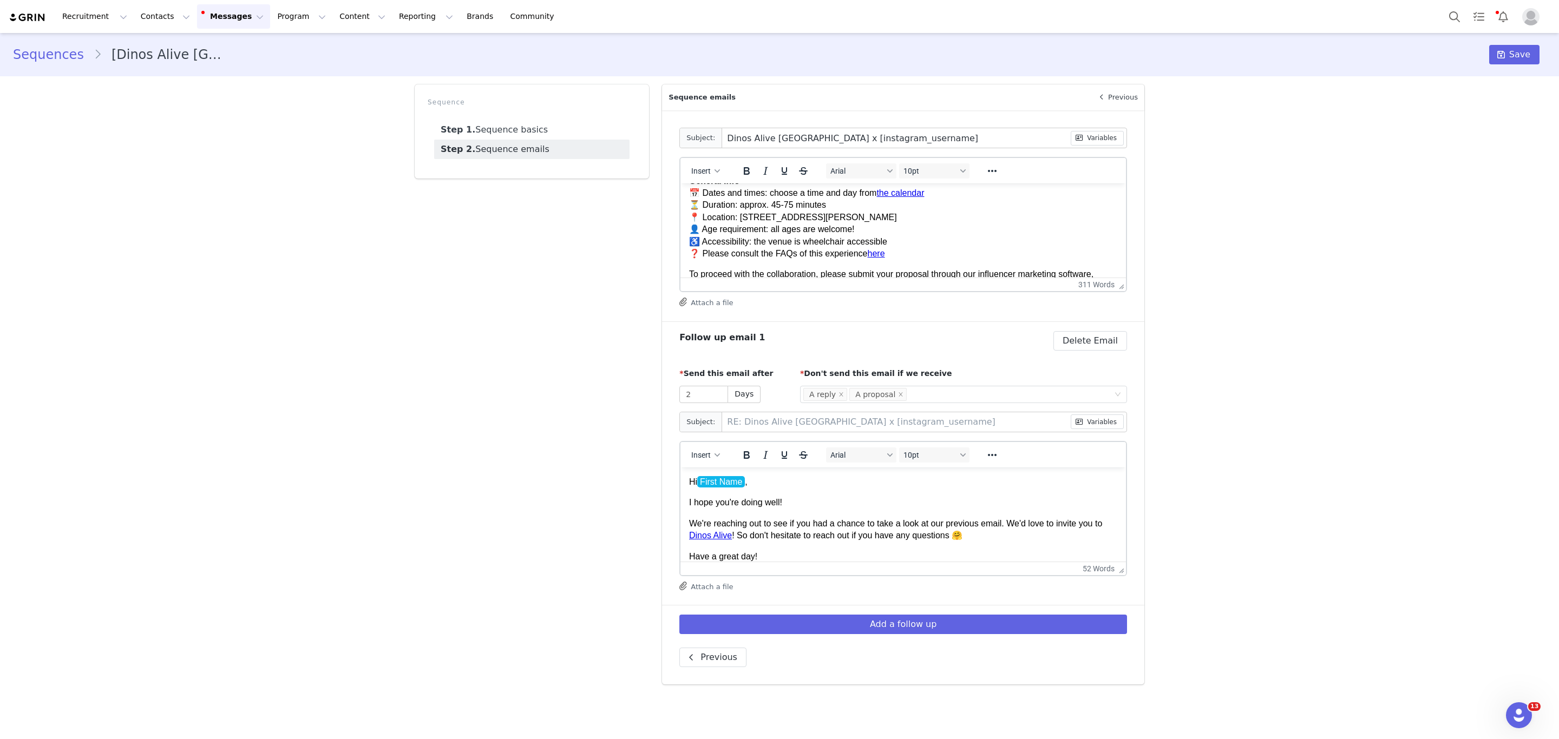
scroll to position [265, 0]
click at [1510, 60] on button "Save" at bounding box center [1514, 54] width 50 height 19
click at [1520, 59] on span "Save" at bounding box center [1519, 54] width 21 height 13
click at [219, 14] on button "Messages Messages" at bounding box center [233, 16] width 73 height 24
click at [224, 88] on div "Templates" at bounding box center [222, 88] width 73 height 11
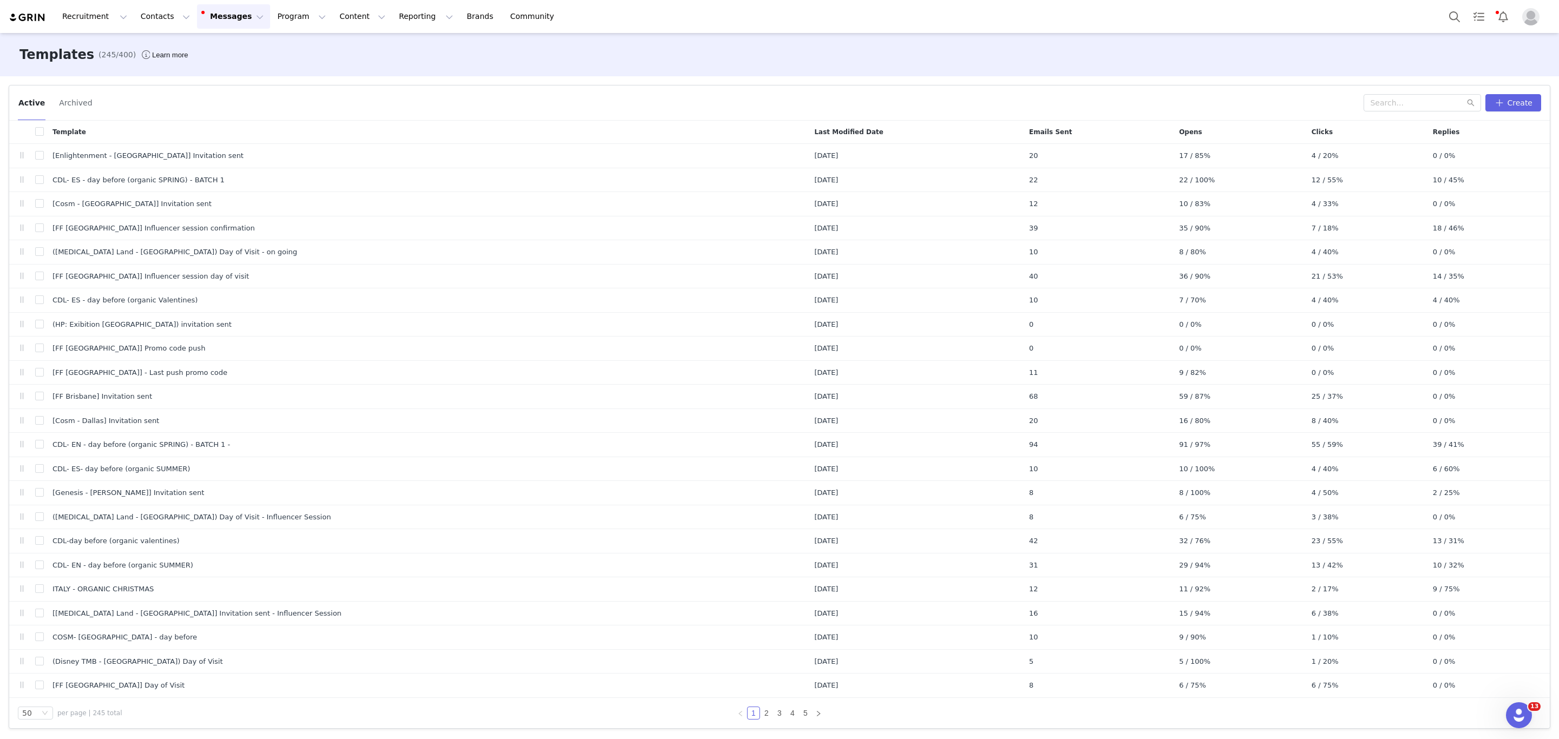
click at [1384, 117] on div "Active Archived Create" at bounding box center [779, 103] width 1540 height 35
click at [1386, 107] on input "text" at bounding box center [1421, 102] width 117 height 17
type input "dinos alive"
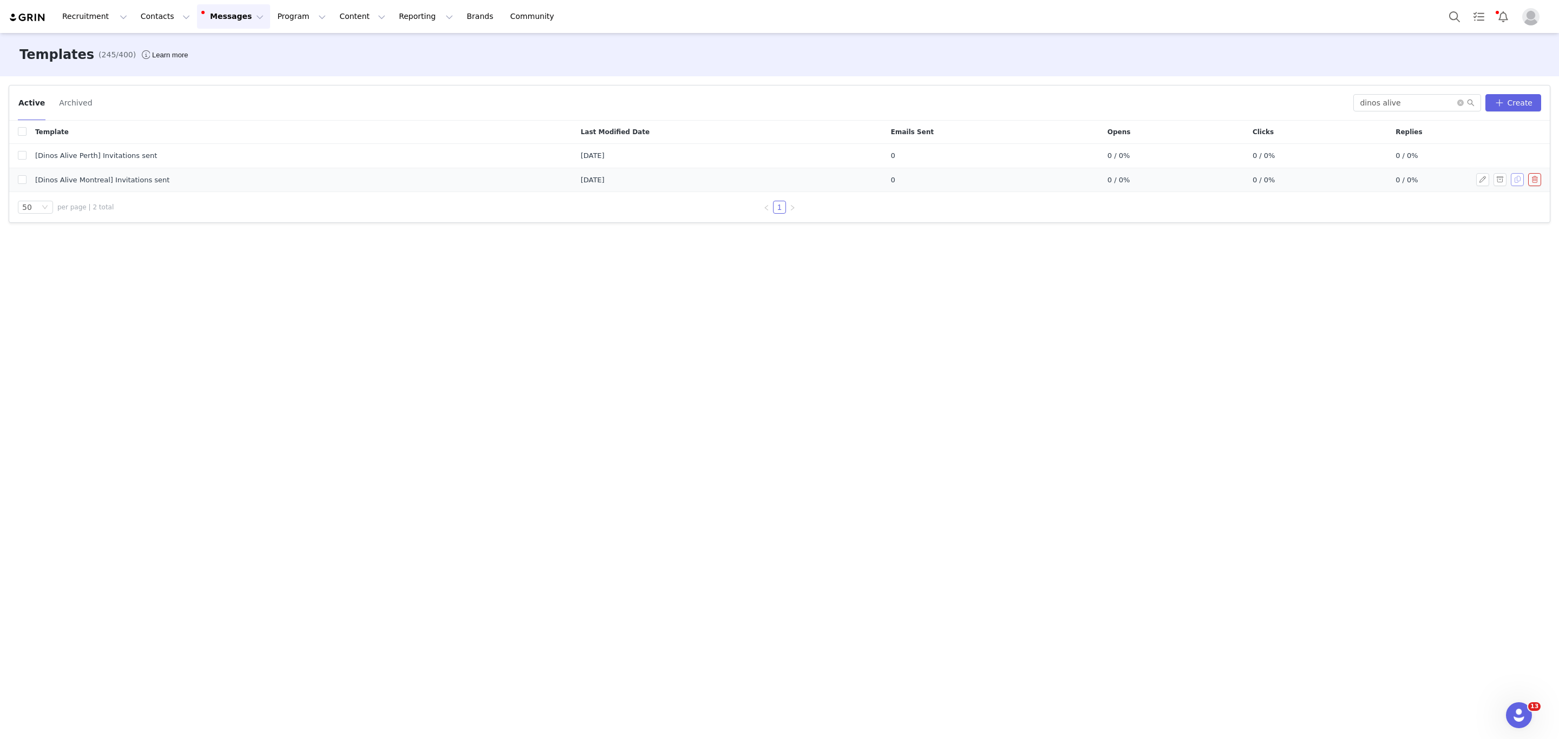
click at [1520, 177] on button "button" at bounding box center [1516, 179] width 13 height 13
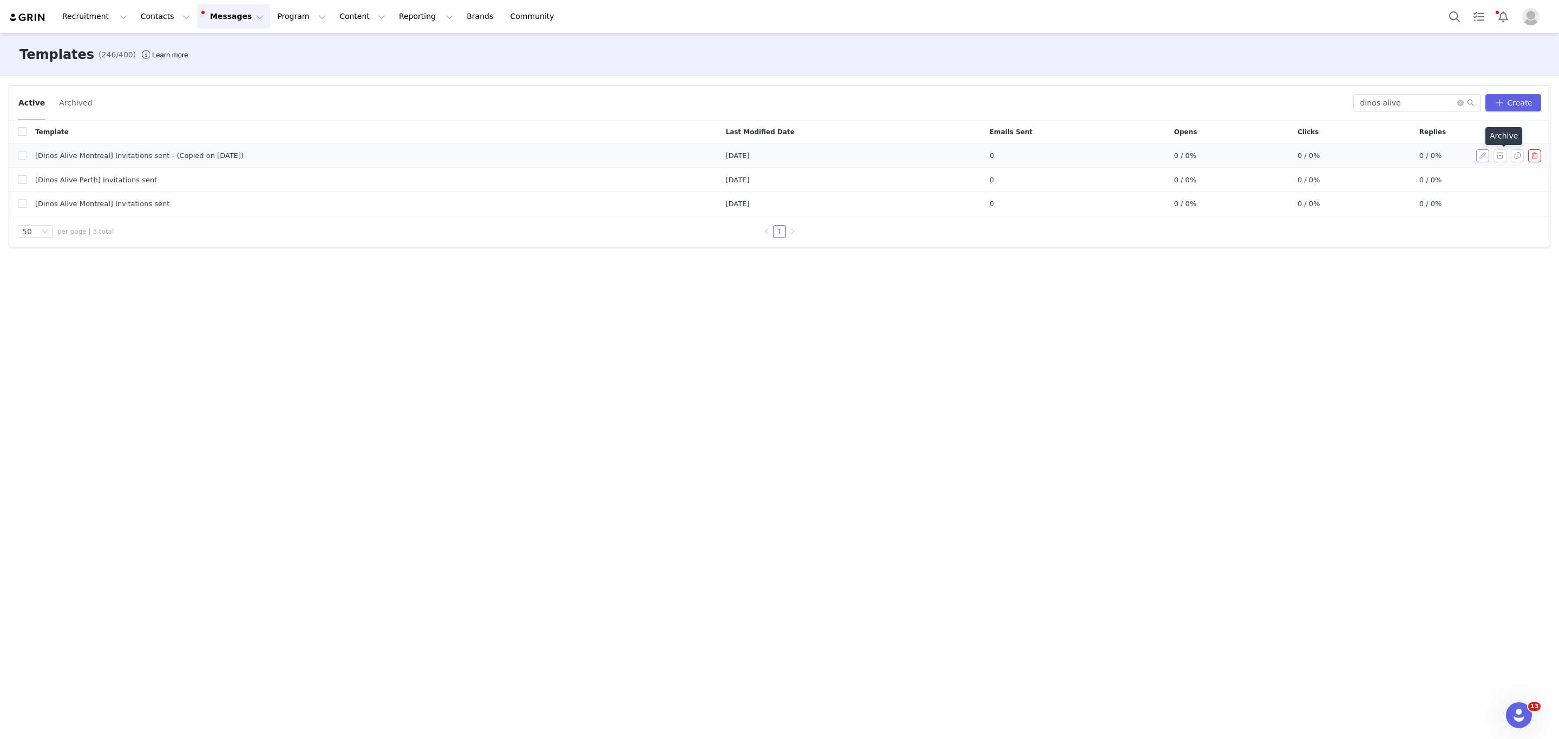
click at [1481, 156] on button "button" at bounding box center [1482, 155] width 13 height 13
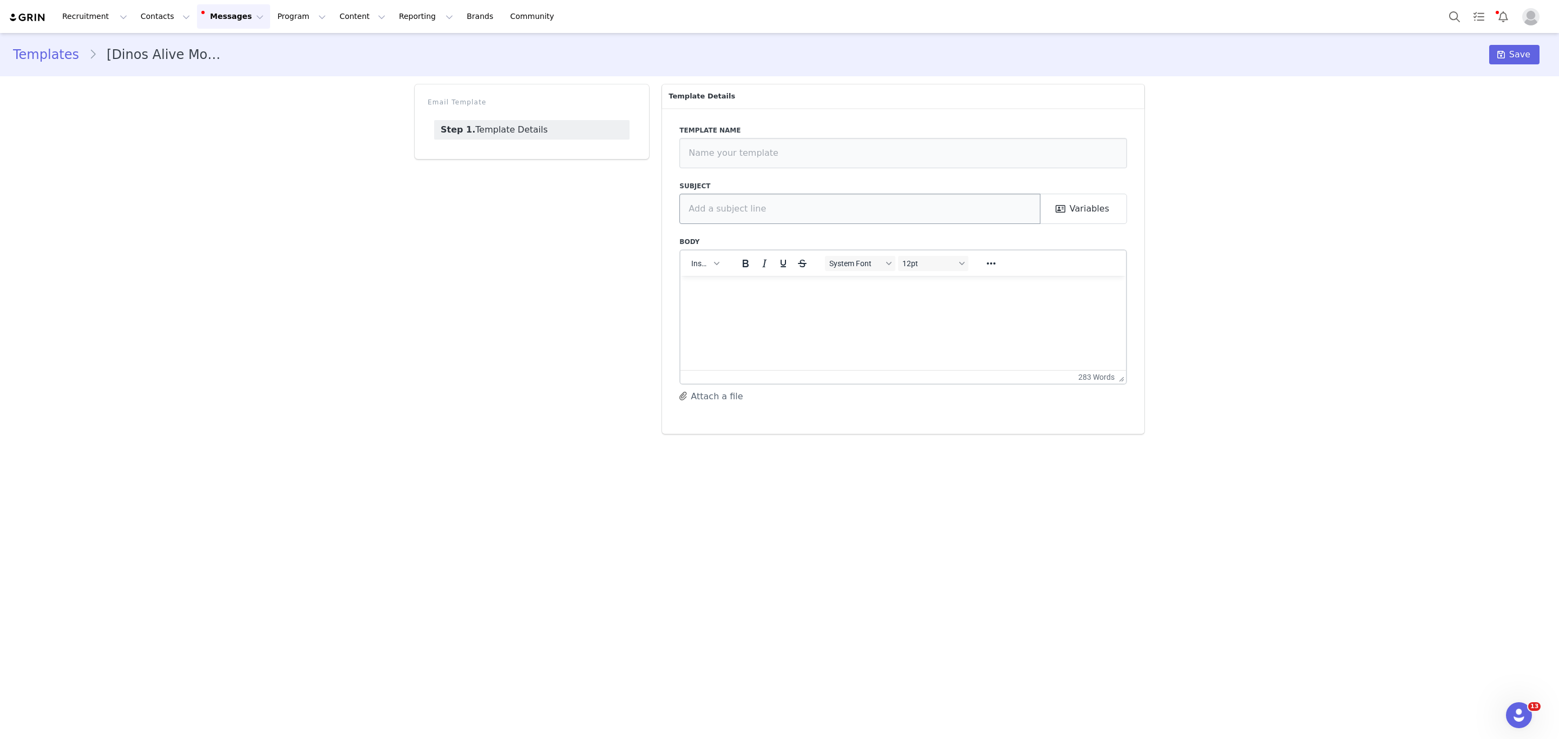
type input "[Dinos Alive Montreal] Invitations sent - (Copied on [DATE])"
type input "We look forward to having you in Dinos Alive [GEOGRAPHIC_DATA]!"
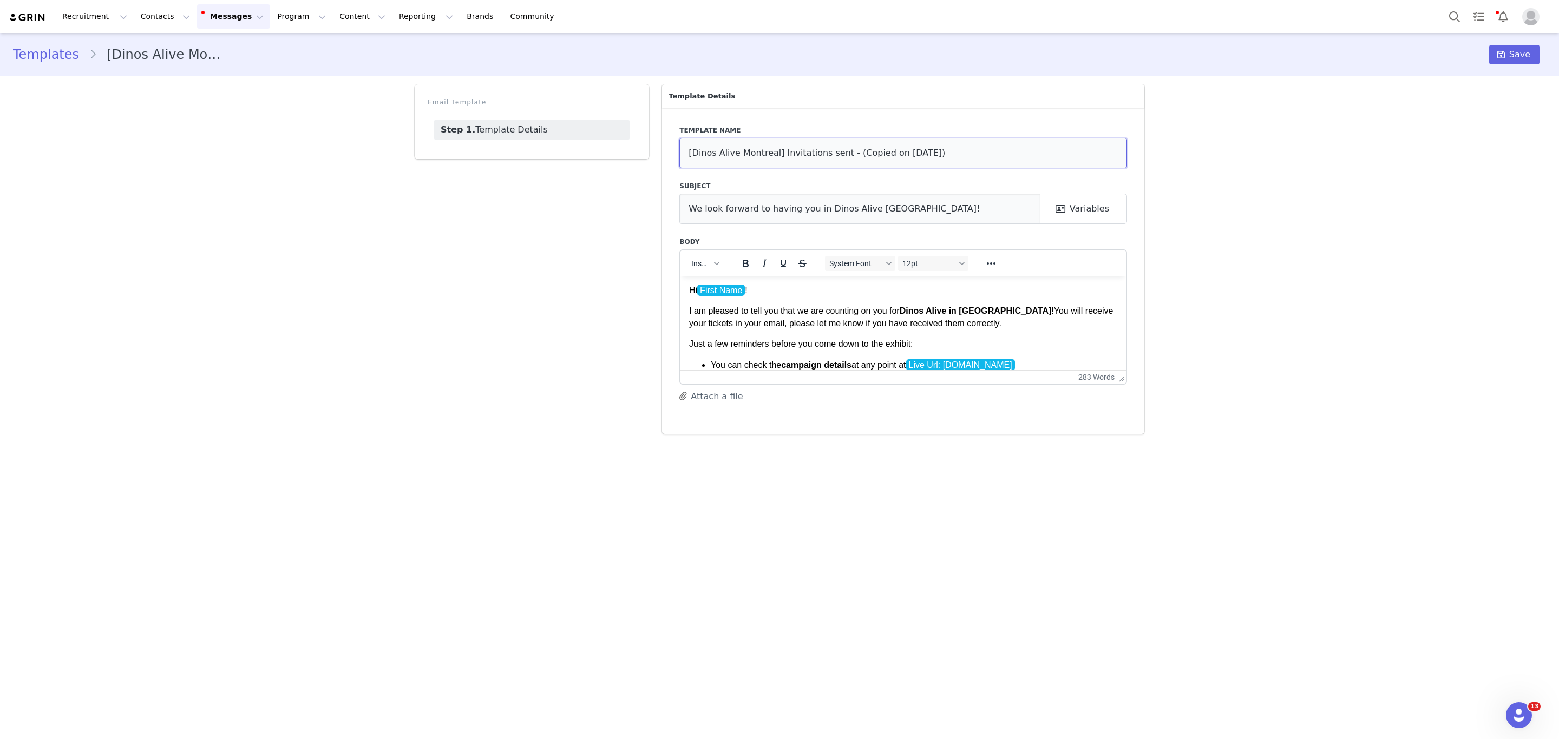
click at [765, 149] on input "[Dinos Alive Montreal] Invitations sent - (Copied on [DATE])" at bounding box center [903, 153] width 448 height 30
drag, startPoint x: 843, startPoint y: 153, endPoint x: 1263, endPoint y: 102, distance: 423.0
click at [1263, 102] on div "Templates [Dinos Alive [GEOGRAPHIC_DATA]] Invitations sent - (Copied on [DATE])…" at bounding box center [779, 237] width 1559 height 409
type input "[Dinos Alive [GEOGRAPHIC_DATA]] Invitations sent"
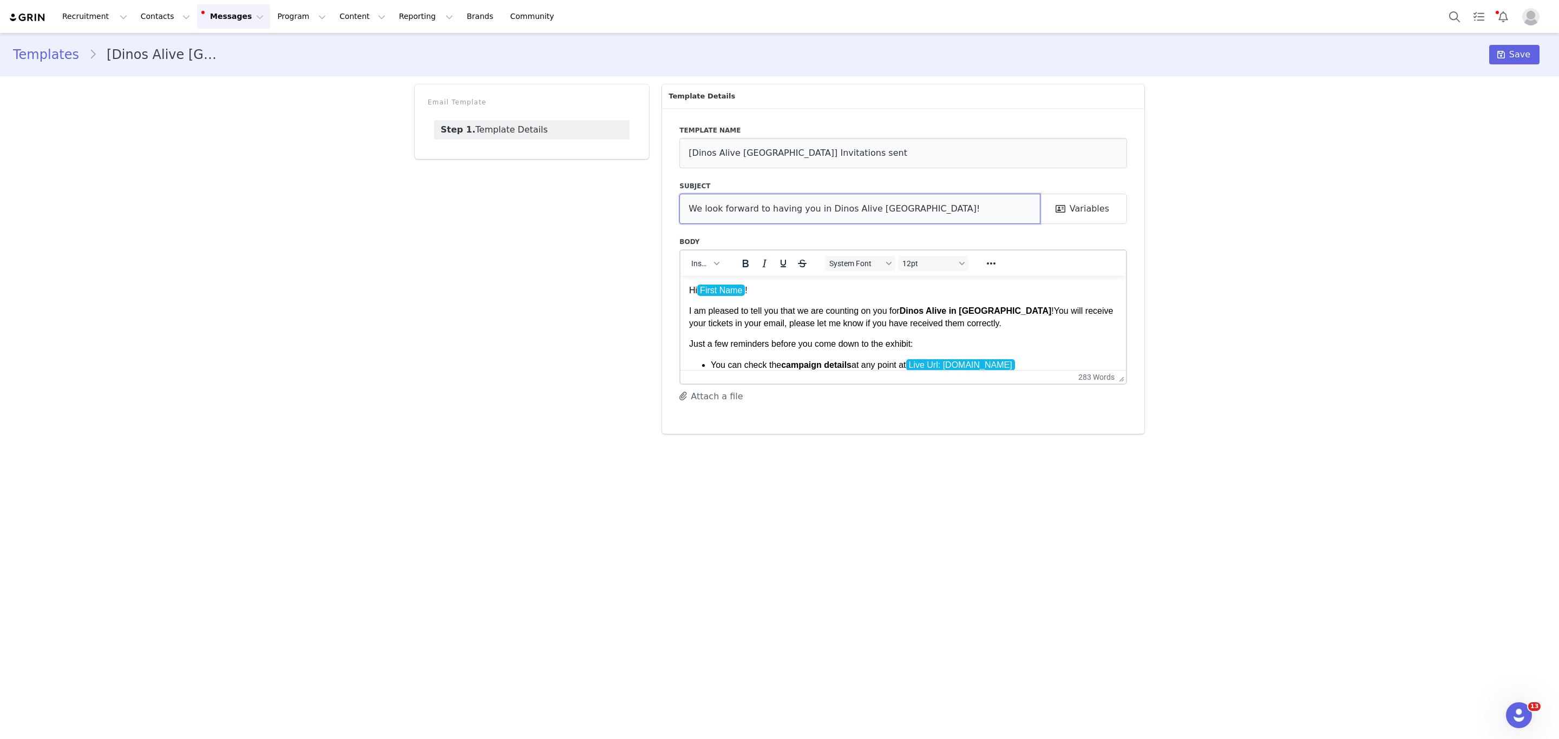
click at [859, 212] on input "We look forward to having you in Dinos Alive [GEOGRAPHIC_DATA]!" at bounding box center [859, 209] width 361 height 30
click at [892, 209] on input "We look forward to having you in Dinos Alive [GEOGRAPHIC_DATA]!" at bounding box center [859, 209] width 361 height 30
type input "We look forward to having you in Dinos Alive [GEOGRAPHIC_DATA] !"
click at [979, 307] on strong "Dinos Alive in [GEOGRAPHIC_DATA]" at bounding box center [975, 310] width 152 height 9
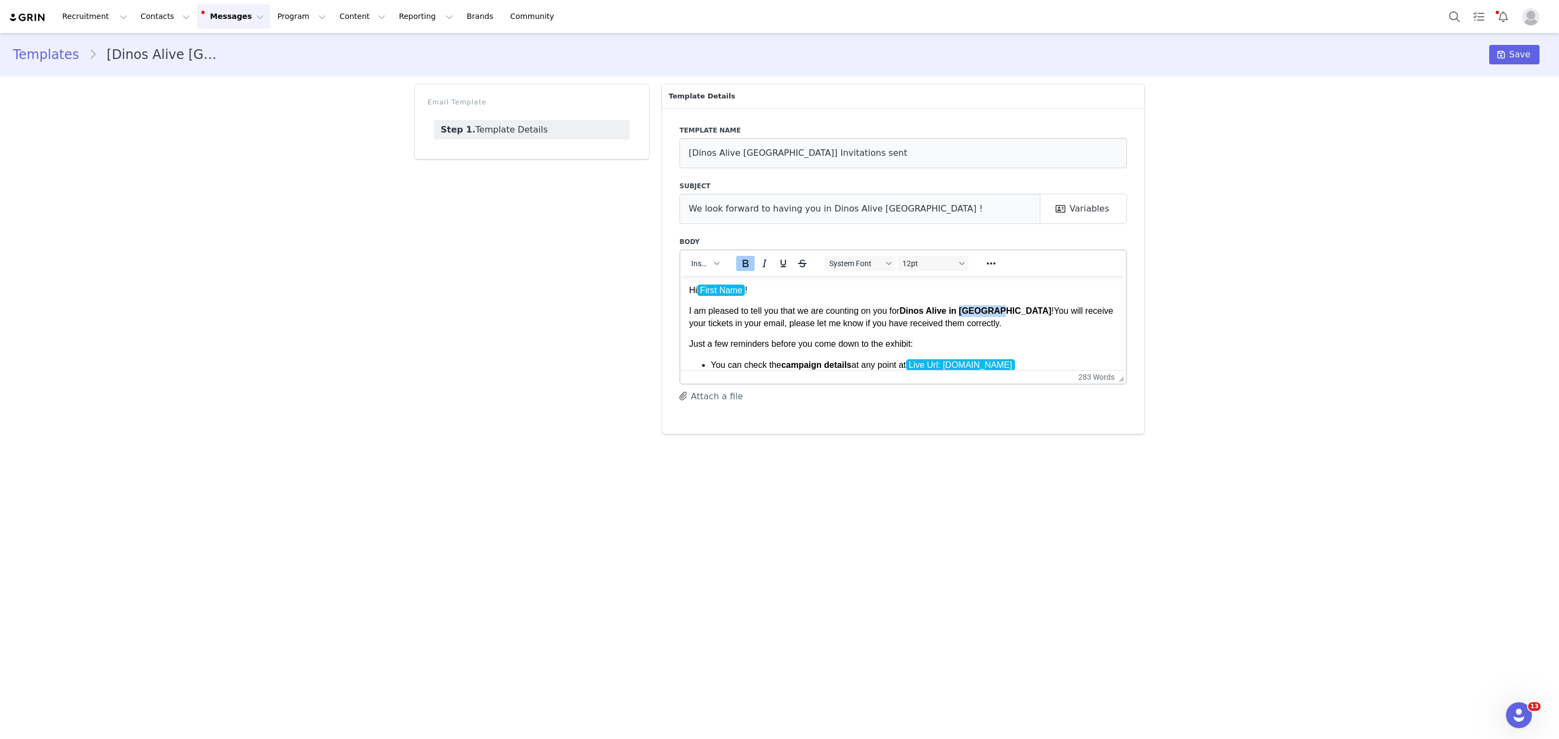
click at [979, 307] on strong "Dinos Alive in [GEOGRAPHIC_DATA]" at bounding box center [975, 310] width 152 height 9
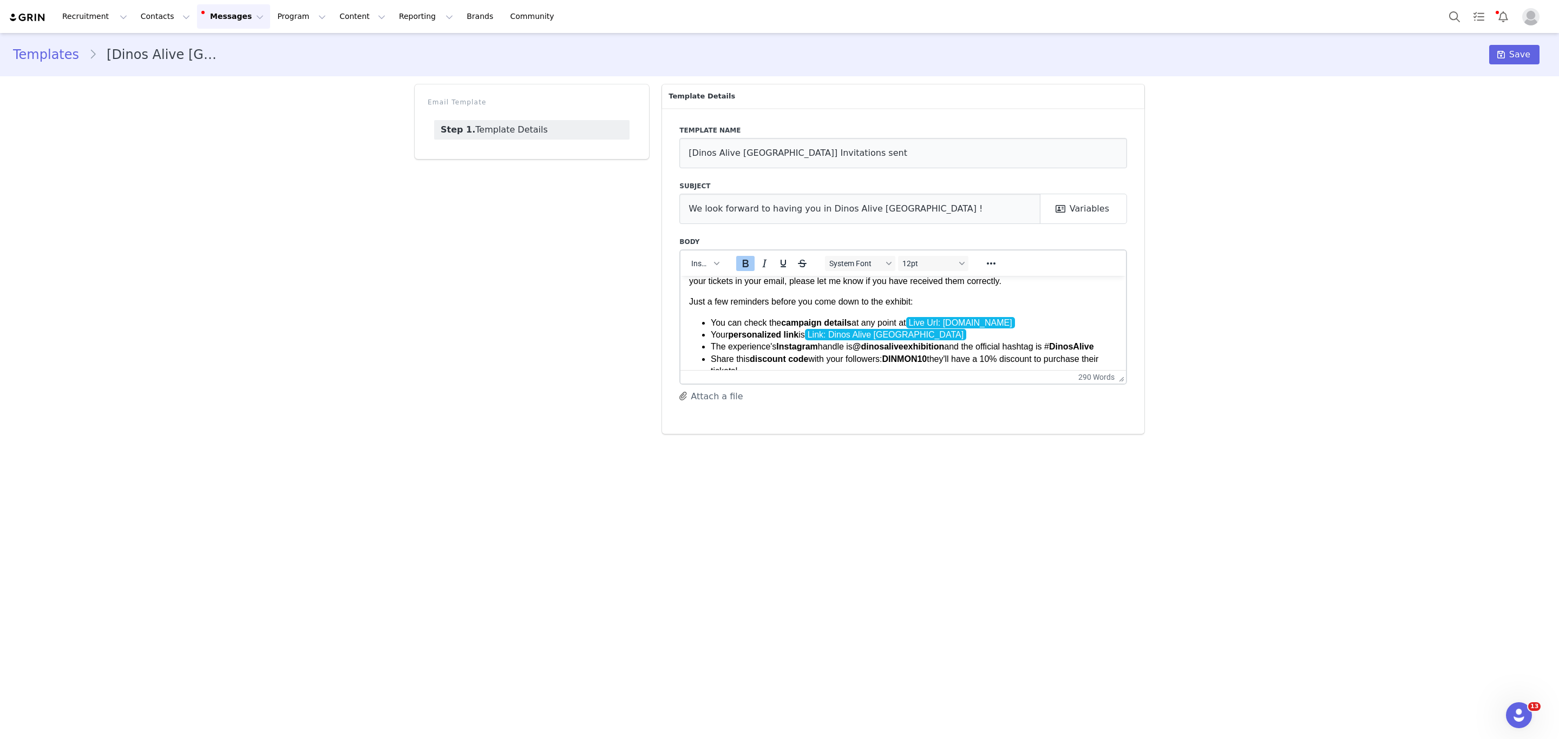
scroll to position [43, 0]
click at [954, 332] on li "Your personalized link is Link: Dinos Alive [GEOGRAPHIC_DATA]" at bounding box center [914, 334] width 406 height 12
click at [1122, 195] on button "Variables" at bounding box center [1083, 209] width 87 height 30
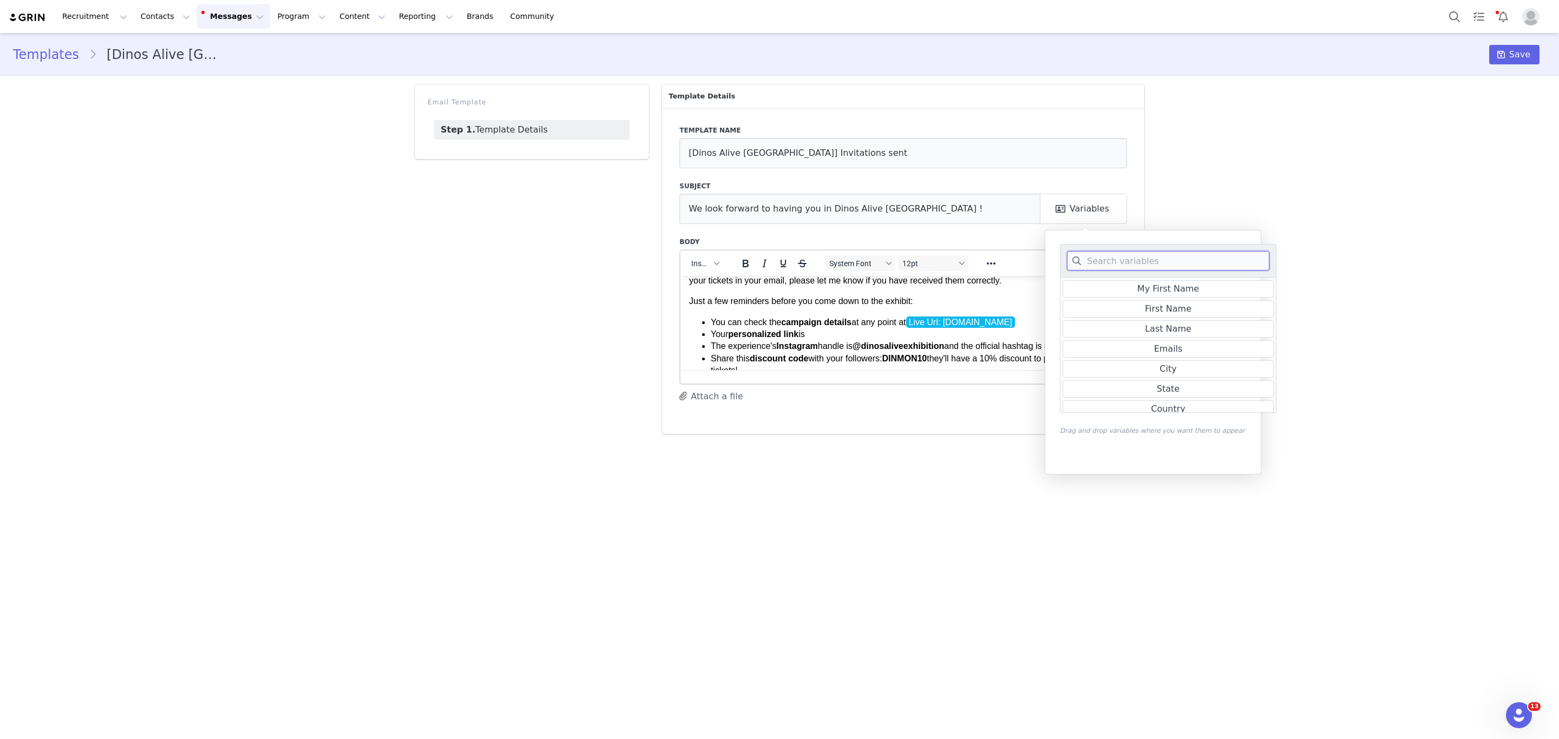
click at [1127, 265] on input at bounding box center [1168, 260] width 202 height 19
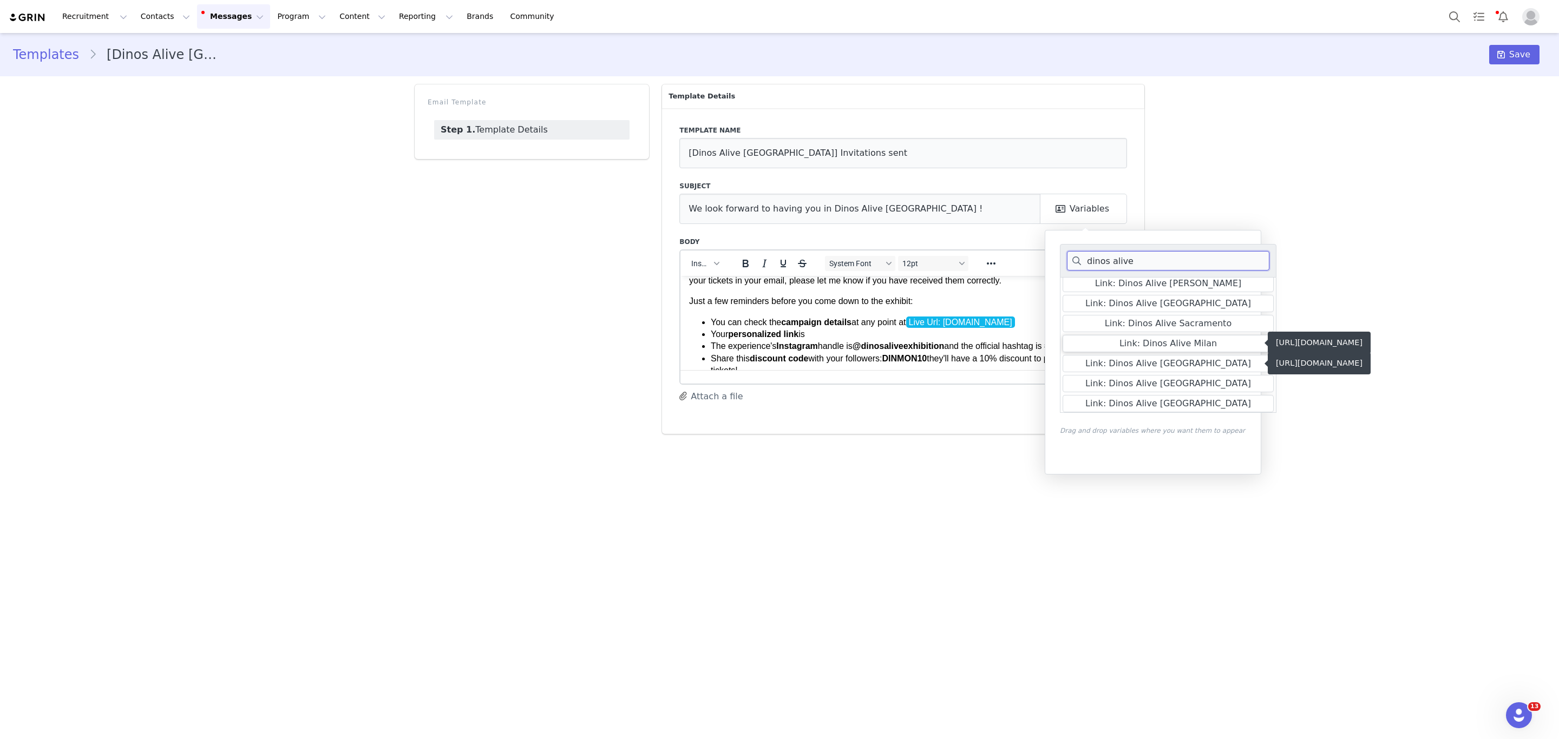
scroll to position [9, 0]
type input "dinos alive"
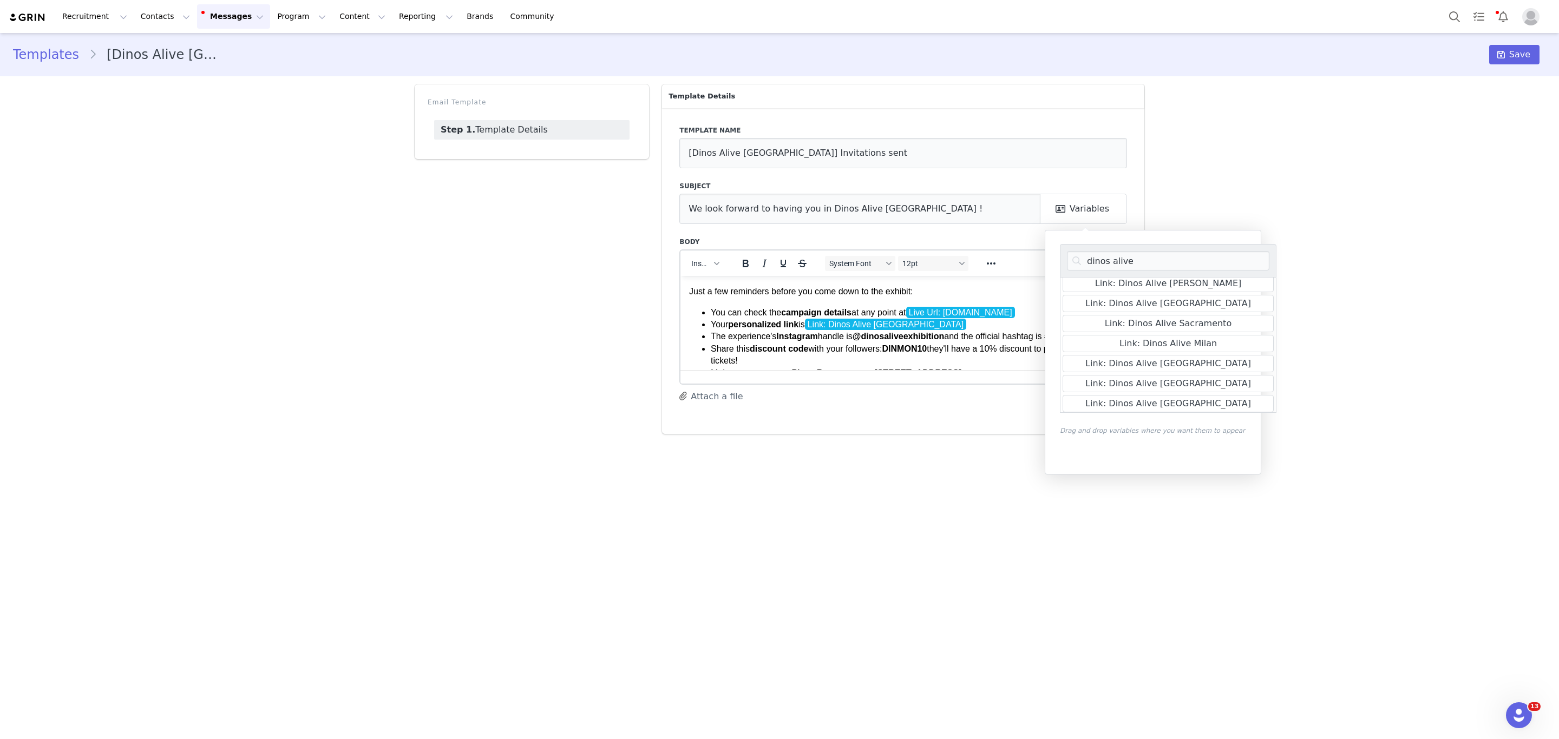
scroll to position [54, 0]
click at [906, 346] on strong "DINMON10" at bounding box center [904, 347] width 45 height 9
click at [898, 343] on span "Share this discount code with your followers: DINOSSD10 they'll have a 10% disc…" at bounding box center [909, 353] width 397 height 21
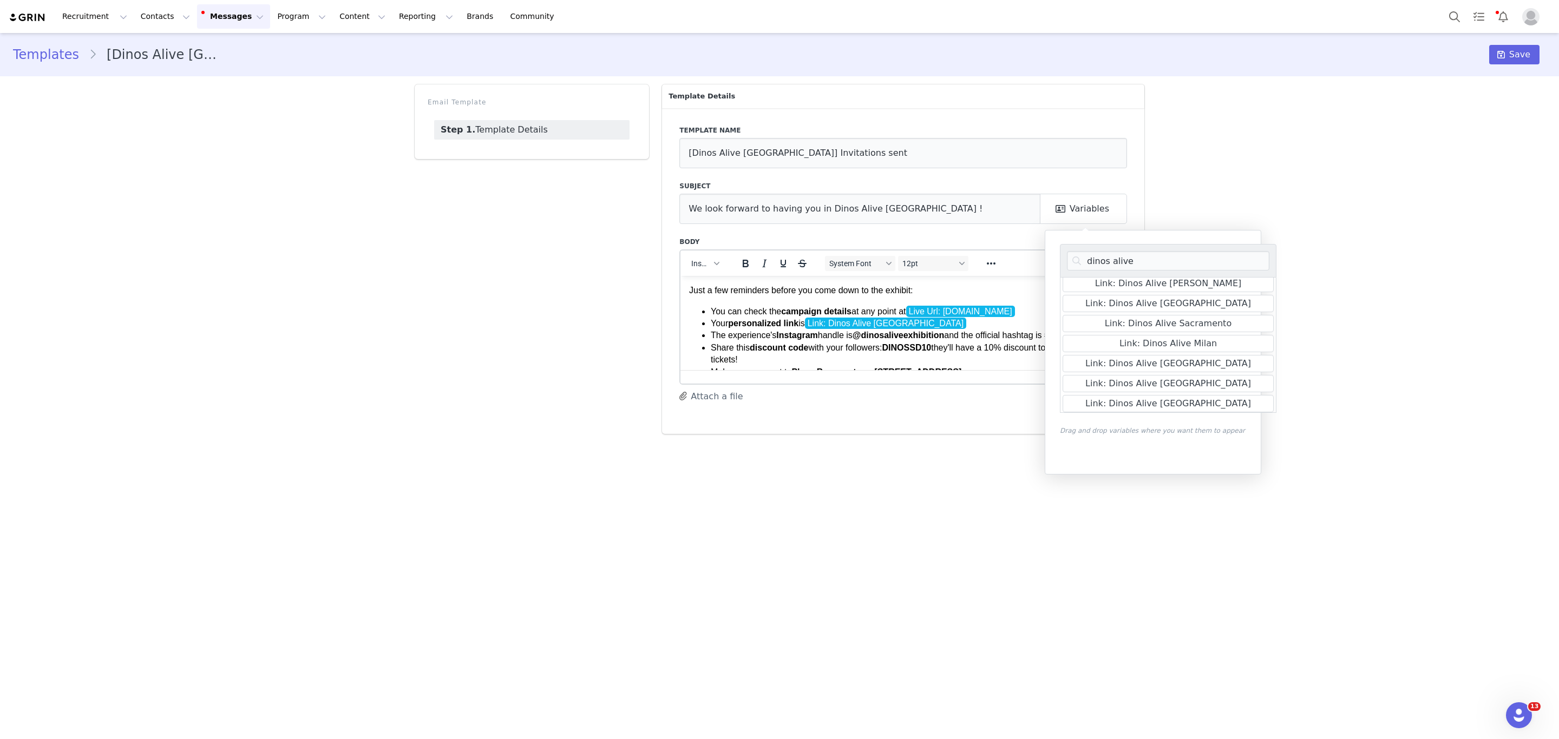
click at [953, 354] on li "Share this discount code with your followers: DINOSSD10 they'll have a 10% disc…" at bounding box center [914, 353] width 406 height 24
click at [1357, 140] on div "Templates [Dinos Alive [GEOGRAPHIC_DATA]] Invitations sent Save Email Template …" at bounding box center [779, 237] width 1559 height 409
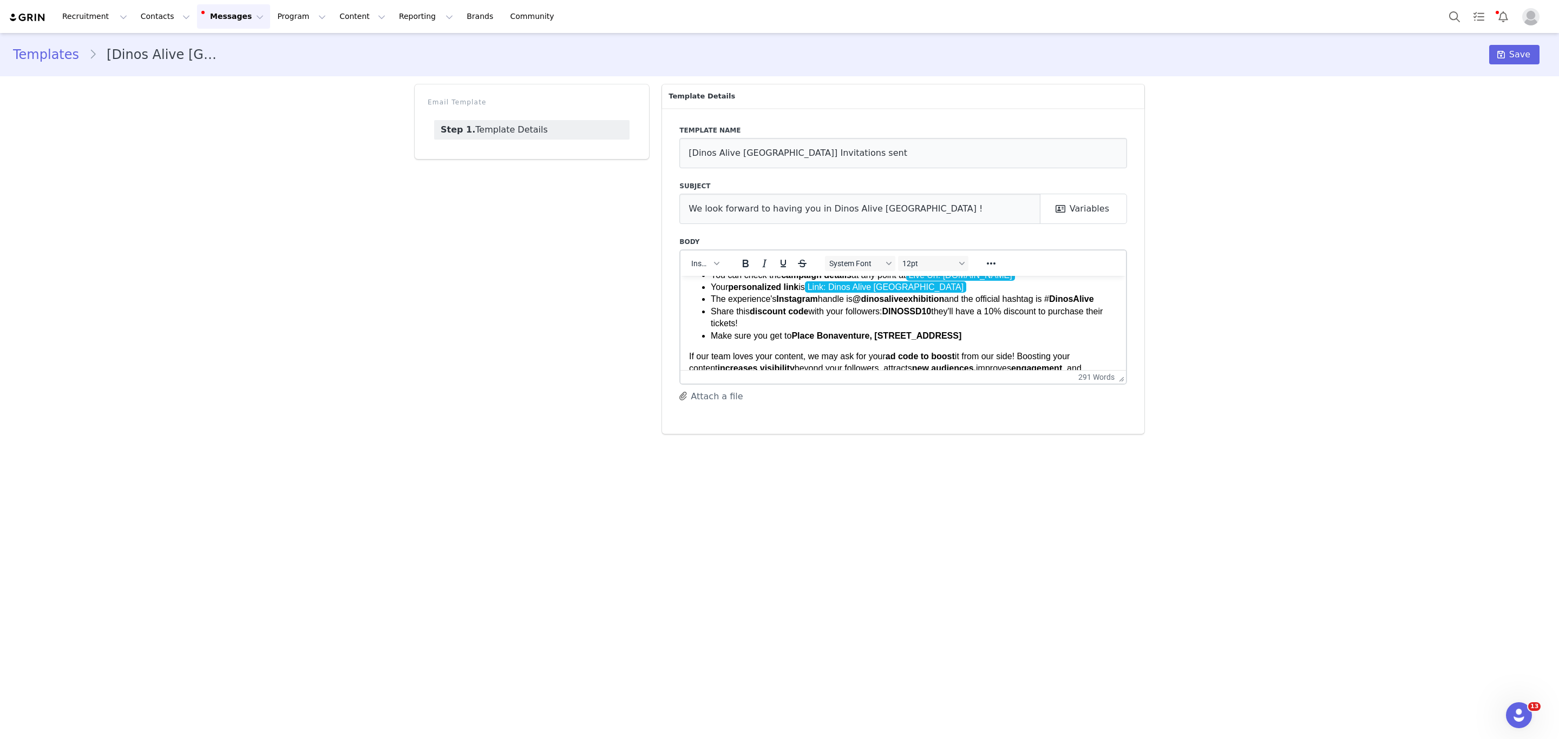
scroll to position [91, 0]
drag, startPoint x: 797, startPoint y: 346, endPoint x: 793, endPoint y: 333, distance: 13.7
click at [793, 333] on li "Make sure you get to [GEOGRAPHIC_DATA], [STREET_ADDRESS]" at bounding box center [914, 334] width 406 height 12
click at [794, 331] on strong "[STREET_ADDRESS][PERSON_NAME]" at bounding box center [871, 333] width 160 height 9
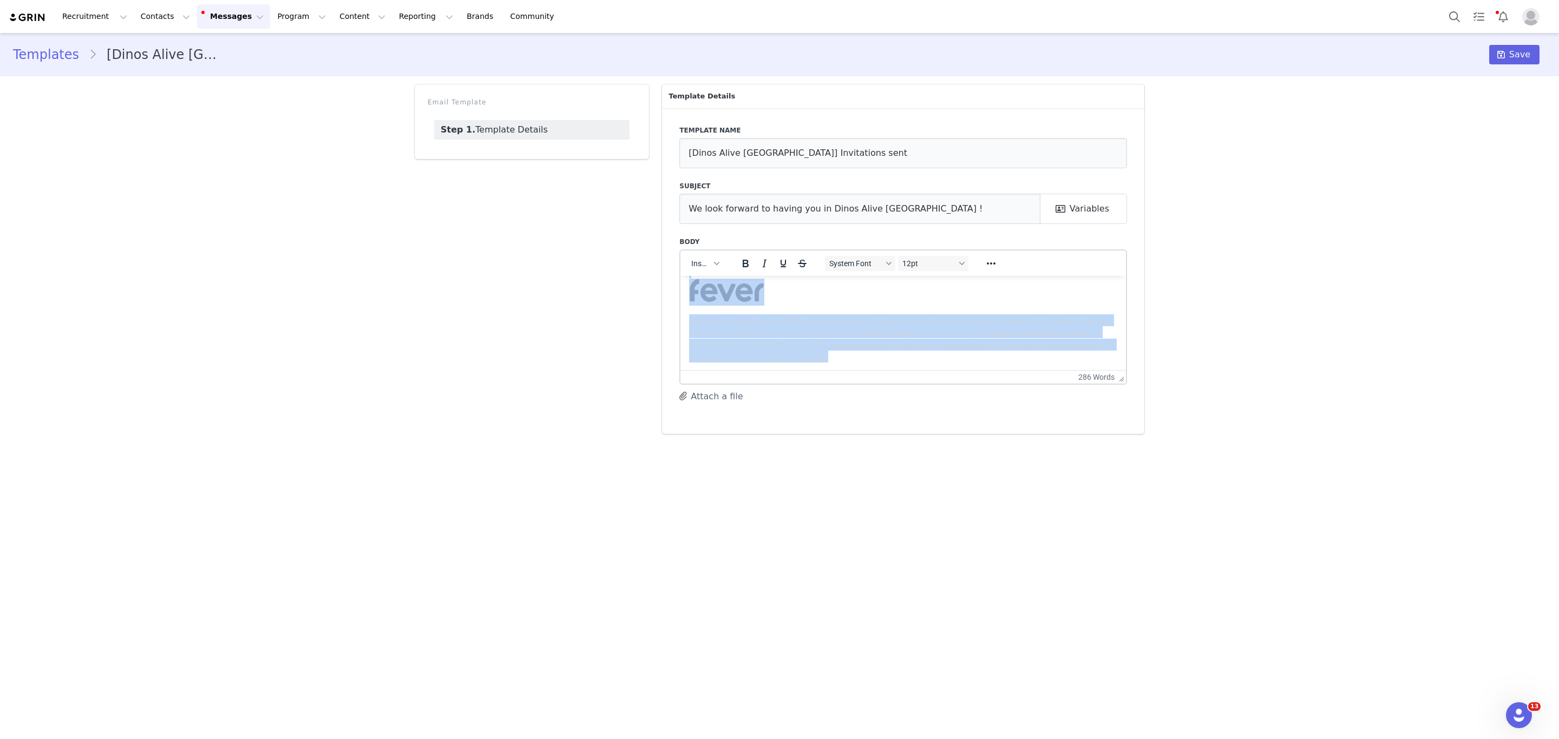
drag, startPoint x: 869, startPoint y: 339, endPoint x: 992, endPoint y: 410, distance: 142.5
click at [992, 371] on html "Hi First Name ! I am pleased to tell you that we are counting on you for Dinos …" at bounding box center [902, 130] width 445 height 481
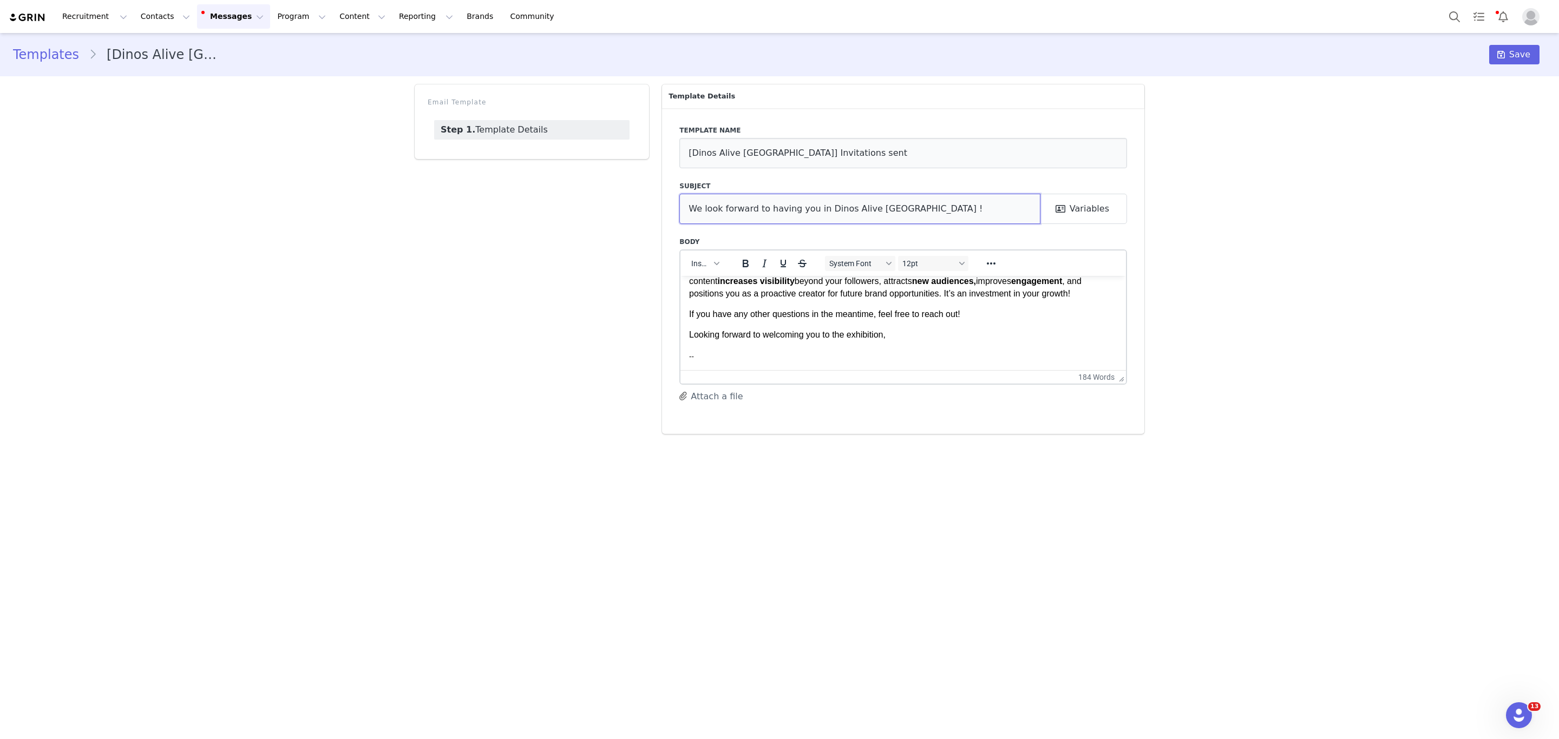
click at [905, 205] on input "We look forward to having you in Dinos Alive [GEOGRAPHIC_DATA] !" at bounding box center [859, 209] width 361 height 30
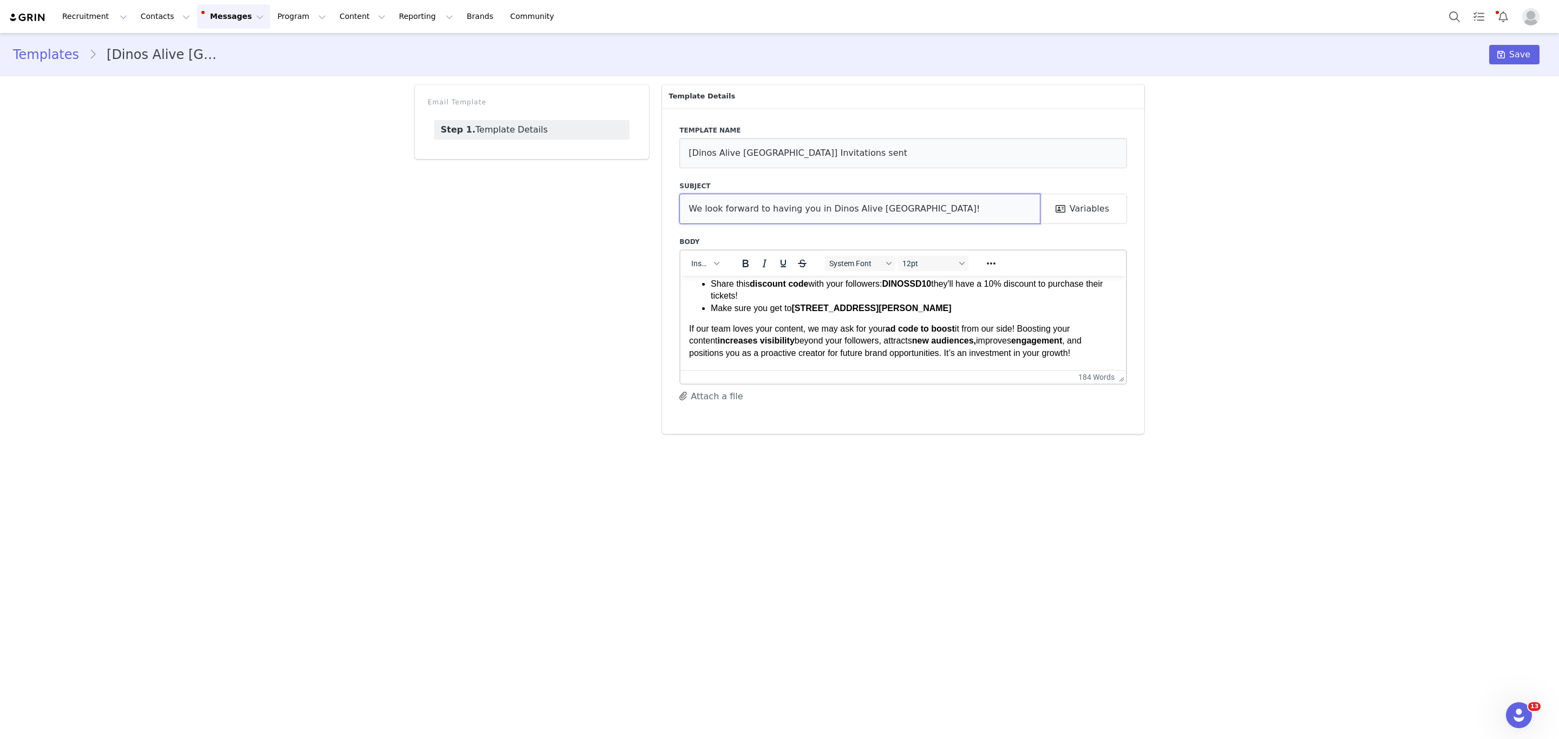
scroll to position [117, 0]
type input "We look forward to having you in Dinos Alive [GEOGRAPHIC_DATA]!"
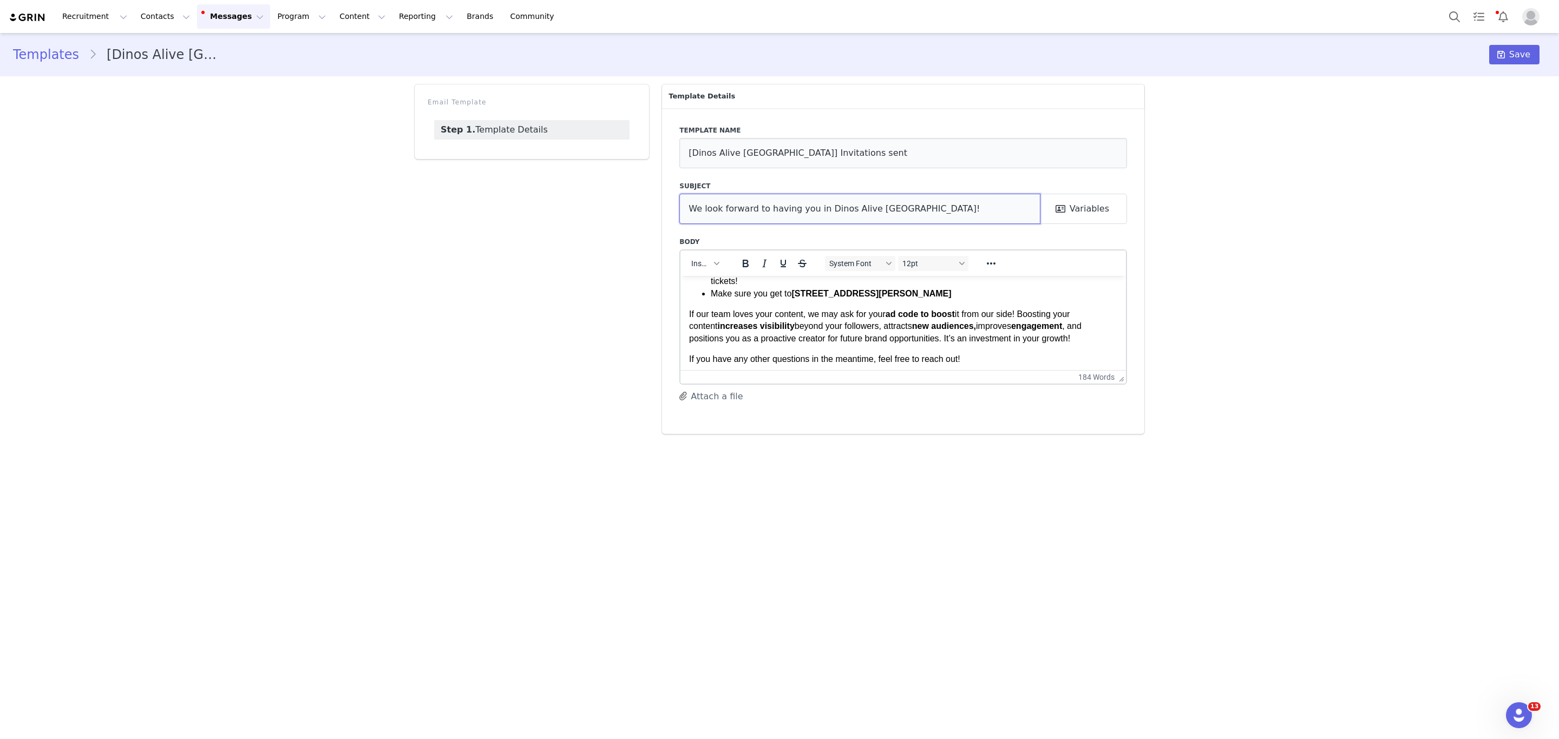
scroll to position [133, 0]
click at [958, 292] on li "Make sure you get to [STREET_ADDRESS][PERSON_NAME]" at bounding box center [914, 292] width 406 height 12
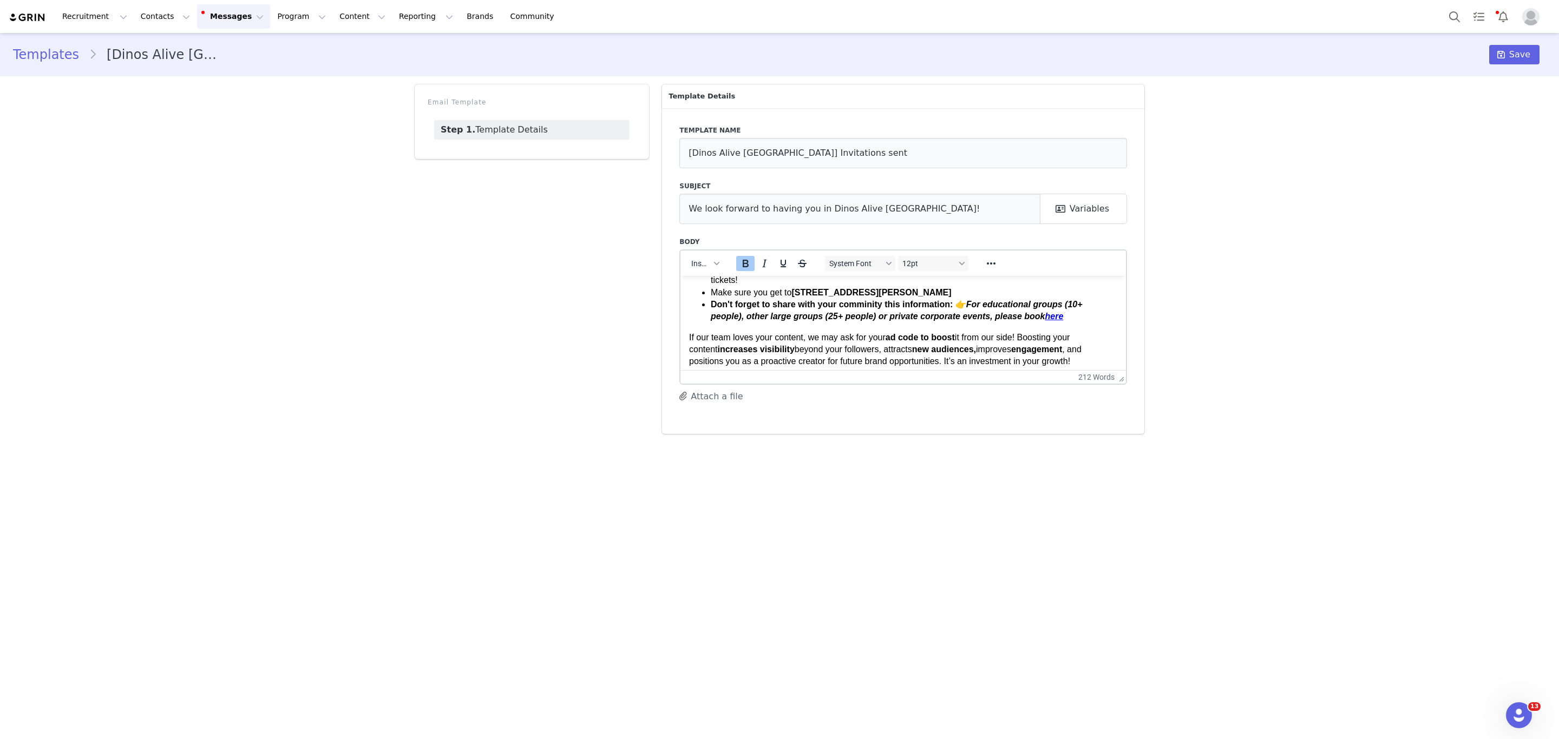
click at [867, 299] on strong "Don't forget to share with your comminity this information: 👉 For educational g…" at bounding box center [897, 309] width 372 height 21
drag, startPoint x: 1059, startPoint y: 320, endPoint x: 698, endPoint y: 304, distance: 361.3
click at [711, 304] on li "Don't forget to share with your community this information: 👉 For educational g…" at bounding box center [914, 310] width 406 height 24
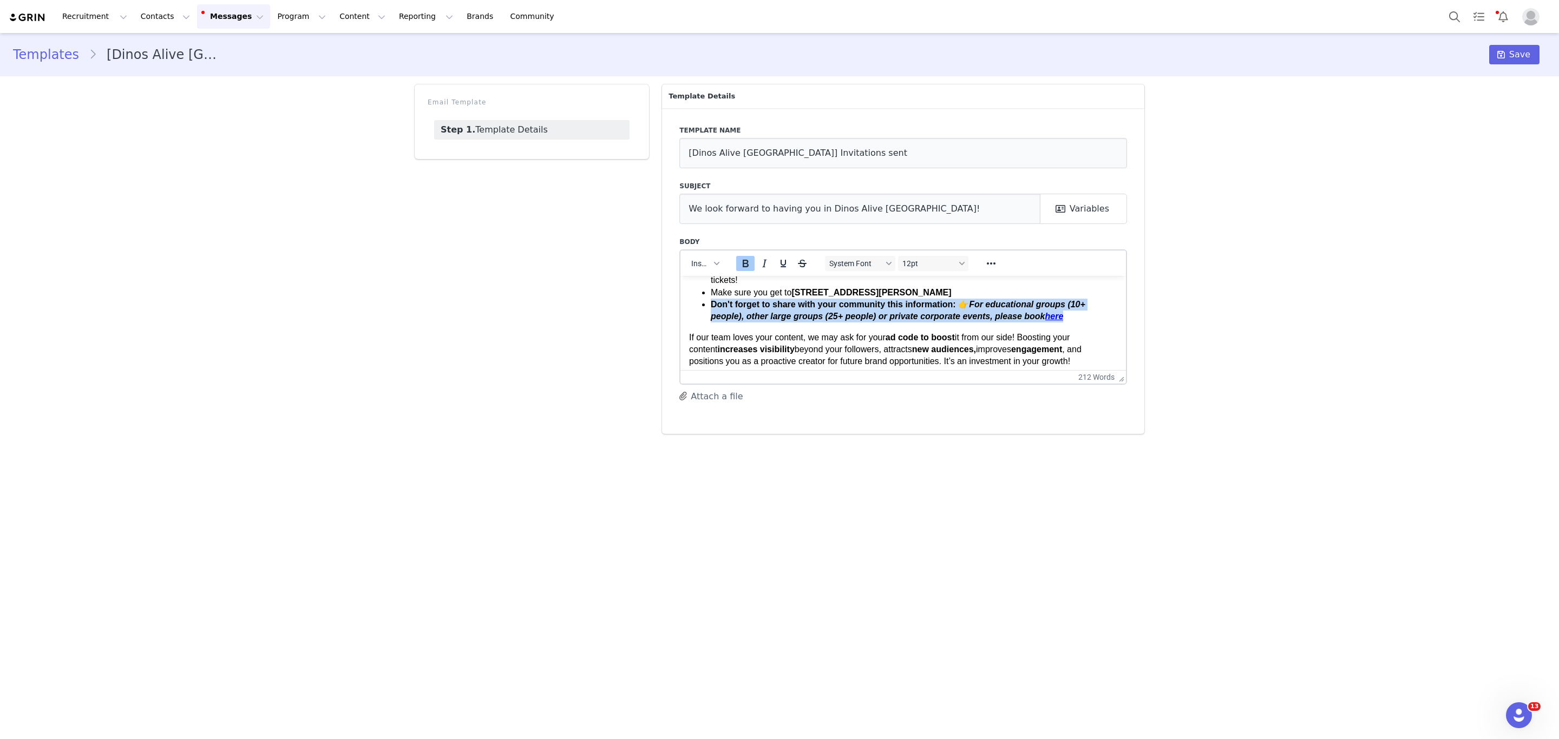
drag, startPoint x: 706, startPoint y: 307, endPoint x: 1091, endPoint y: 317, distance: 384.9
click at [1091, 317] on ul "You can check the campaign details at any point at Live Url: [DOMAIN_NAME] Your…" at bounding box center [903, 274] width 428 height 97
click at [903, 310] on em "For educational groups (10+ people), other large groups (25+ people) or private…" at bounding box center [911, 309] width 400 height 21
drag, startPoint x: 1034, startPoint y: 314, endPoint x: 957, endPoint y: 301, distance: 78.5
click at [957, 301] on li "Don't forget to share with your community this information: 👉 For educational g…" at bounding box center [914, 310] width 406 height 24
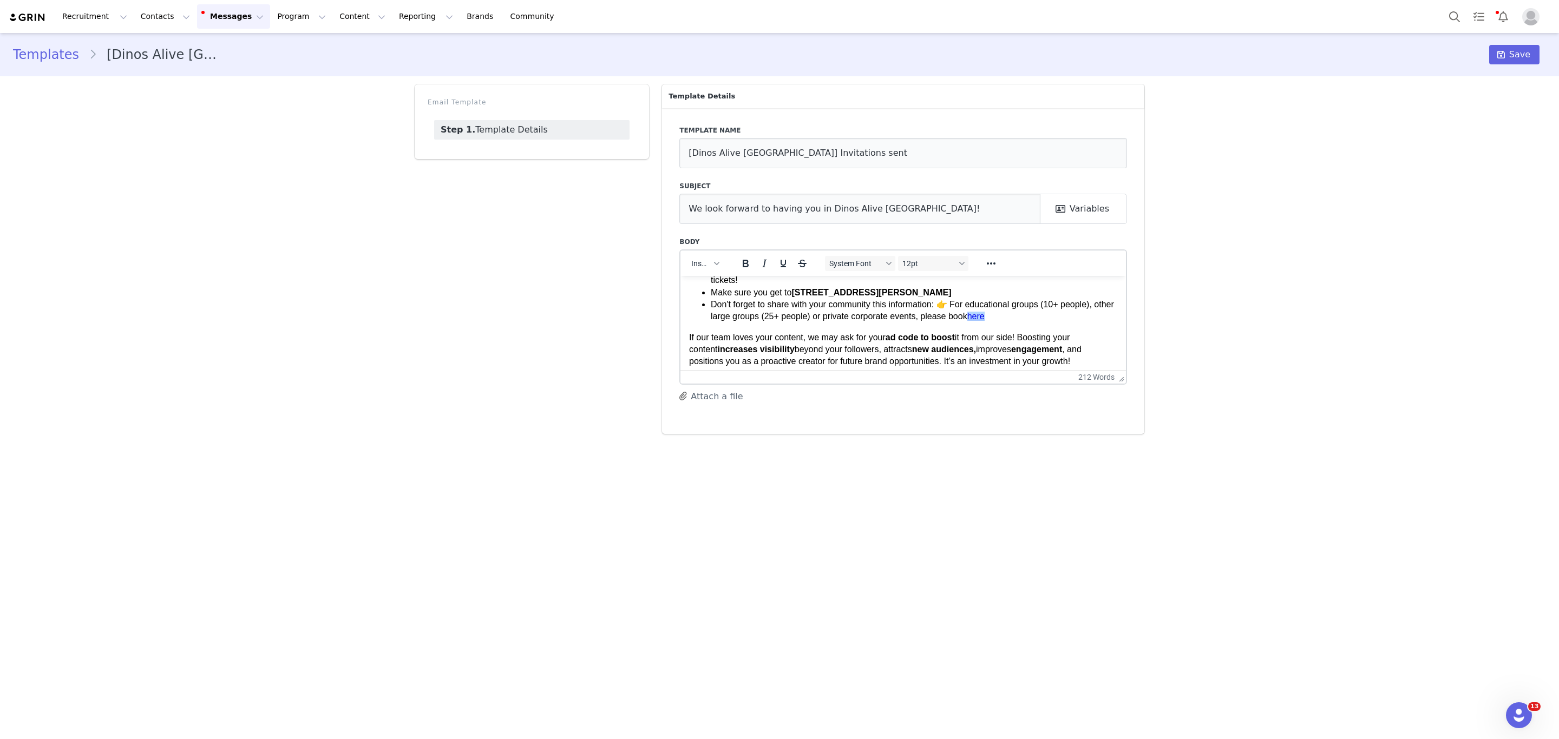
click at [1067, 322] on li "Don't forget to share with your community this information: 👉 For educational g…" at bounding box center [914, 310] width 406 height 24
click at [1051, 317] on li "Don't forget to share with your community this information: 👉 For educational g…" at bounding box center [914, 310] width 406 height 24
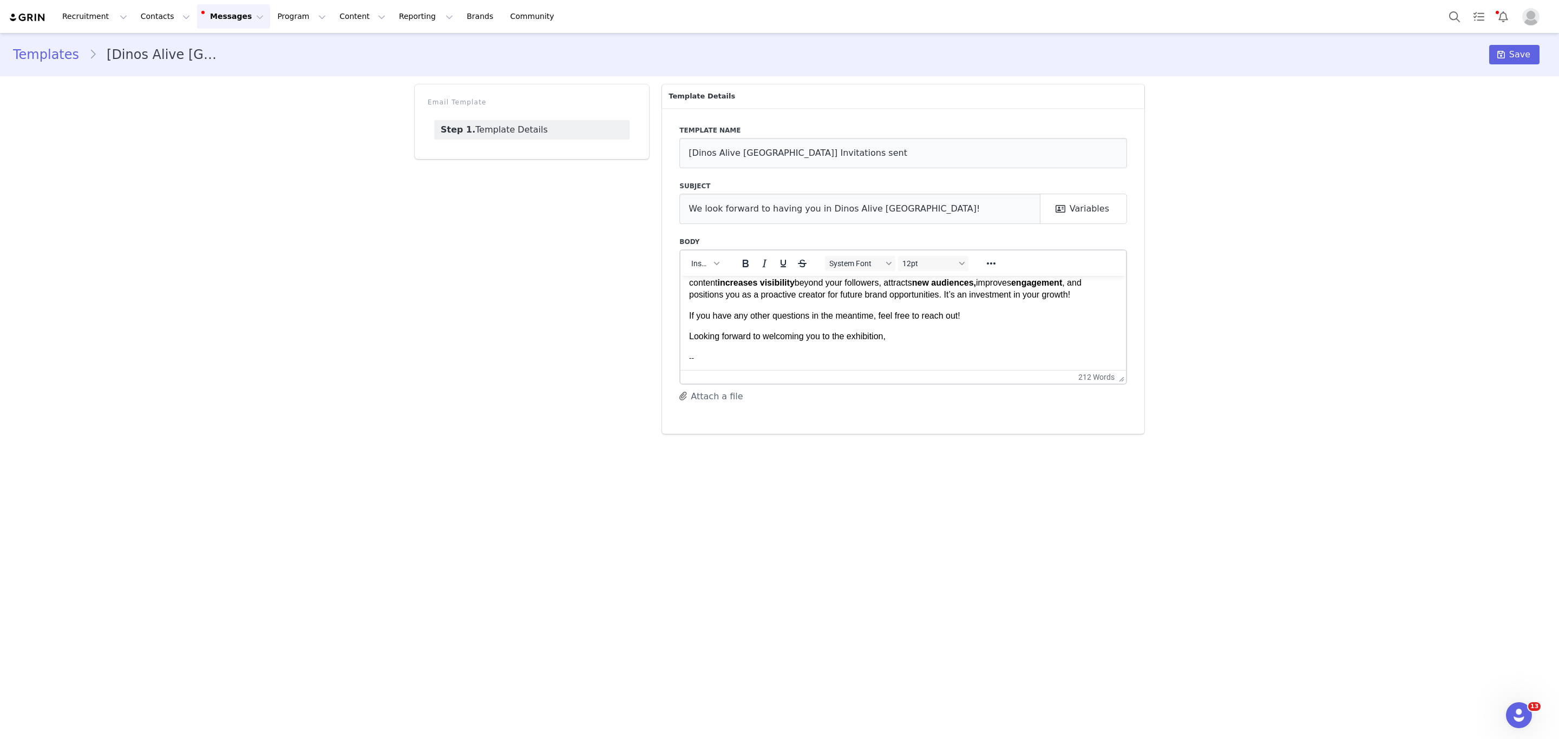
scroll to position [201, 0]
click at [1523, 48] on span "Save" at bounding box center [1519, 54] width 21 height 13
